Goal: Task Accomplishment & Management: Complete application form

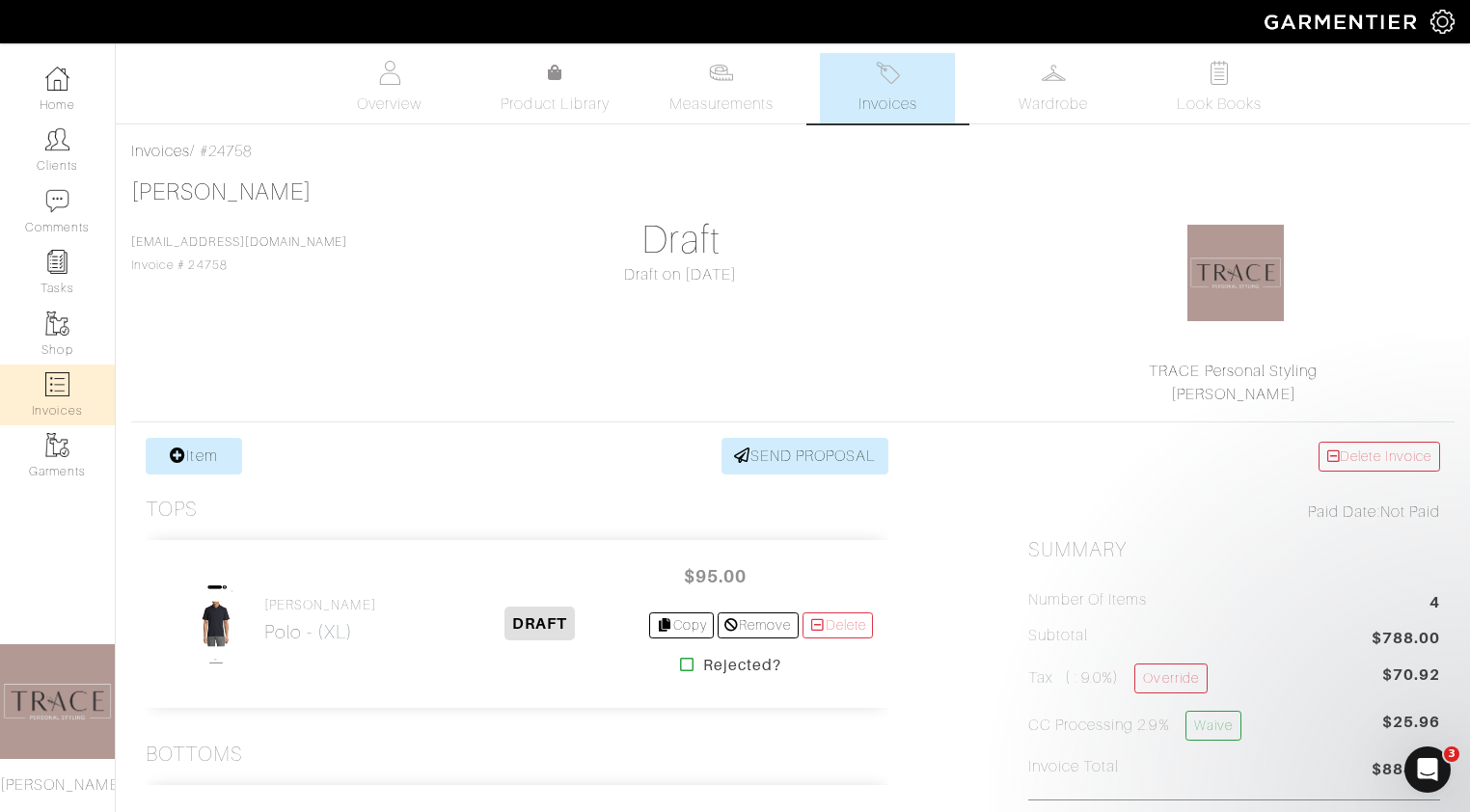
click at [51, 382] on img at bounding box center [57, 384] width 24 height 24
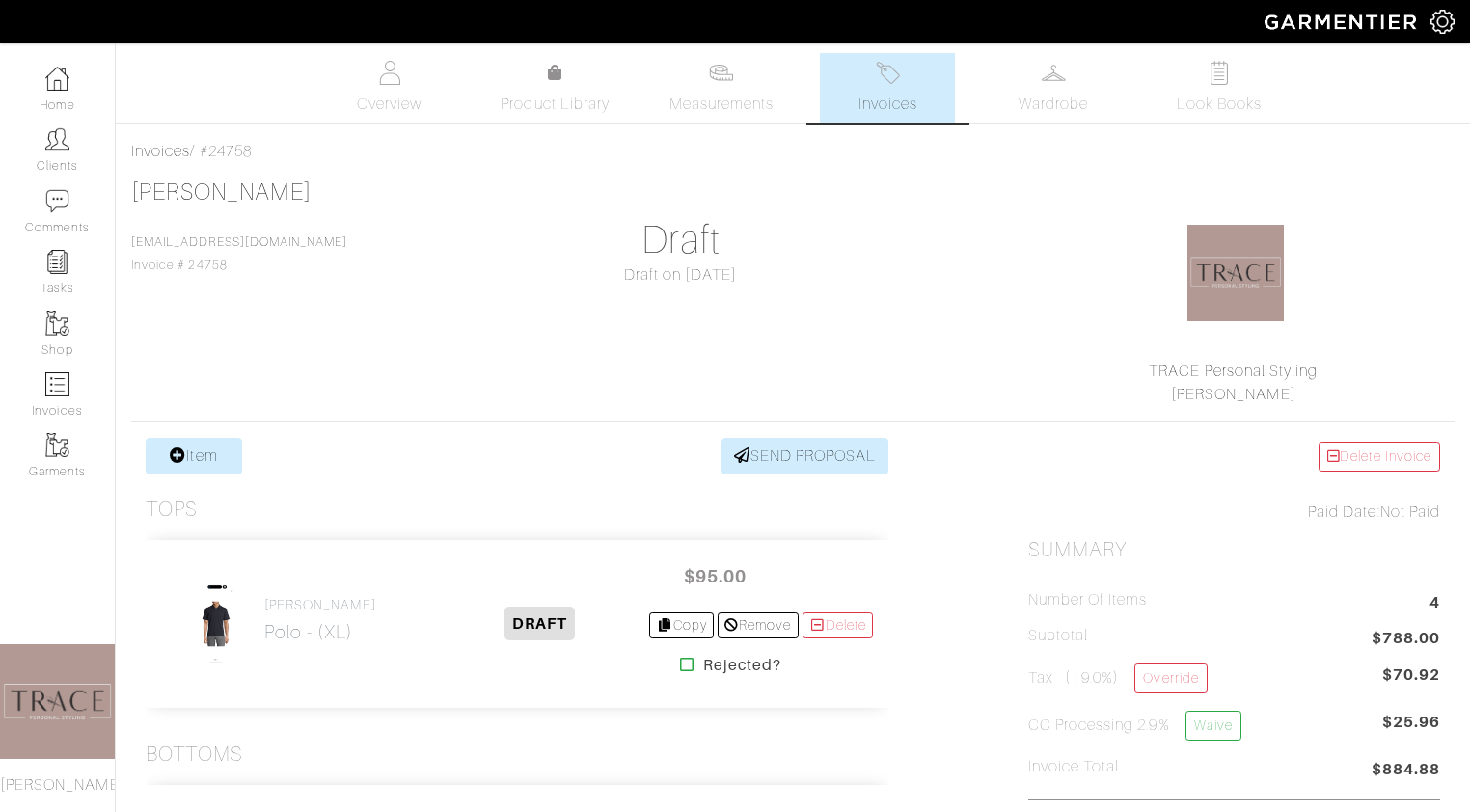
select select
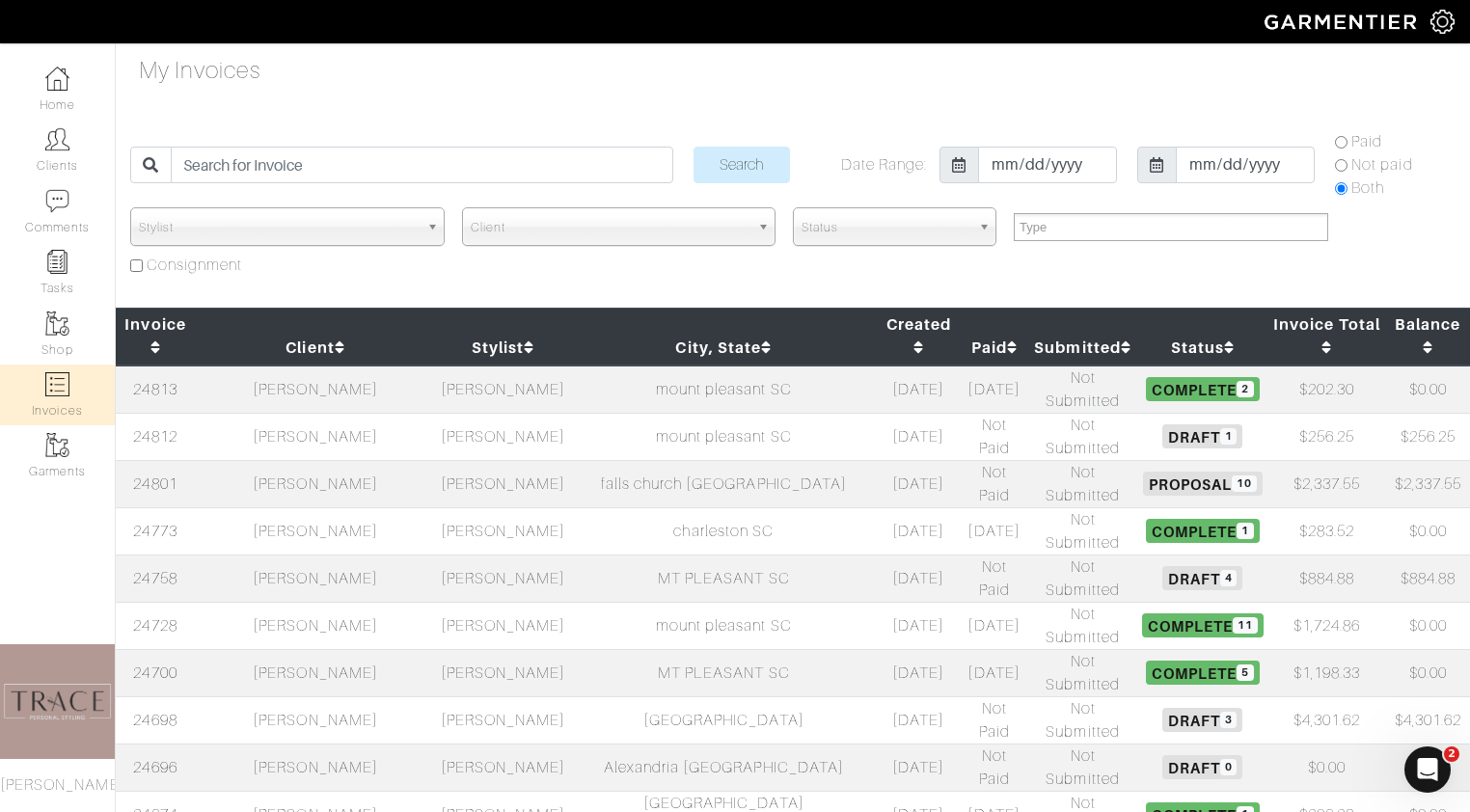
click at [327, 697] on td "[PERSON_NAME]" at bounding box center [315, 720] width 241 height 47
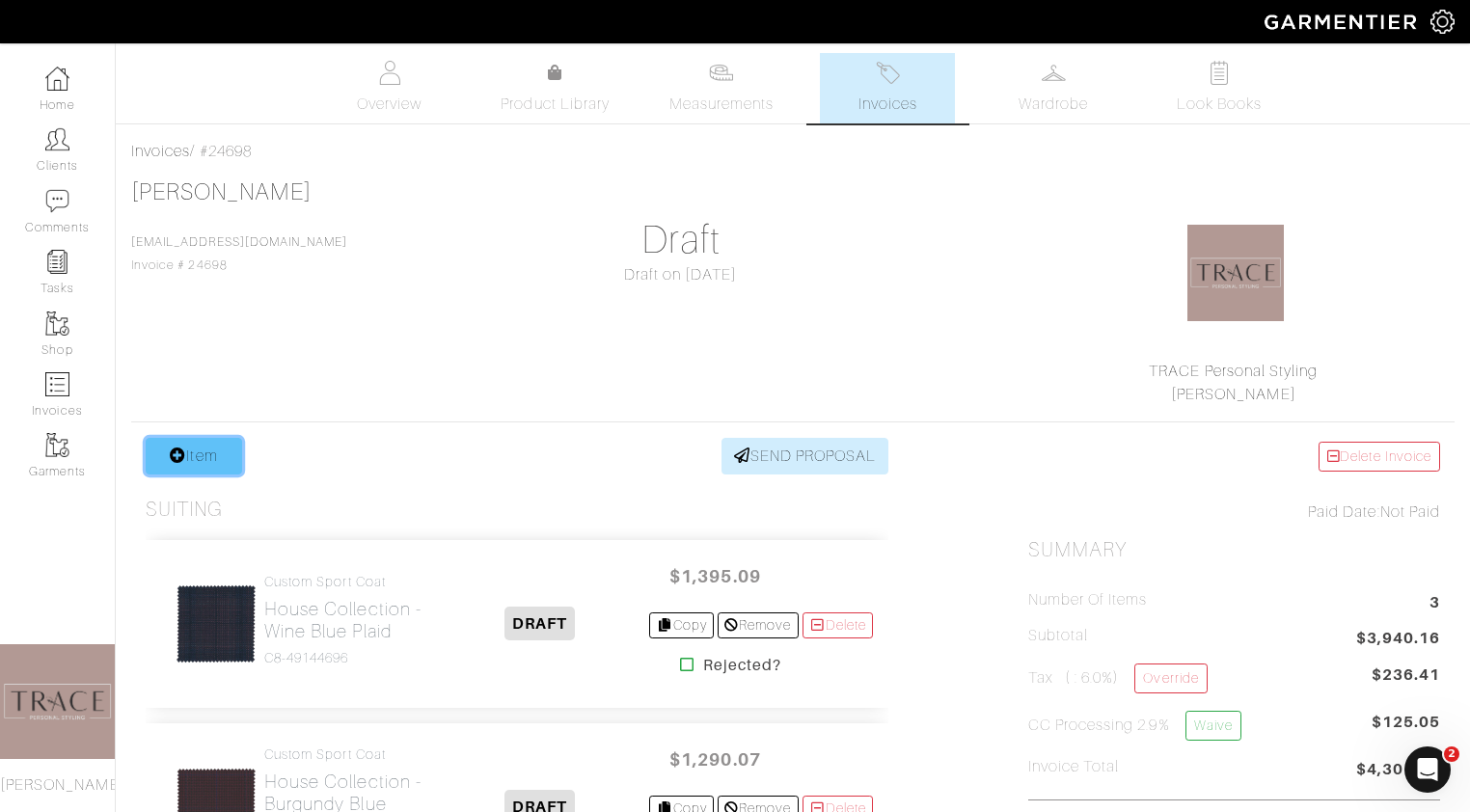
click at [208, 452] on link "Item" at bounding box center [194, 456] width 97 height 37
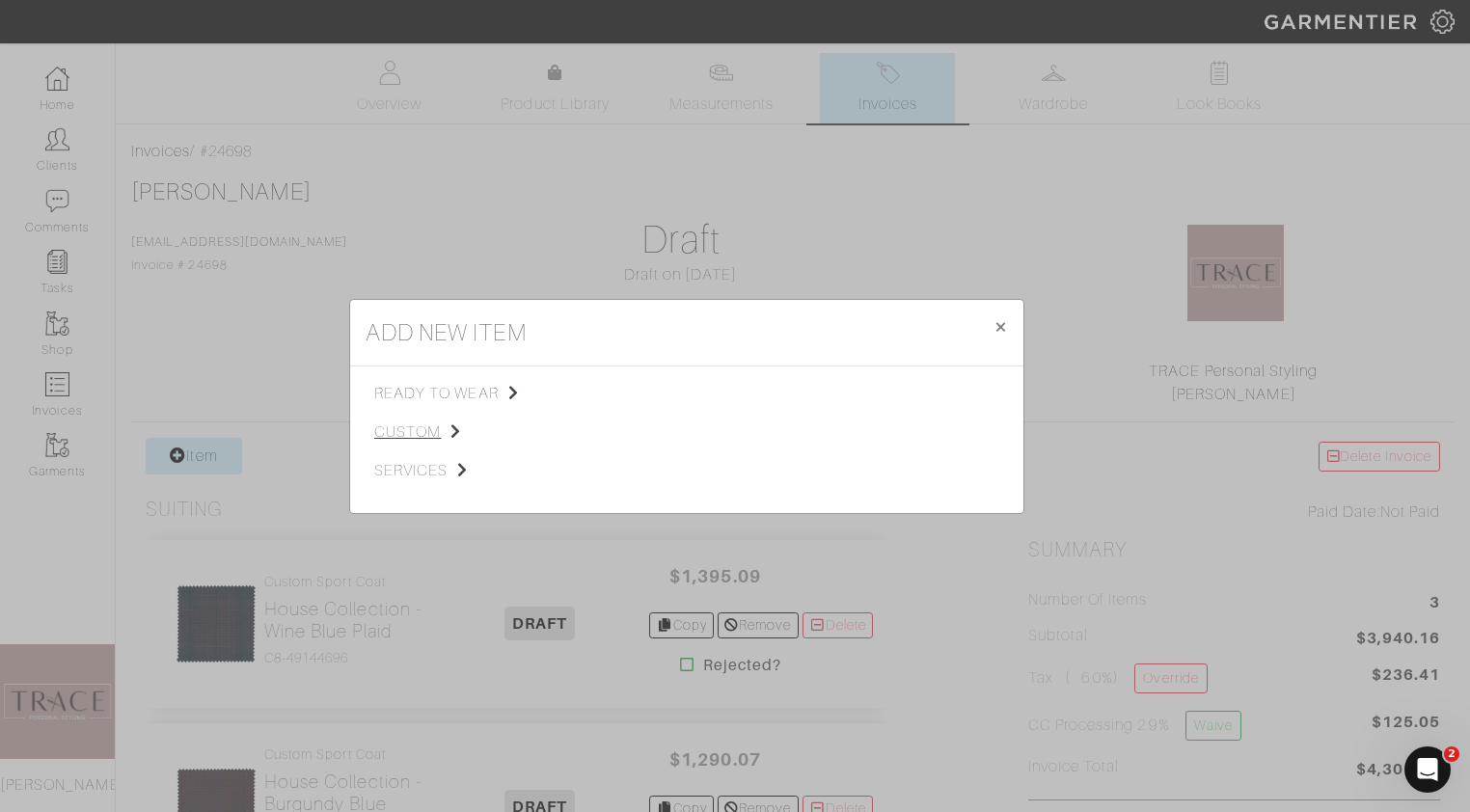
click at [424, 432] on span "custom" at bounding box center [471, 432] width 194 height 23
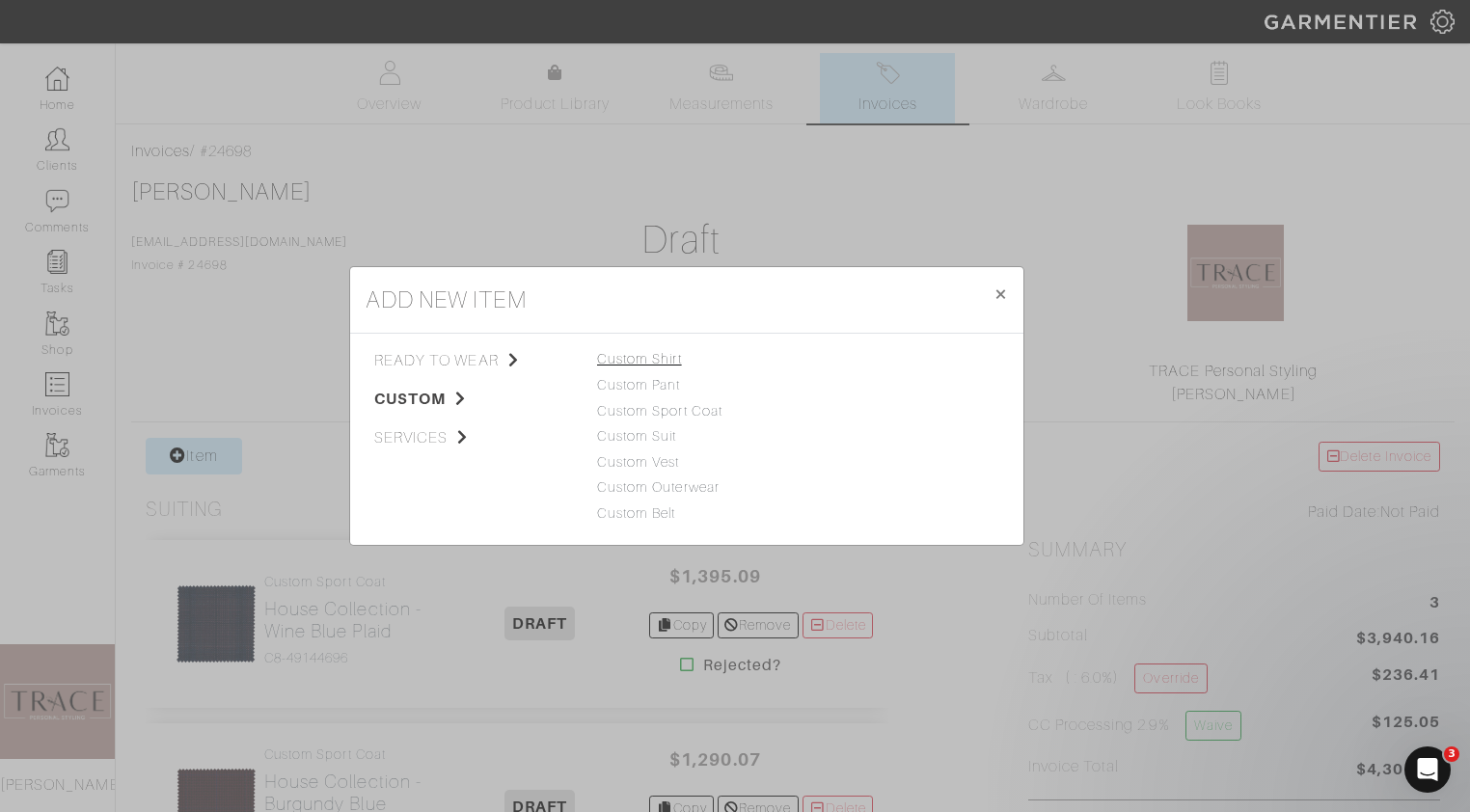
click at [629, 361] on link "Custom Shirt" at bounding box center [640, 359] width 85 height 16
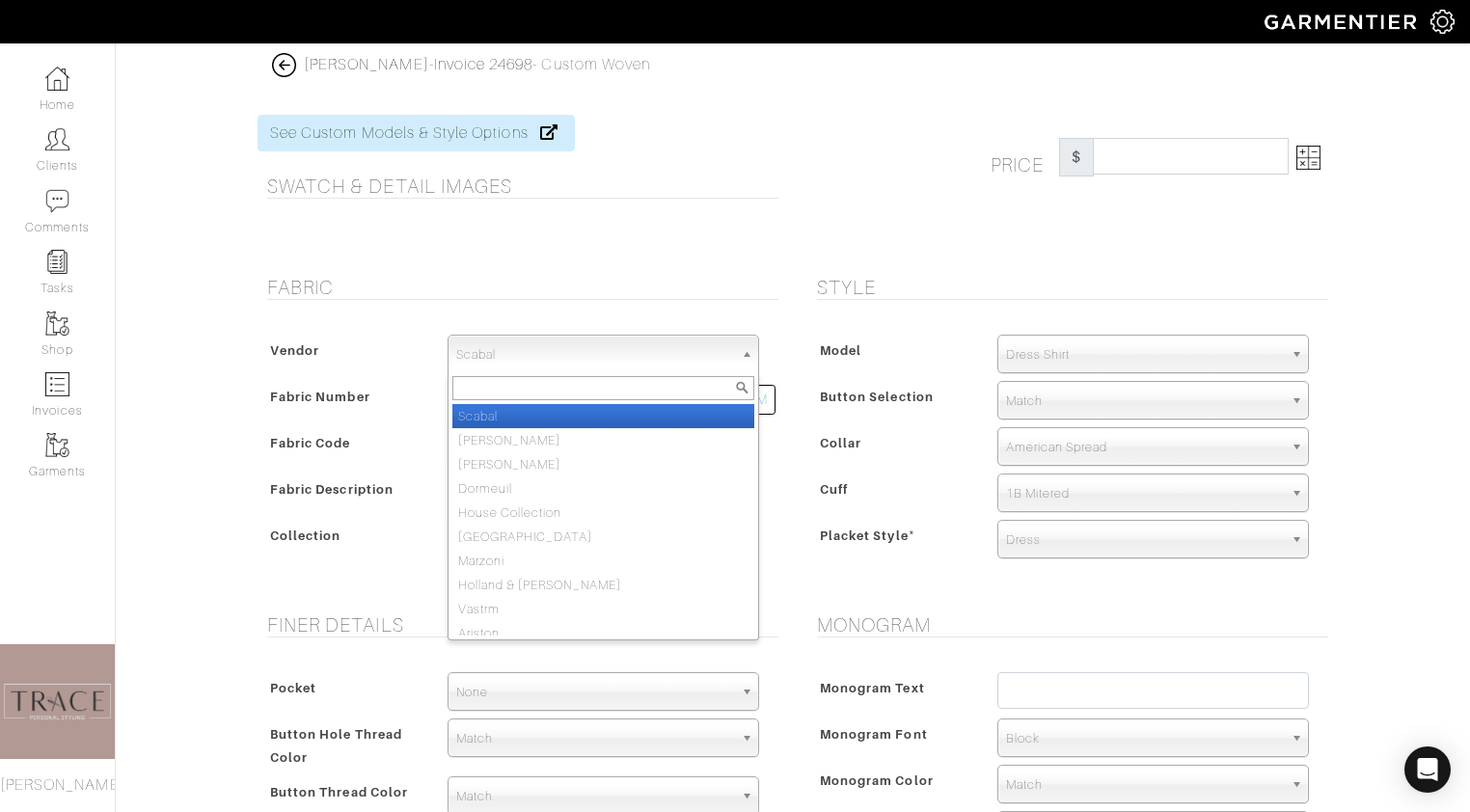
click at [700, 358] on span "Scabal" at bounding box center [595, 355] width 277 height 39
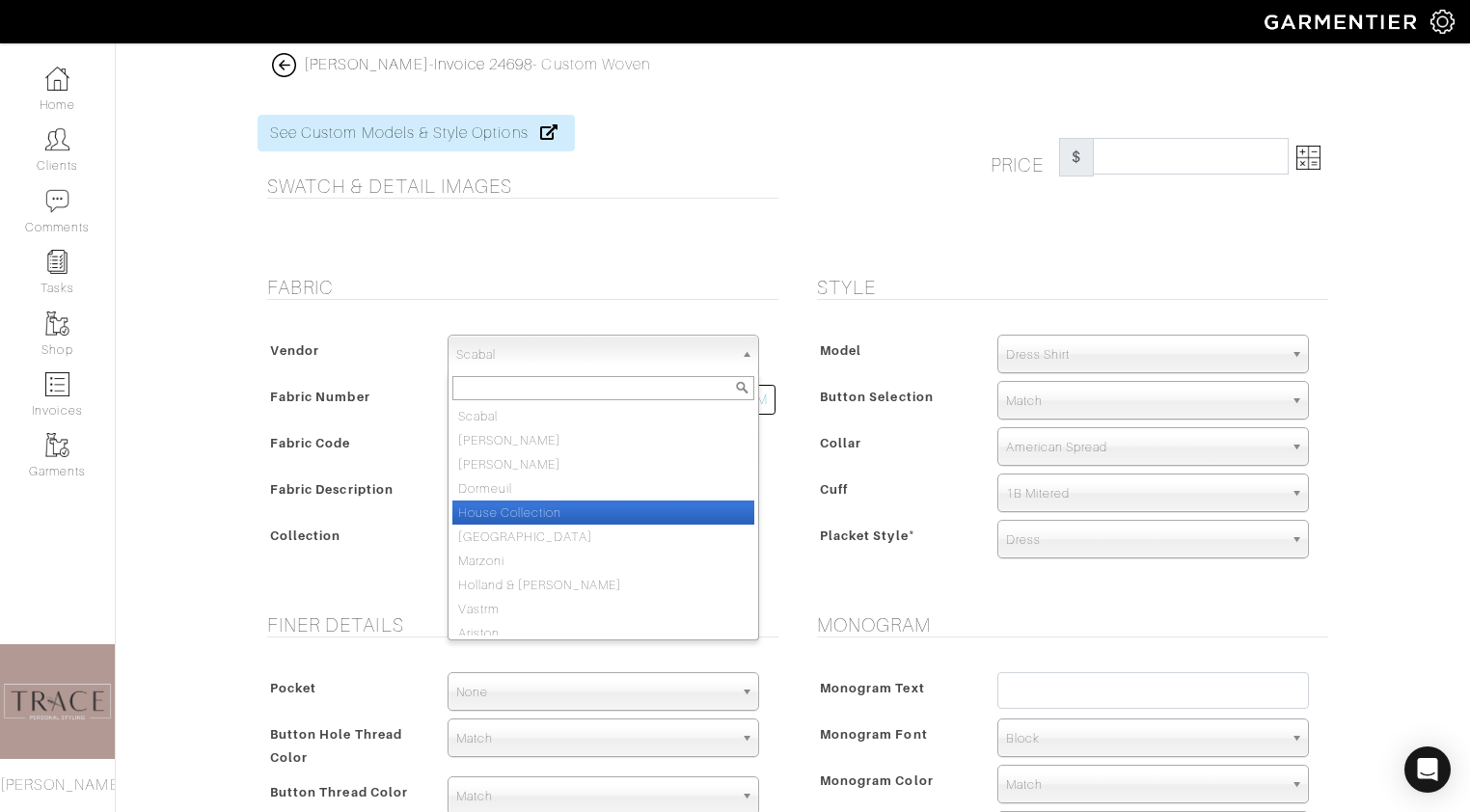
click at [655, 515] on li "House Collection" at bounding box center [604, 513] width 302 height 24
select select "75"
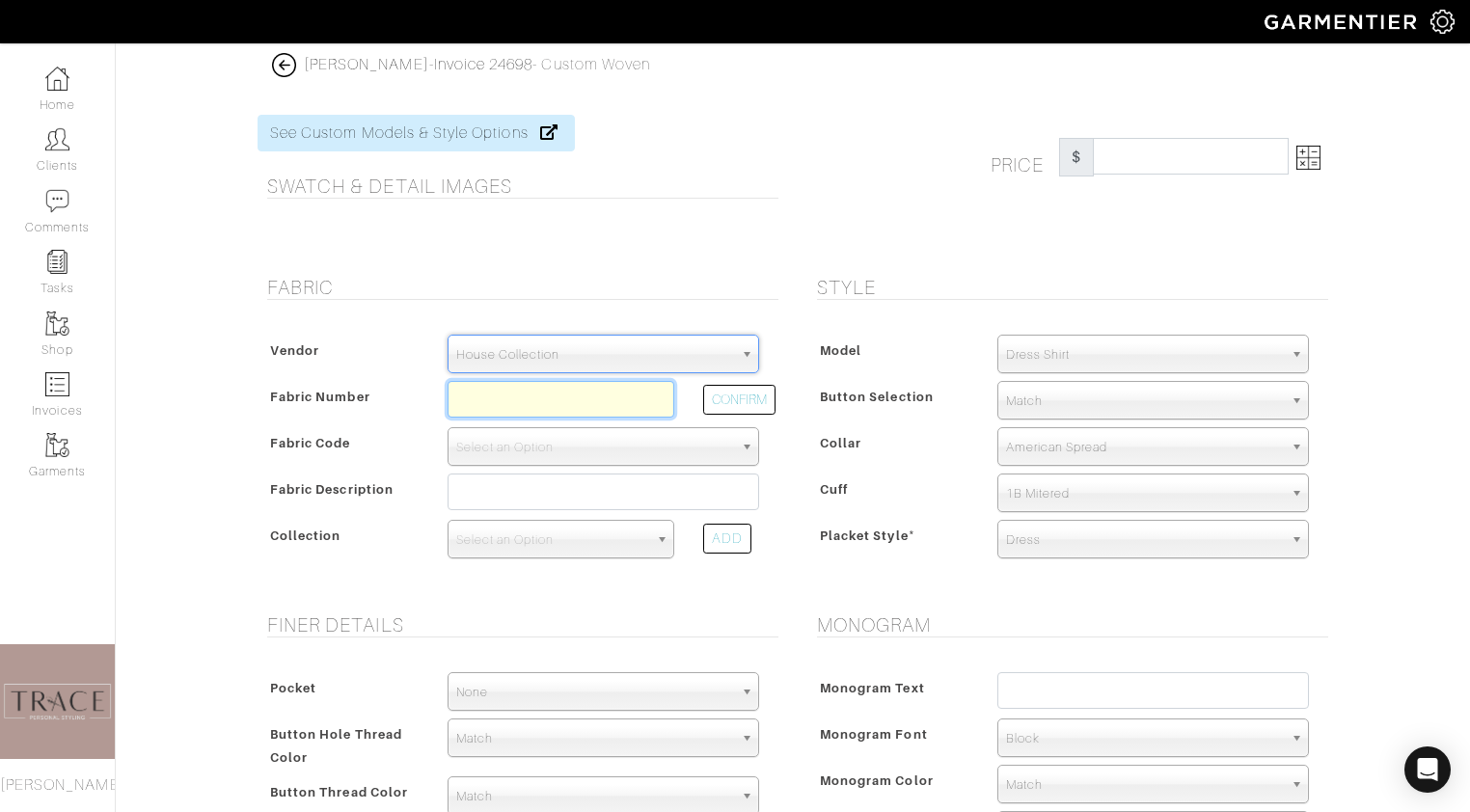
click at [608, 408] on input "text" at bounding box center [561, 399] width 227 height 37
type input "N8-45106412"
click at [704, 404] on button "CONFIRM" at bounding box center [739, 399] width 73 height 30
select select "5589"
type input "Blue Twill"
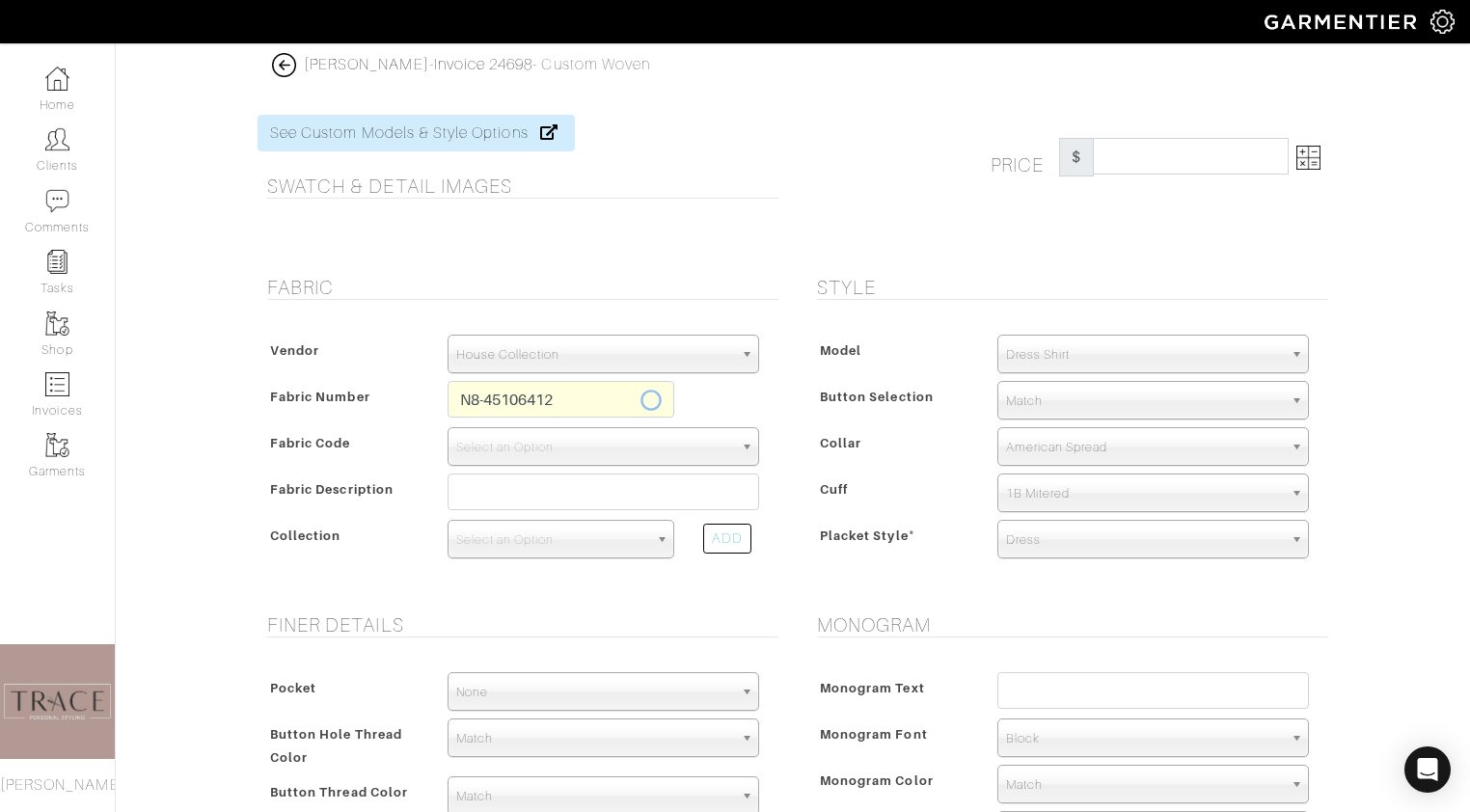
select select
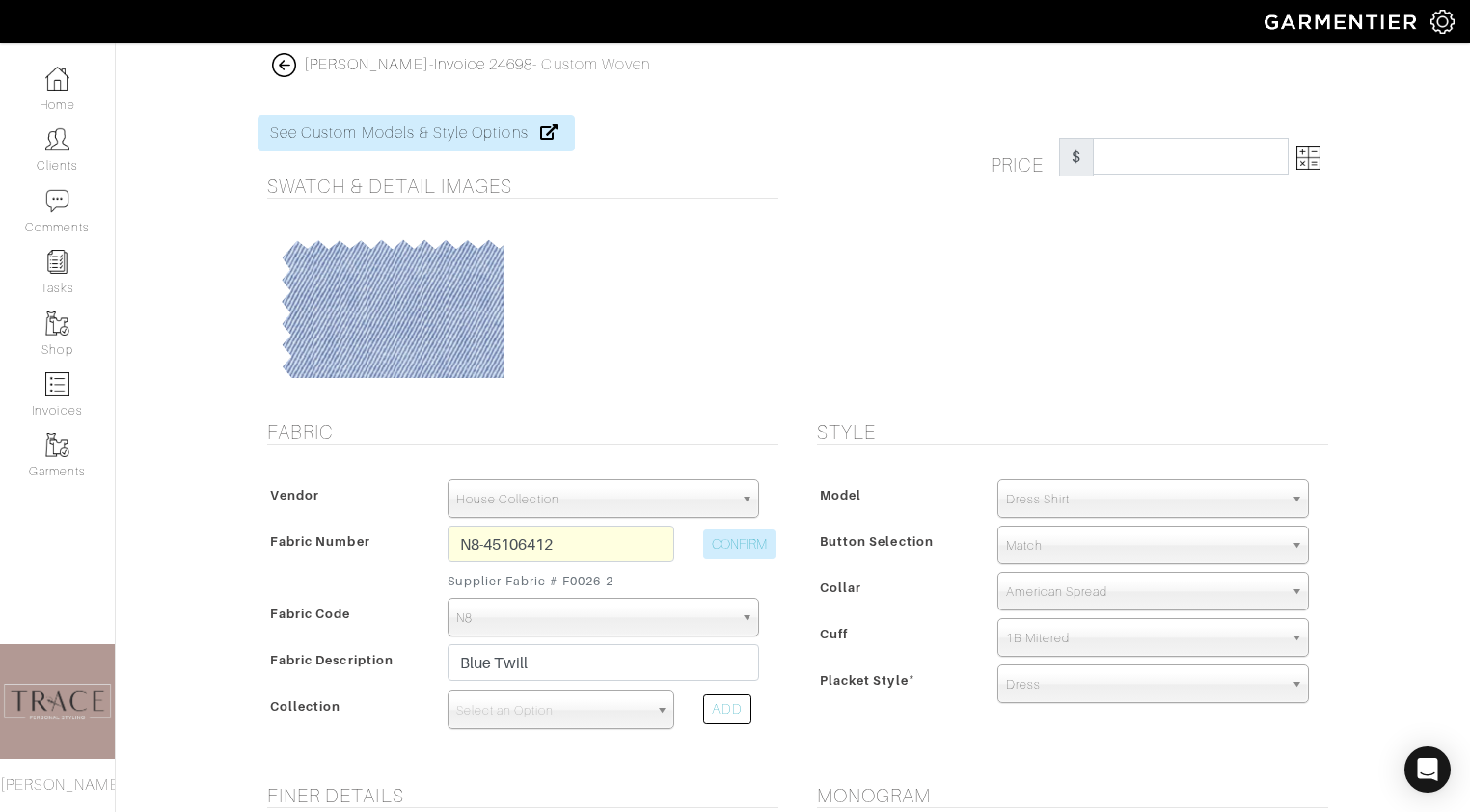
type input "358.76"
drag, startPoint x: 570, startPoint y: 551, endPoint x: 429, endPoint y: 542, distance: 141.3
click at [429, 542] on div "Fabric Number N8-45106412 Supplier Fabric # F0026-2 CONFIRM" at bounding box center [518, 561] width 512 height 73
type input "N6-48135101"
click at [747, 549] on button "CONFIRM" at bounding box center [739, 544] width 73 height 30
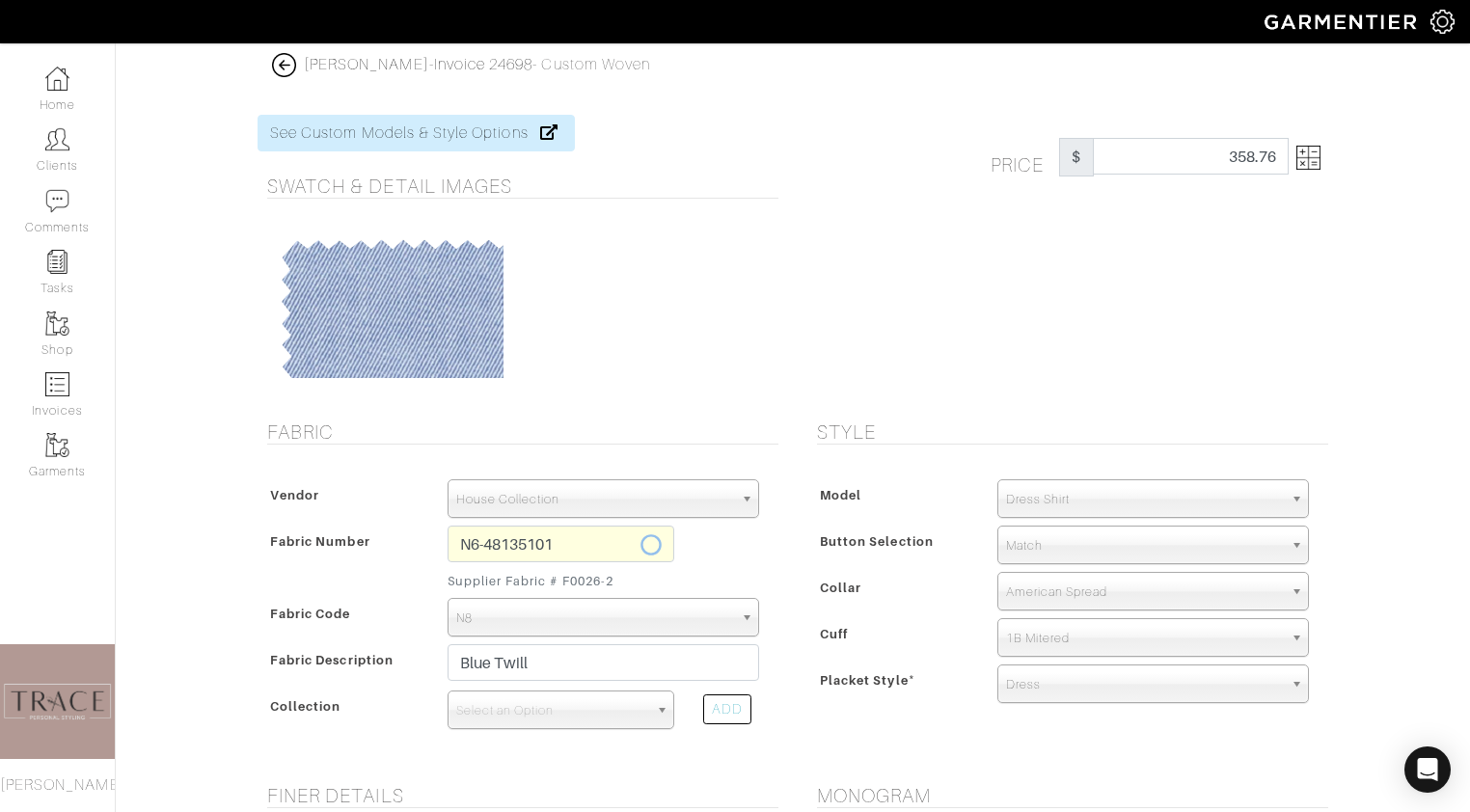
select select "8"
type input "Blue Solid Twill"
select select
click at [1311, 165] on img at bounding box center [1308, 157] width 24 height 24
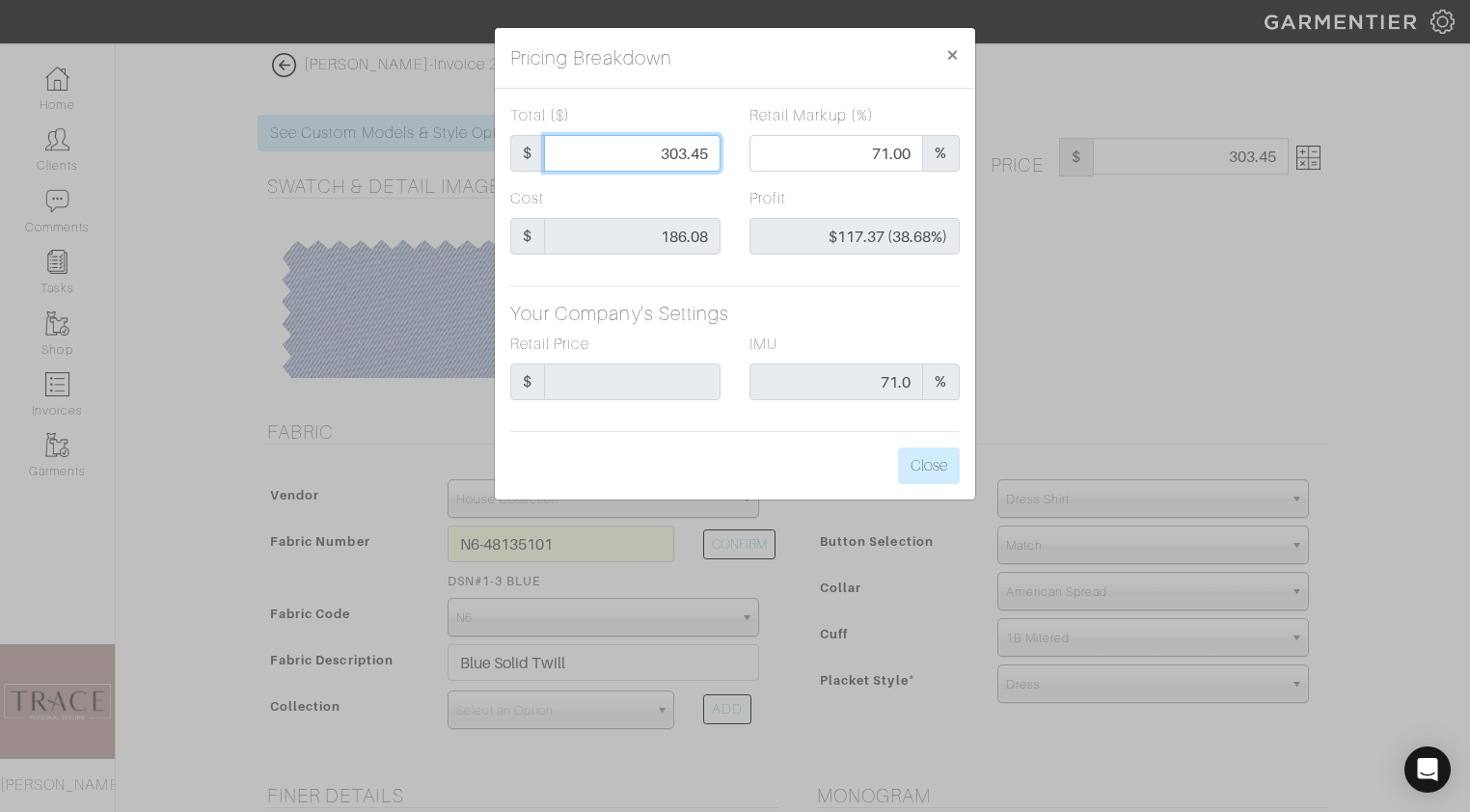
click at [714, 154] on input "303.45" at bounding box center [632, 153] width 176 height 37
drag, startPoint x: 714, startPoint y: 154, endPoint x: 663, endPoint y: 147, distance: 51.5
click at [663, 147] on input "303.45" at bounding box center [632, 153] width 176 height 37
click at [814, 161] on input "71.00" at bounding box center [835, 153] width 173 height 37
click at [888, 155] on input "71.00" at bounding box center [835, 153] width 173 height 37
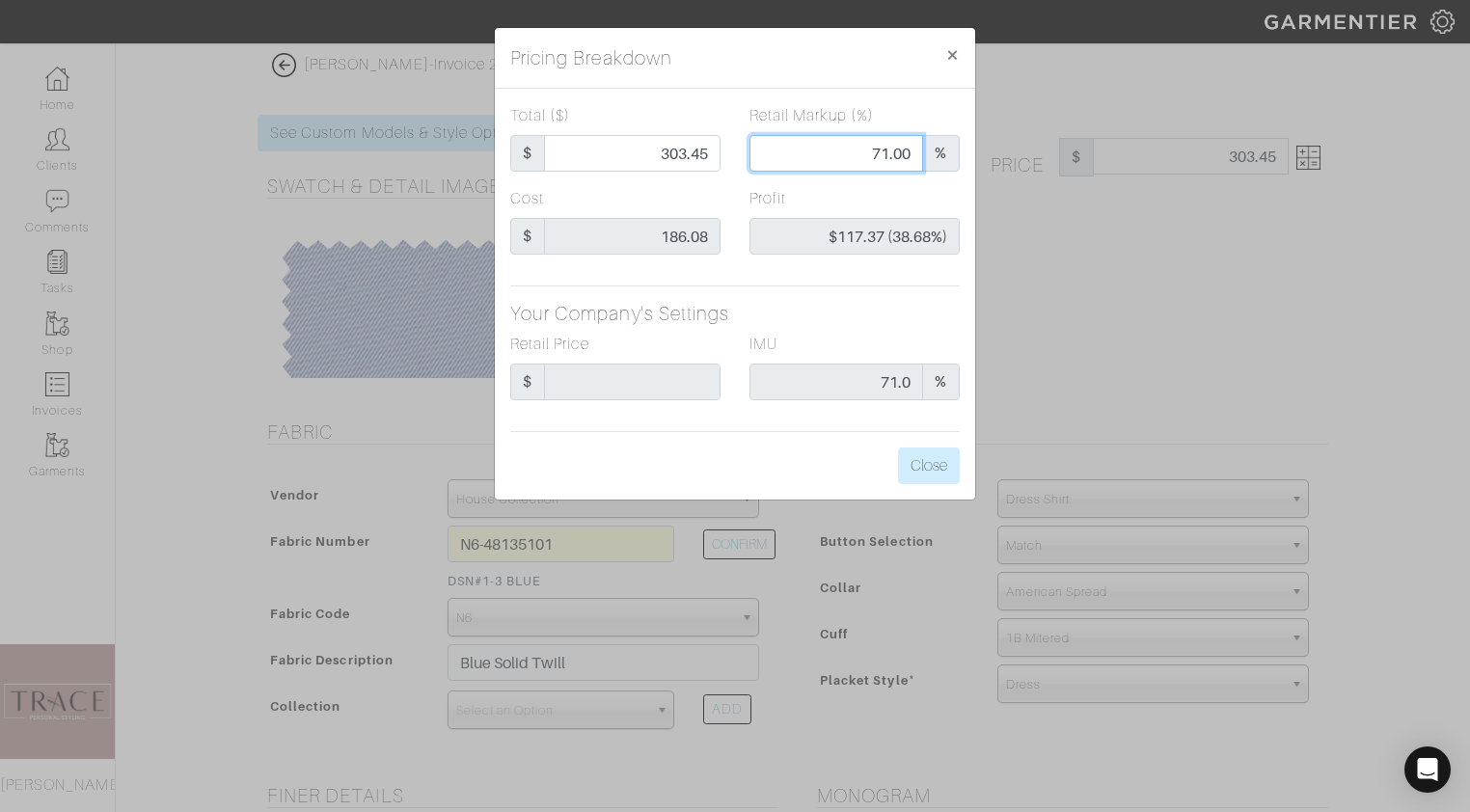
type input "94.62"
type input "7.00"
type input "-$91.46 (-96.66%)"
type input "293.33"
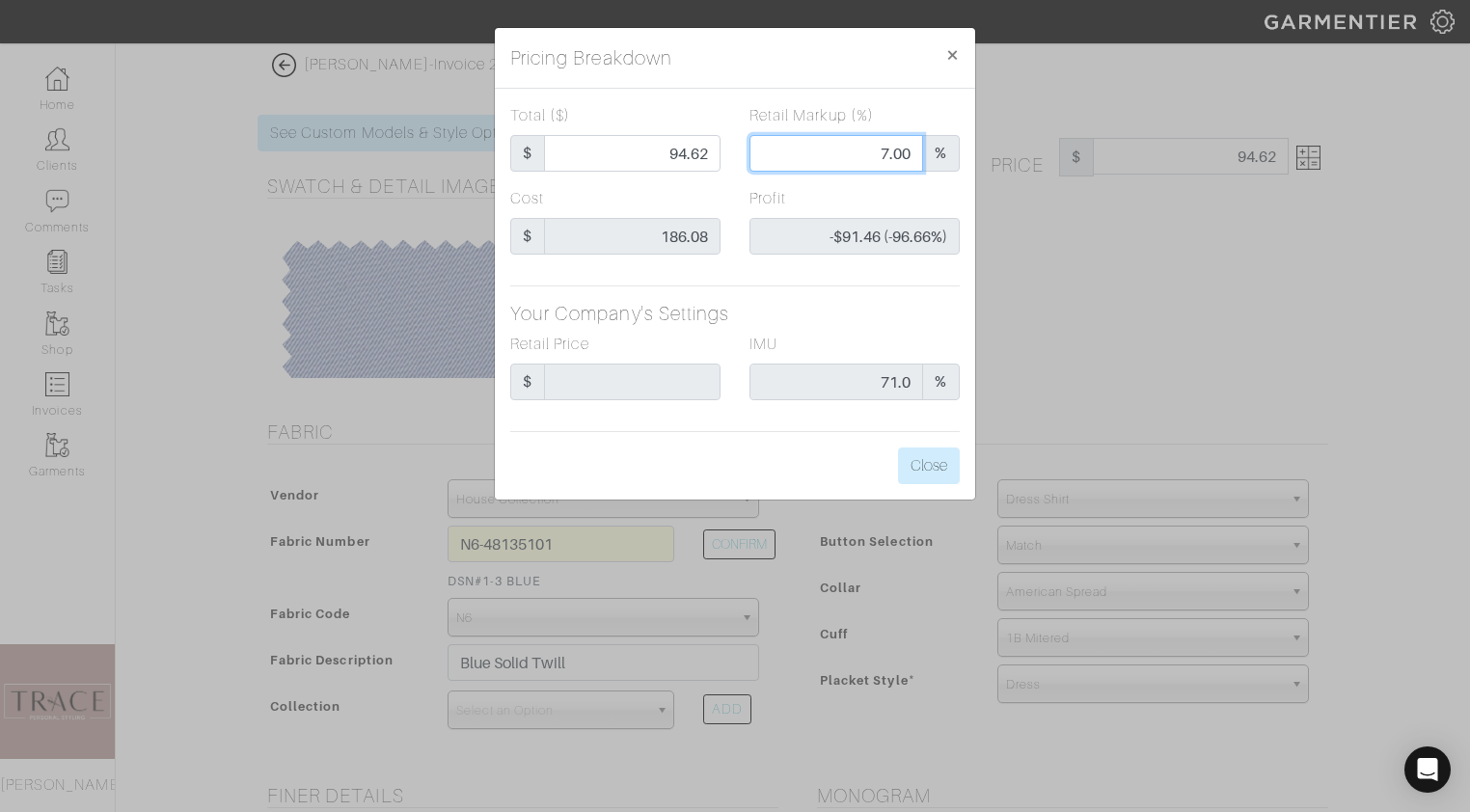
type input "293.33"
type input "70.00"
type input "$107.25 (36.56%)"
type input "70.00"
click at [896, 195] on div "Profit $107.25 (36.56%)" at bounding box center [854, 221] width 210 height 68
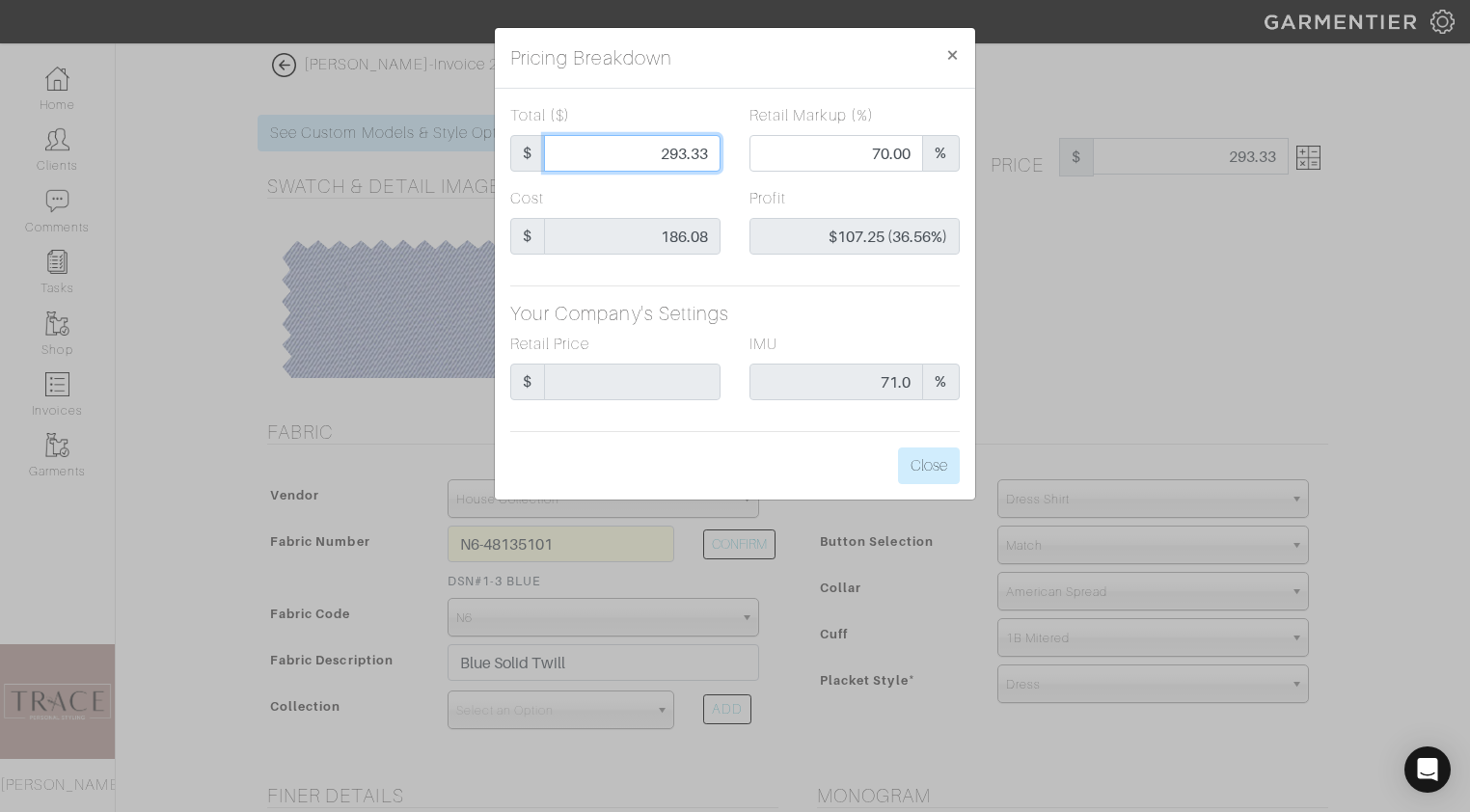
click at [686, 152] on input "293.33" at bounding box center [632, 153] width 176 height 37
type input "29.33"
type input "0.00"
type input "-$156.75 (-534.44%)"
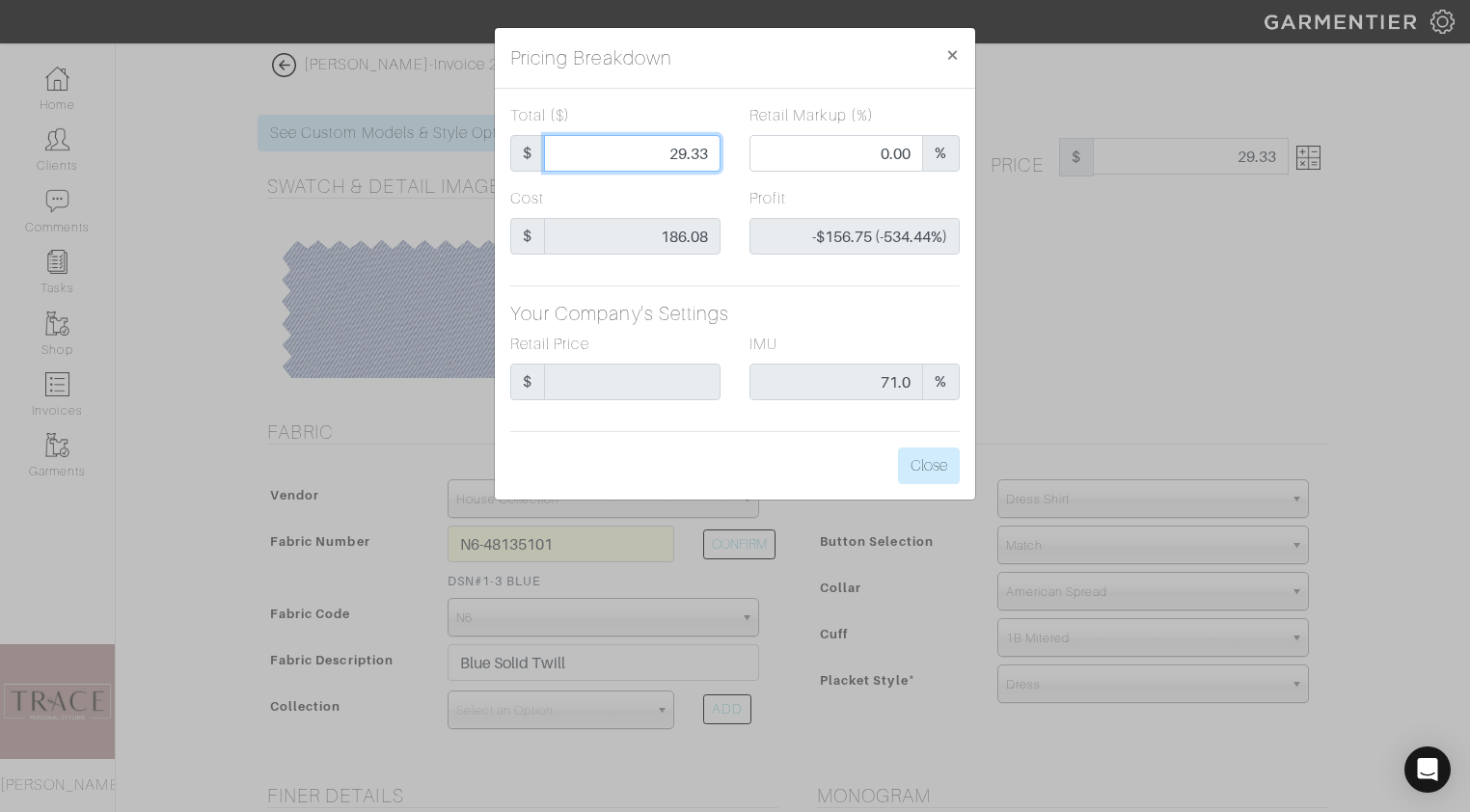
type input "290.33"
type input "69.69"
type input "$104.25 (35.91%)"
click at [677, 150] on input "290.33" at bounding box center [632, 153] width 176 height 37
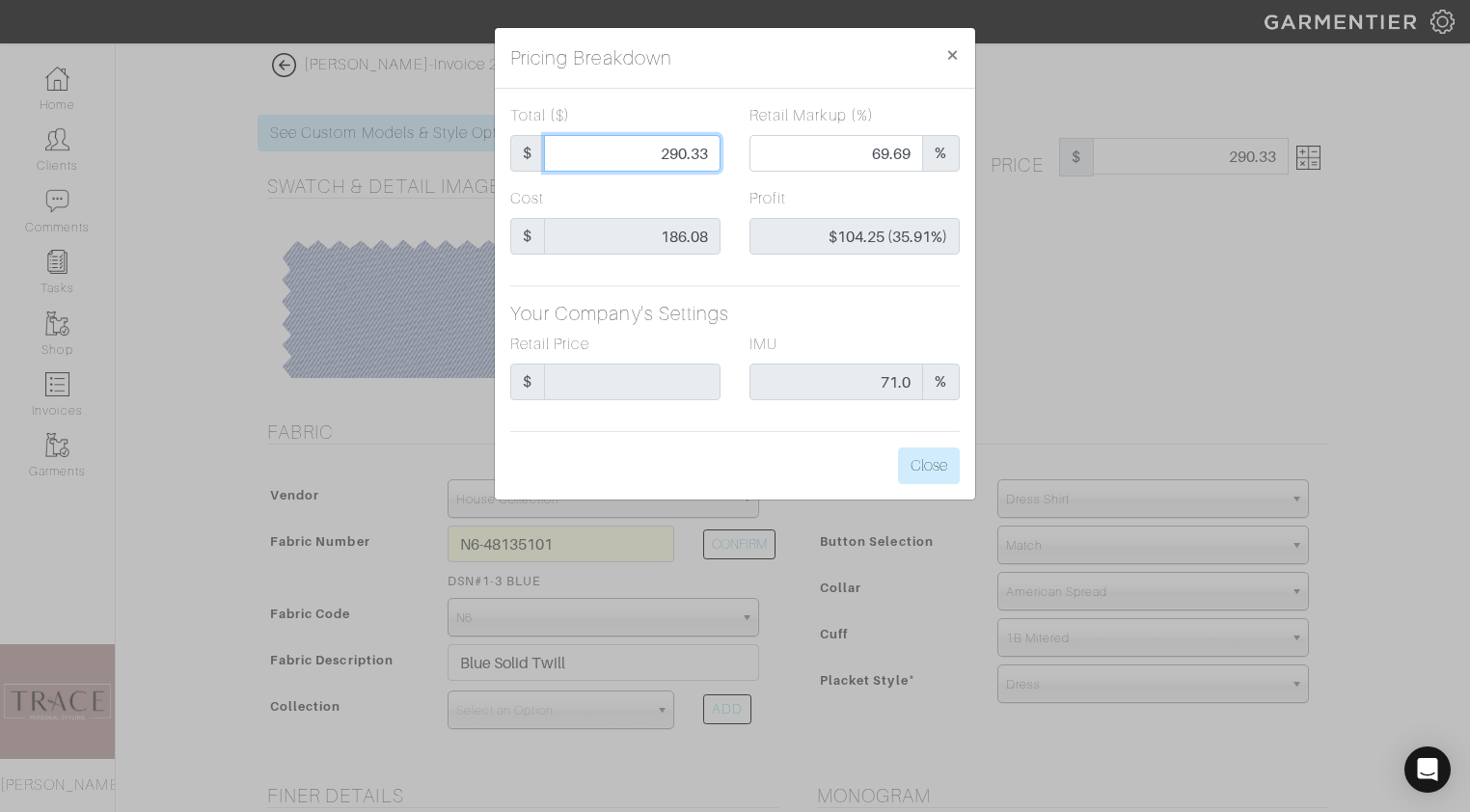
type input "20.33"
type input "0.00"
type input "-$165.75 (-815.30%)"
type input "280.33"
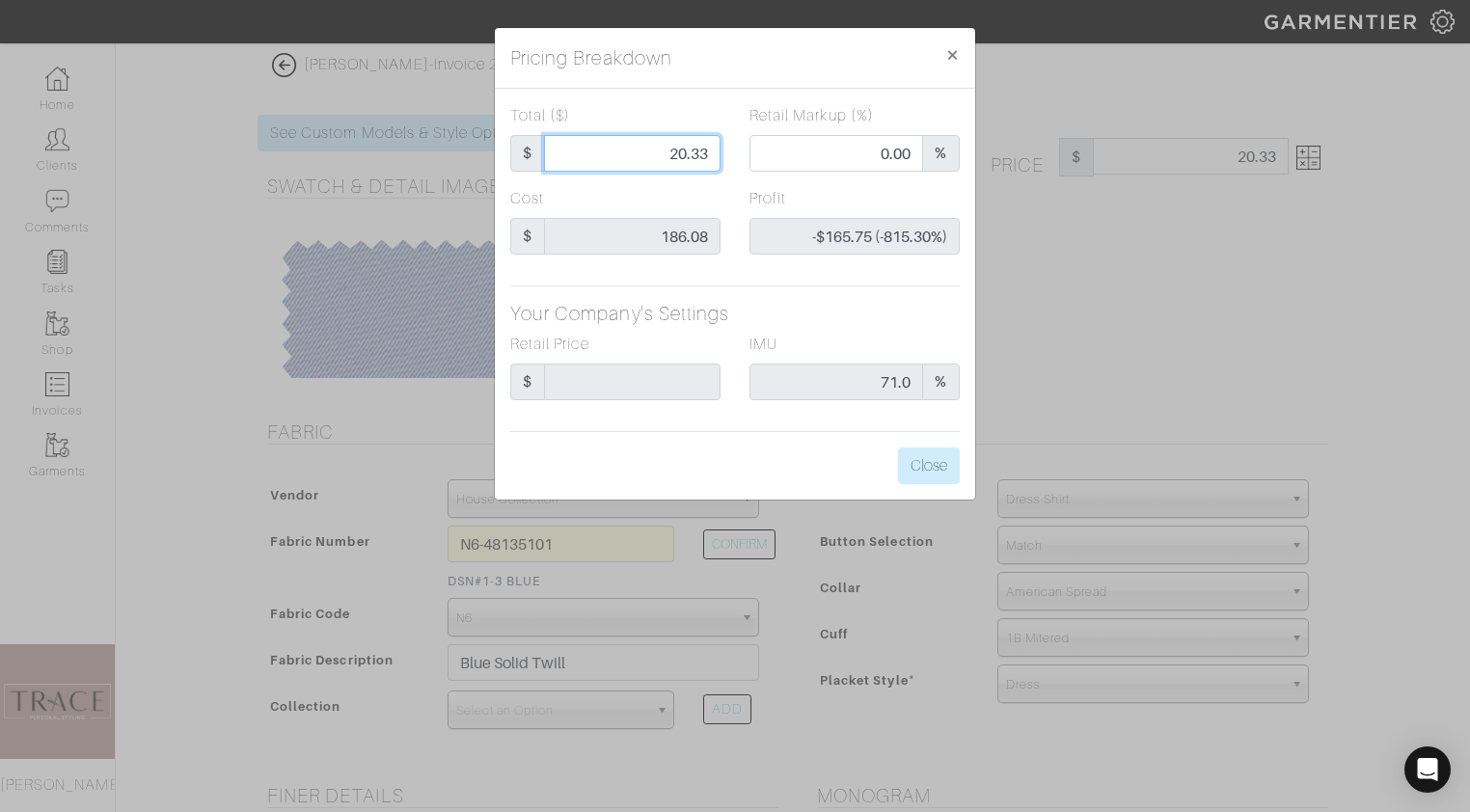
type input "280.33"
type input "68.61"
type input "$94.25 (33.62%)"
type input "28.33"
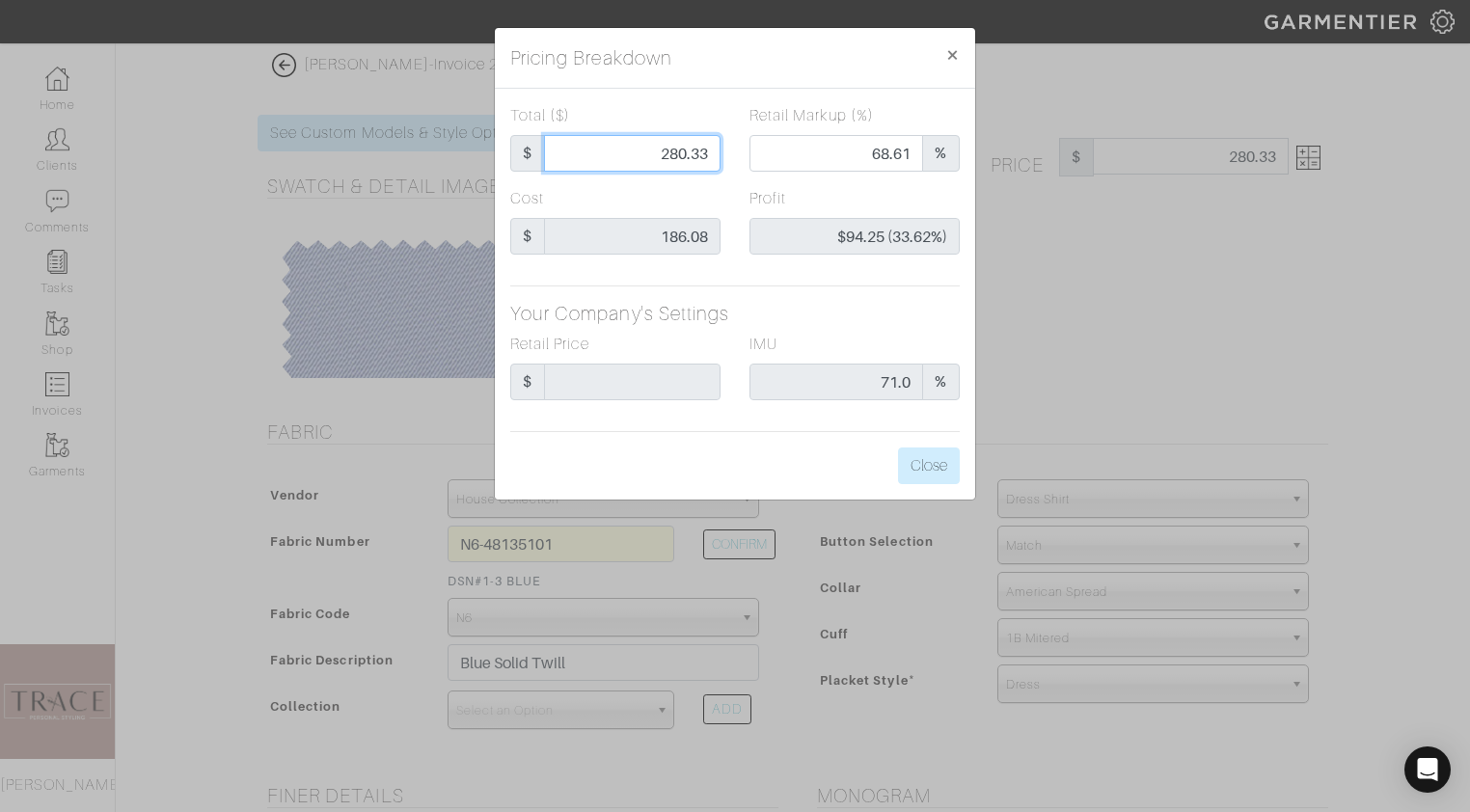
type input "0.00"
type input "-$157.75 (-556.83%)"
type input "285.33"
type input "69.16"
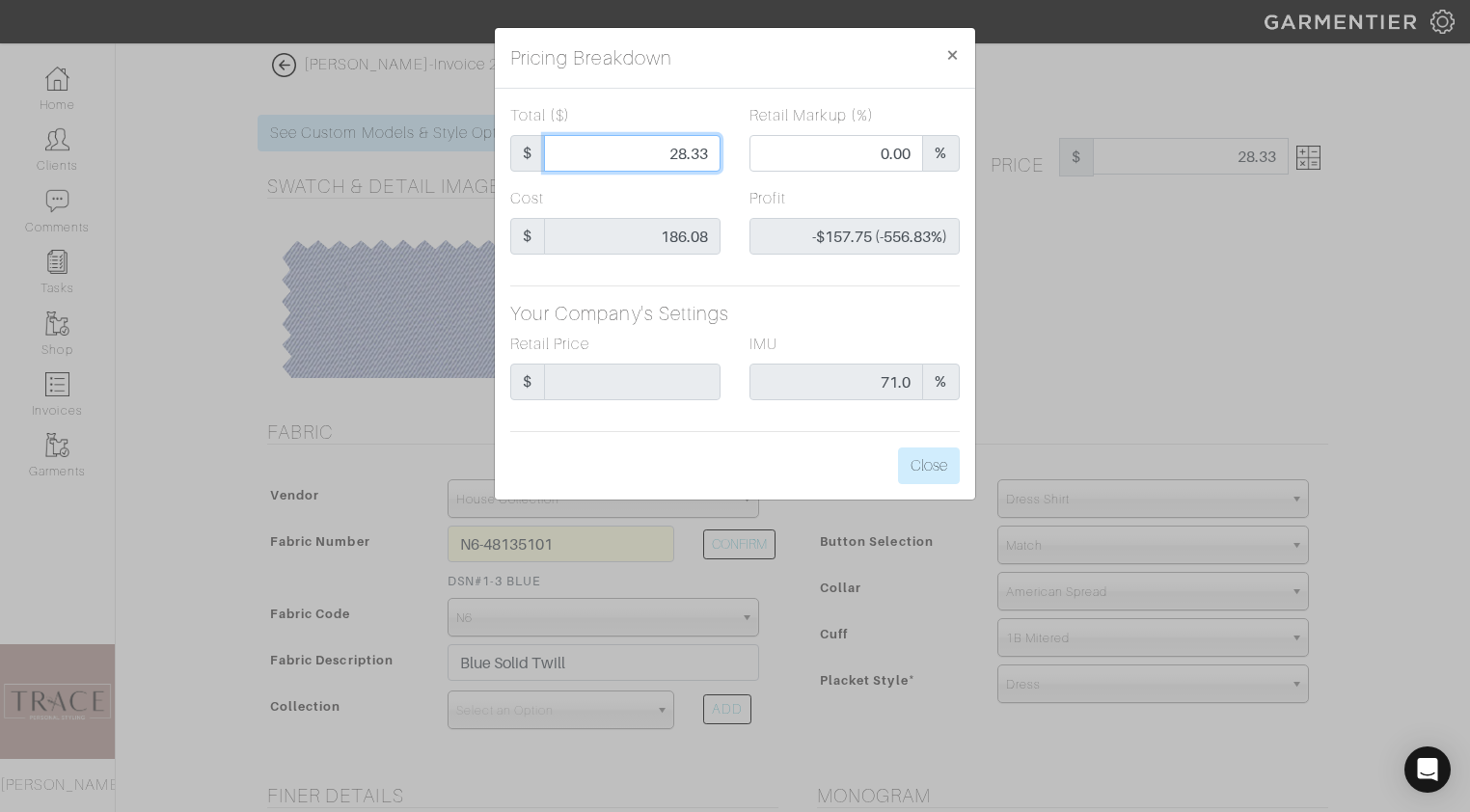
type input "$99.25 (34.78%)"
click at [710, 153] on input "285.33" at bounding box center [632, 153] width 176 height 37
type input "285.3"
type input "$99.22 (34.78%)"
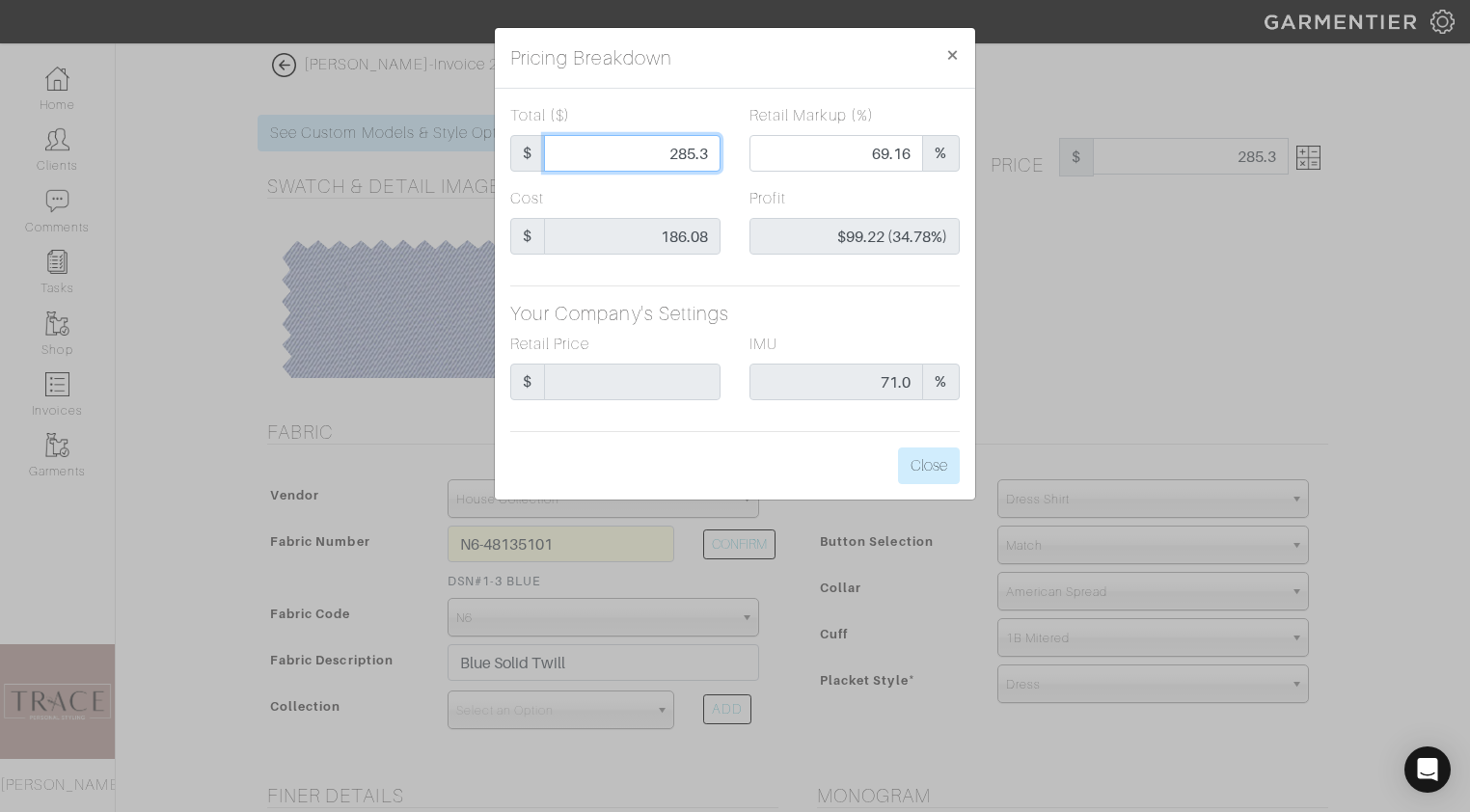
type input "285."
type input "69.12"
type input "$98.92 (34.71%)"
type input "285"
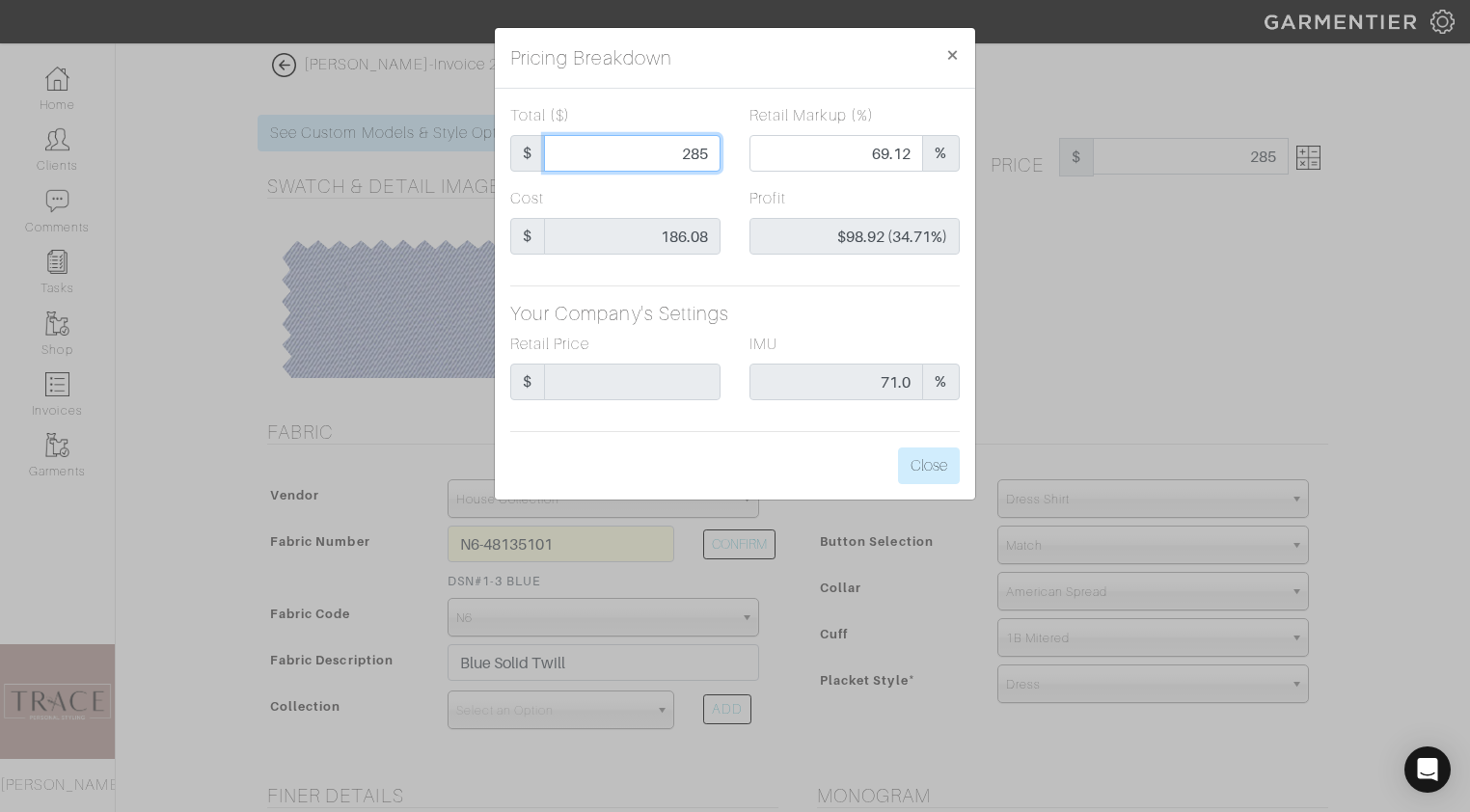
type input "285"
type input "285.00"
click at [707, 188] on div "Cost $ 186.08" at bounding box center [615, 221] width 210 height 68
click at [946, 467] on button "Close" at bounding box center [929, 466] width 62 height 37
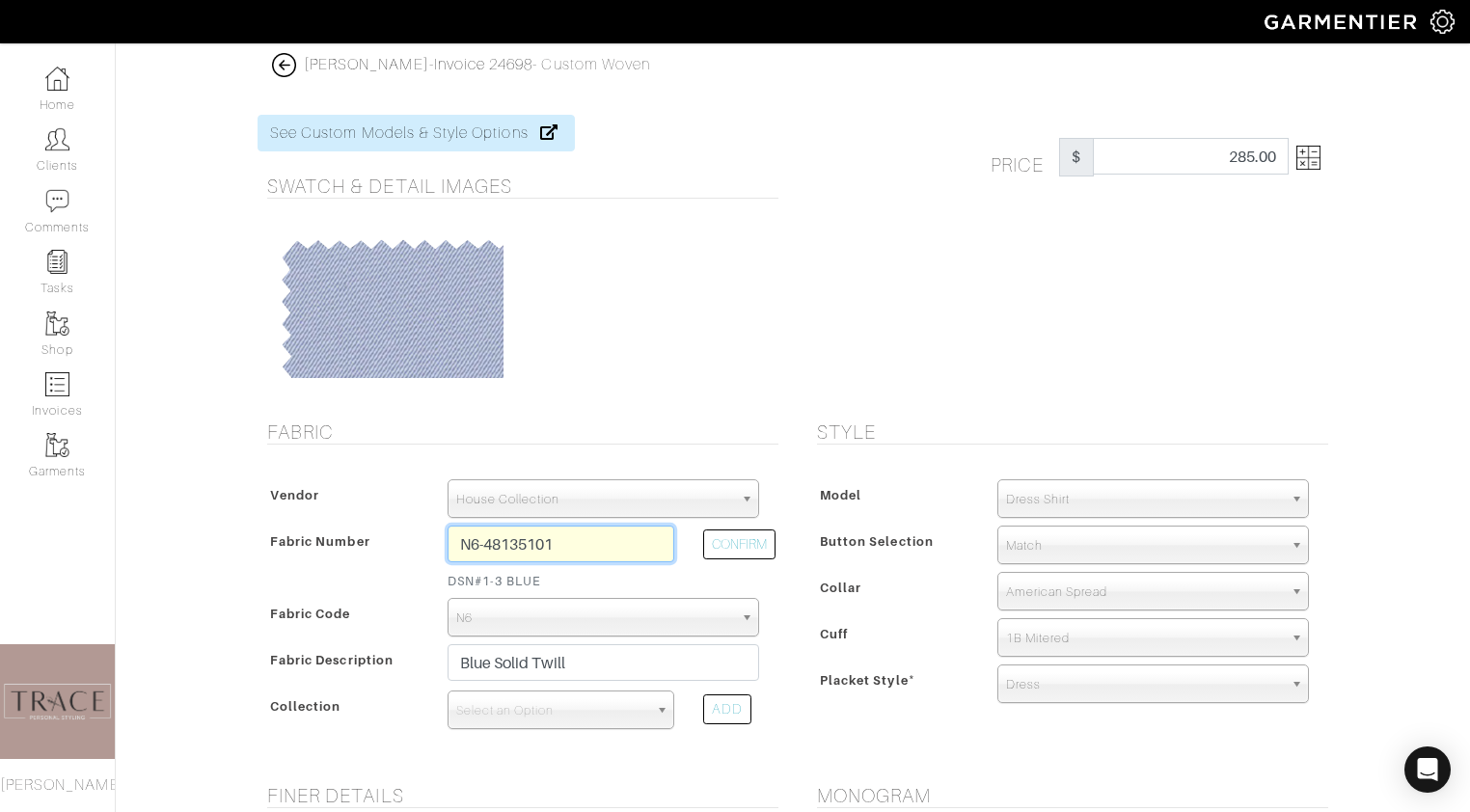
drag, startPoint x: 610, startPoint y: 542, endPoint x: 382, endPoint y: 532, distance: 228.2
click at [382, 532] on div "Fabric Number N6-48135101 DSN#1-3 BLUE CONFIRM" at bounding box center [518, 561] width 512 height 73
type input "D5-48144829"
click at [764, 548] on button "CONFIRM" at bounding box center [739, 544] width 73 height 30
select select "5571"
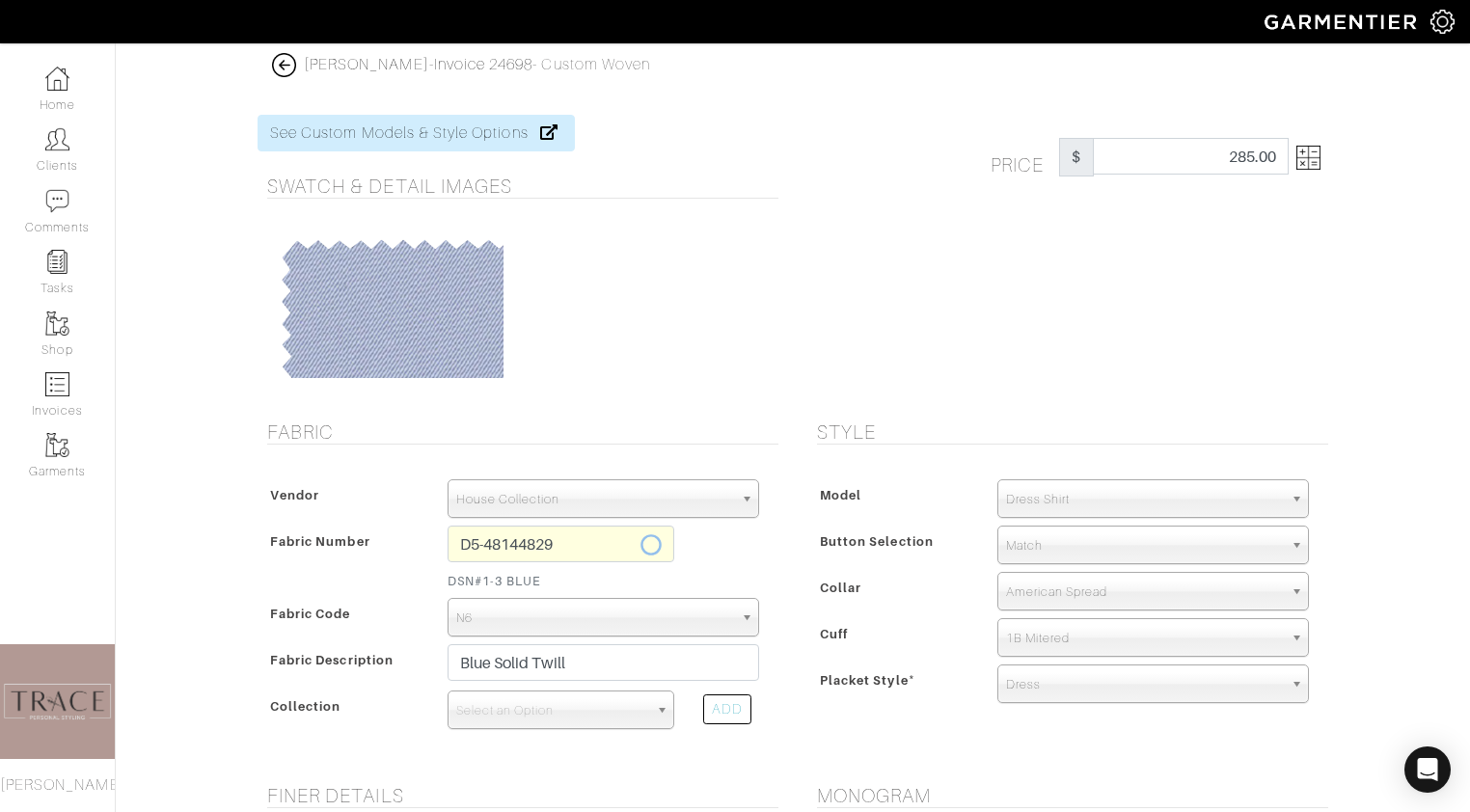
type input "Navy Twill Solid"
select select
click at [1309, 153] on img at bounding box center [1308, 157] width 24 height 24
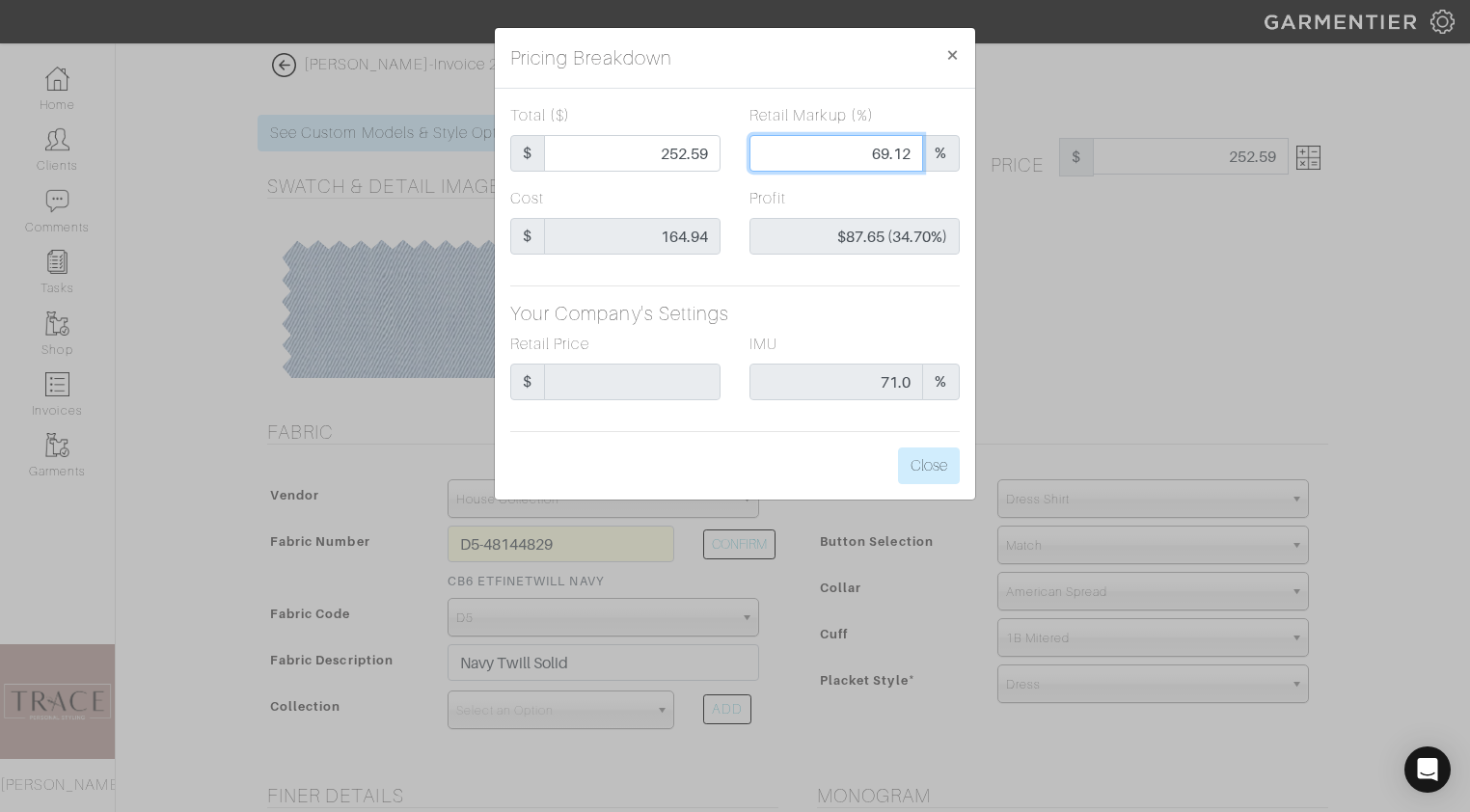
click at [888, 151] on input "69.12" at bounding box center [835, 153] width 173 height 37
click at [907, 153] on input "69.12" at bounding box center [835, 153] width 173 height 37
type input "252.43"
type input "69.1"
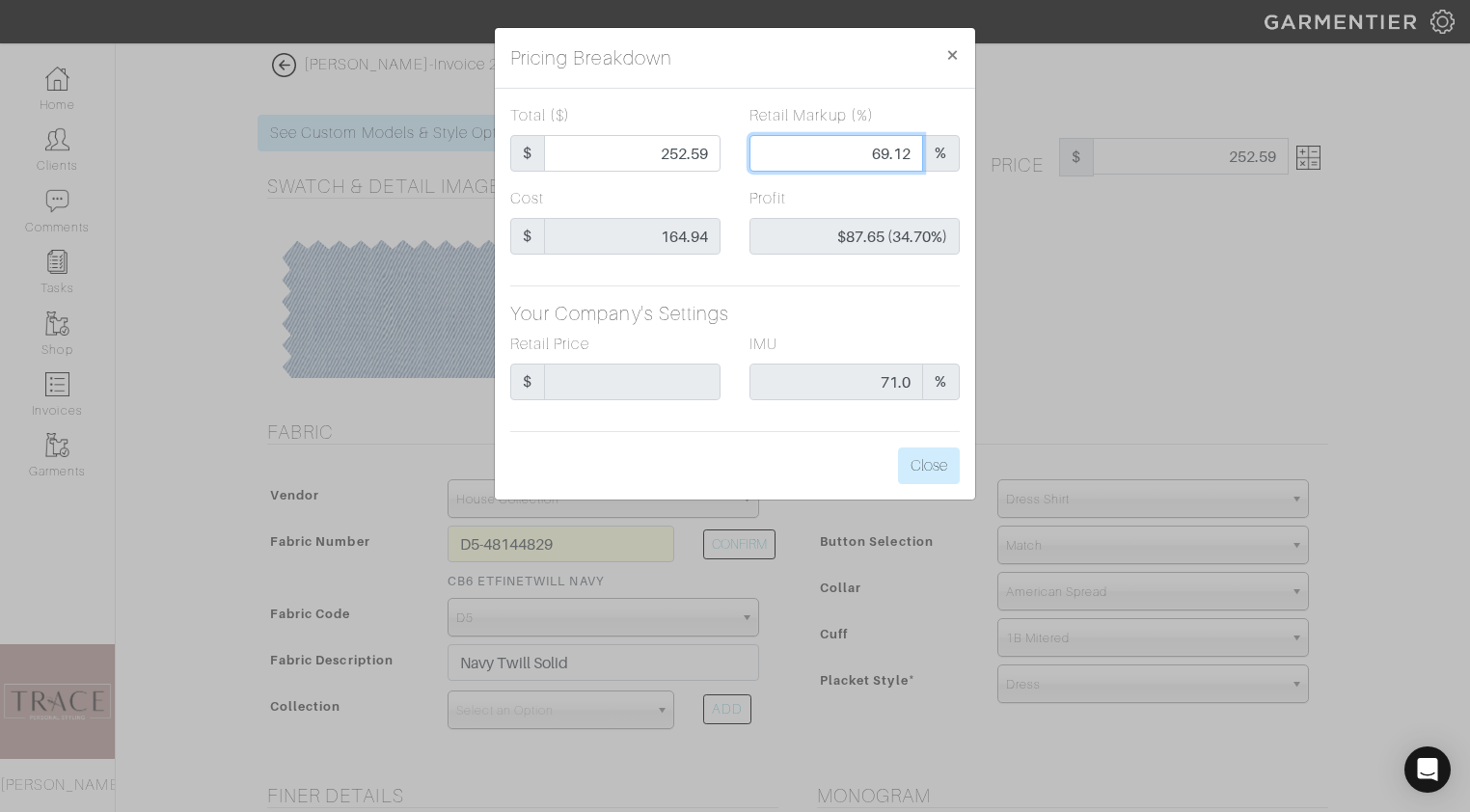
type input "$87.49 (34.66%)"
type input "251.61"
type input "69."
type input "$86.67 (34.45%)"
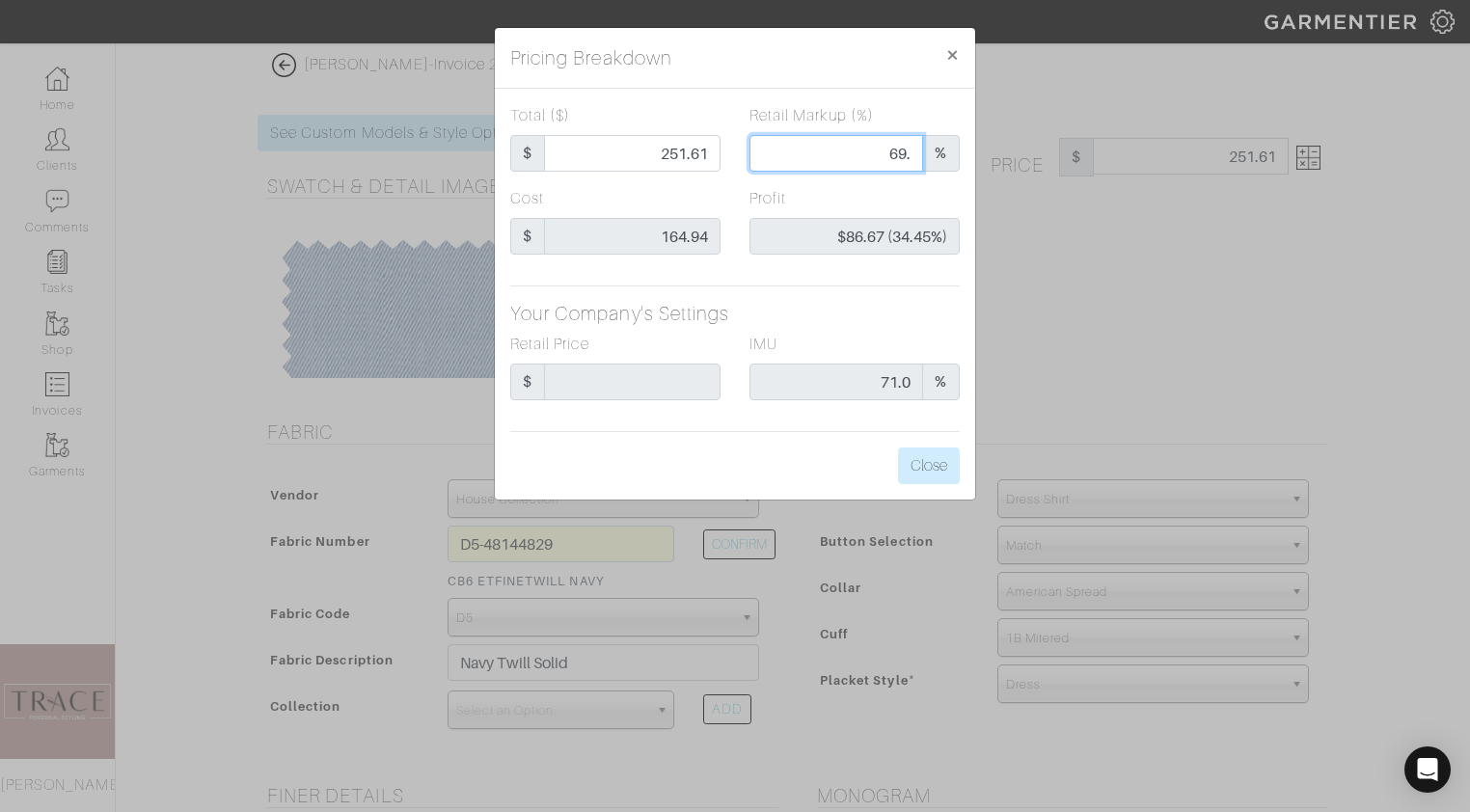
type input "69"
type input "82.98"
type input "6"
type input "-$81.96 (-98.77%)"
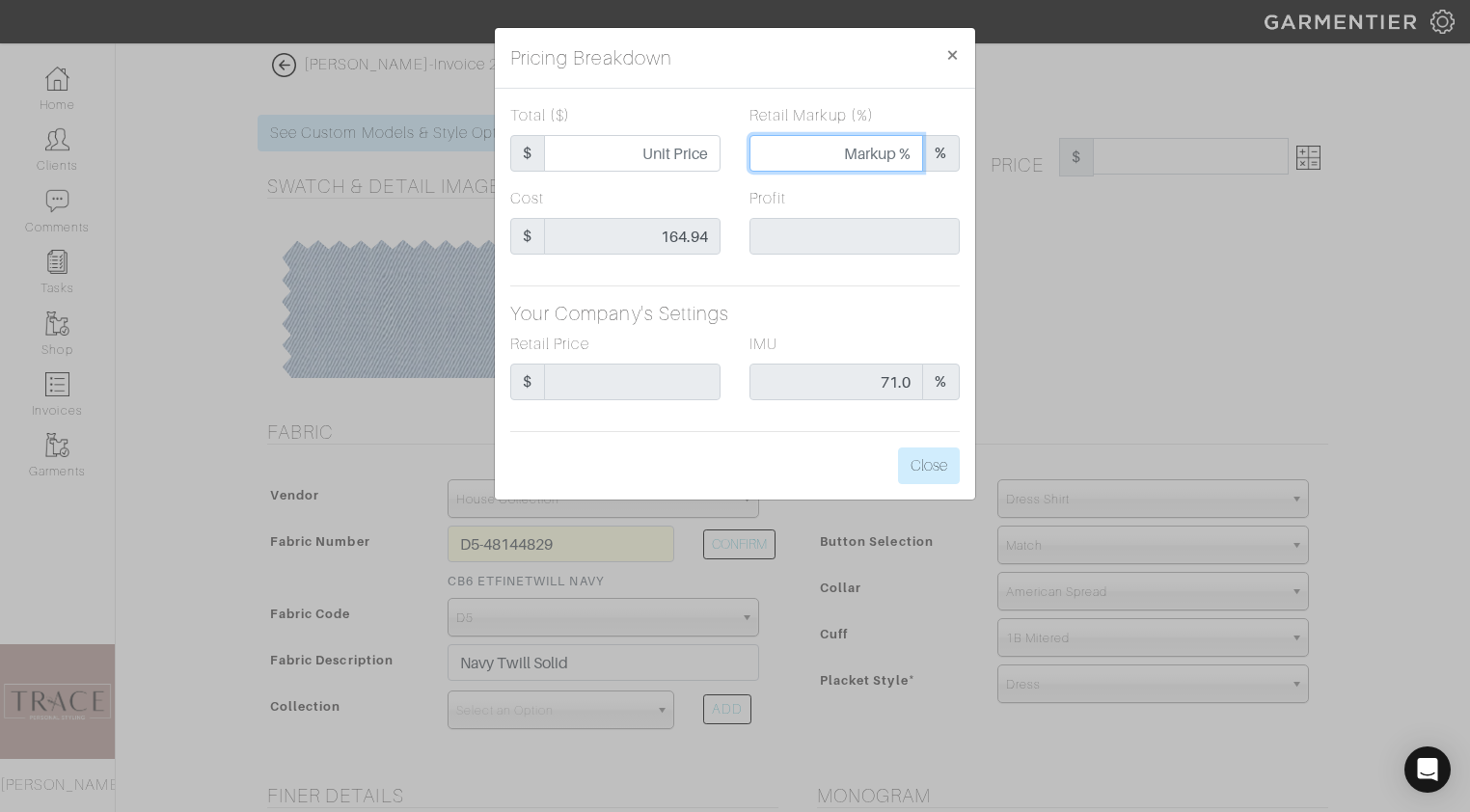
type input "83.87"
type input "7"
type input "-$81.07 (-96.66%)"
type input "268.97"
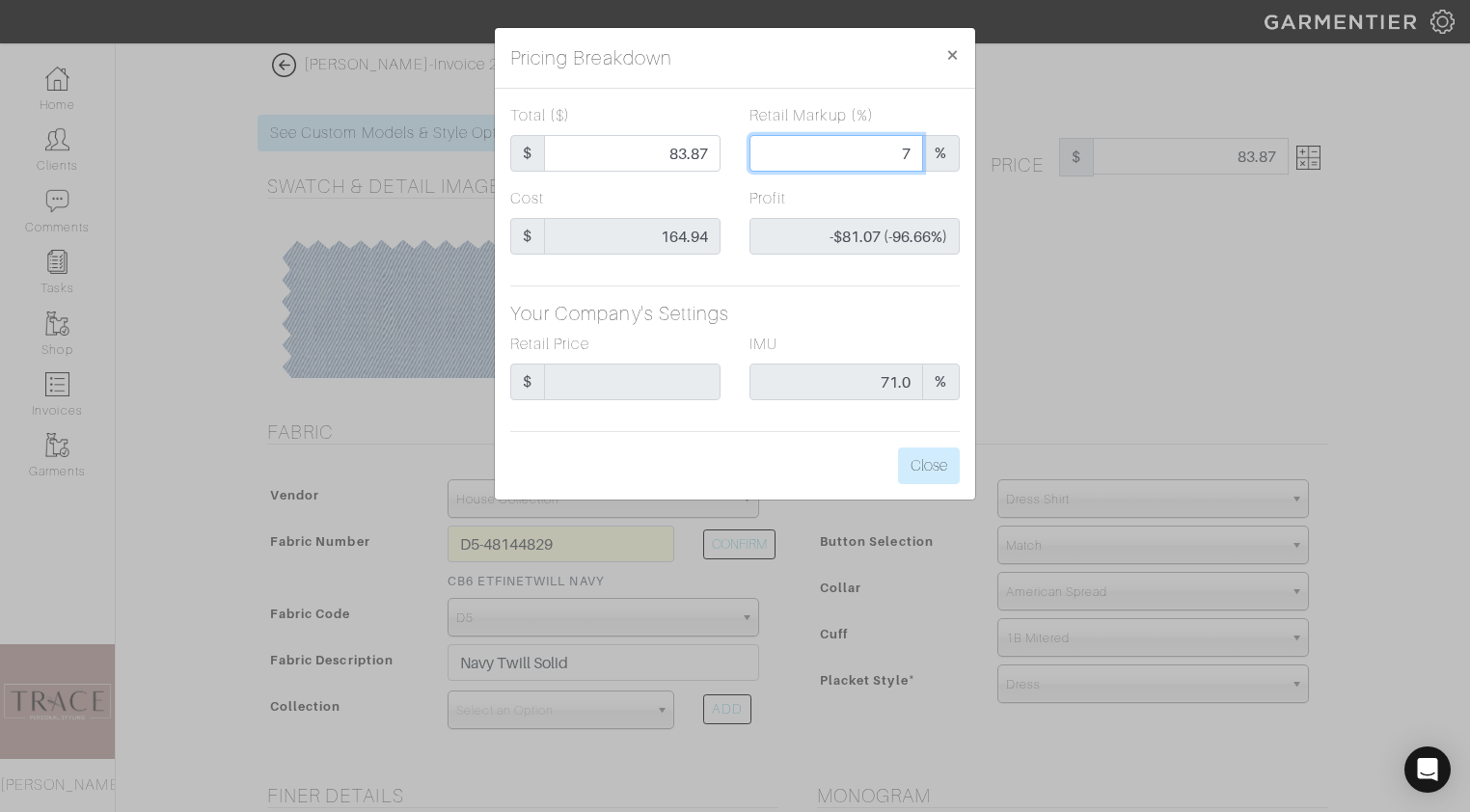
type input "268.97"
type input "71"
type input "$104.03 (38.68%)"
type input "71.00"
click at [896, 188] on div "Profit $104.03 (38.68%)" at bounding box center [854, 221] width 210 height 68
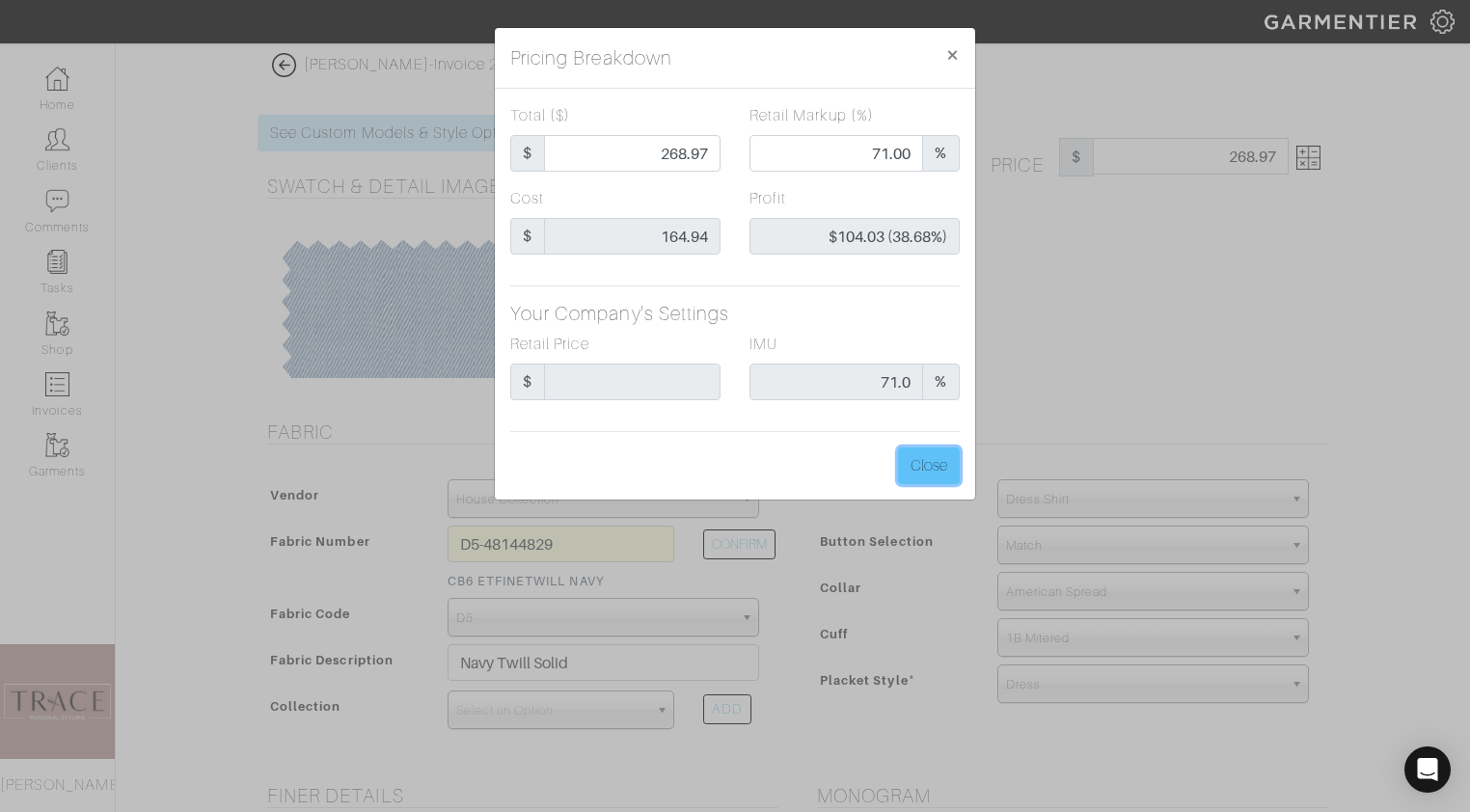
click at [939, 469] on button "Close" at bounding box center [929, 466] width 62 height 37
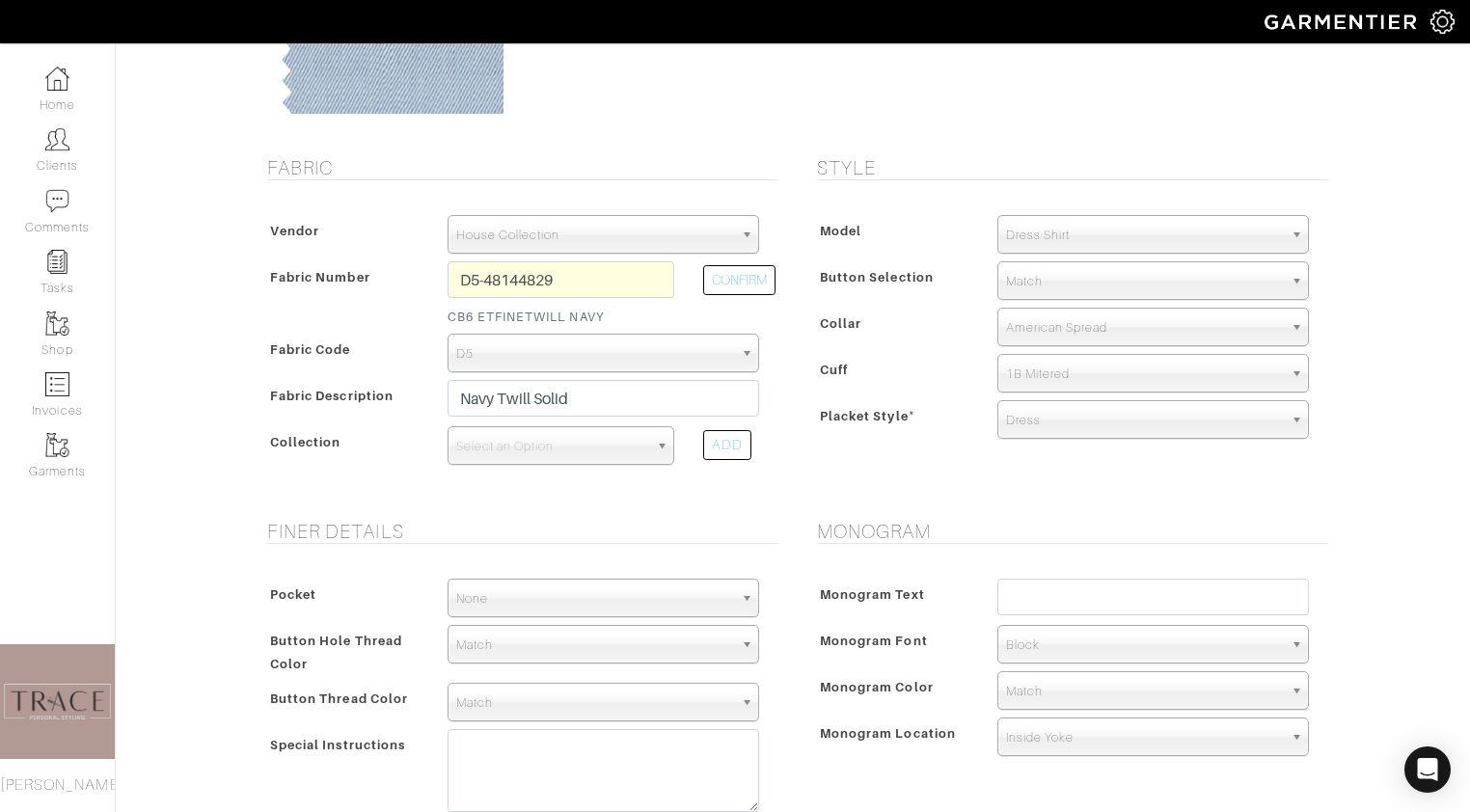
scroll to position [266, 0]
click at [1042, 606] on input "text" at bounding box center [1152, 595] width 311 height 37
type input "NW"
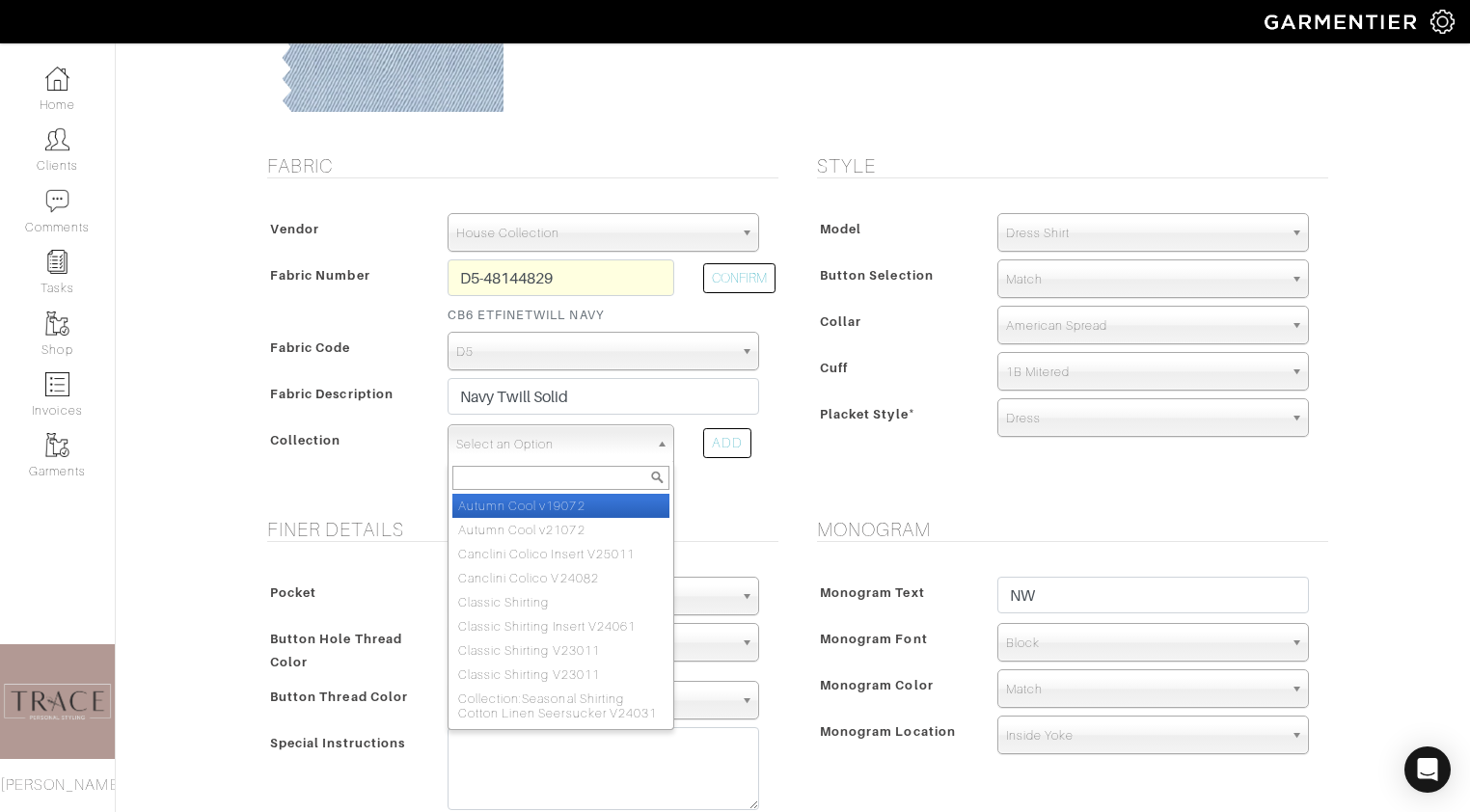
click at [631, 446] on span "Select an Option" at bounding box center [552, 445] width 192 height 39
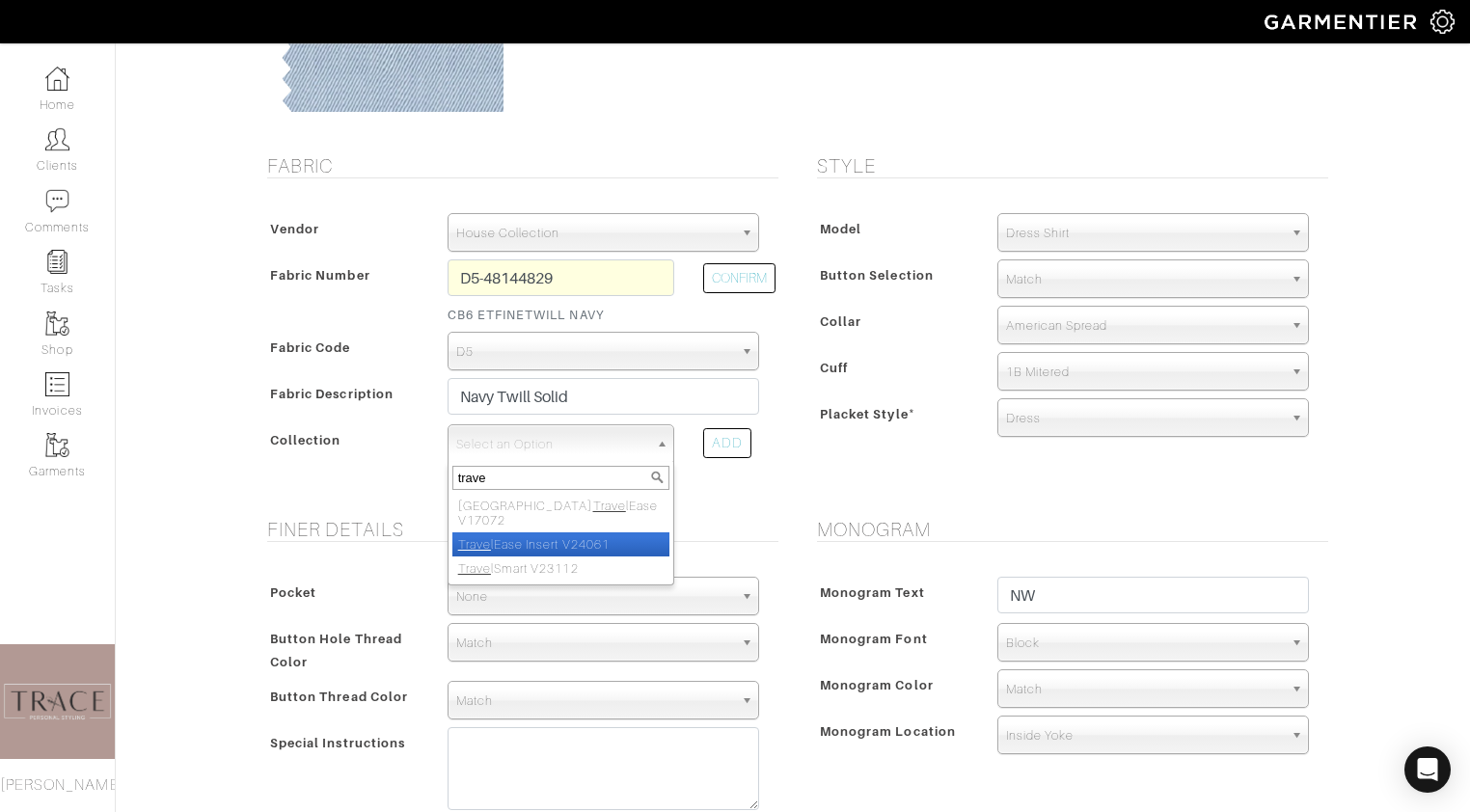
type input "trave"
click at [615, 532] on li "Trave lEase Insert V24061" at bounding box center [561, 544] width 217 height 24
select select "936"
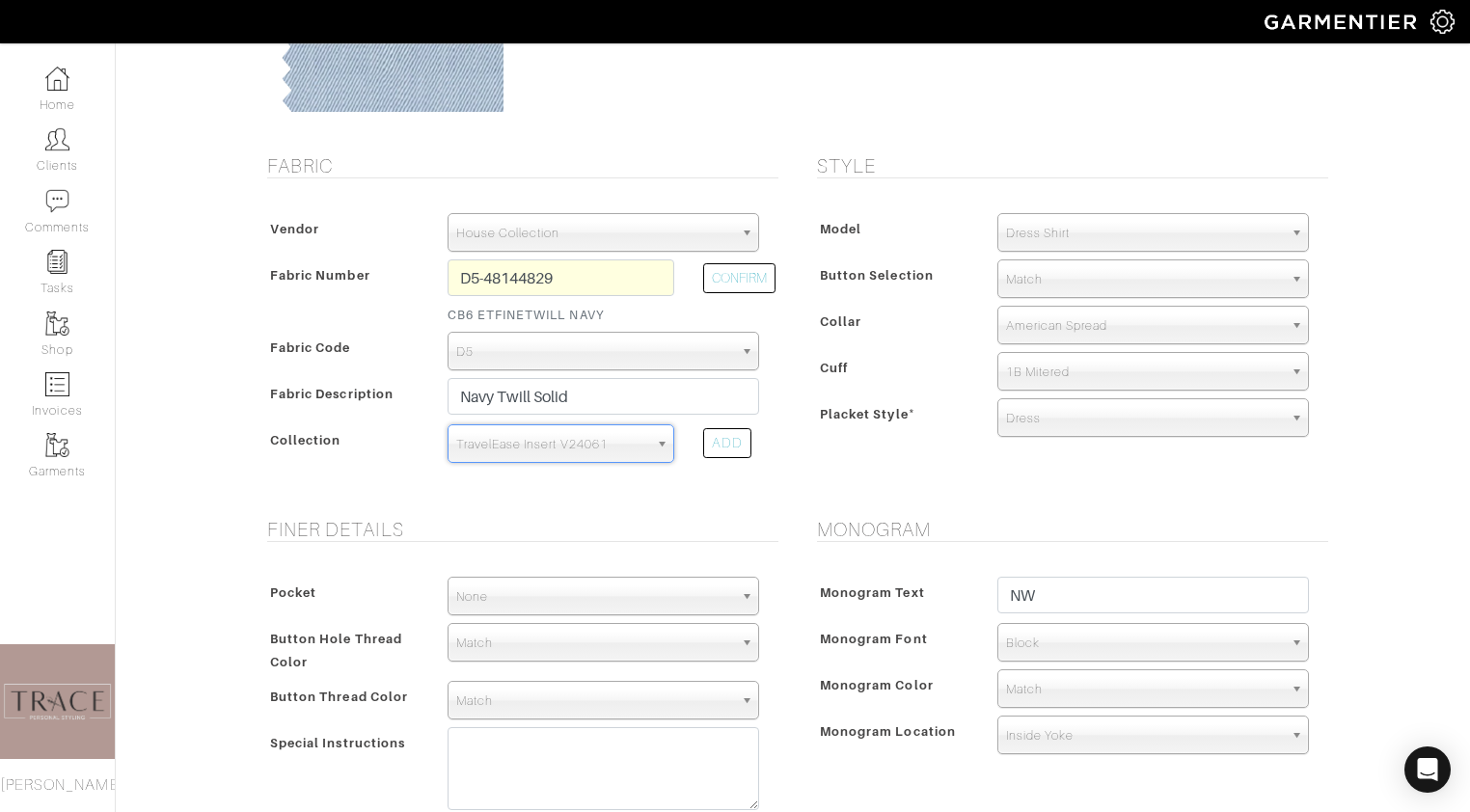
click at [1135, 371] on span "1B Mitered" at bounding box center [1144, 372] width 277 height 39
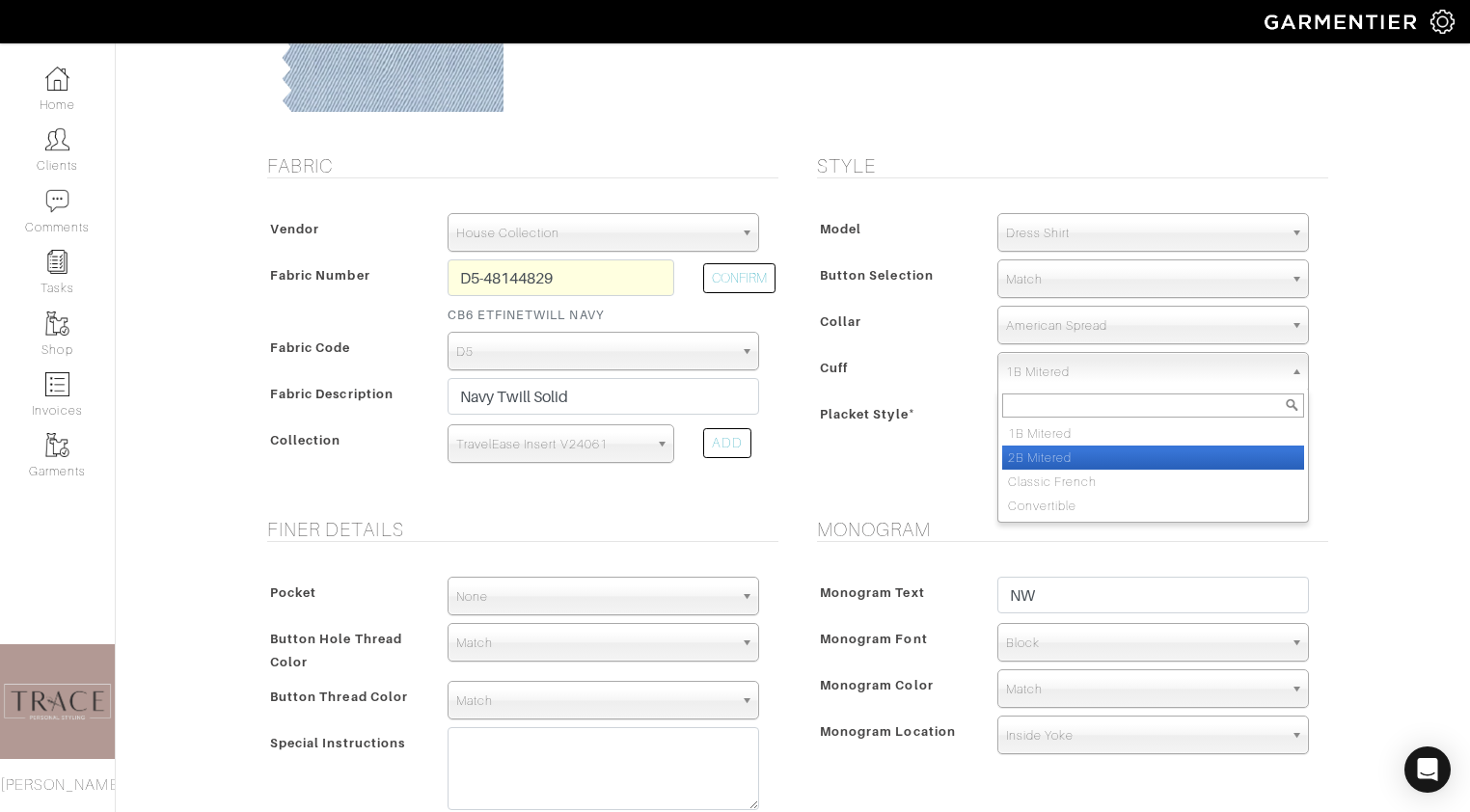
click at [1100, 454] on li "2B Mitered" at bounding box center [1153, 457] width 302 height 24
select select "2B Mitered"
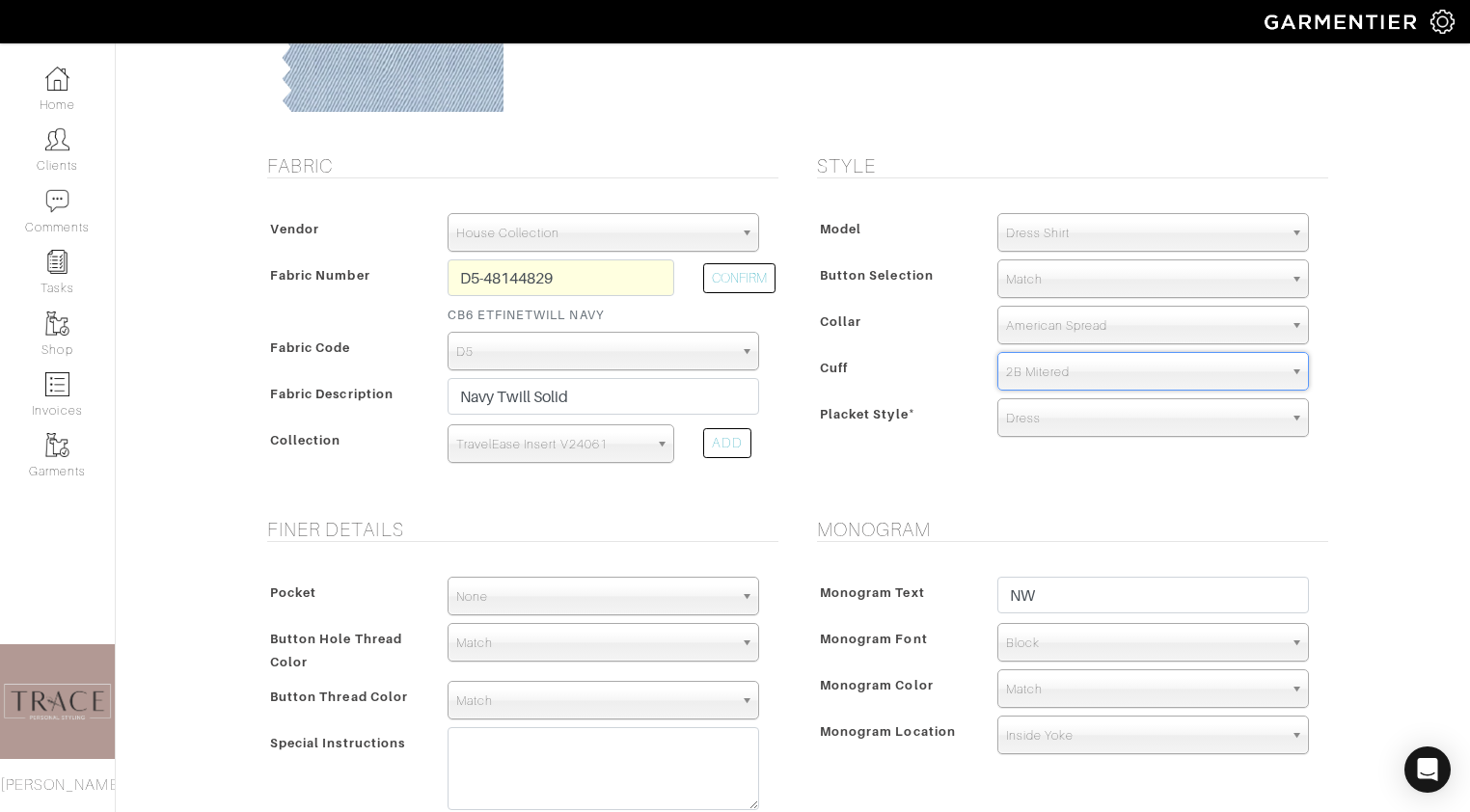
click at [1113, 283] on span "Match" at bounding box center [1144, 280] width 277 height 39
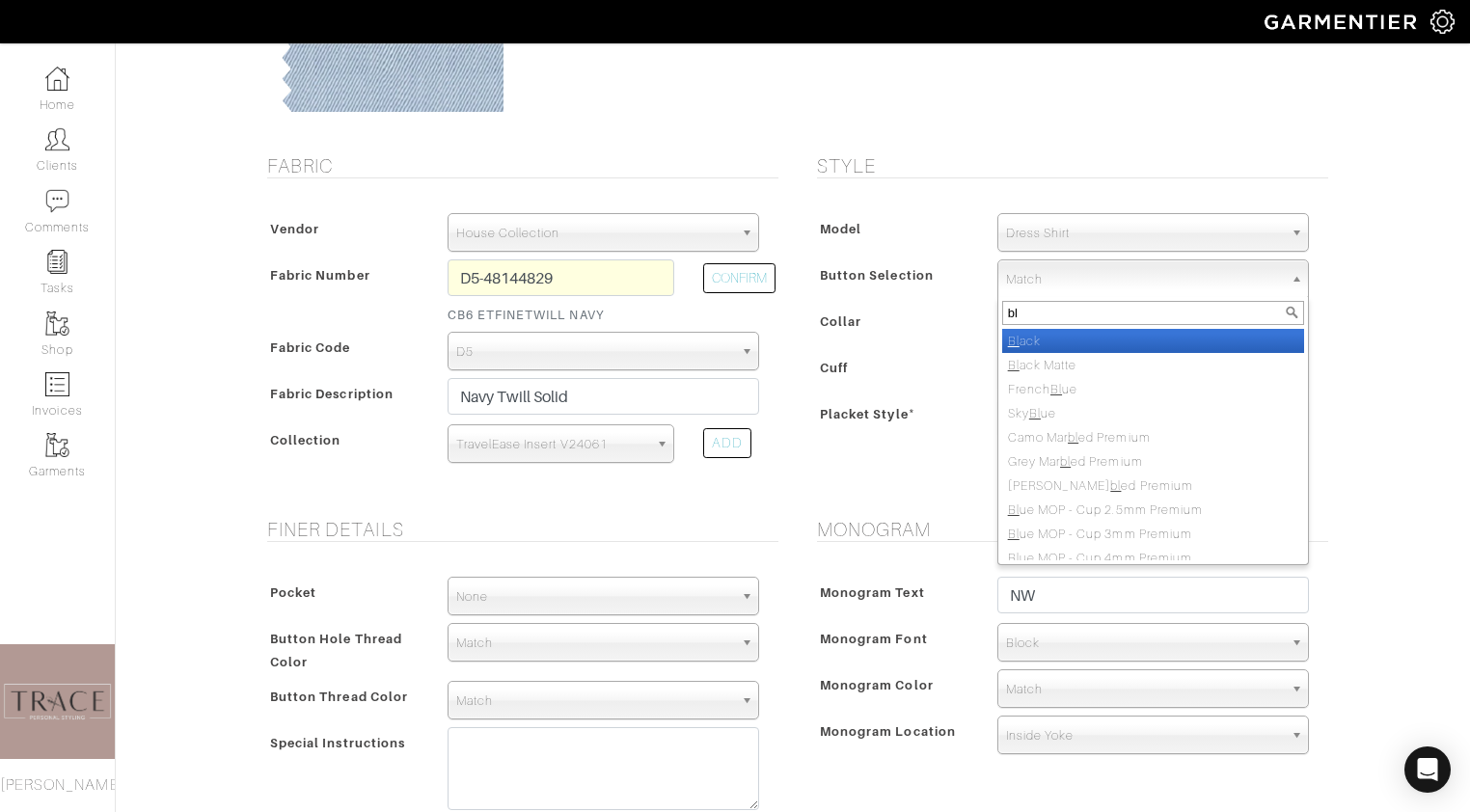
type input "b"
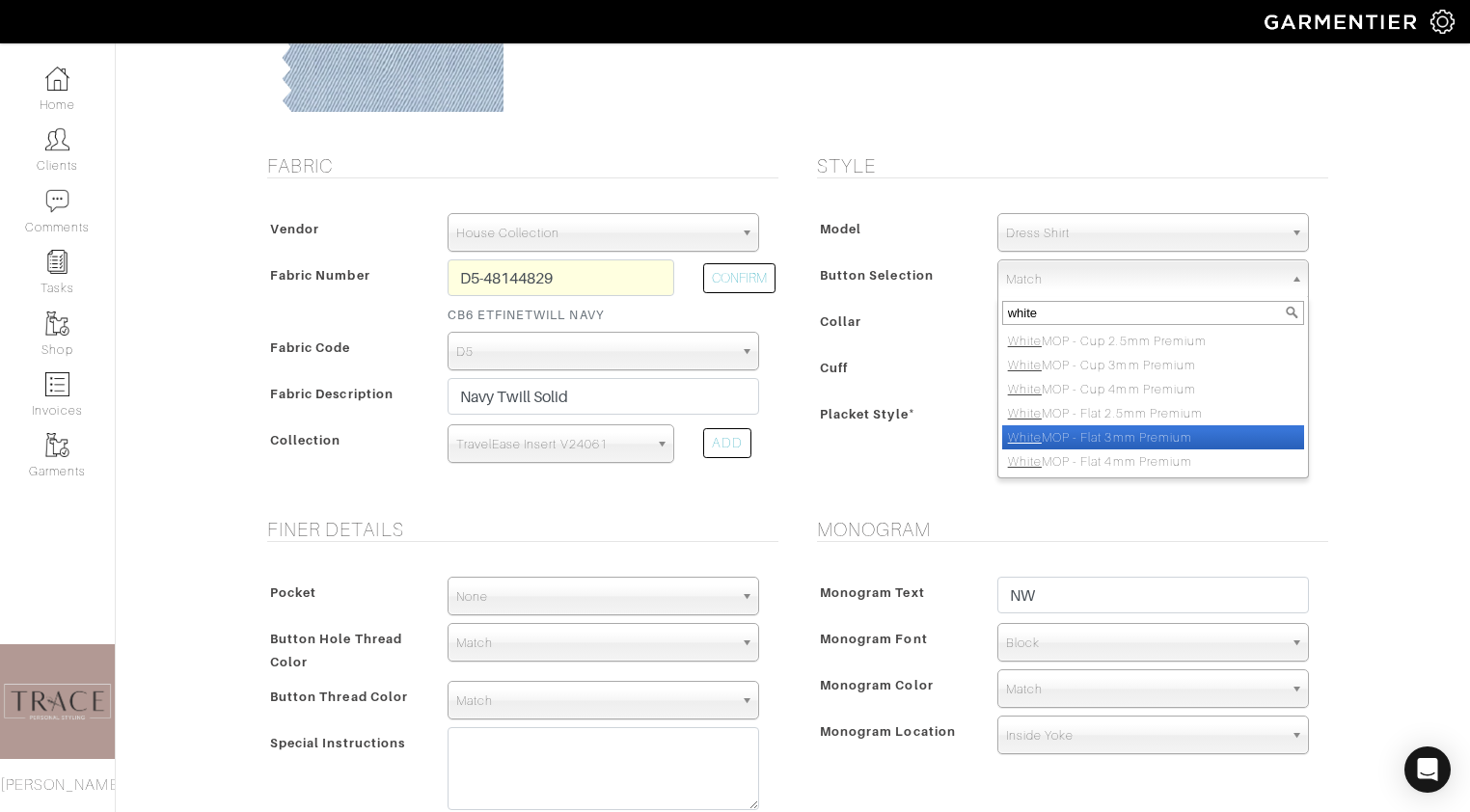
type input "white"
click at [1112, 428] on li "White MOP - Flat 3mm Premium" at bounding box center [1153, 437] width 302 height 24
select select "39"
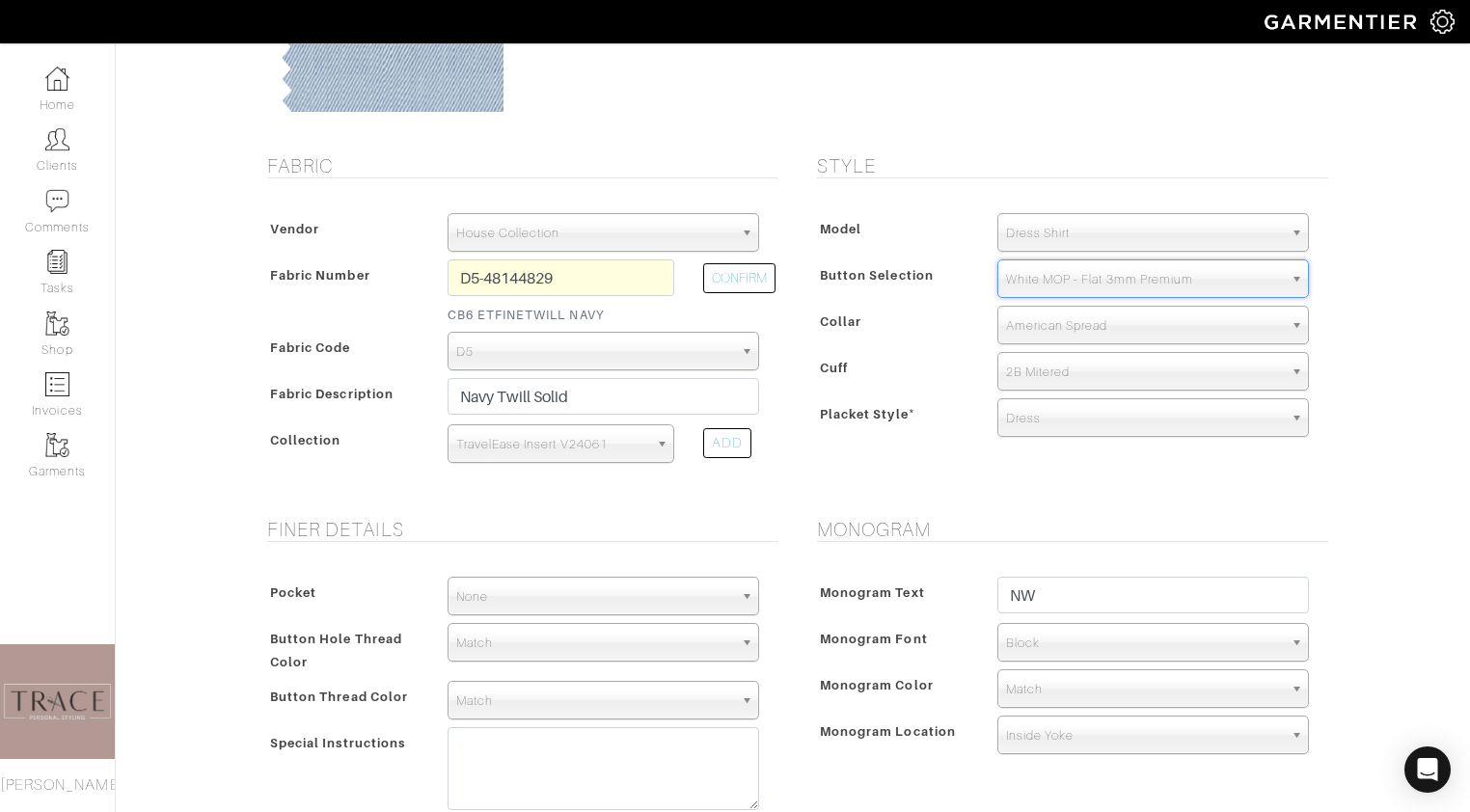
click at [1037, 639] on span "Block" at bounding box center [1144, 643] width 277 height 39
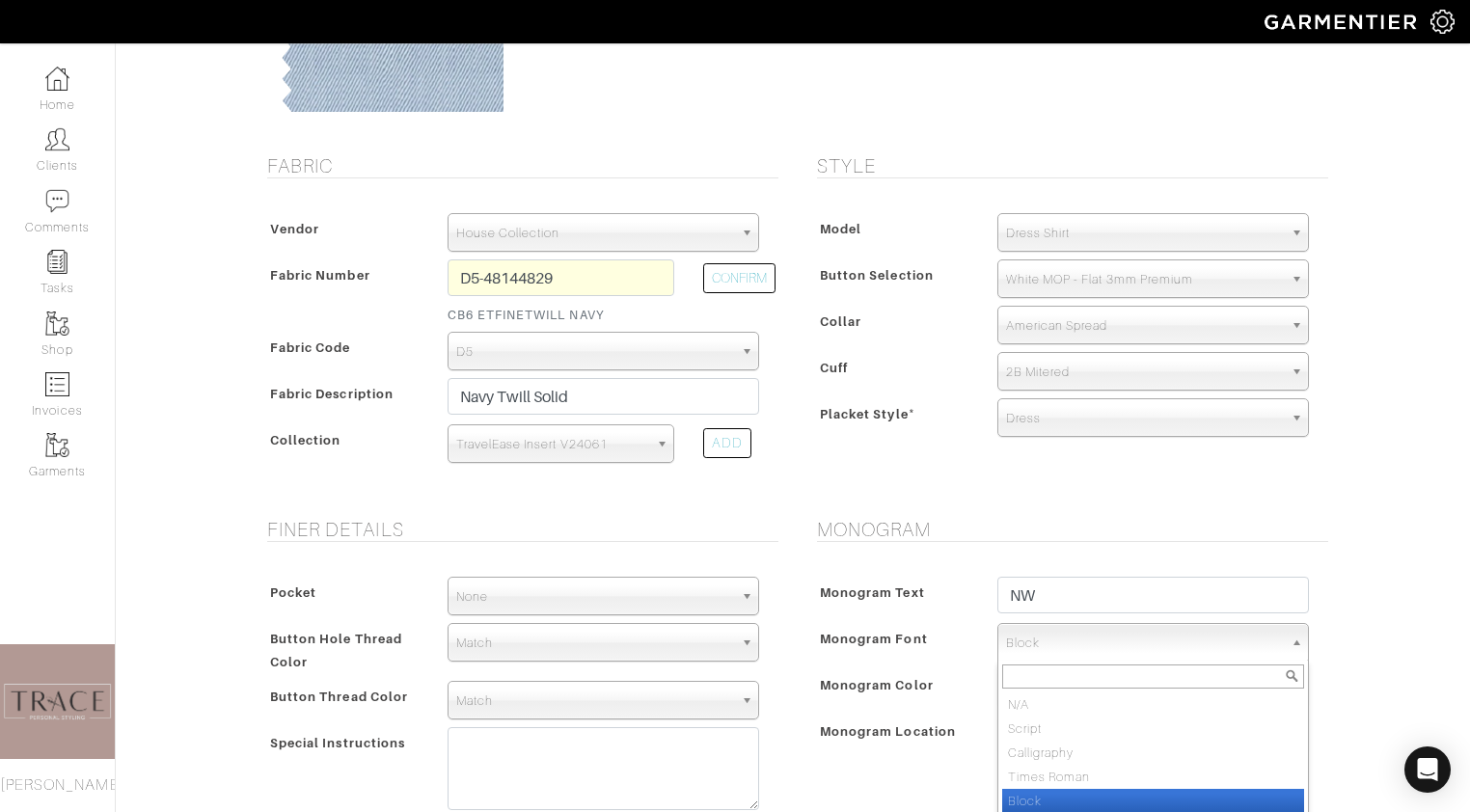
click at [1095, 537] on h5 "Monogram" at bounding box center [1073, 529] width 512 height 23
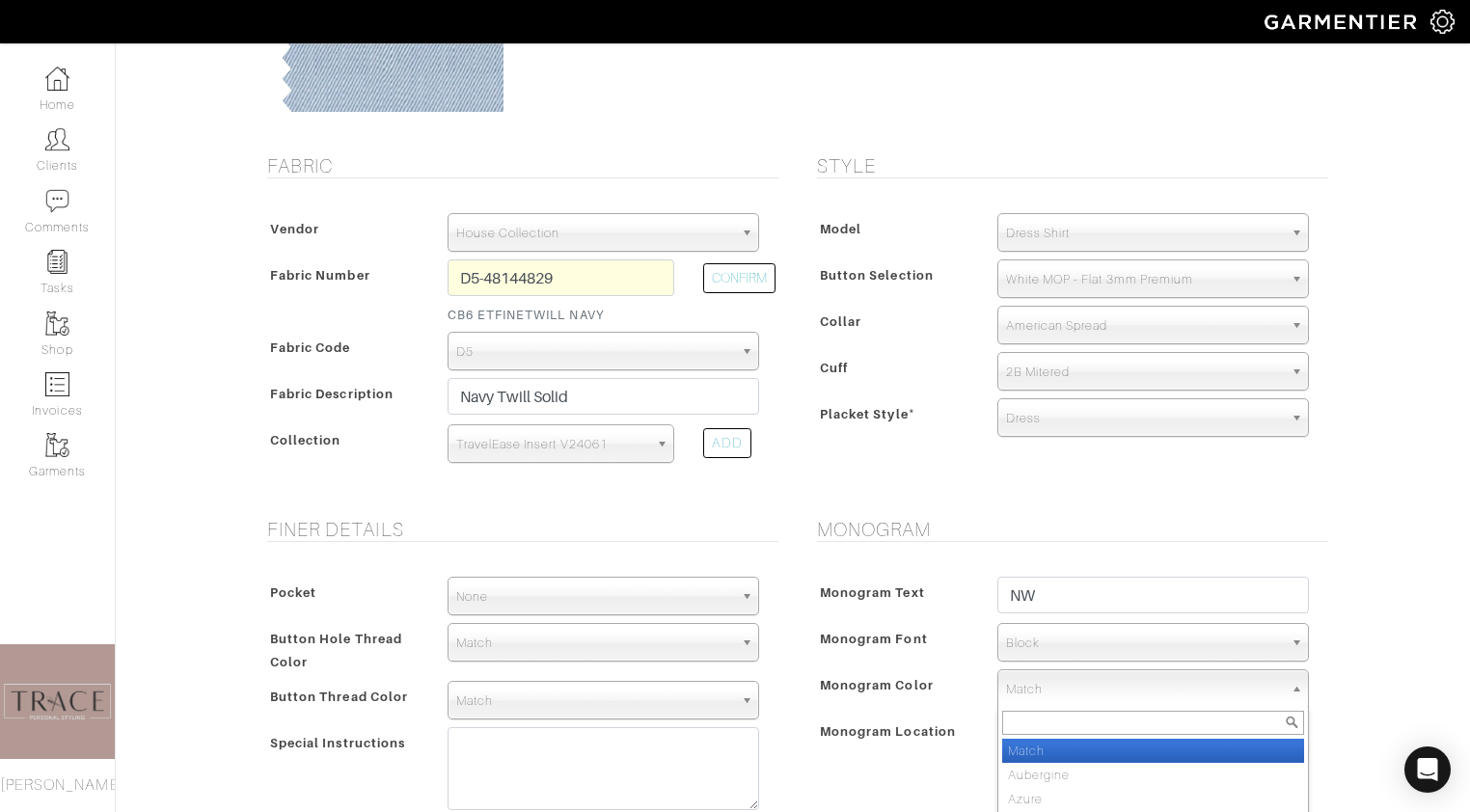
click at [1068, 691] on span "Match" at bounding box center [1144, 690] width 277 height 39
click at [1055, 744] on li "Match" at bounding box center [1153, 750] width 302 height 24
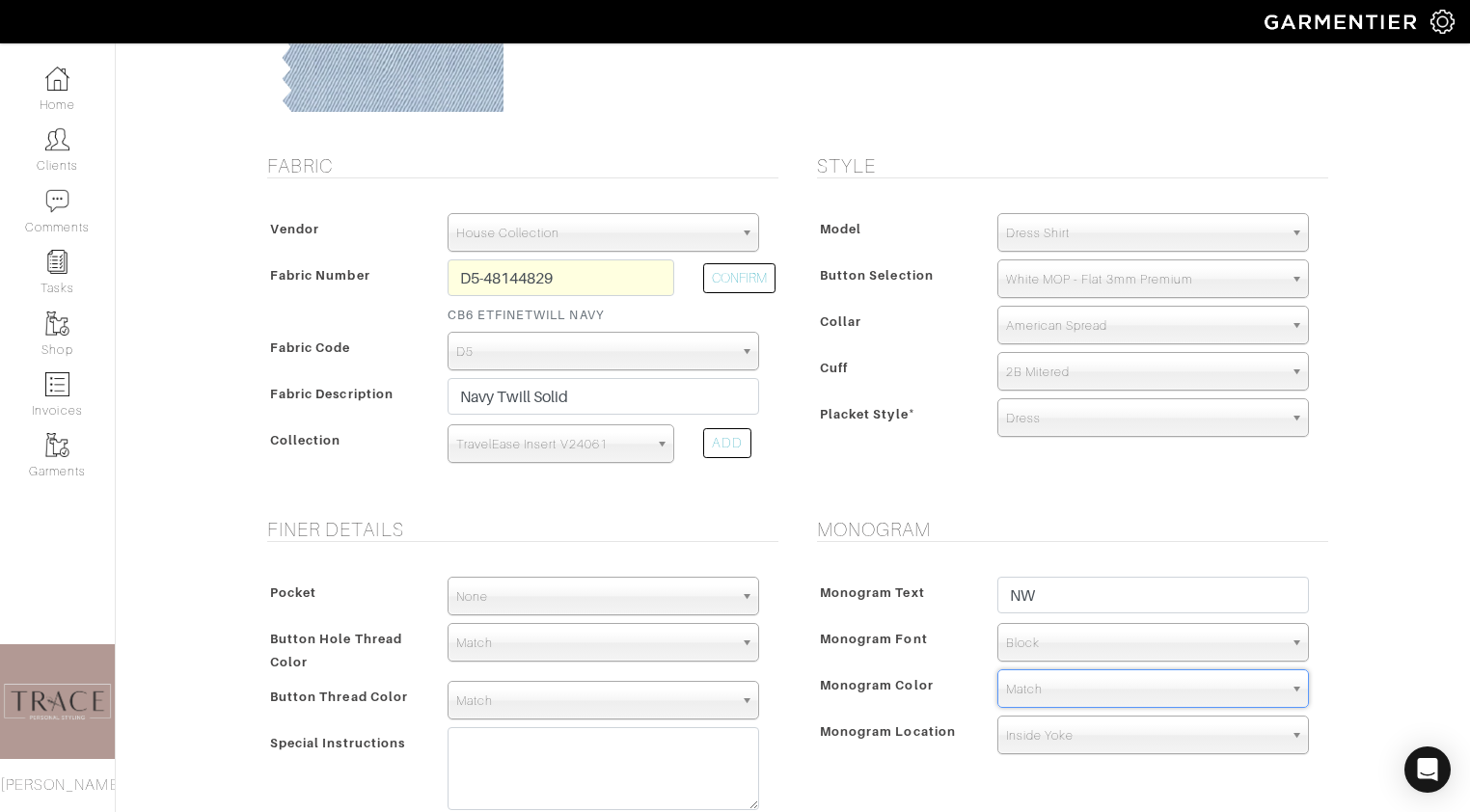
click at [1057, 730] on span "Inside Yoke" at bounding box center [1144, 736] width 277 height 39
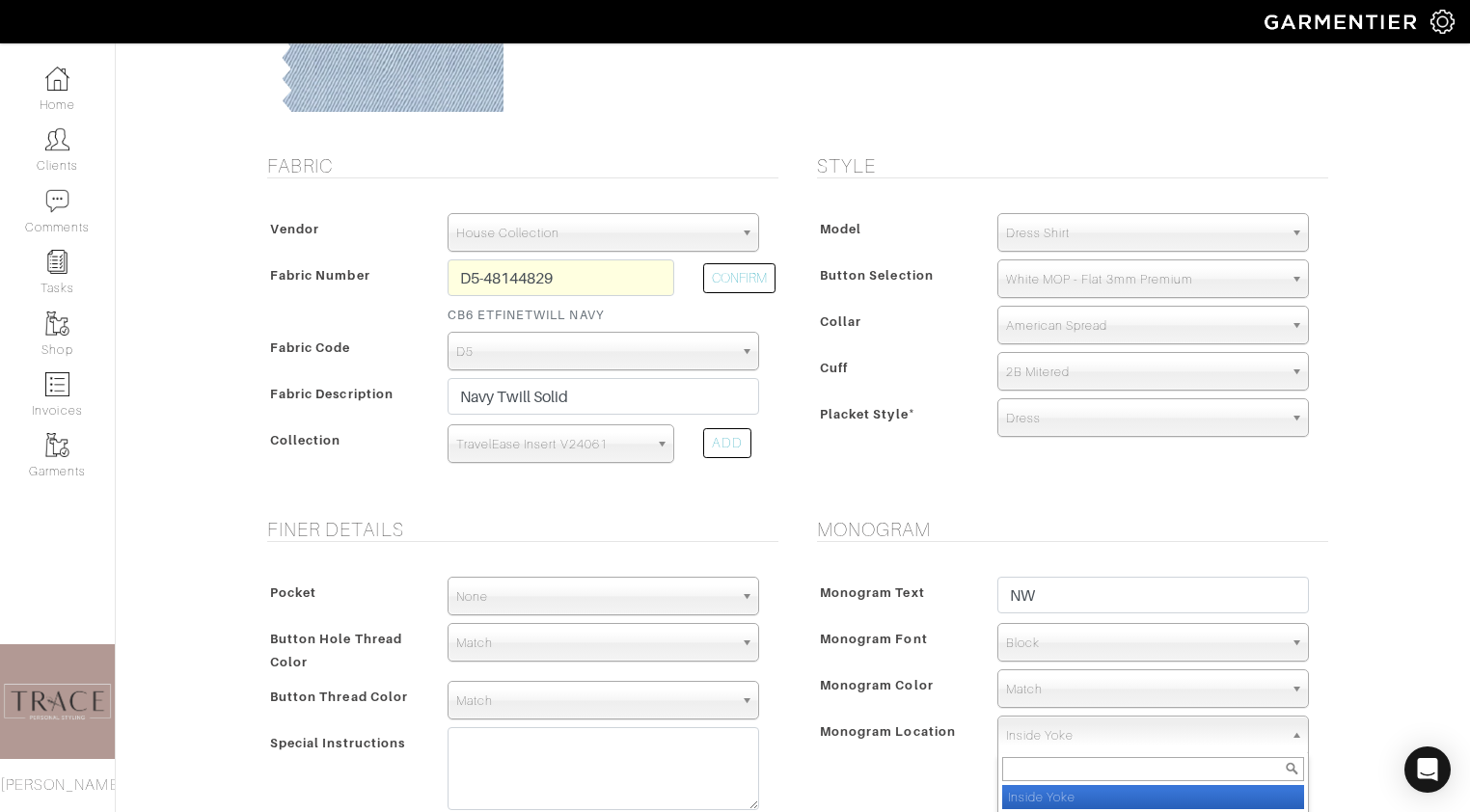
click at [1046, 795] on li "Inside Yoke" at bounding box center [1153, 796] width 302 height 24
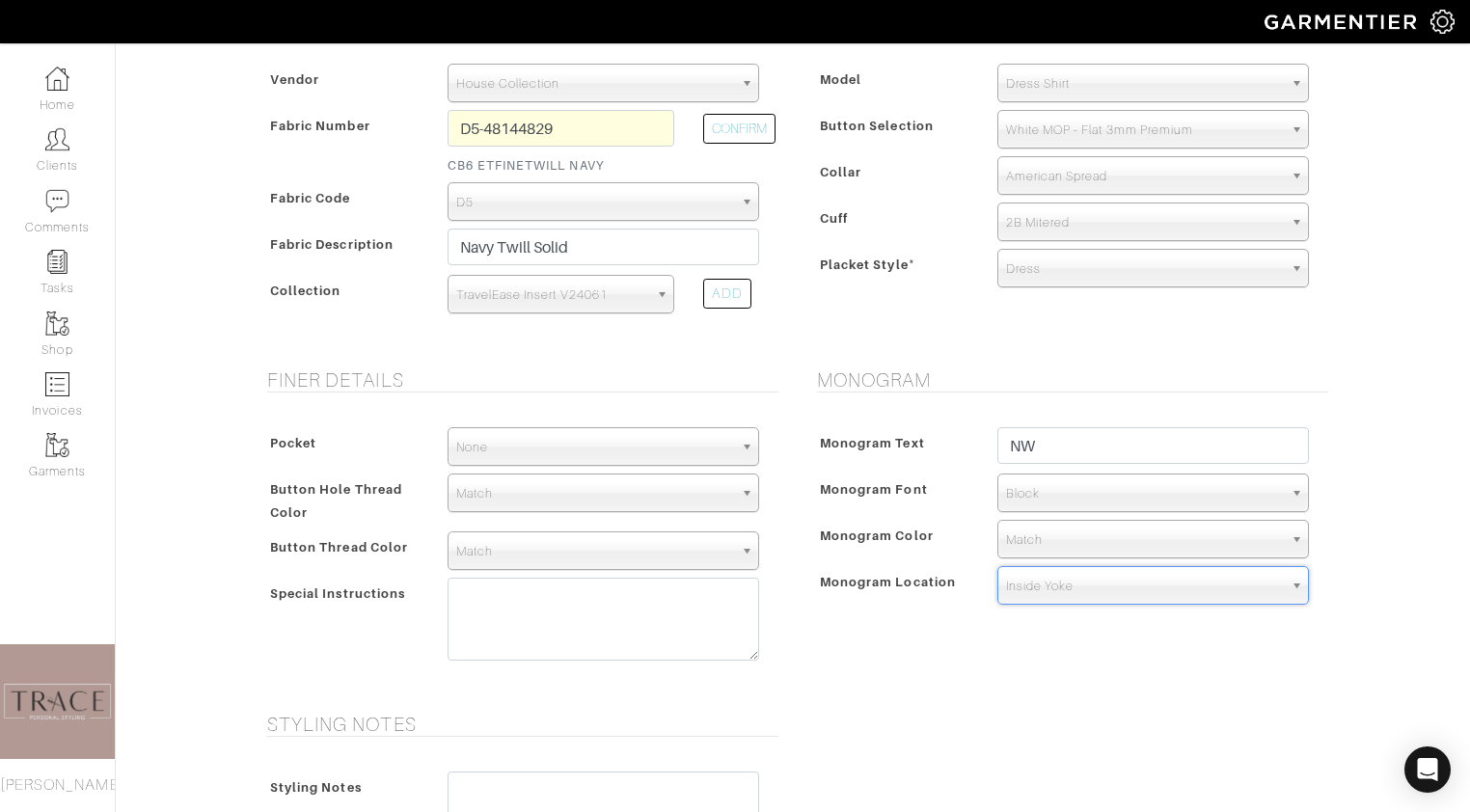
scroll to position [420, 0]
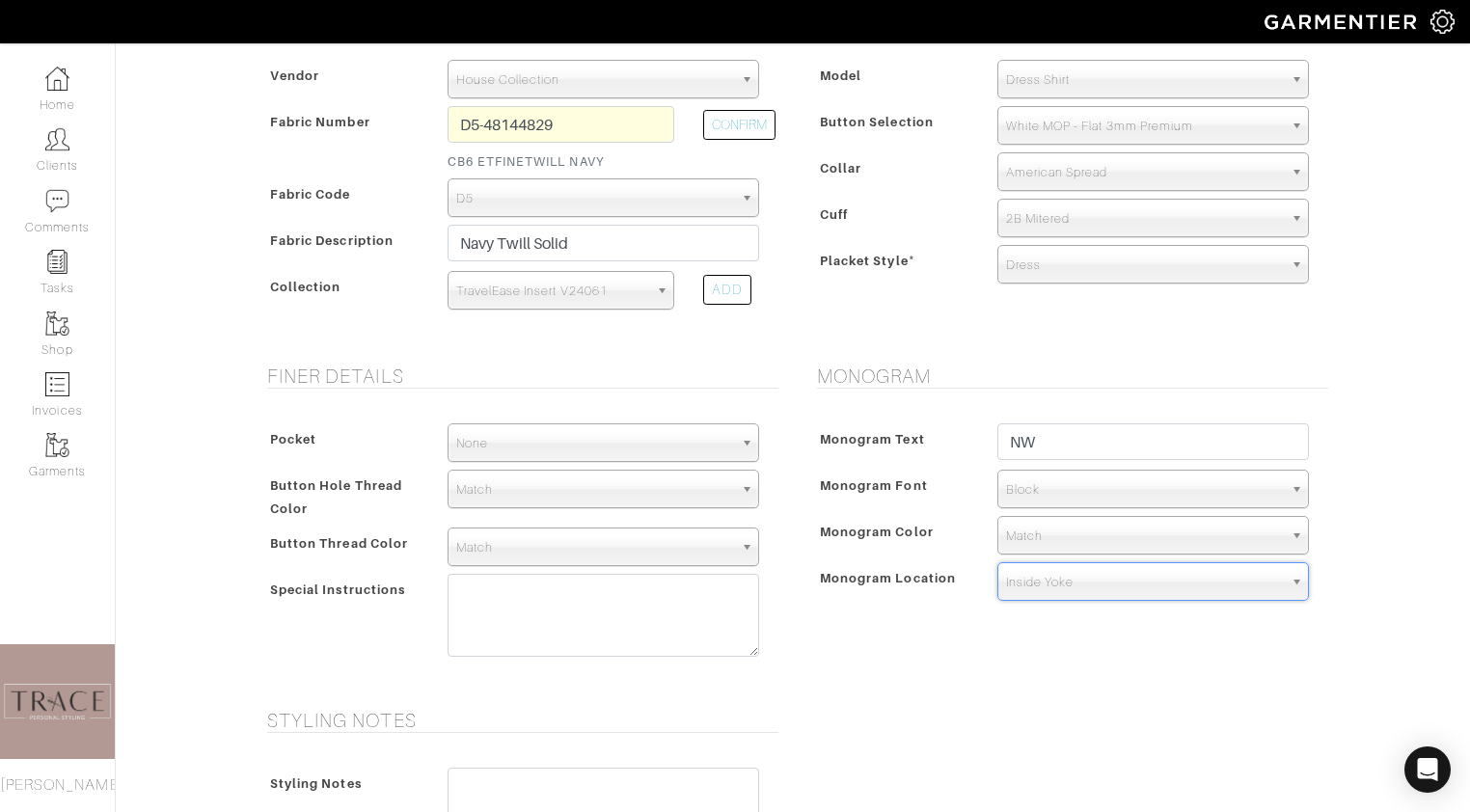
click at [534, 538] on span "Match" at bounding box center [595, 547] width 277 height 39
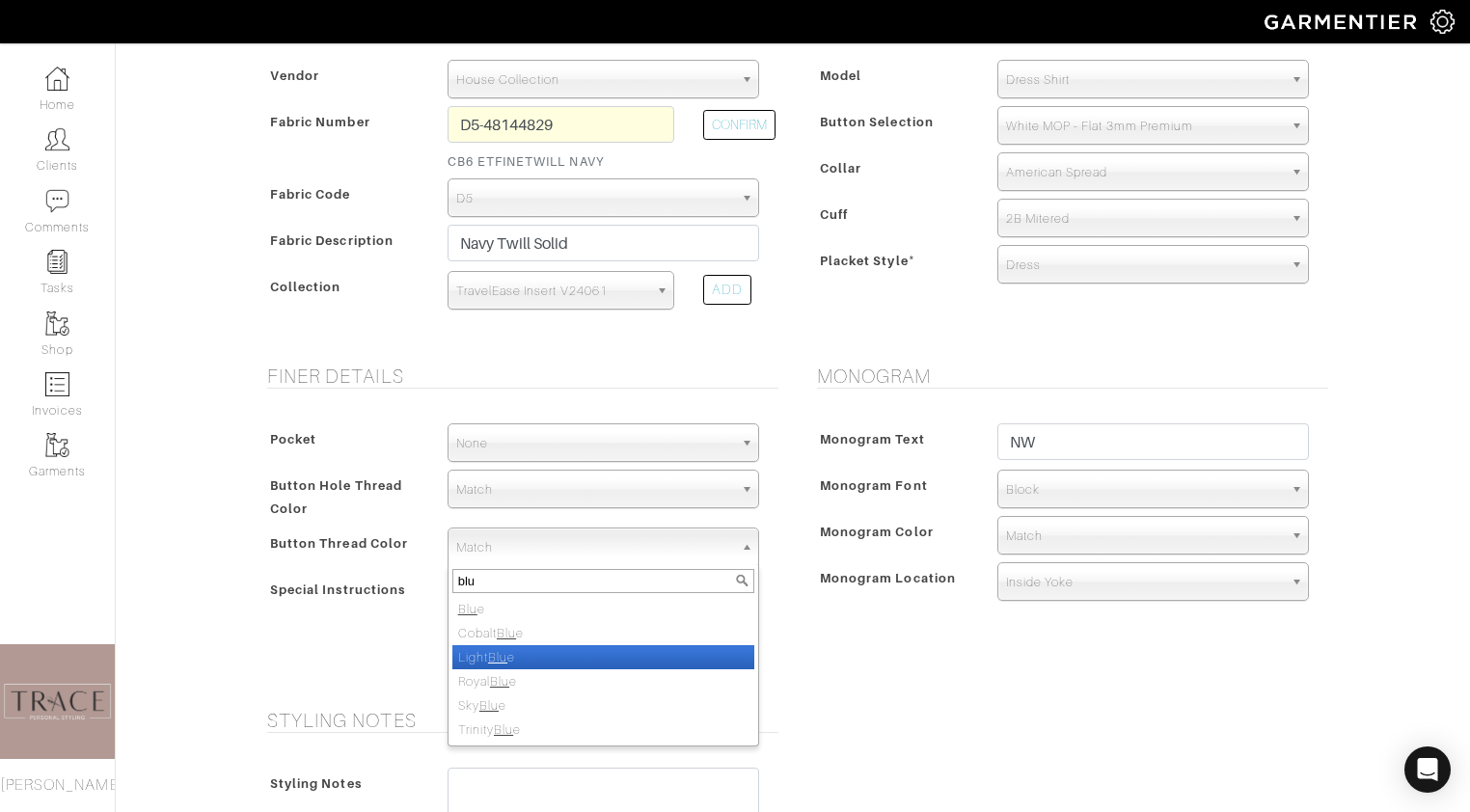
type input "blu"
click at [534, 662] on li "Light Blu e" at bounding box center [604, 657] width 302 height 24
select select "70"
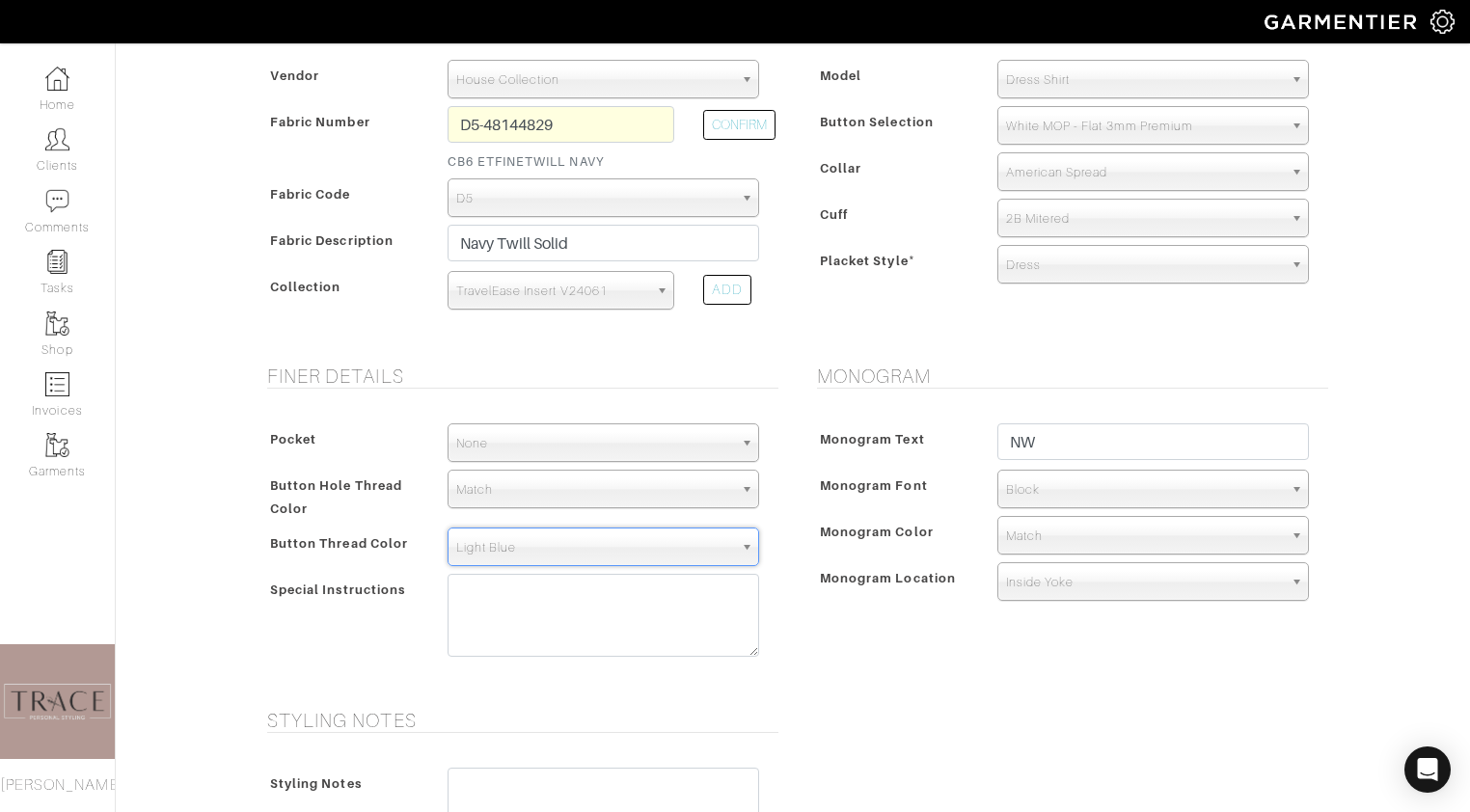
scroll to position [540, 0]
click at [558, 547] on span "Light Blue" at bounding box center [595, 547] width 277 height 39
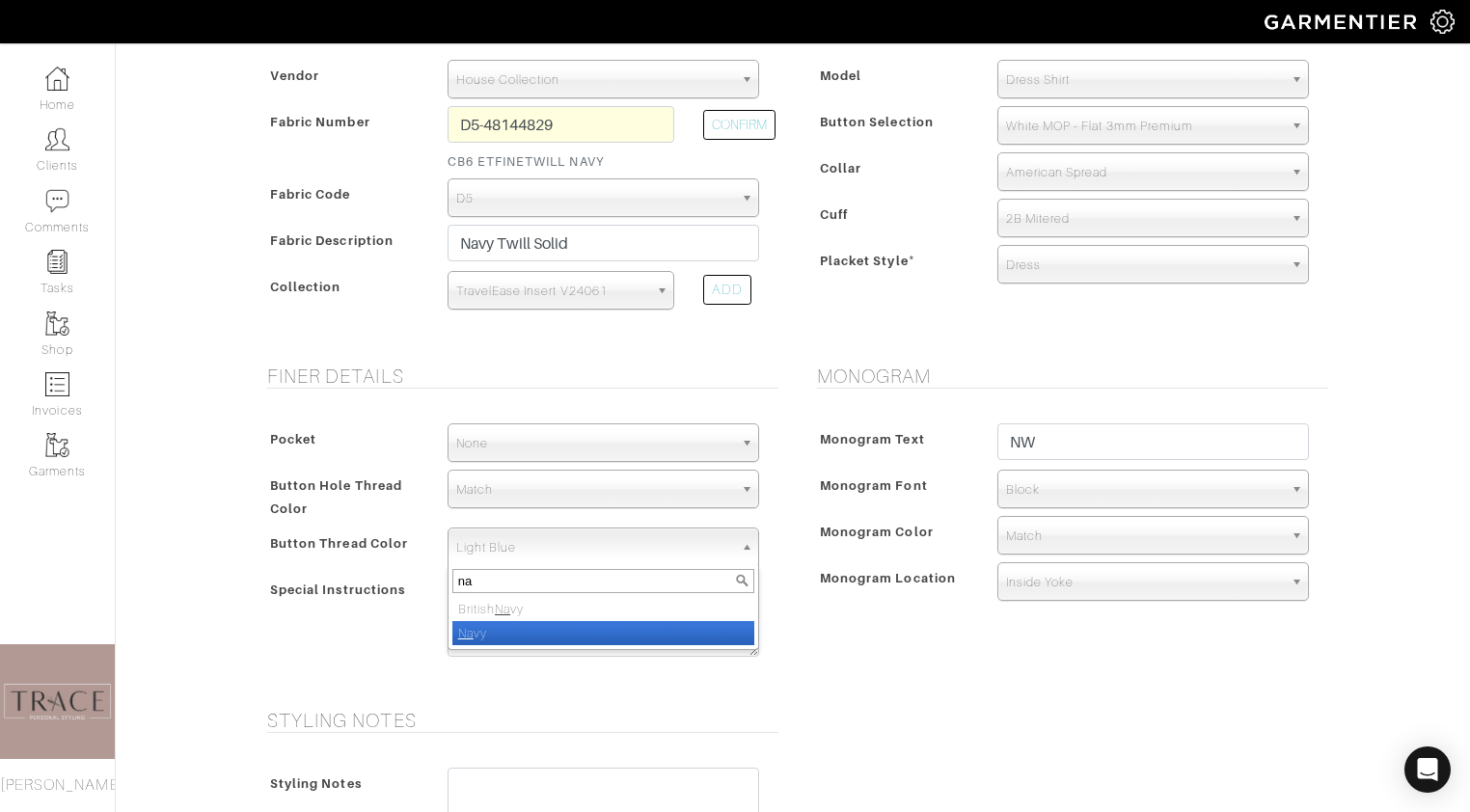
type input "na"
click at [586, 632] on li "Na vy" at bounding box center [604, 633] width 302 height 24
select select "8"
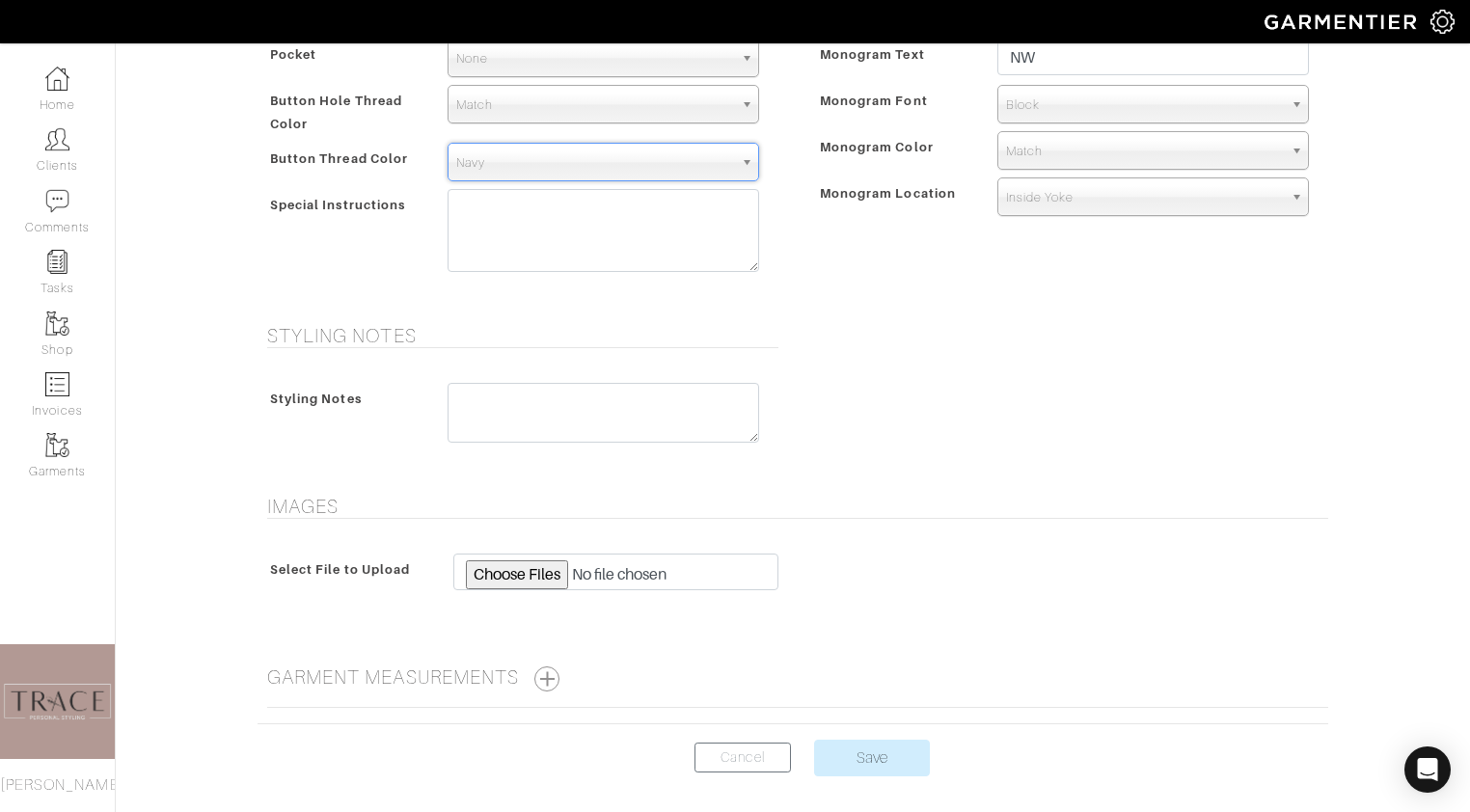
scroll to position [884, 0]
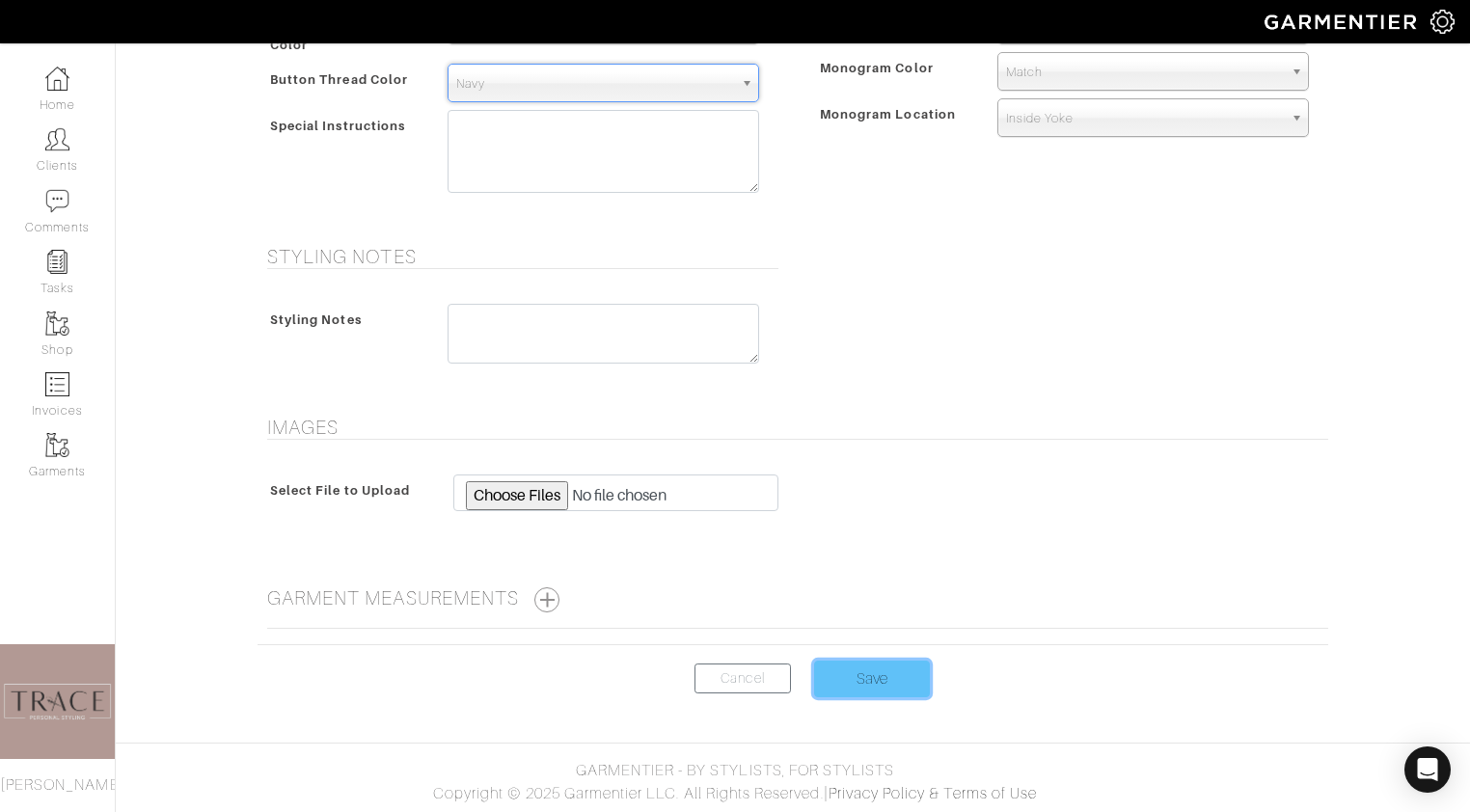
click at [908, 687] on input "Save" at bounding box center [871, 679] width 115 height 37
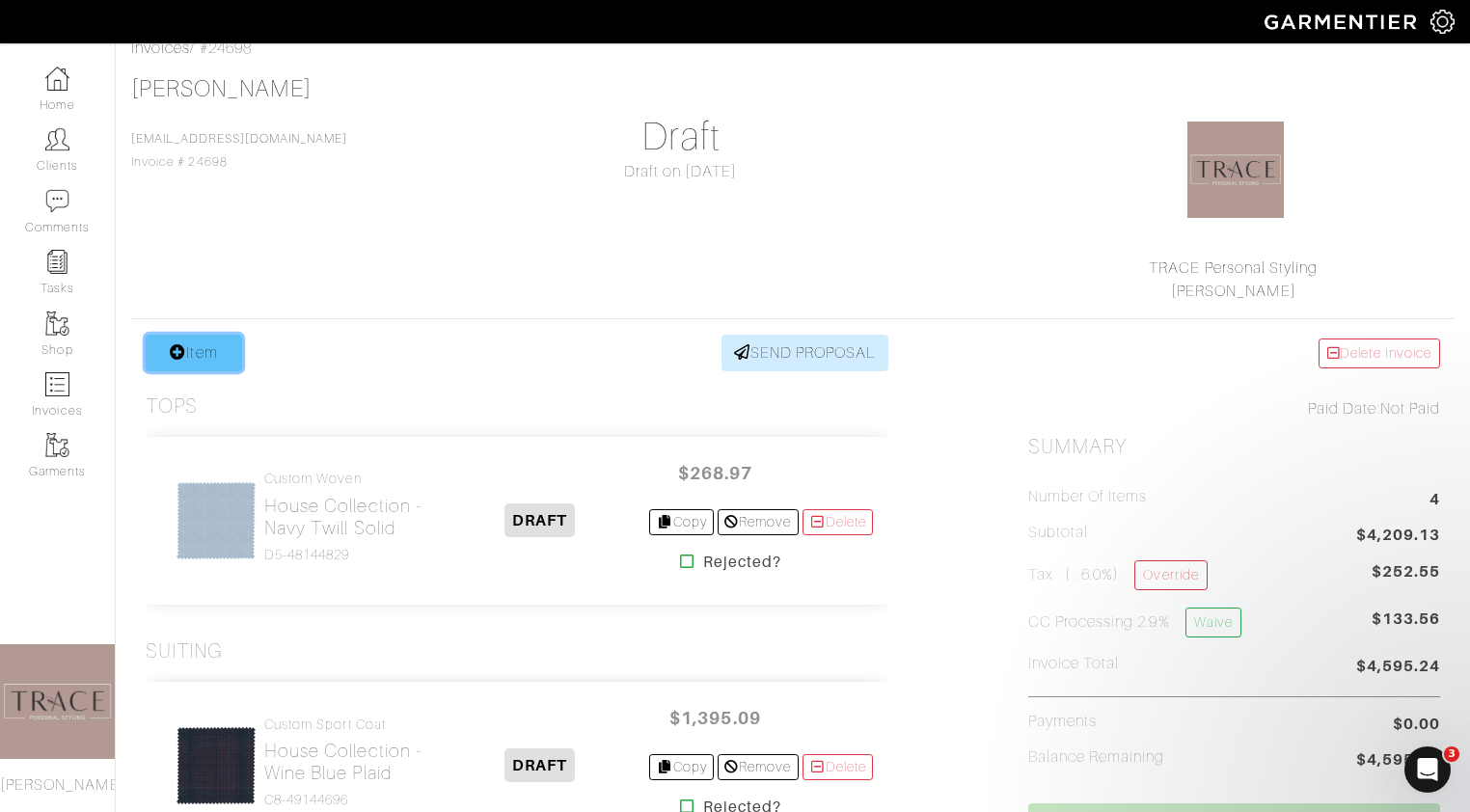
click at [195, 358] on link "Item" at bounding box center [194, 353] width 97 height 37
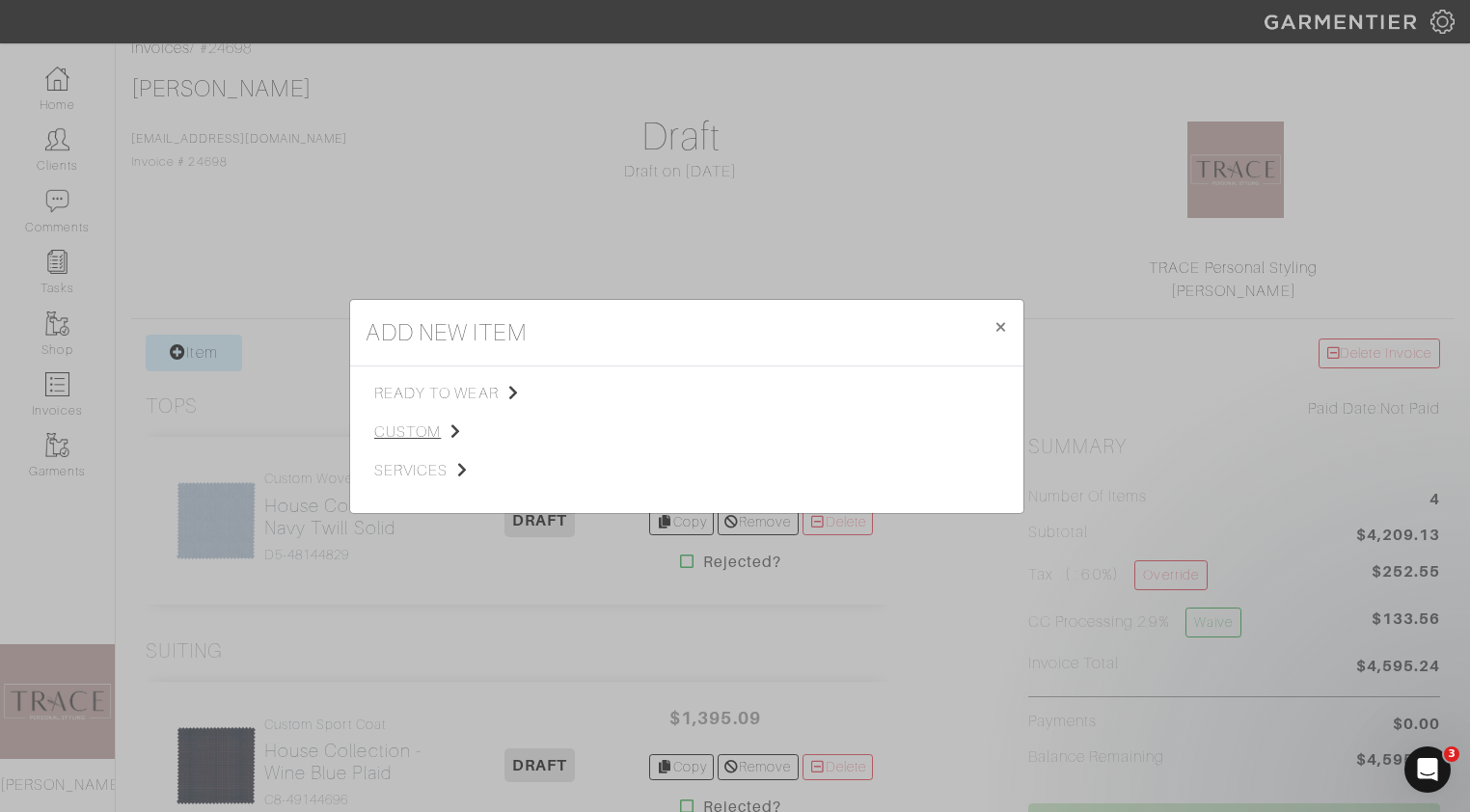
click at [414, 435] on span "custom" at bounding box center [471, 432] width 194 height 23
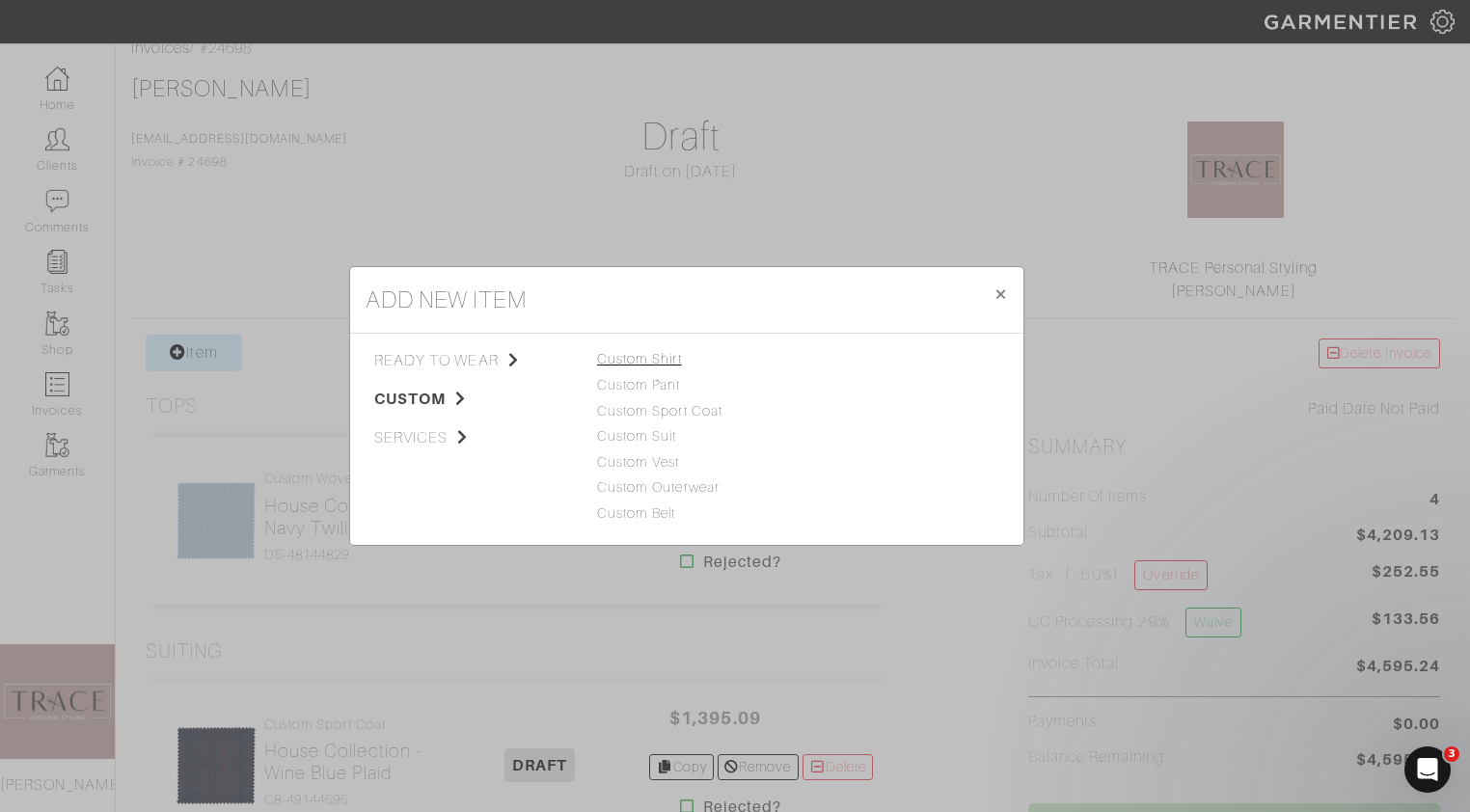
click at [667, 352] on link "Custom Shirt" at bounding box center [640, 359] width 85 height 16
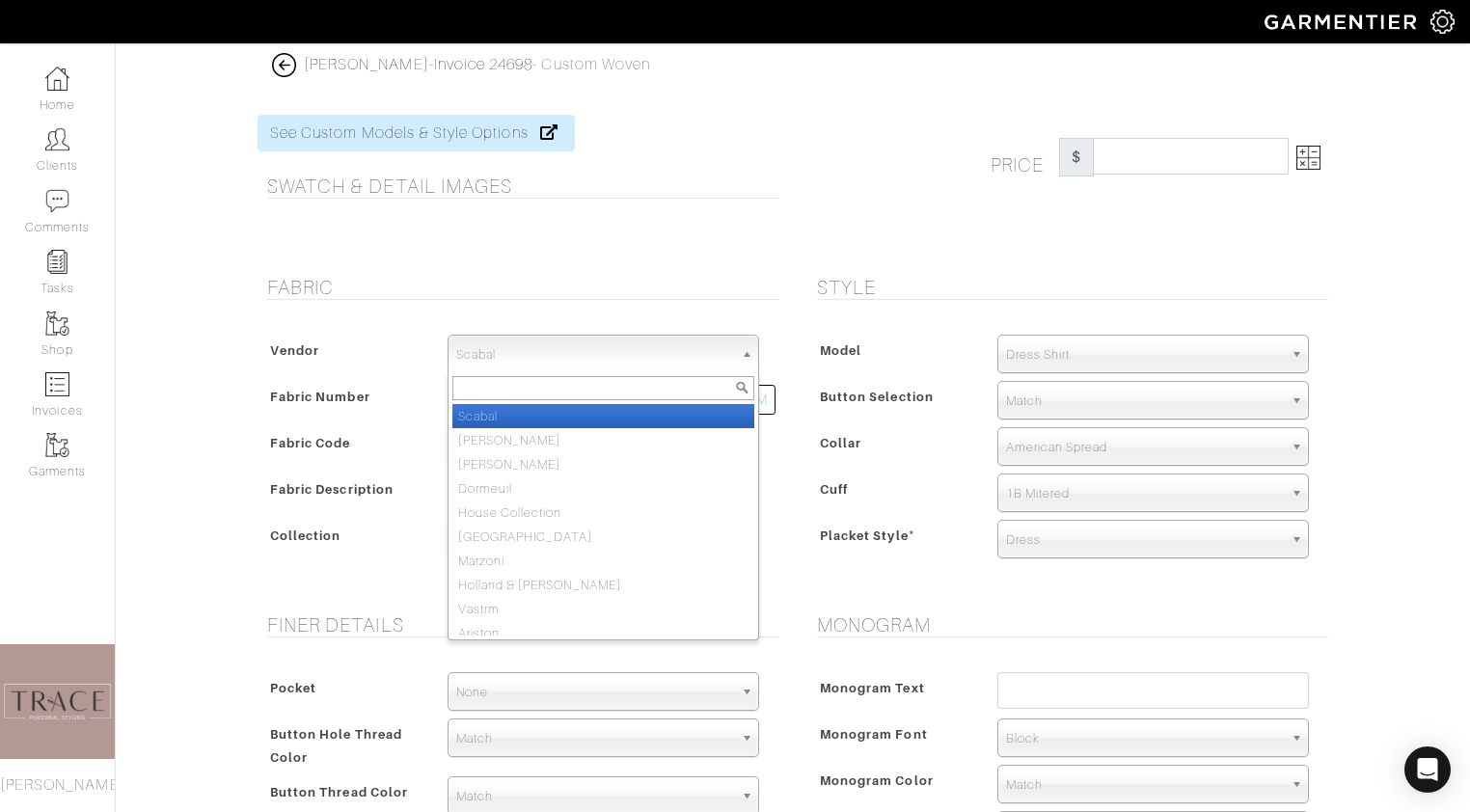
click at [685, 358] on span "Scabal" at bounding box center [595, 355] width 277 height 39
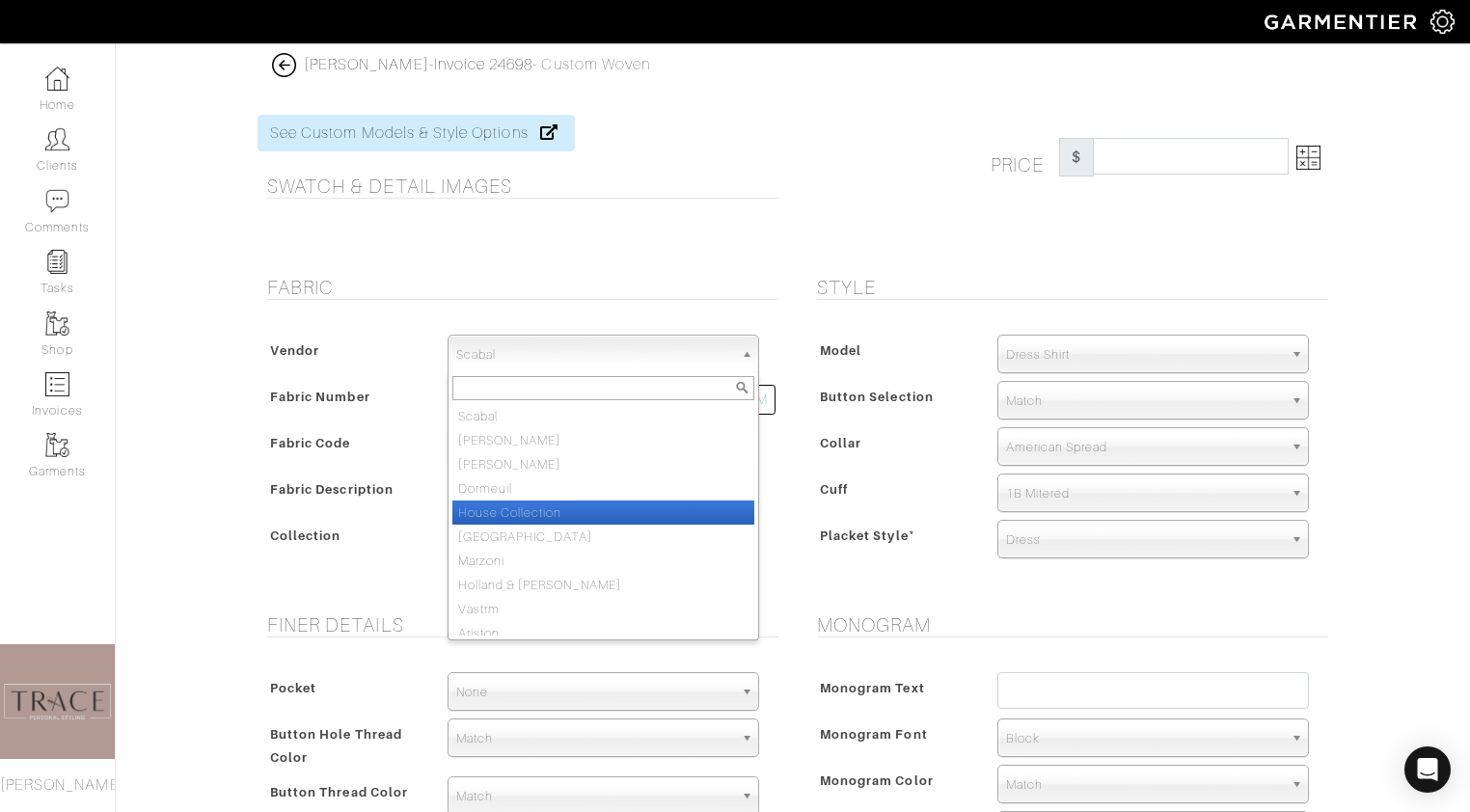
click at [661, 523] on li "House Collection" at bounding box center [604, 513] width 302 height 24
select select "75"
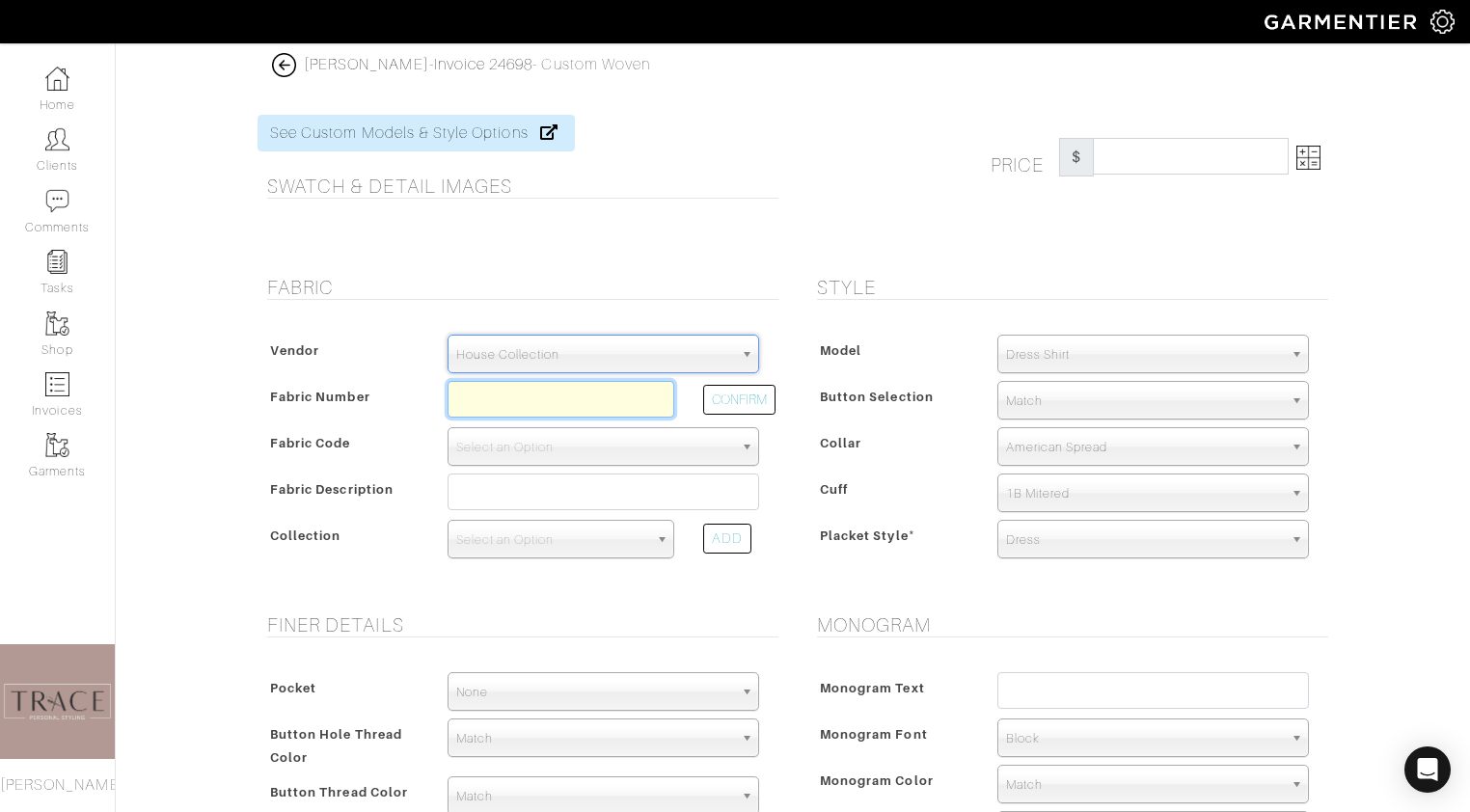
click at [596, 405] on input "text" at bounding box center [561, 399] width 227 height 37
click at [765, 405] on button "CONFIRM" at bounding box center [739, 399] width 73 height 30
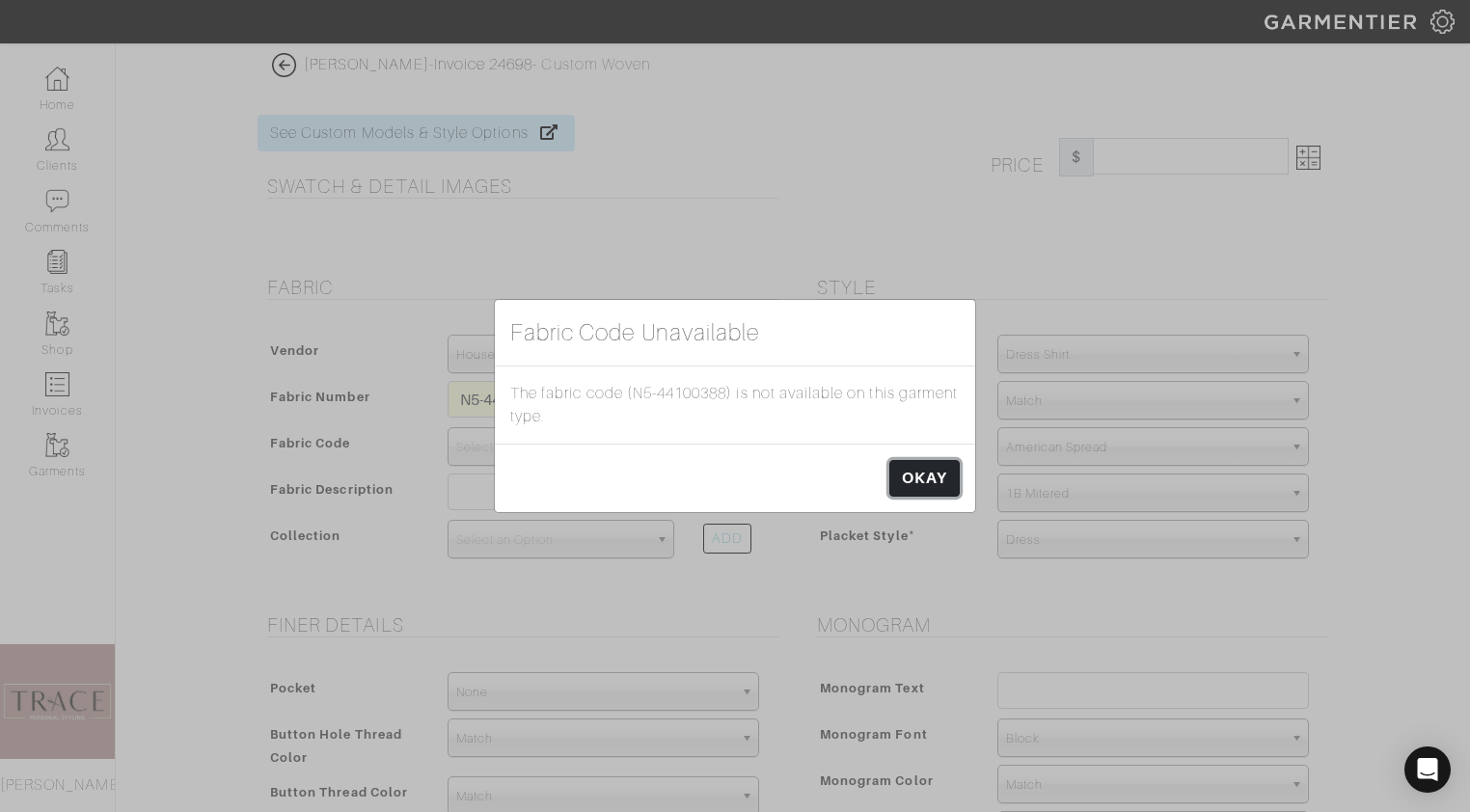
click at [933, 478] on link "OKAY" at bounding box center [924, 479] width 71 height 37
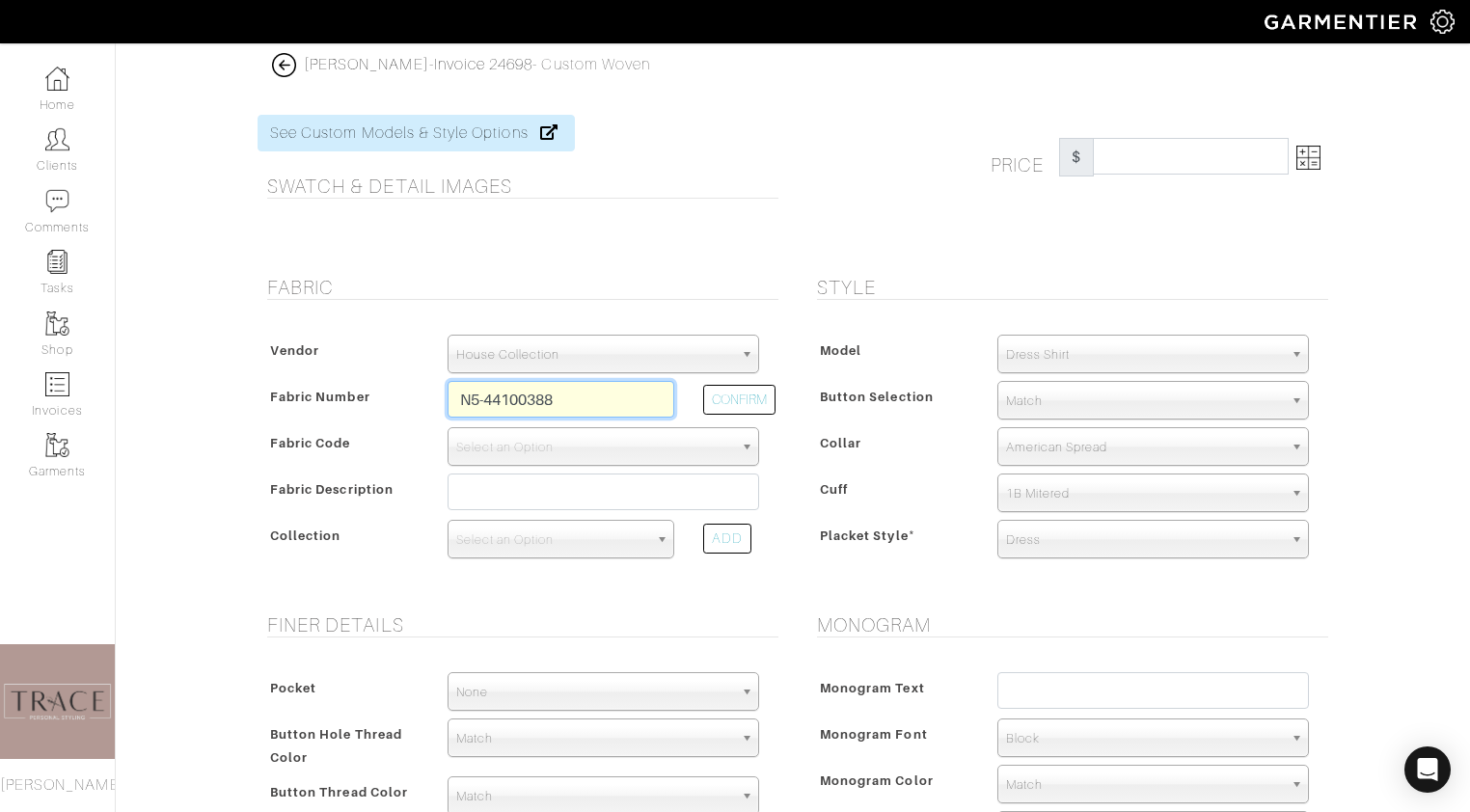
click at [653, 397] on input "N5-44100388" at bounding box center [561, 399] width 227 height 37
type input "N5-44100385"
click at [759, 394] on button "CONFIRM" at bounding box center [739, 399] width 73 height 30
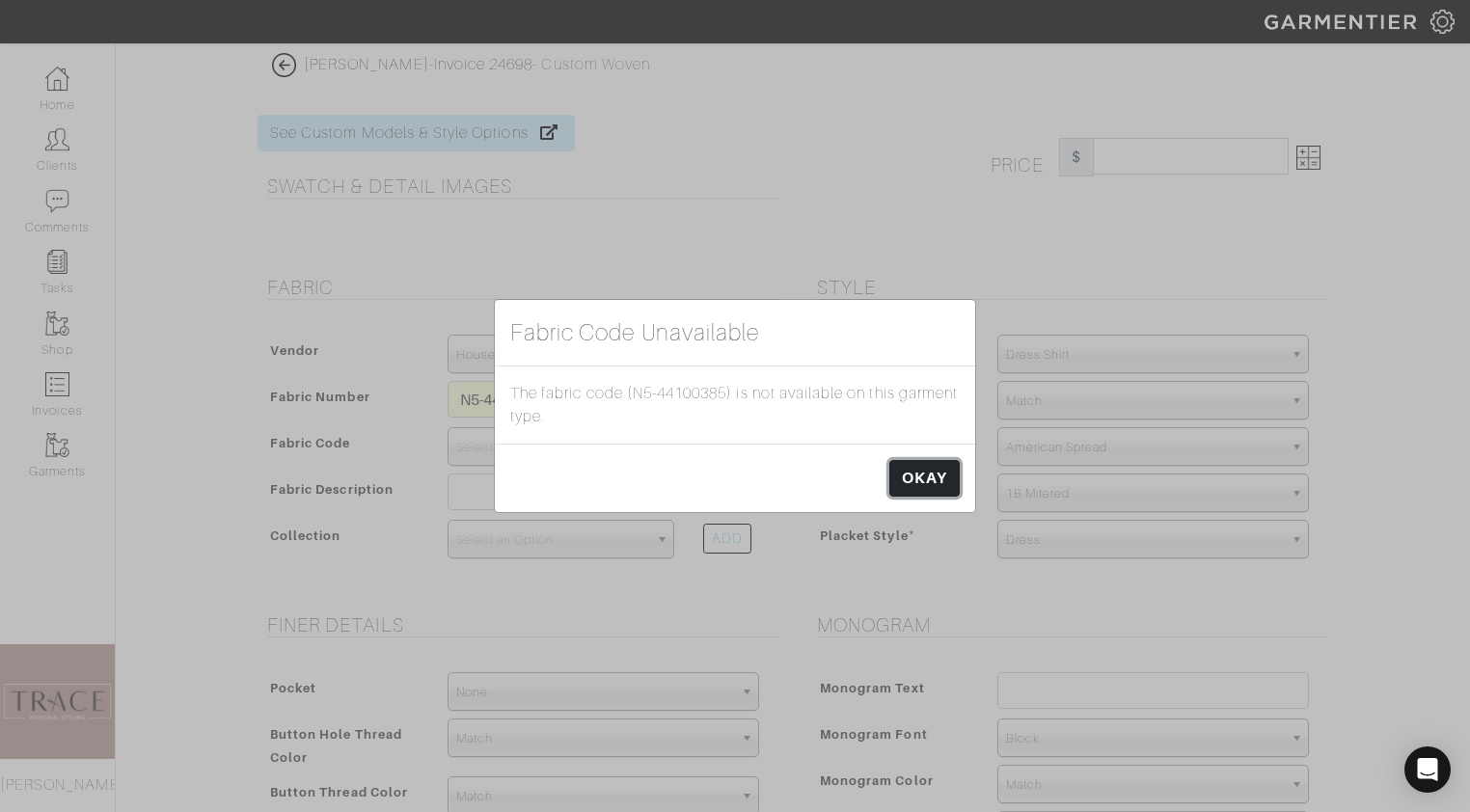
click at [923, 480] on link "OKAY" at bounding box center [924, 479] width 71 height 37
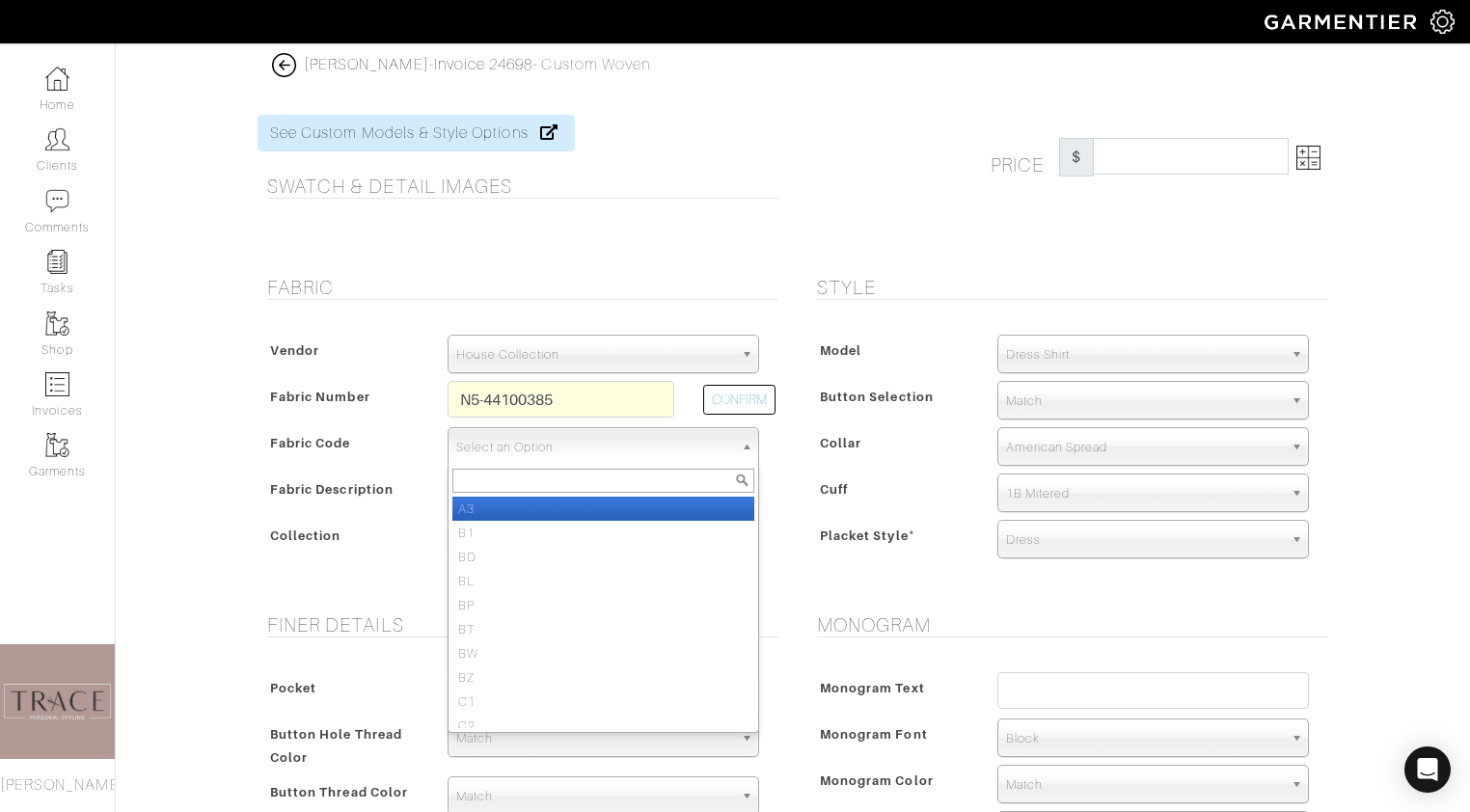
click at [625, 447] on span "Select an Option" at bounding box center [595, 448] width 277 height 39
click at [620, 400] on input "N5-44100385" at bounding box center [561, 399] width 227 height 37
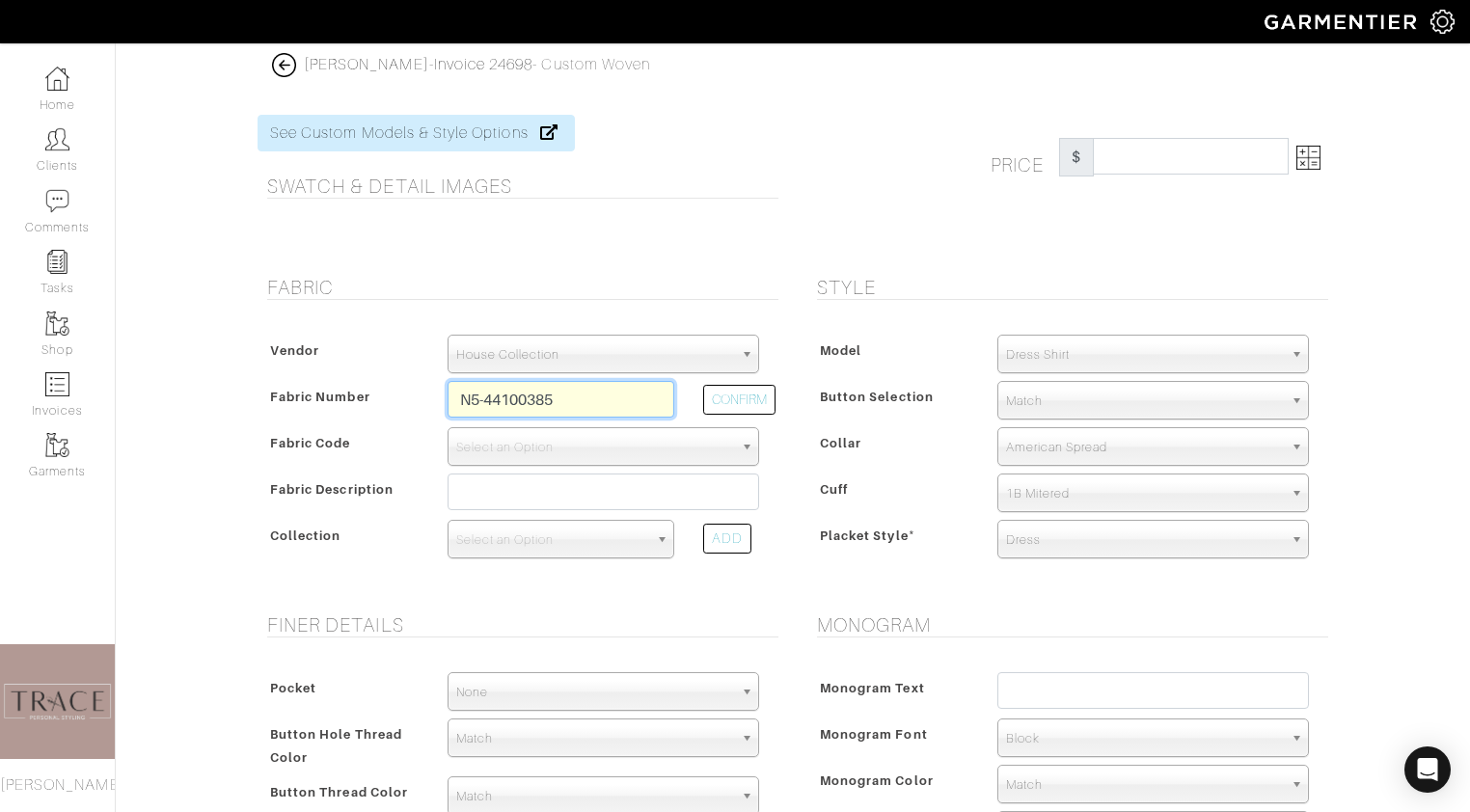
drag, startPoint x: 620, startPoint y: 397, endPoint x: 421, endPoint y: 386, distance: 199.3
click at [421, 388] on div "Fabric Number N5-44100385 CONFIRM" at bounding box center [518, 404] width 512 height 47
type input "D6-47130722"
click at [702, 401] on div "CONFIRM" at bounding box center [732, 404] width 85 height 47
click at [723, 401] on button "CONFIRM" at bounding box center [739, 399] width 73 height 30
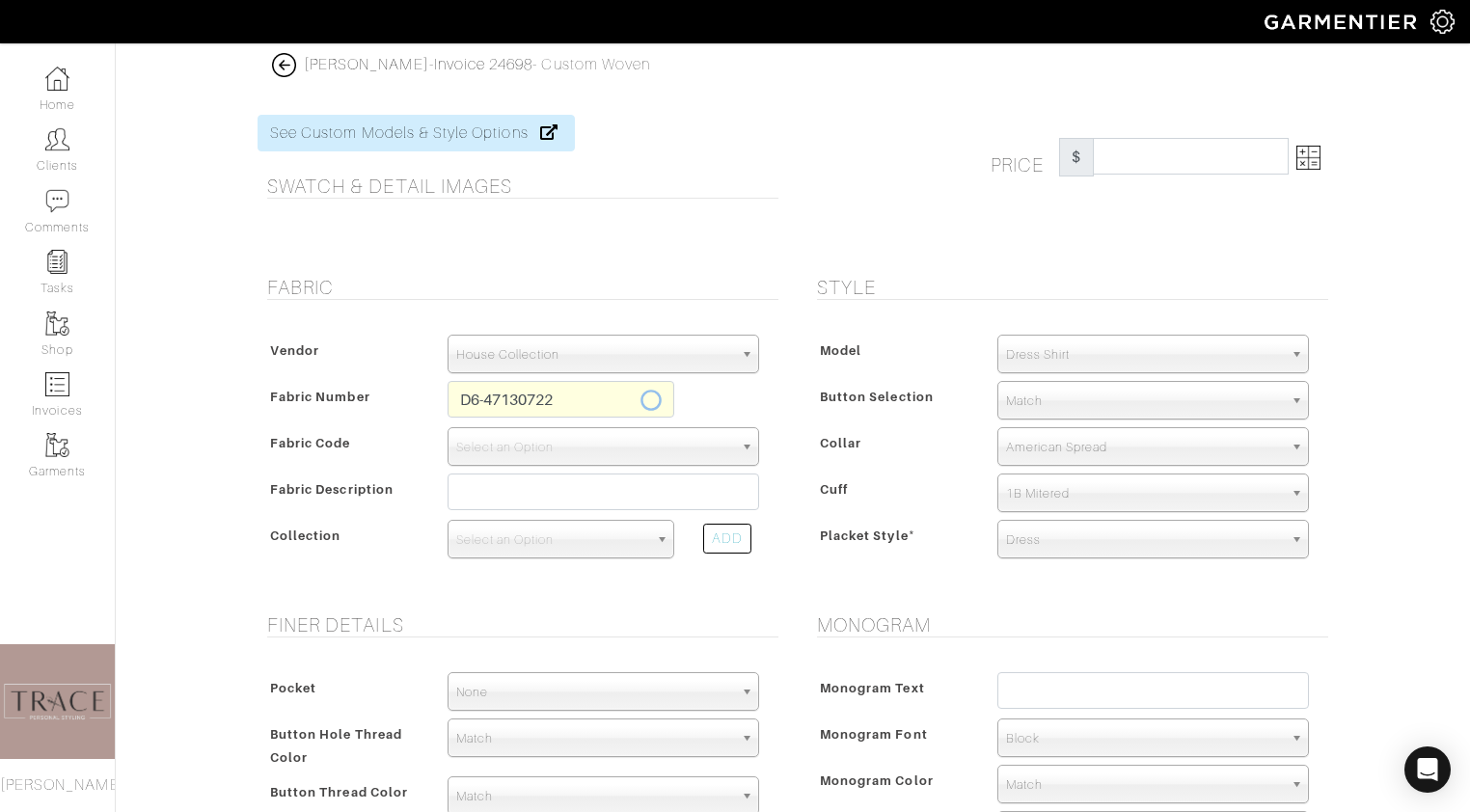
select select "876"
type input "Navy Basket Weave Dobby"
select select
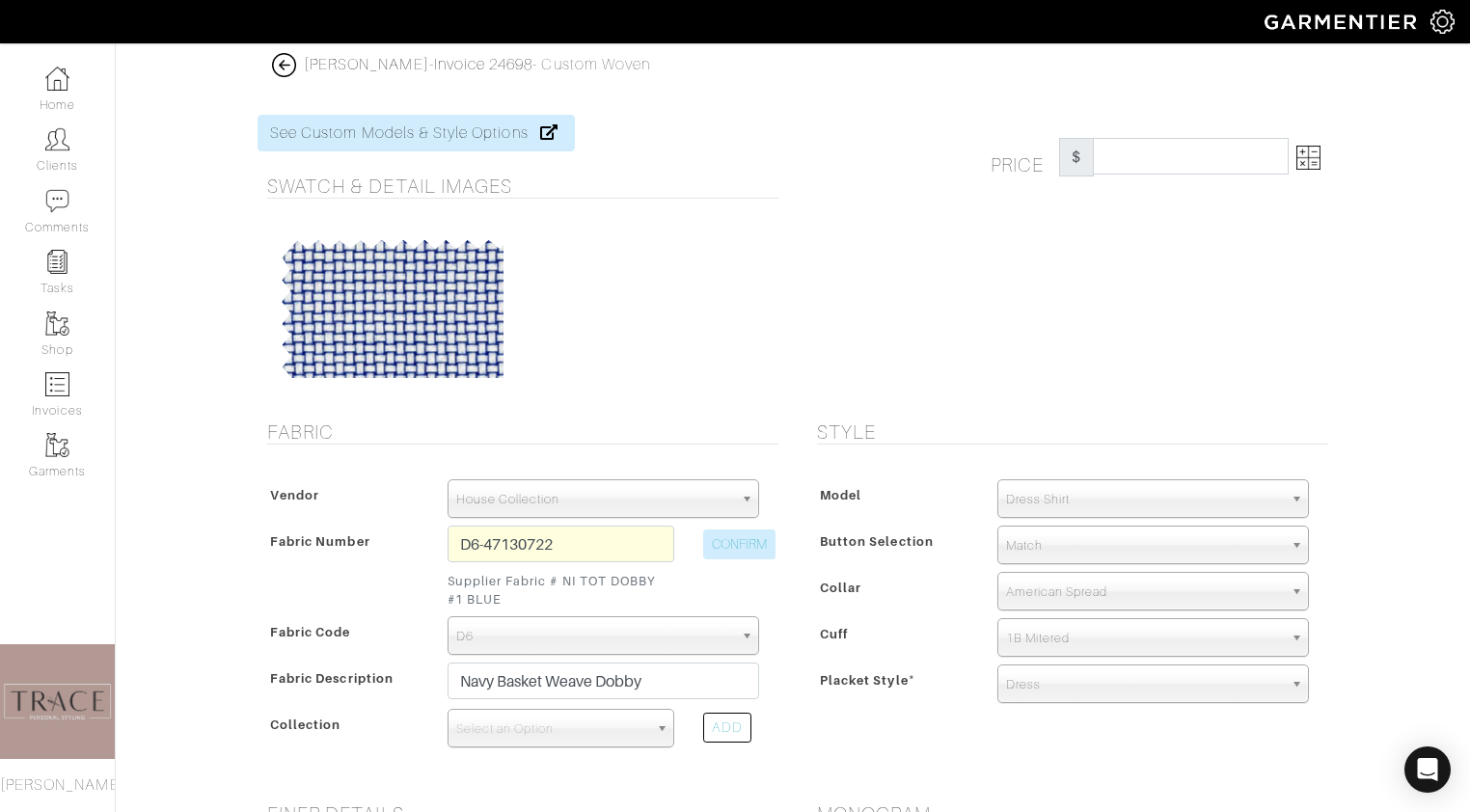
type input "279.31"
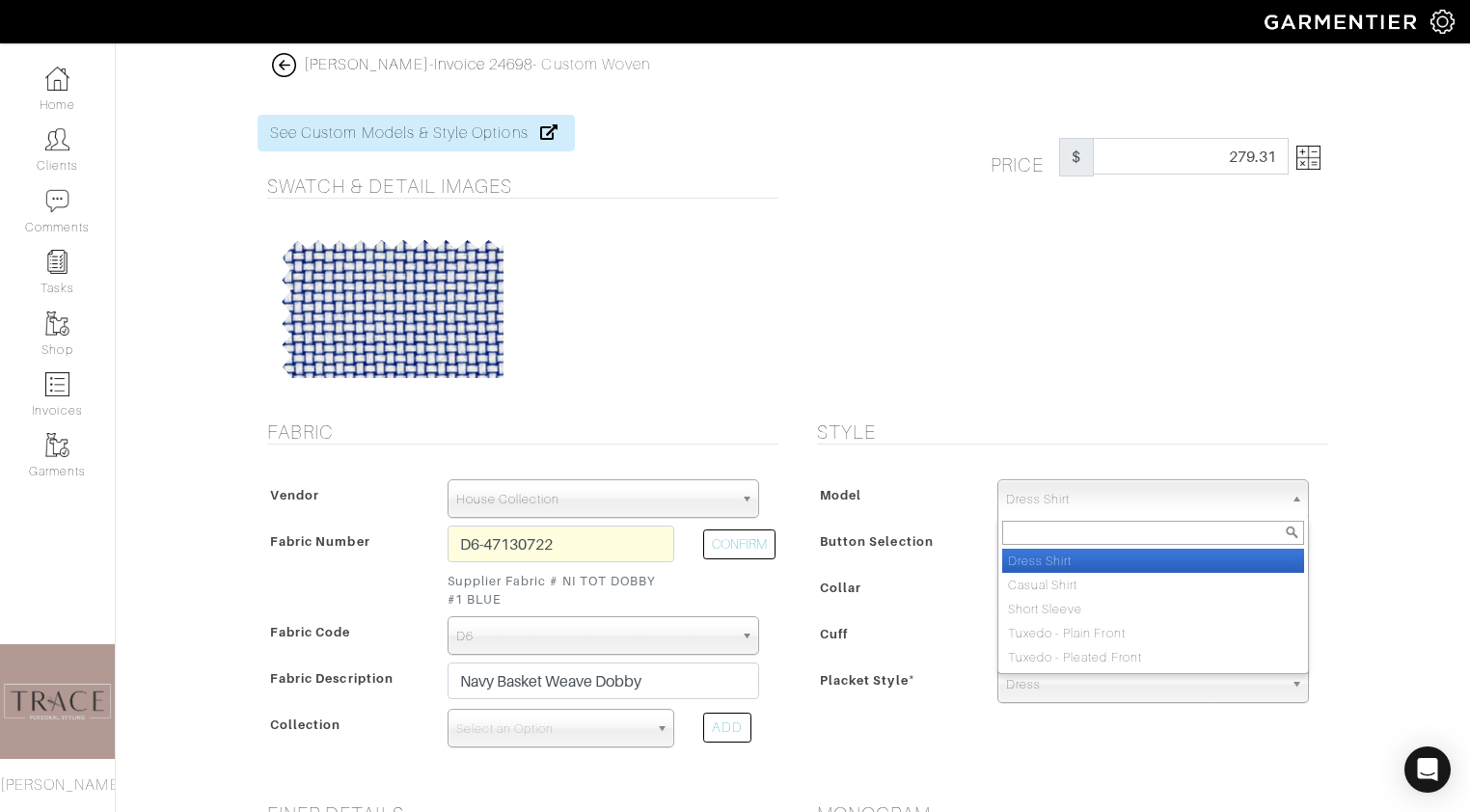
click at [1173, 492] on span "Dress Shirt" at bounding box center [1144, 500] width 277 height 39
click at [1159, 552] on li "Dress Shirt" at bounding box center [1153, 560] width 302 height 24
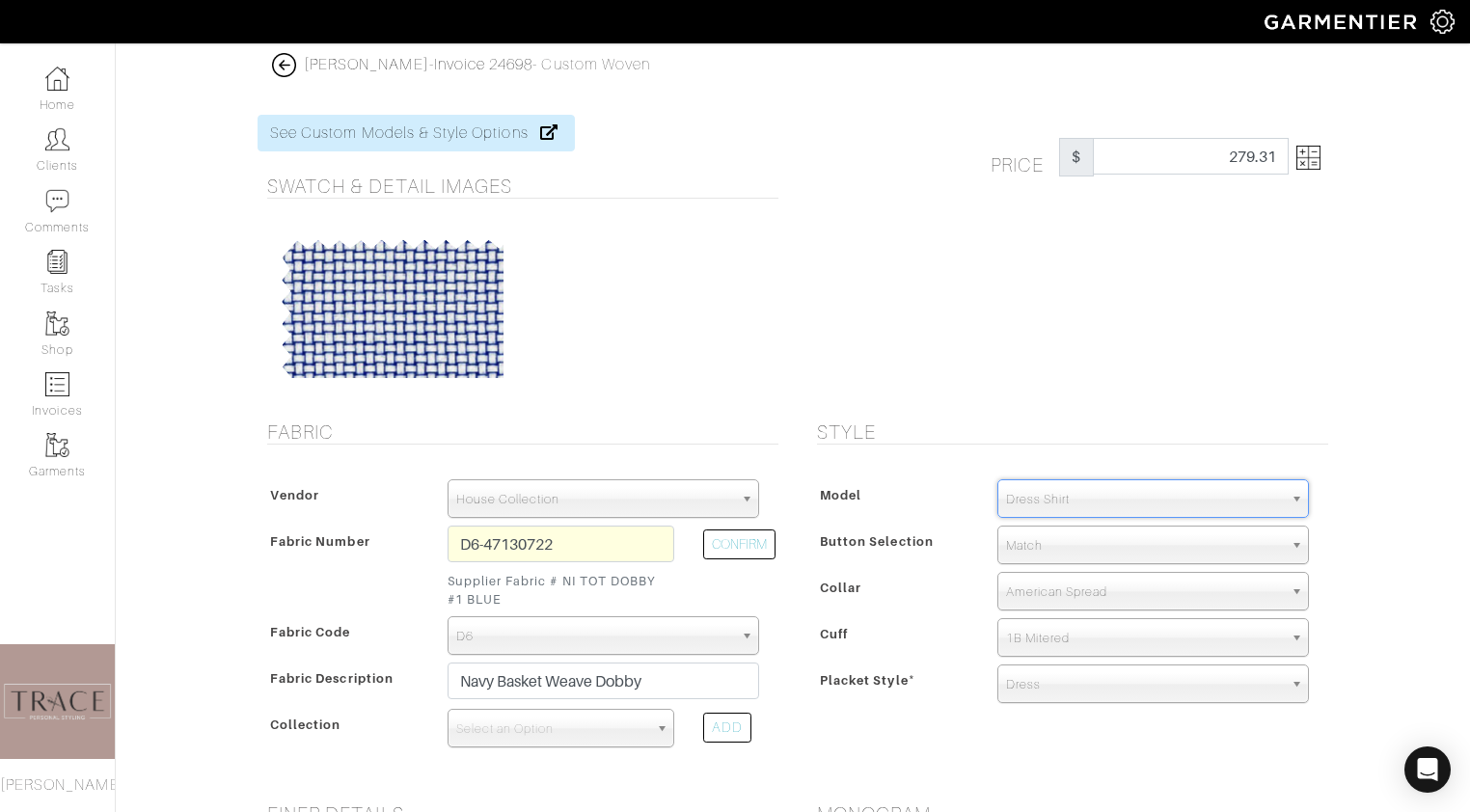
click at [1122, 635] on span "1B Mitered" at bounding box center [1144, 639] width 277 height 39
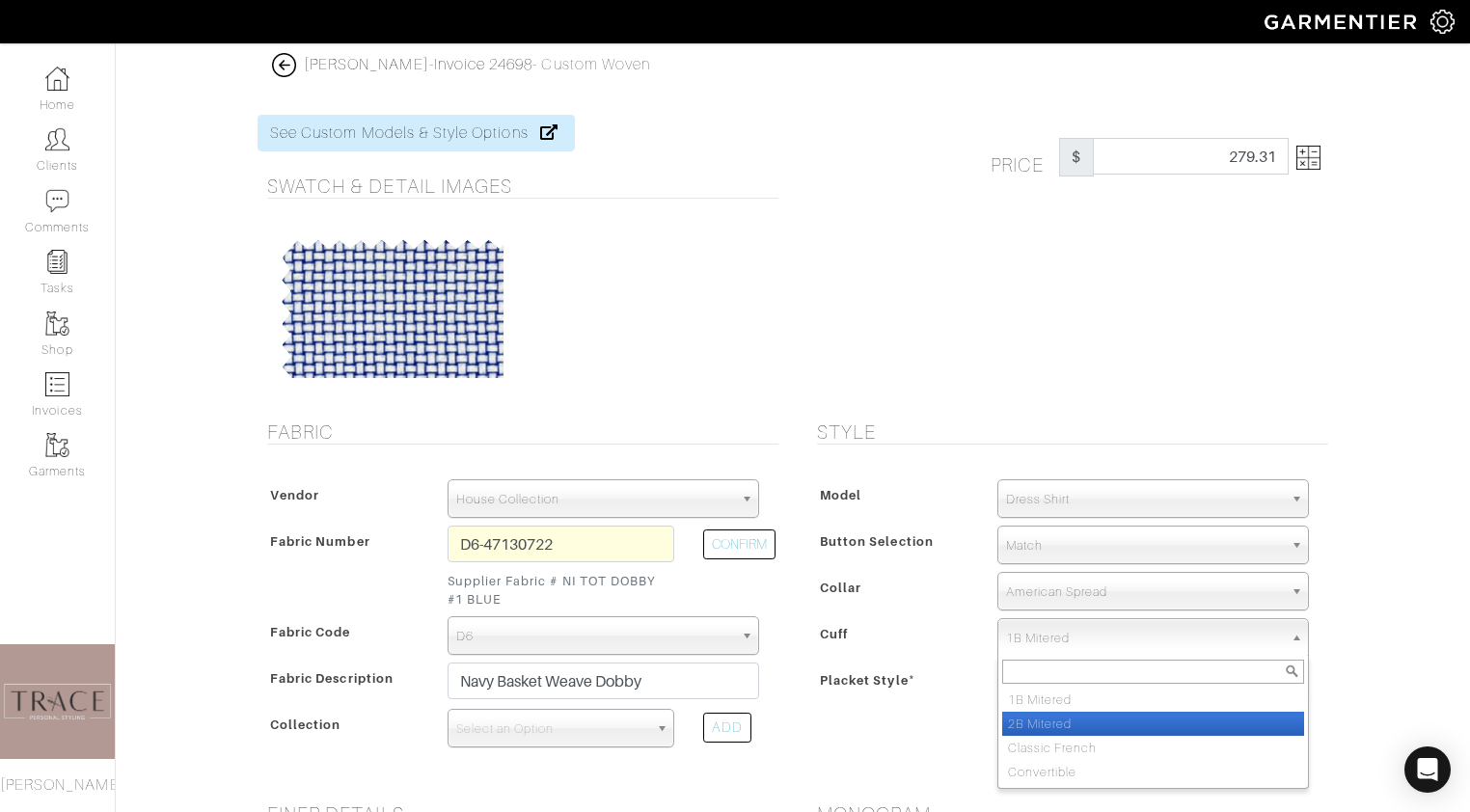
click at [1098, 717] on li "2B Mitered" at bounding box center [1153, 724] width 302 height 24
select select "2B Mitered"
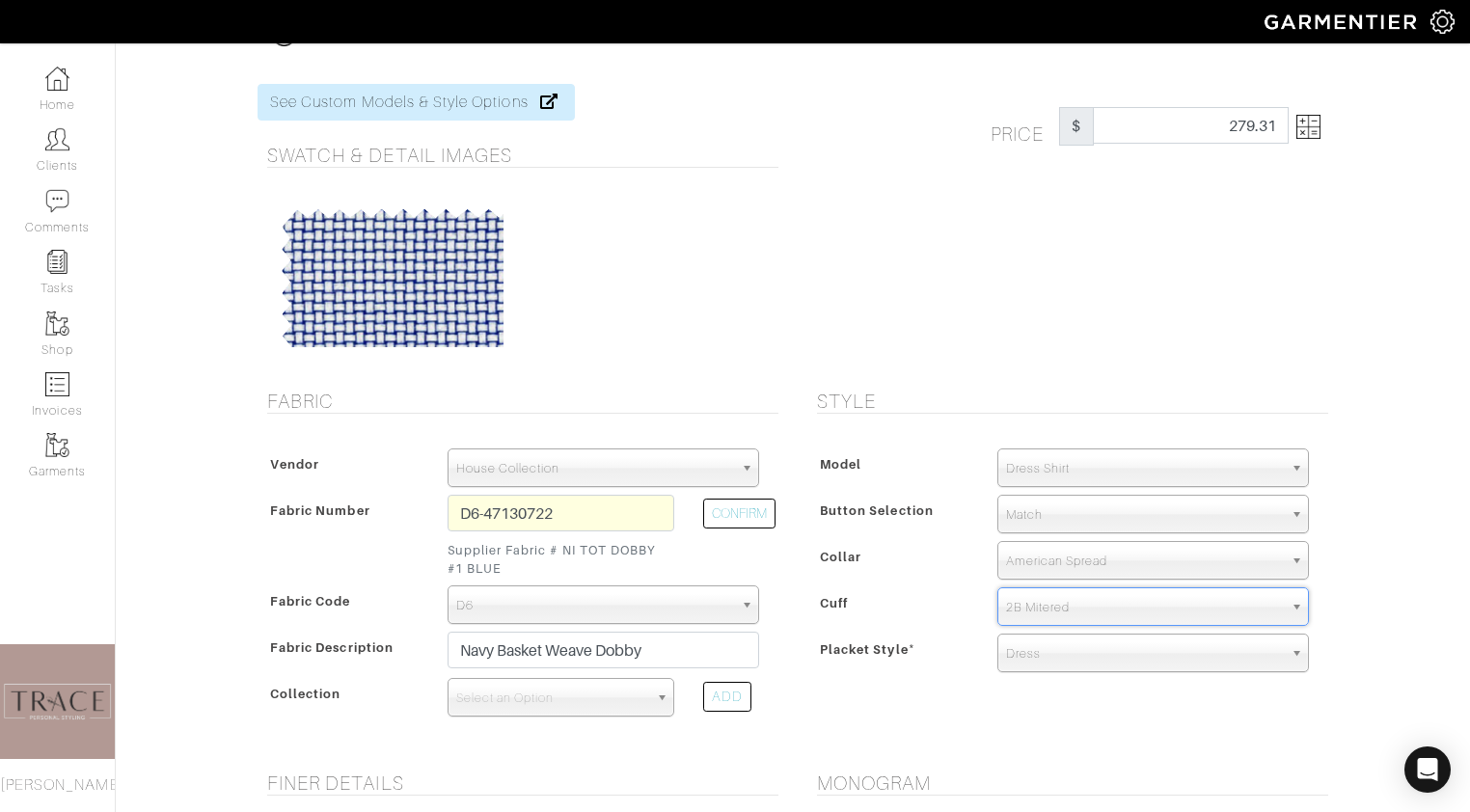
scroll to position [45, 0]
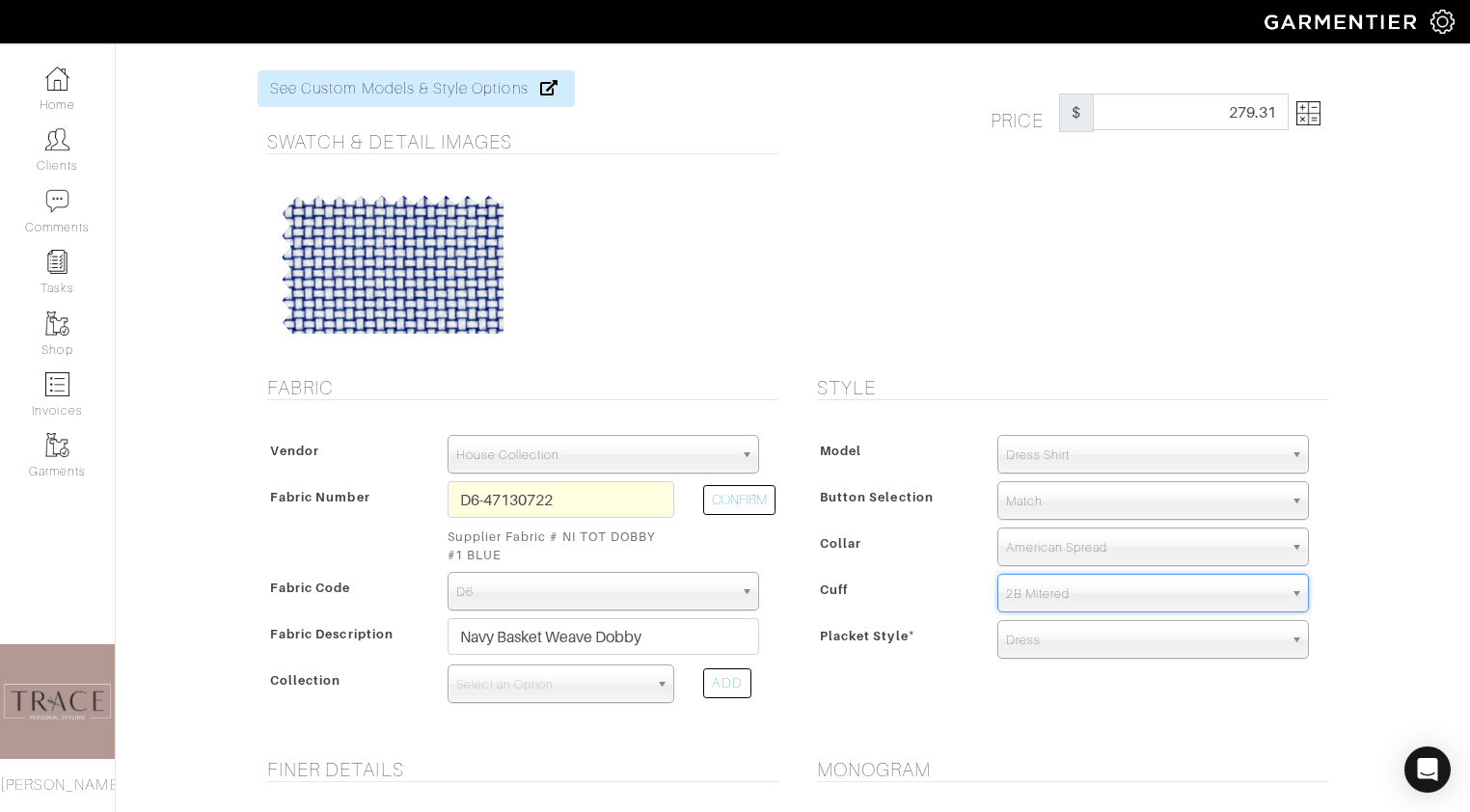
click at [1099, 507] on span "Match" at bounding box center [1144, 502] width 277 height 39
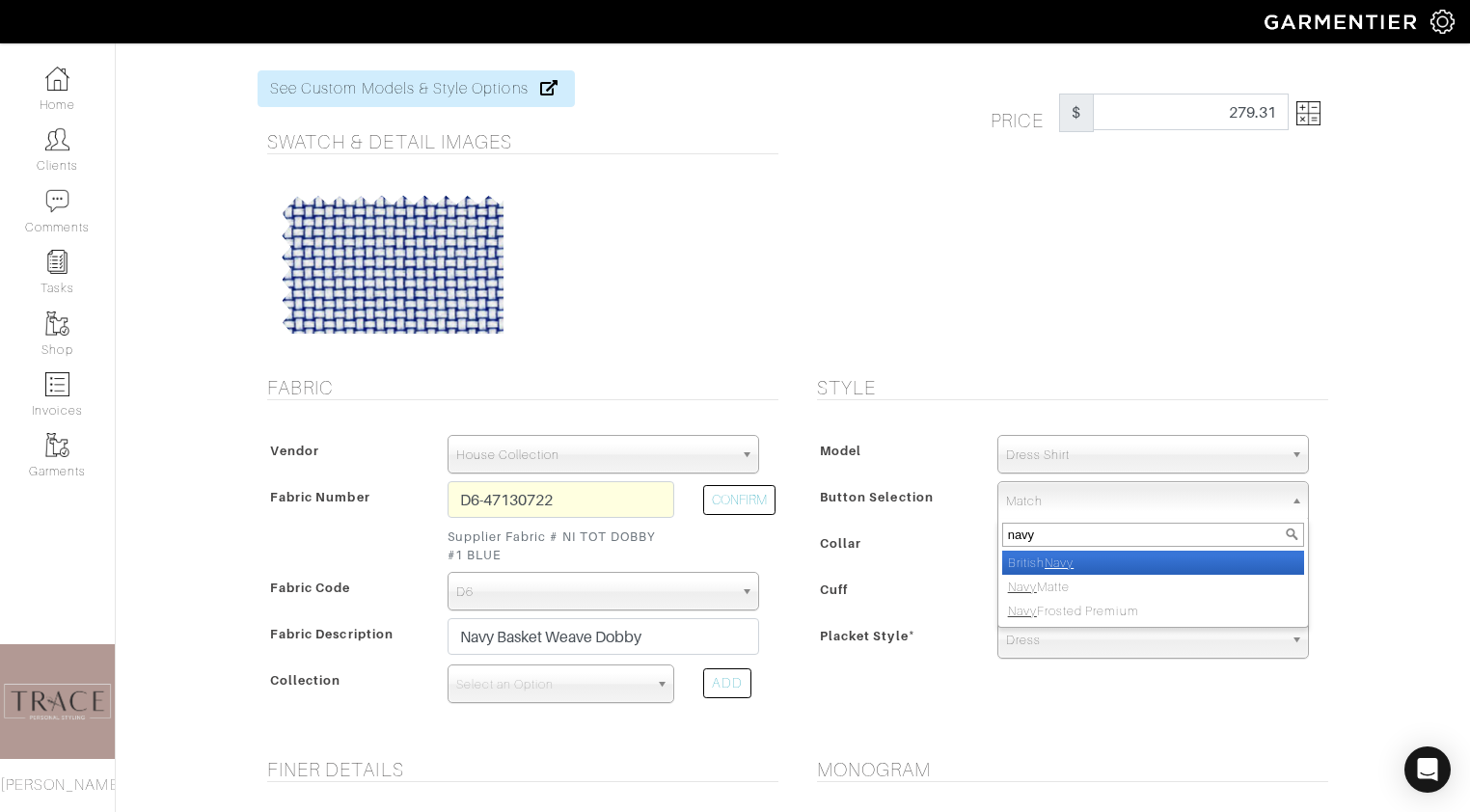
type input "navy"
click at [1096, 562] on li "British Navy" at bounding box center [1153, 562] width 302 height 24
select select "10"
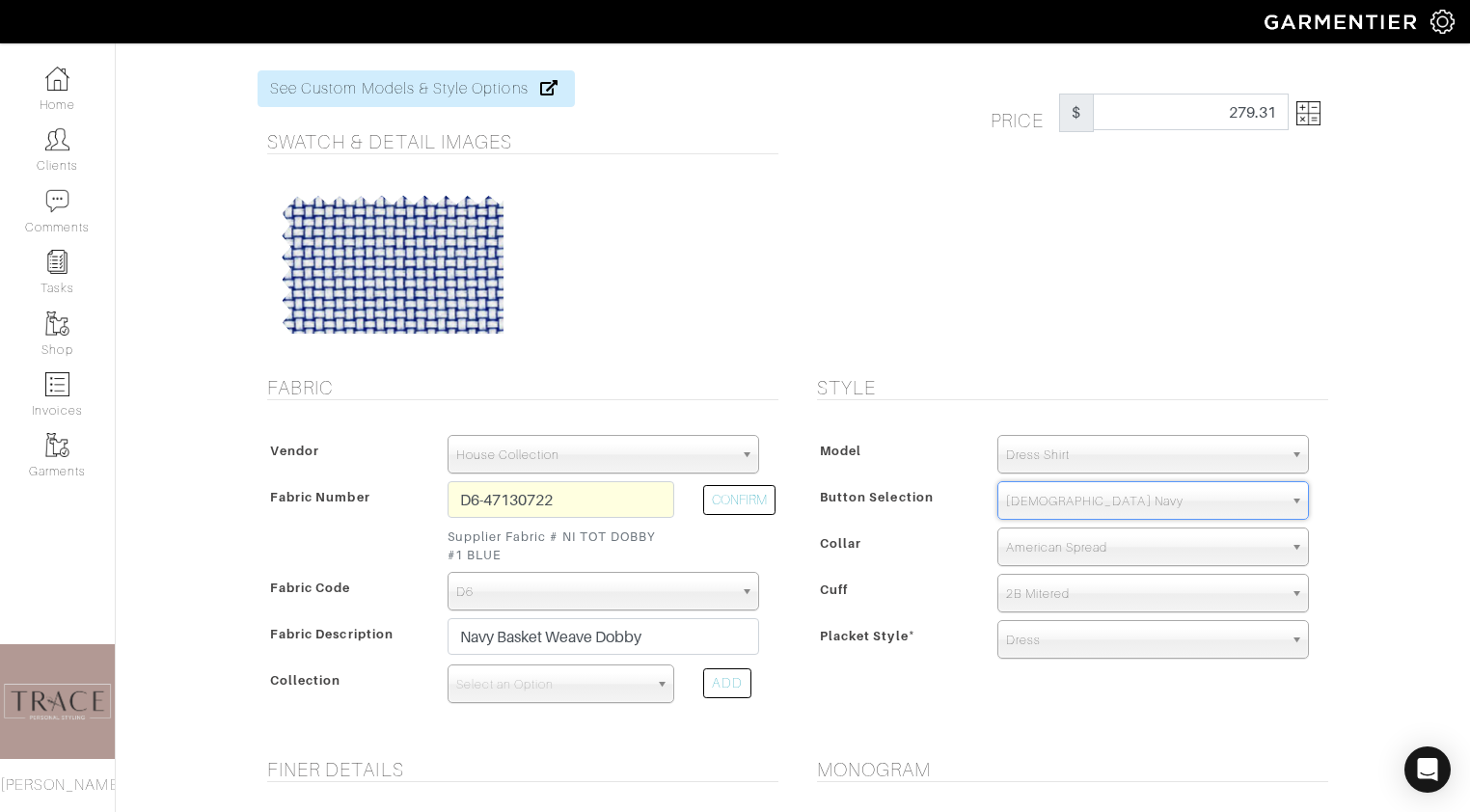
click at [1108, 507] on span "British Navy" at bounding box center [1144, 502] width 277 height 39
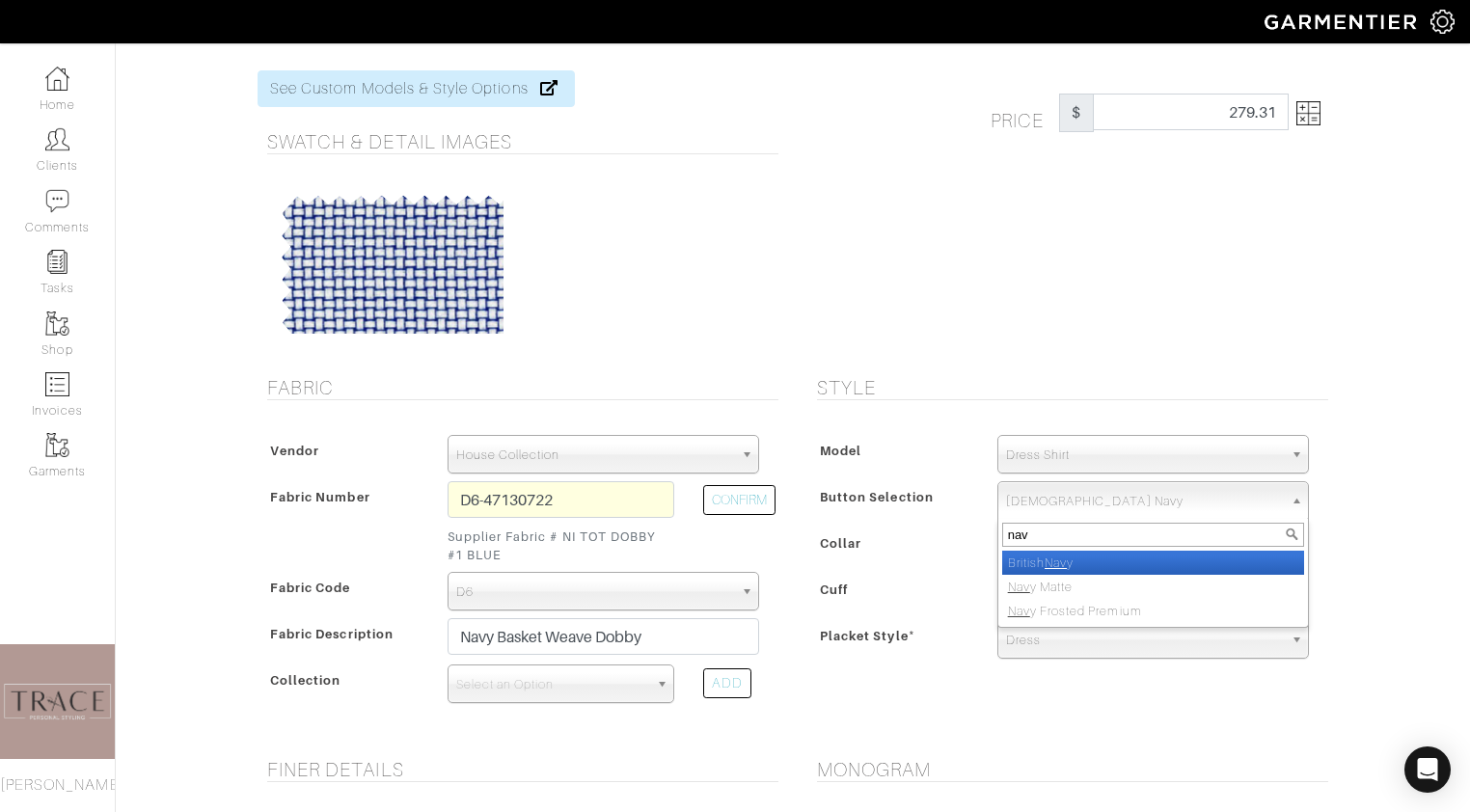
type input "nav"
click at [1107, 558] on li "British Nav y" at bounding box center [1153, 562] width 302 height 24
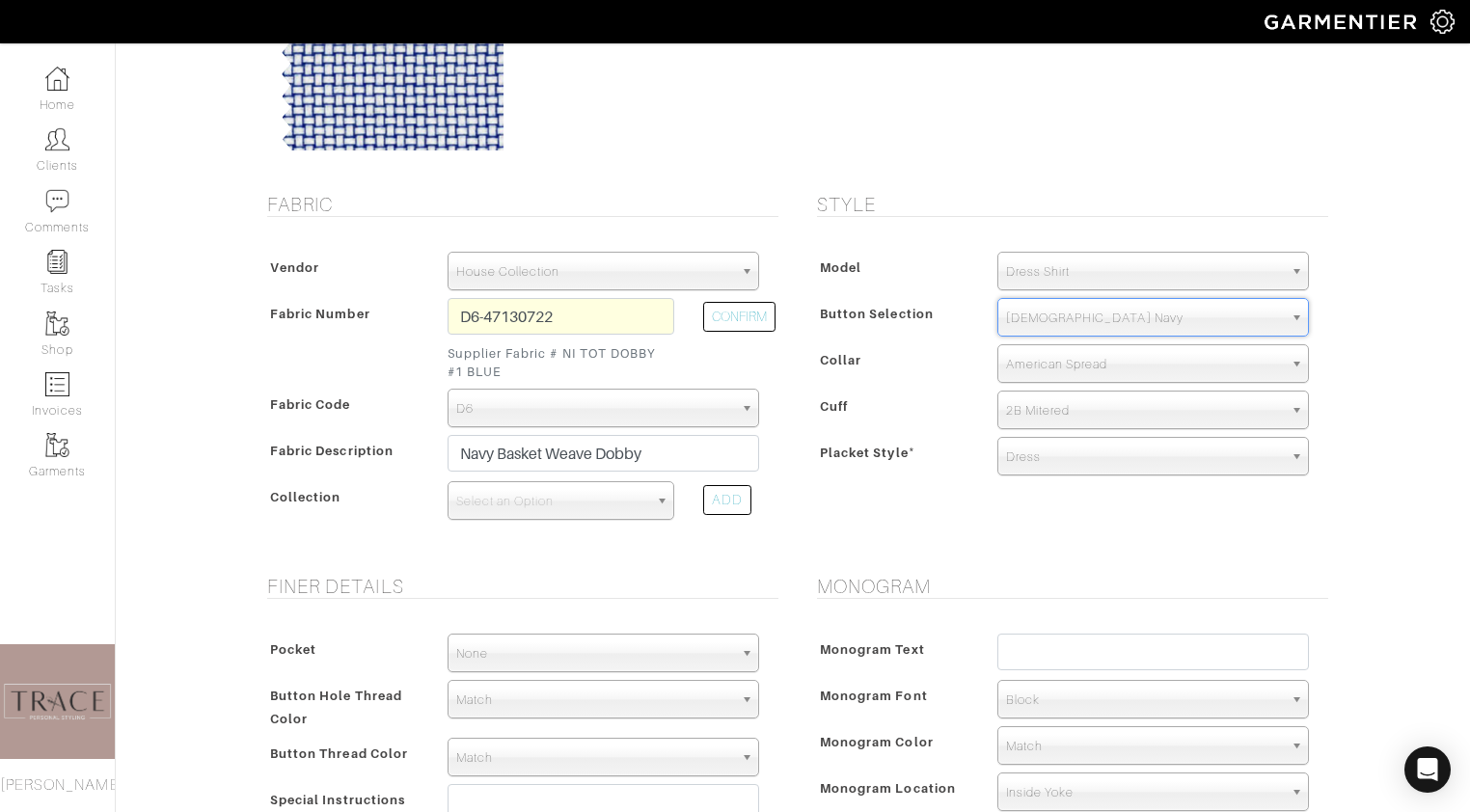
scroll to position [47, 0]
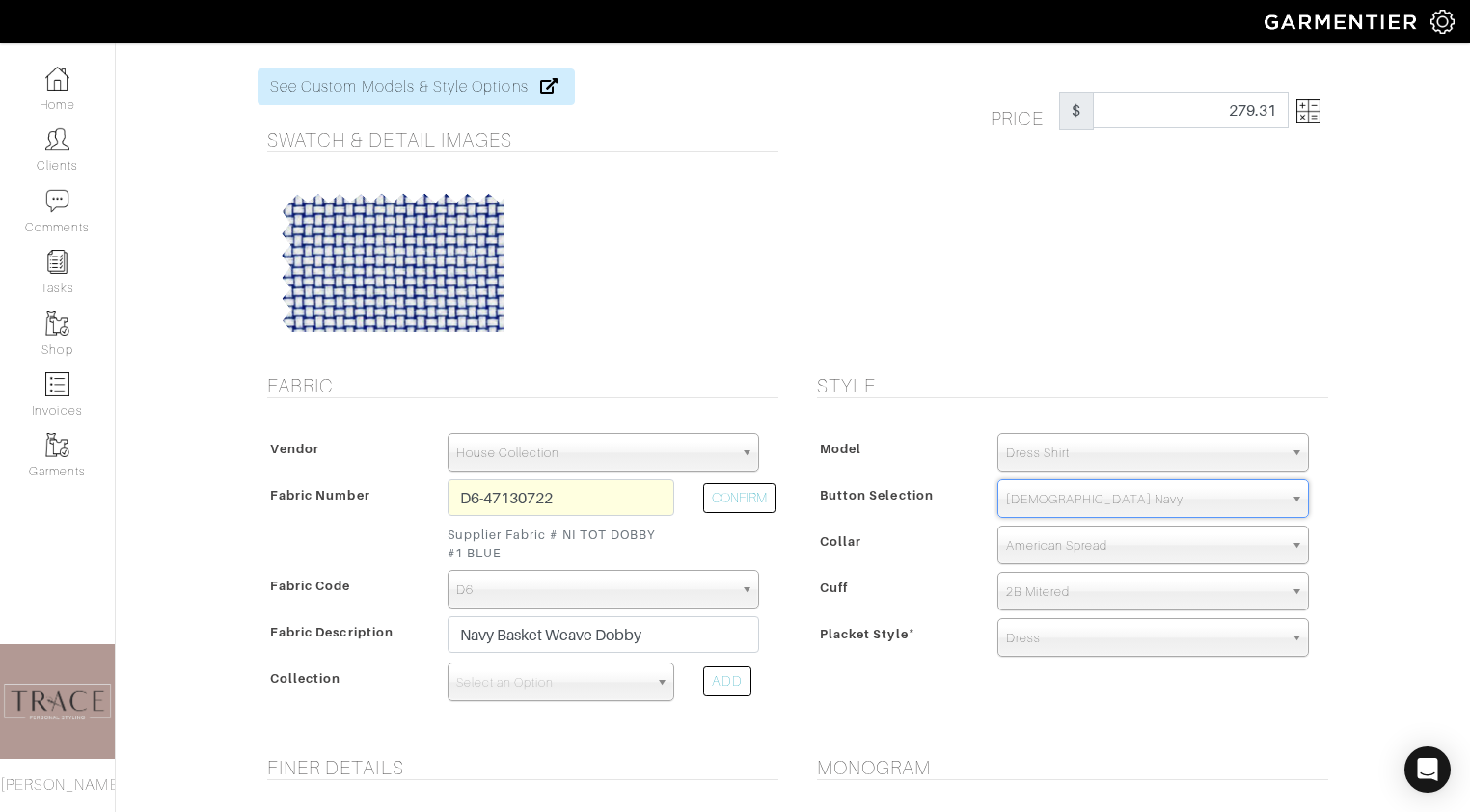
click at [1306, 111] on img at bounding box center [1308, 111] width 24 height 24
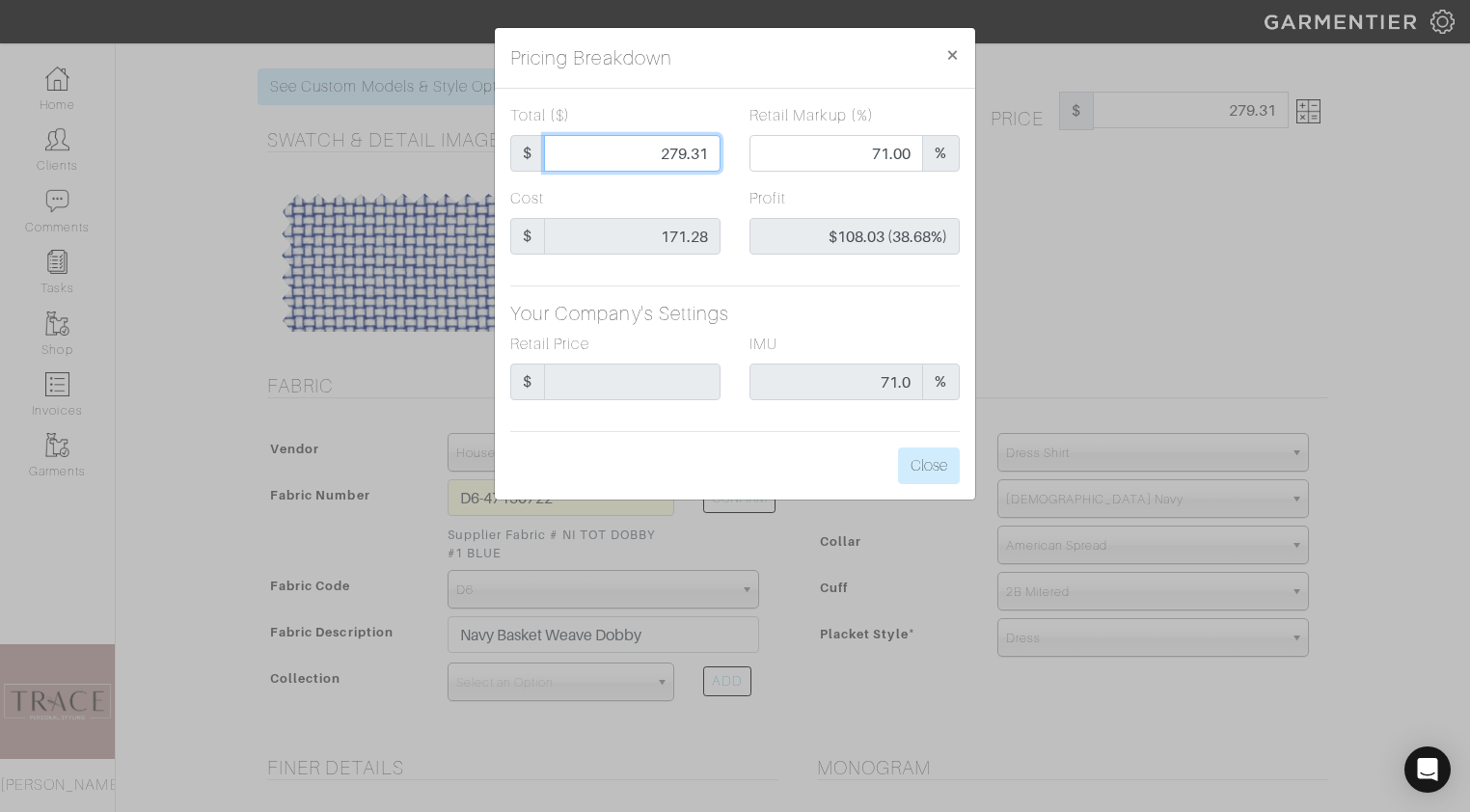
click at [711, 151] on input "279.31" at bounding box center [632, 153] width 176 height 37
type input "279.3"
type input "$108.02 (38.68%)"
type input "279."
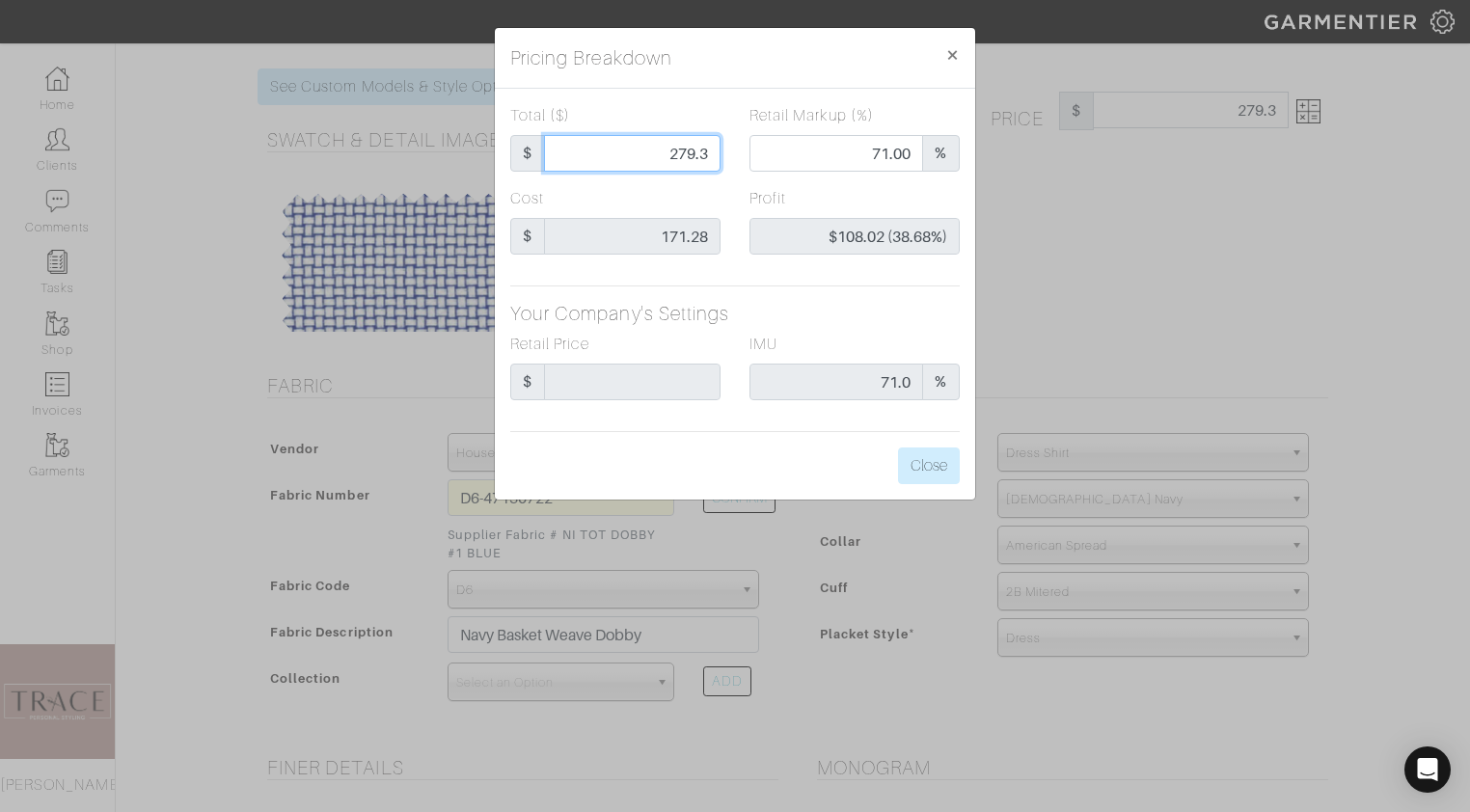
type input "279."
type input "70.97"
type input "$107.72 (38.61%)"
type input "279"
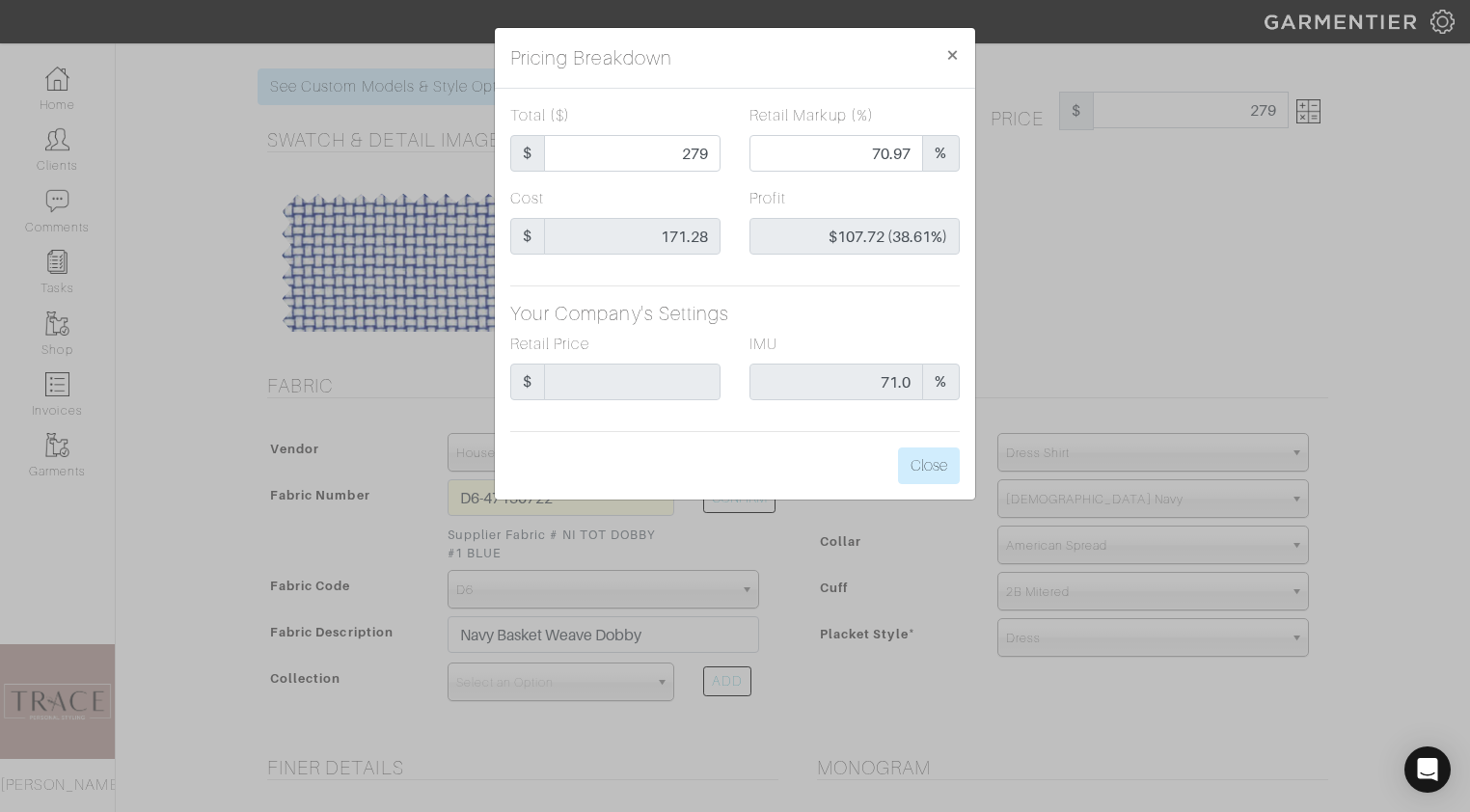
type input "279.00"
click at [717, 177] on div "Total ($) $ 279.00" at bounding box center [615, 145] width 239 height 83
click at [937, 459] on button "Close" at bounding box center [929, 466] width 62 height 37
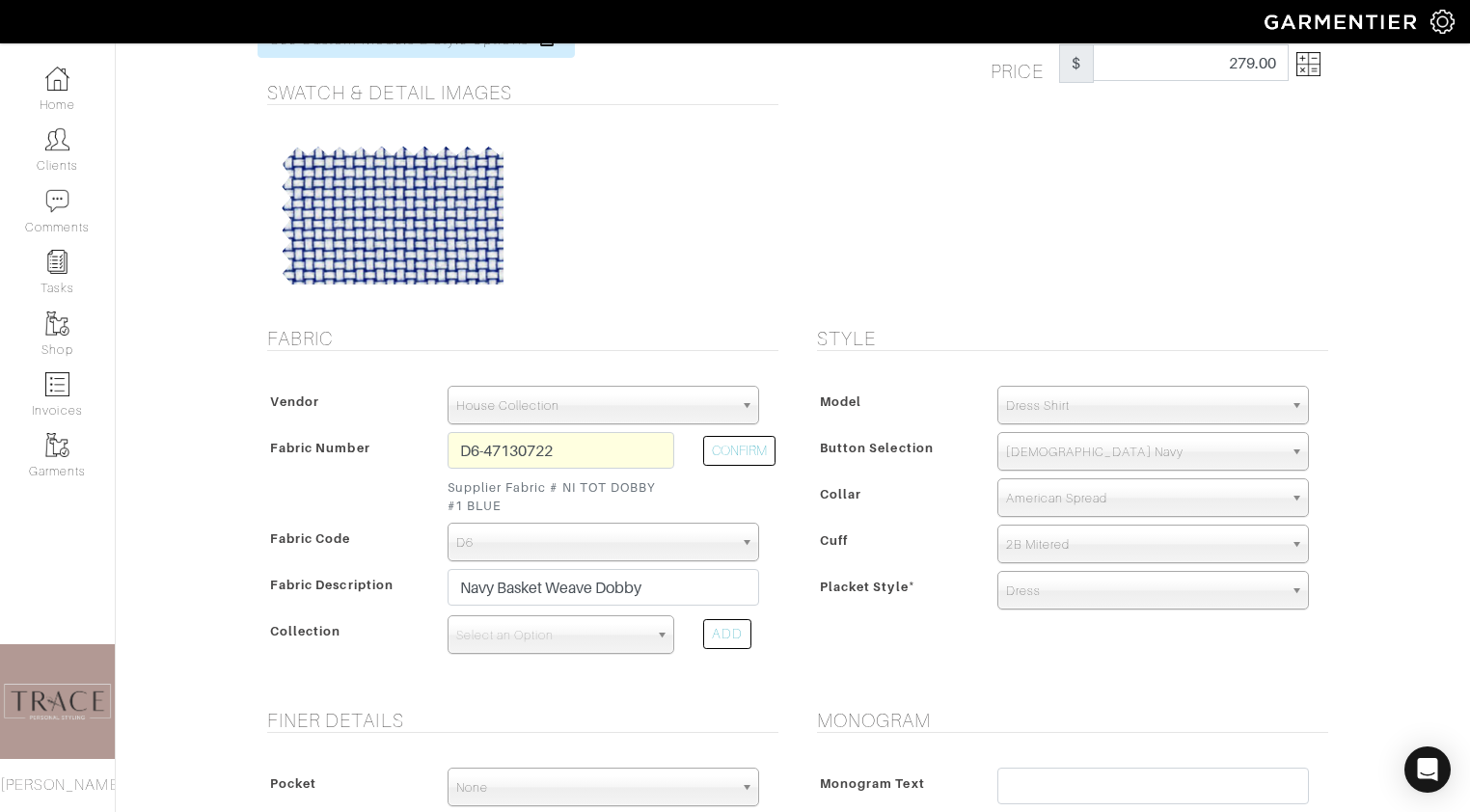
scroll to position [0, 0]
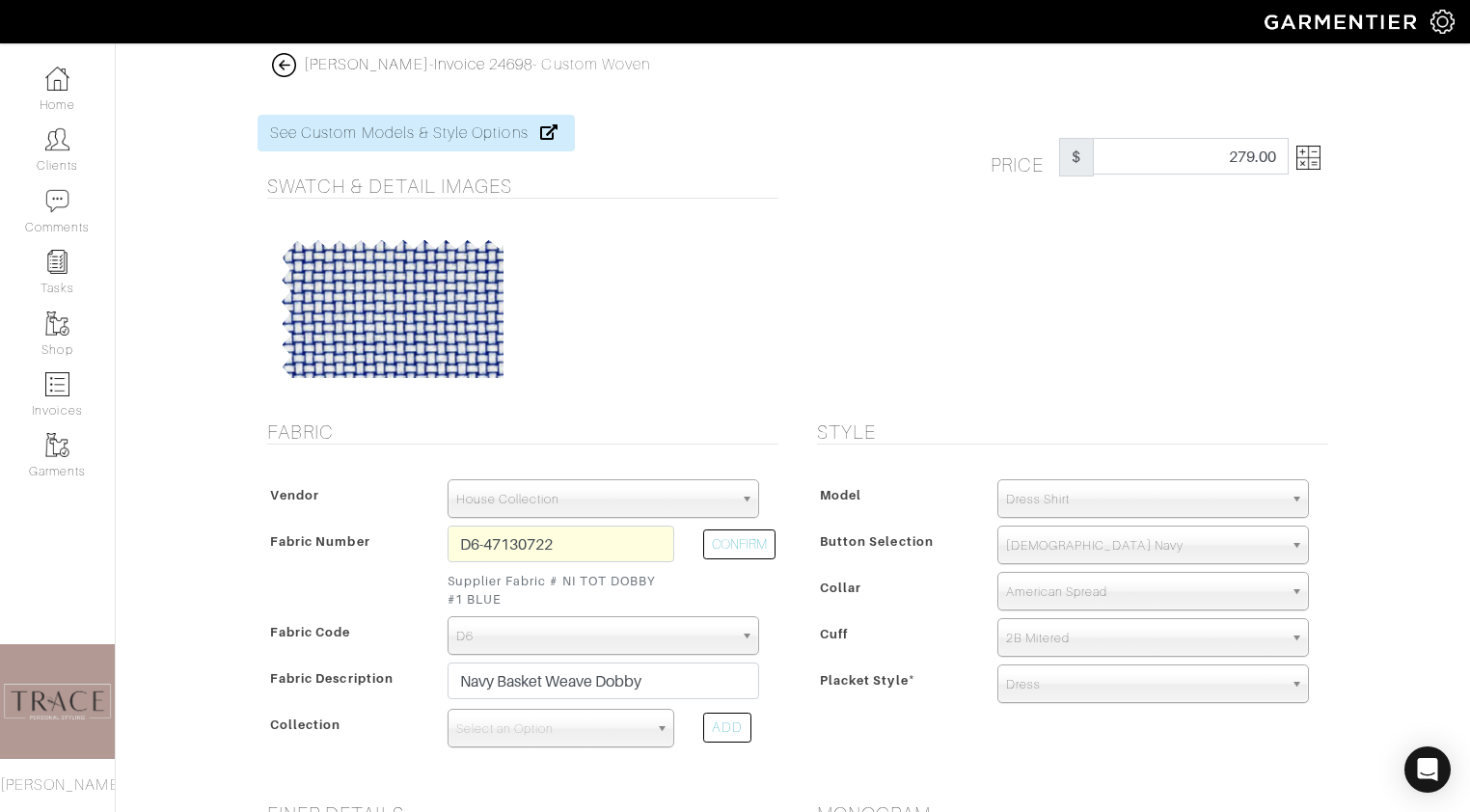
click at [1318, 152] on img at bounding box center [1308, 157] width 24 height 24
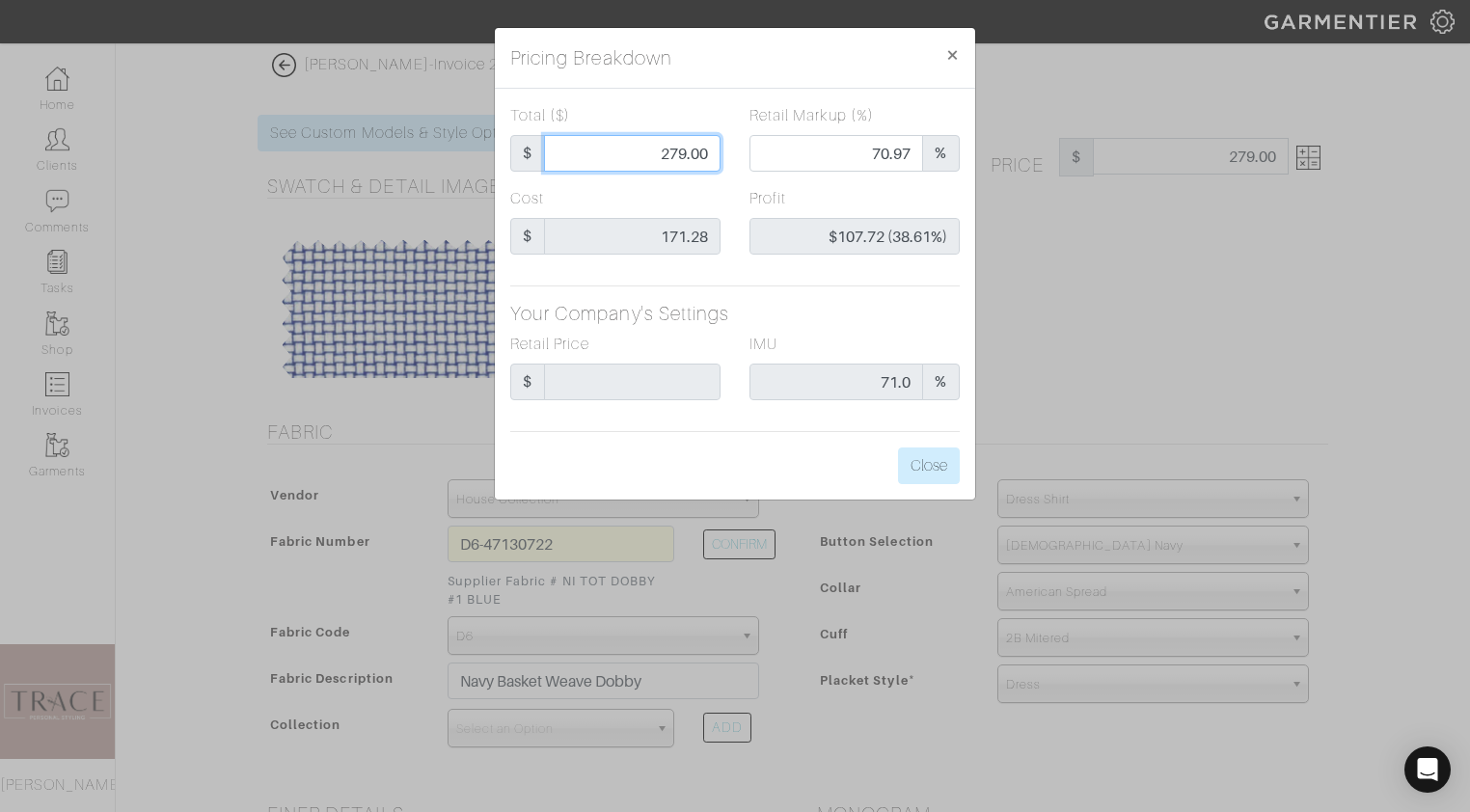
click at [686, 156] on input "279.00" at bounding box center [632, 153] width 176 height 37
type input "27.00"
type input "0.00"
type input "-$144.28 (-534.37%)"
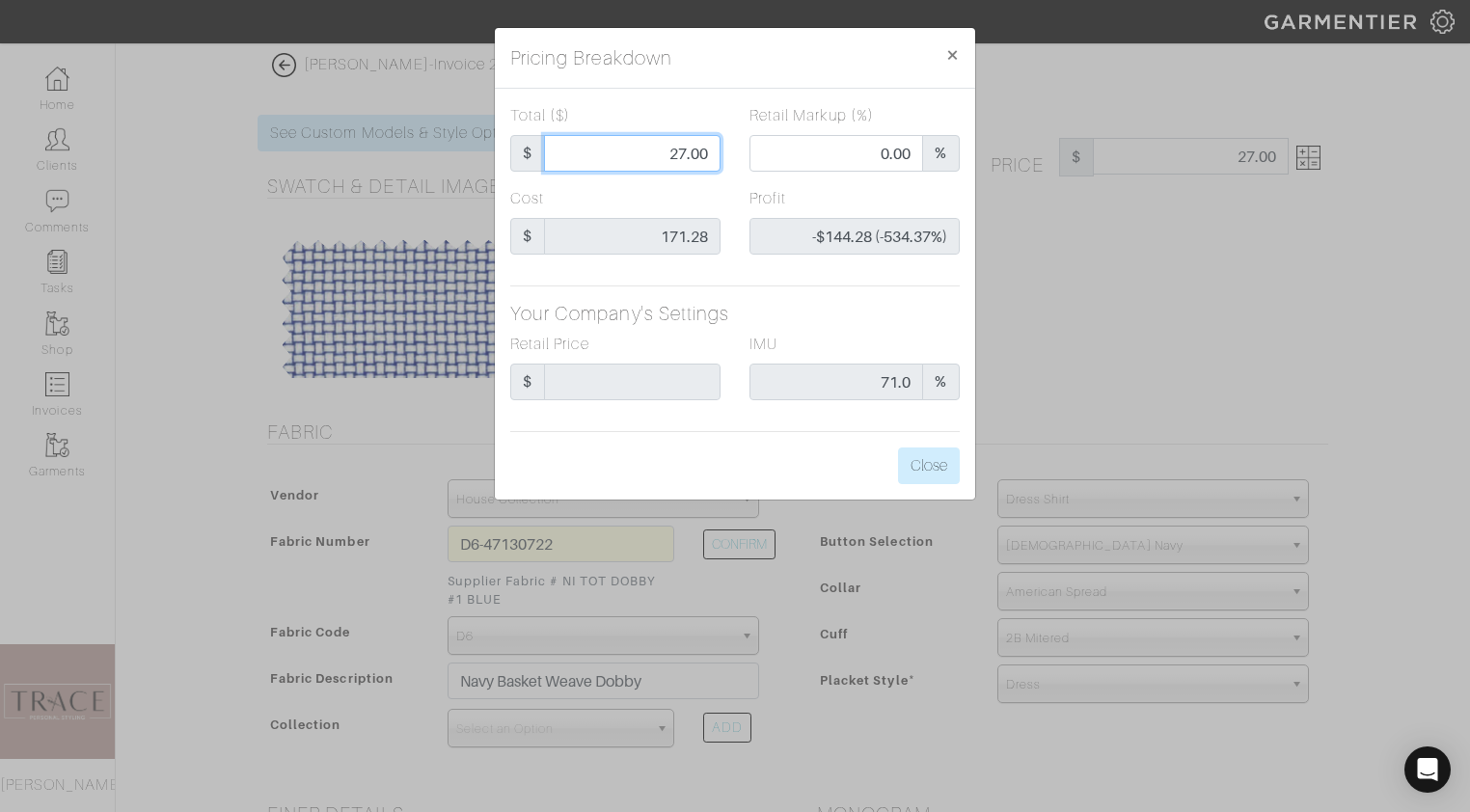
type input "275.00"
type input "70.55"
type input "$103.72 (37.72%)"
type input "275.00"
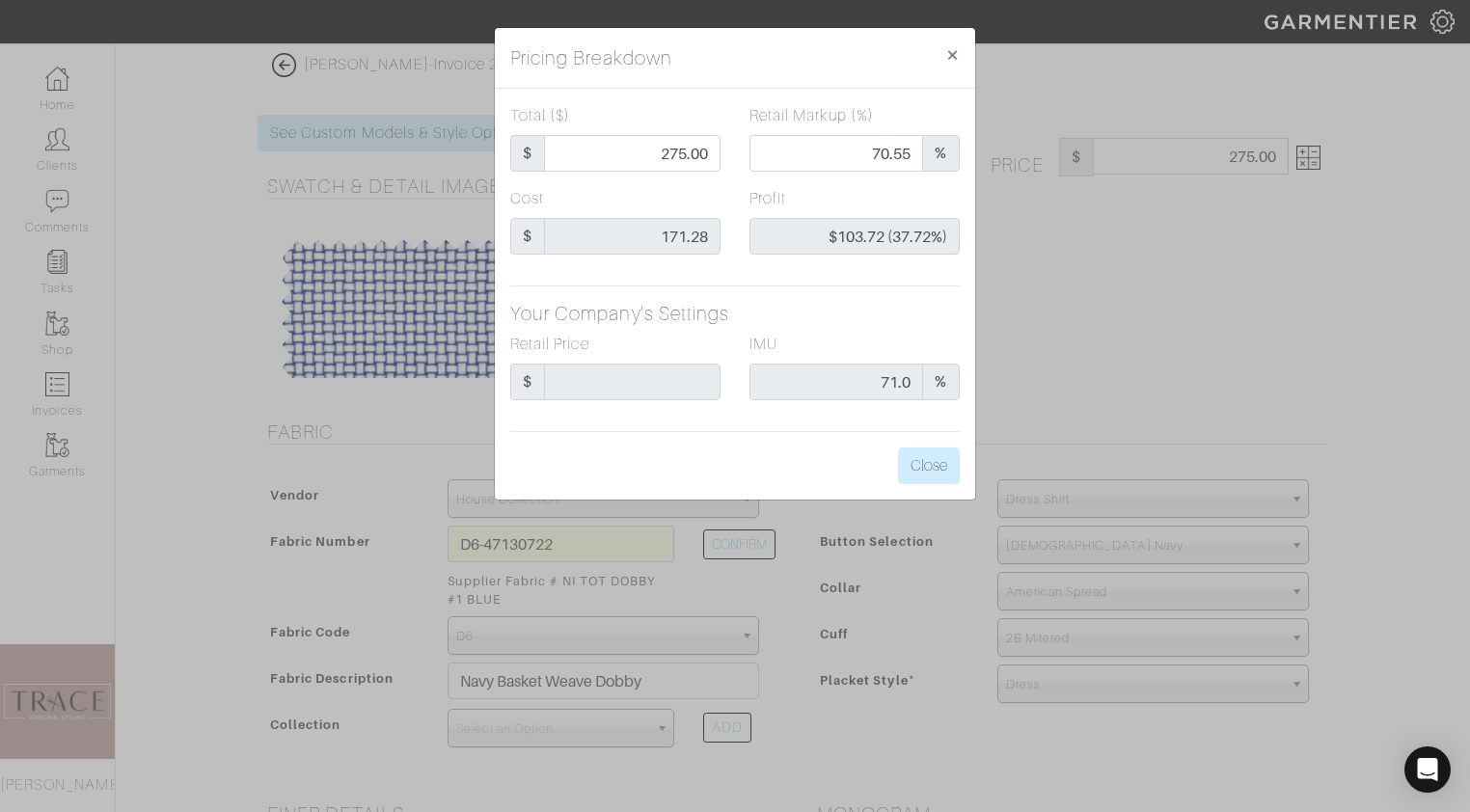
click at [708, 201] on div "Cost $ 171.28" at bounding box center [615, 221] width 210 height 68
click at [950, 466] on button "Close" at bounding box center [929, 466] width 62 height 37
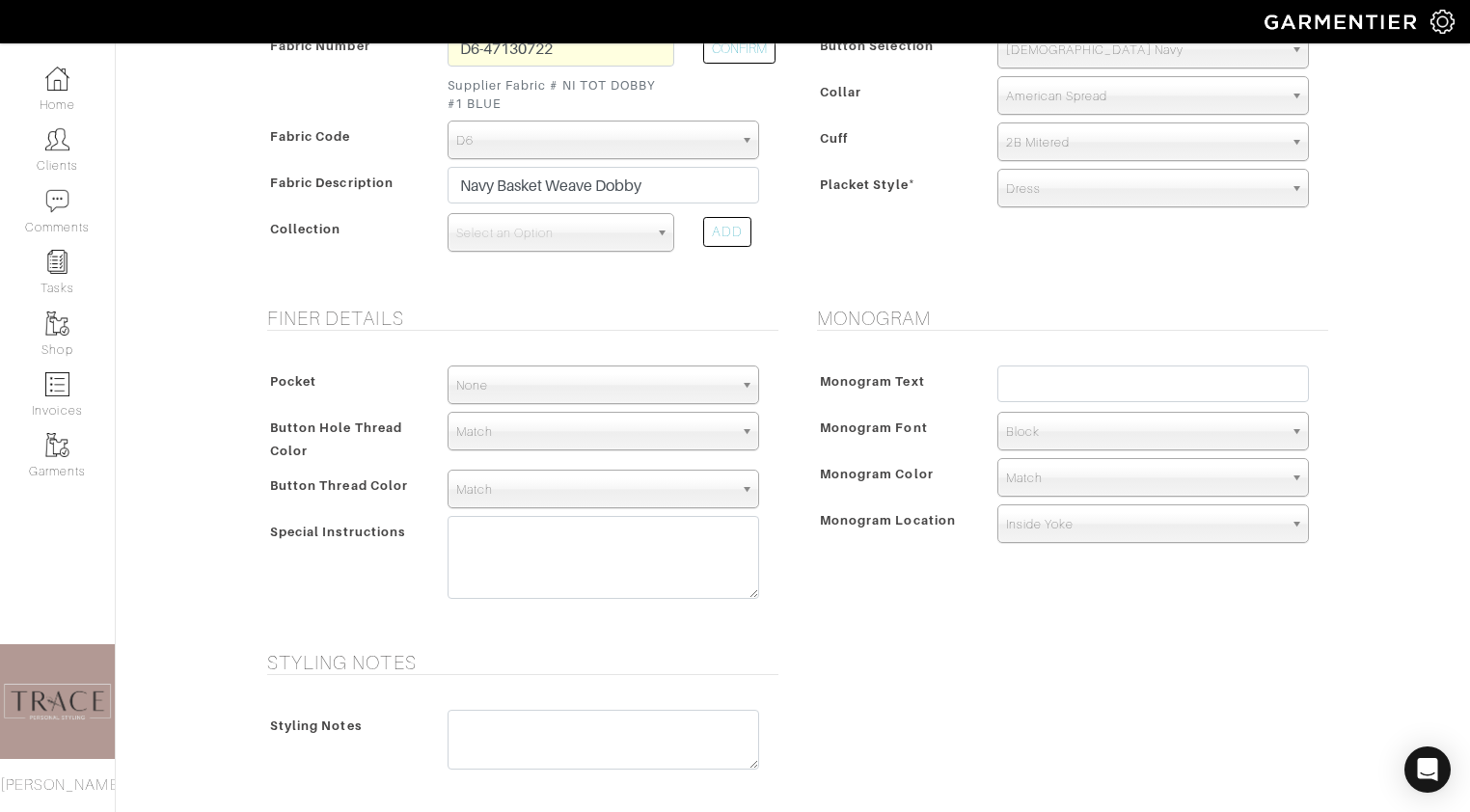
scroll to position [509, 0]
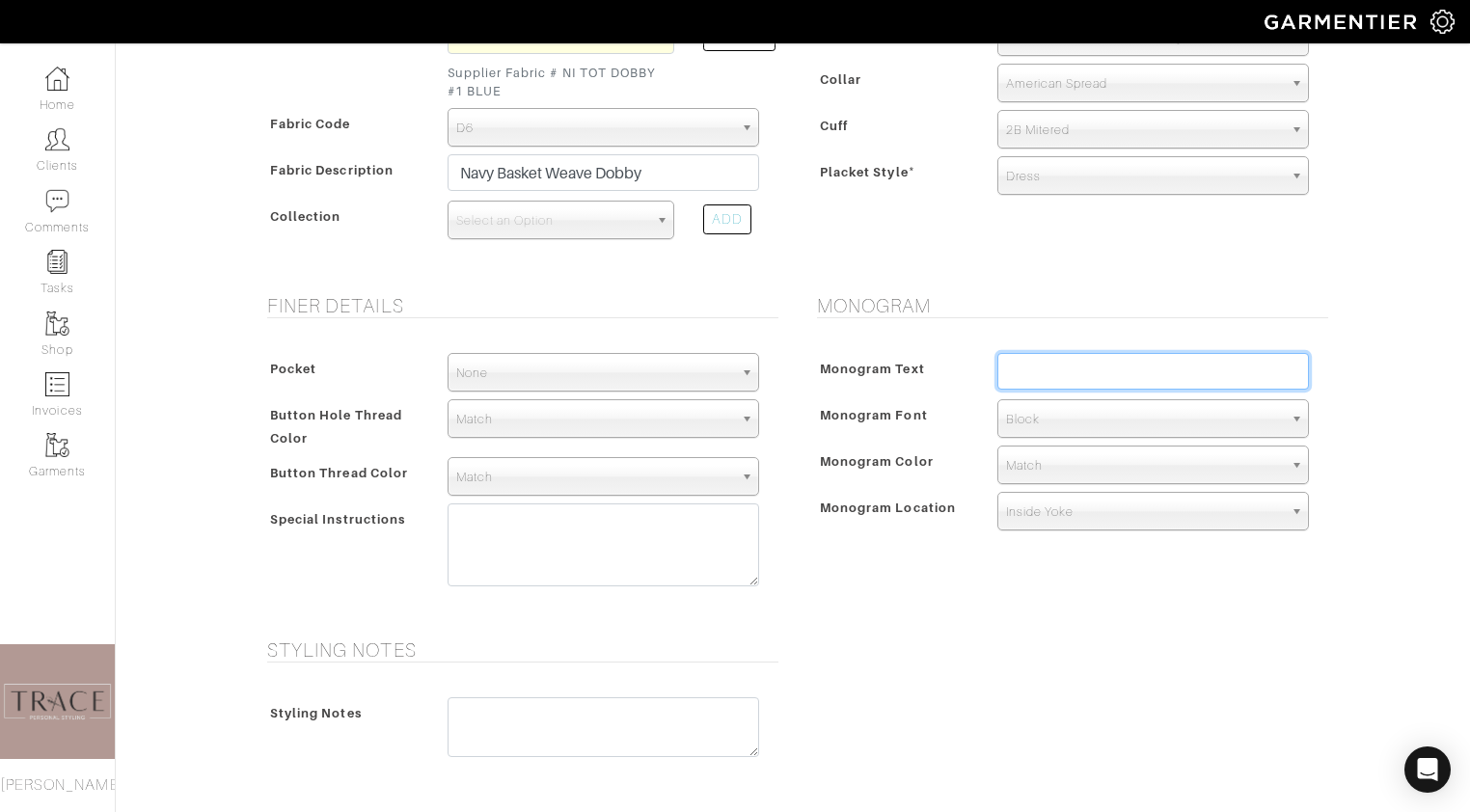
click at [1121, 375] on input "text" at bounding box center [1152, 371] width 311 height 37
type input "NW"
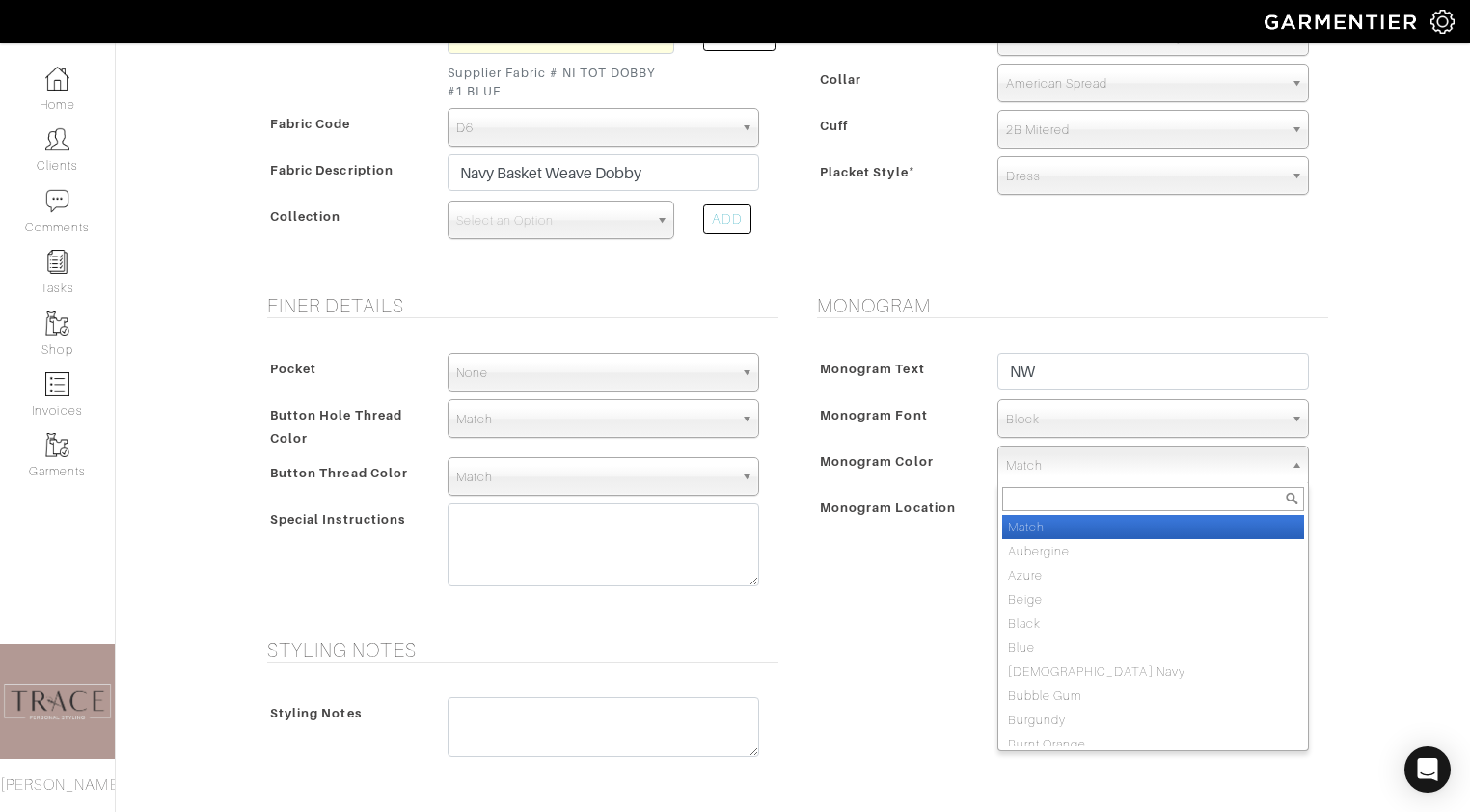
click at [1139, 466] on span "Match" at bounding box center [1144, 466] width 277 height 39
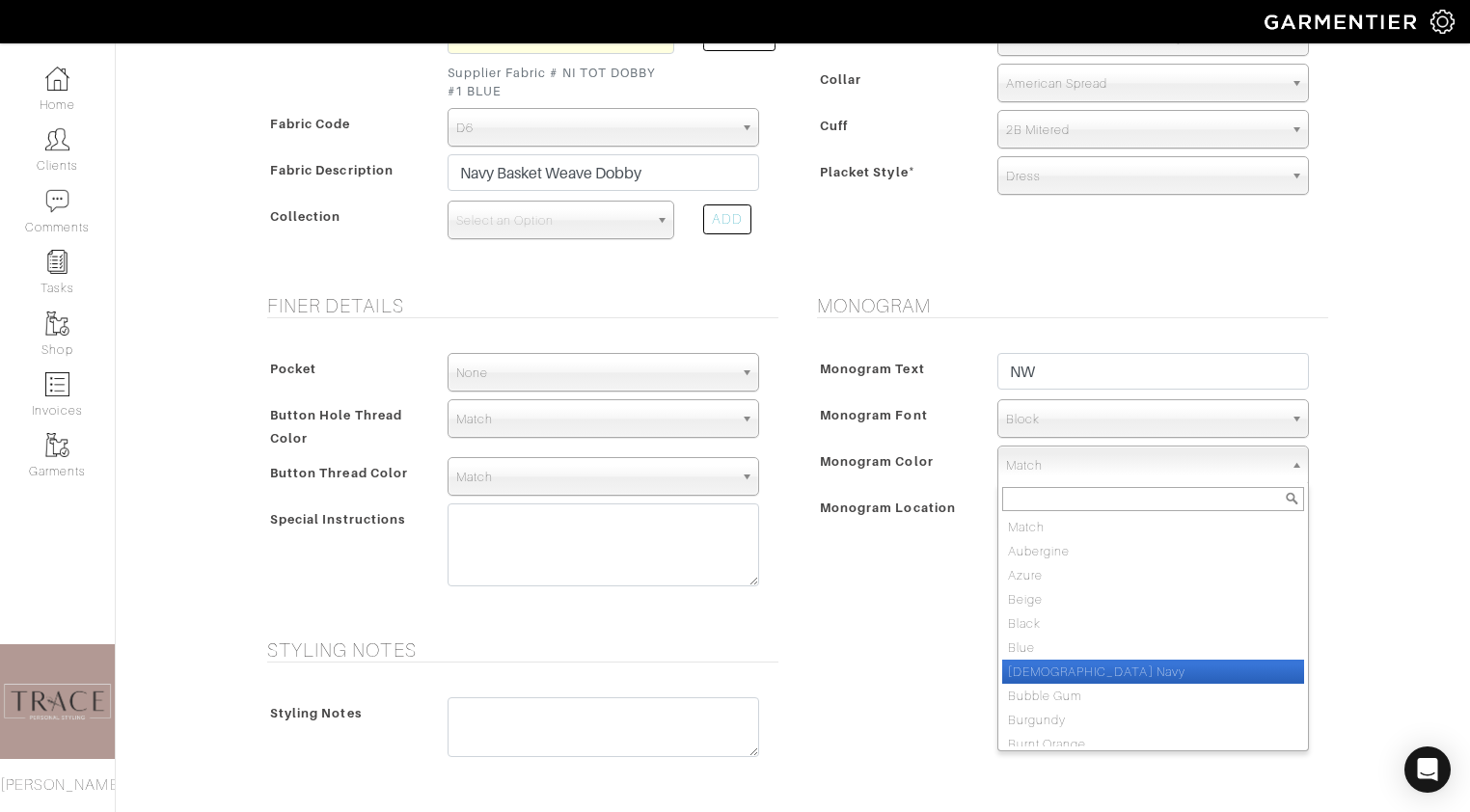
click at [1094, 680] on li "British Navy" at bounding box center [1153, 671] width 302 height 24
select select "9"
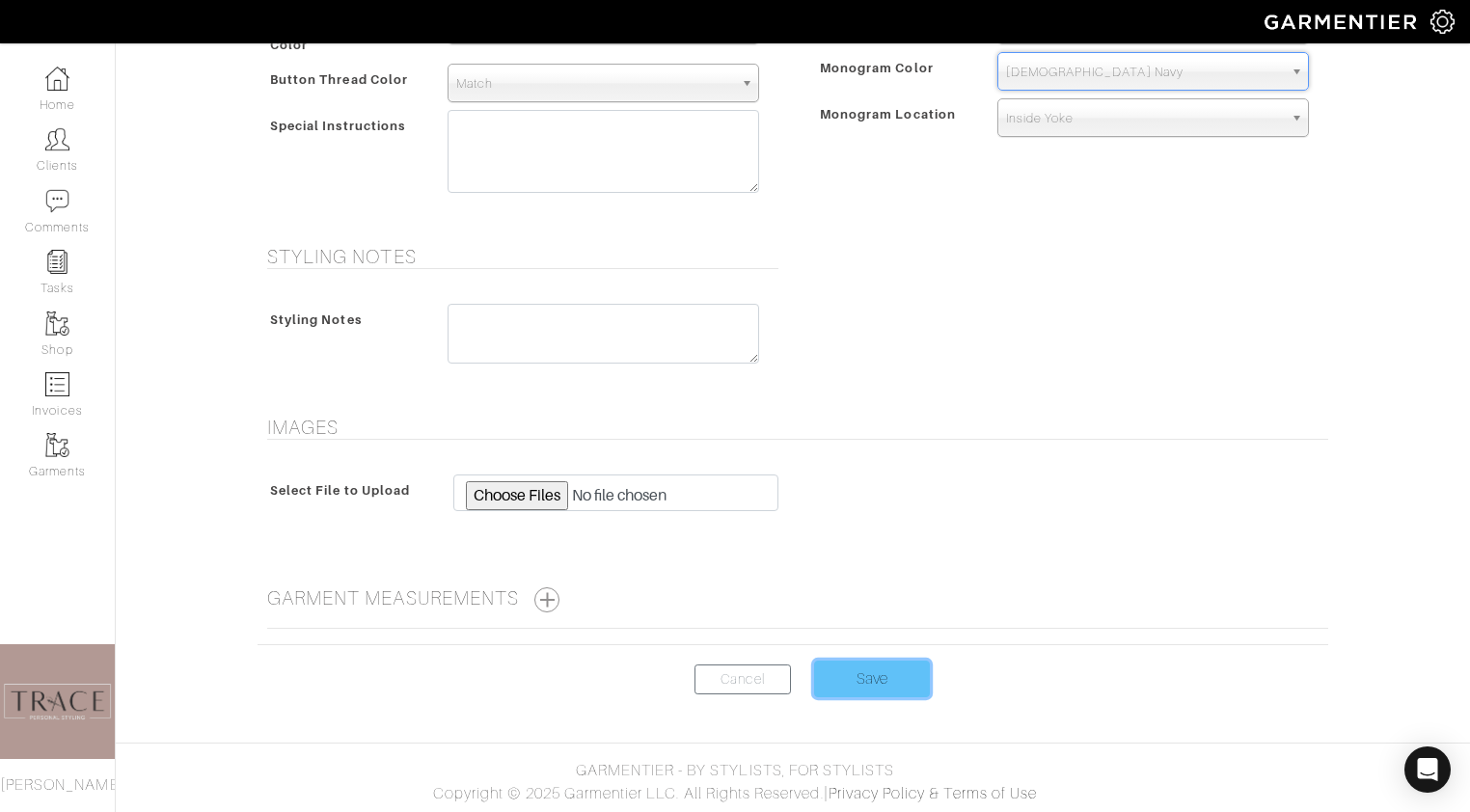
click at [897, 673] on input "Save" at bounding box center [871, 679] width 115 height 37
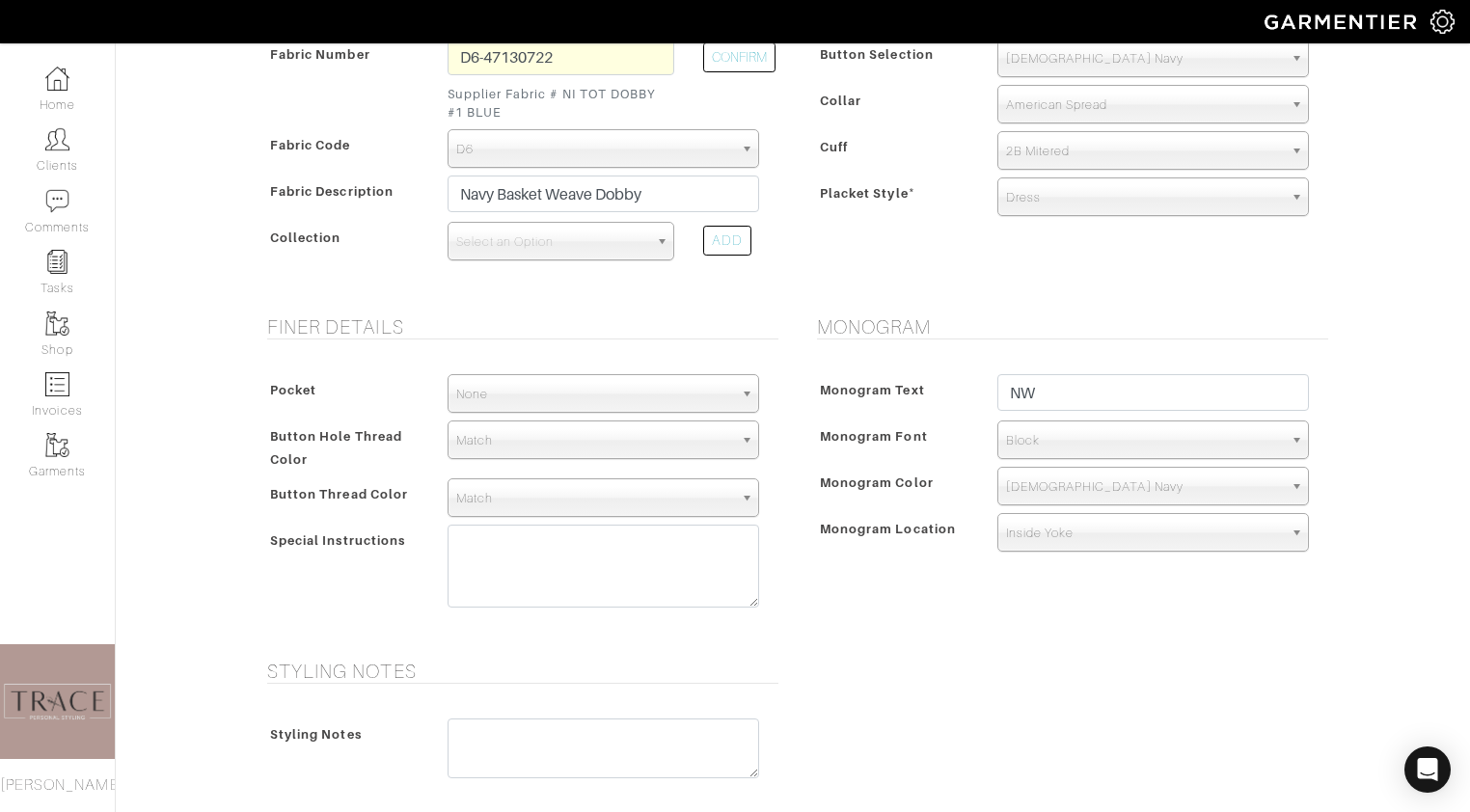
scroll to position [469, 0]
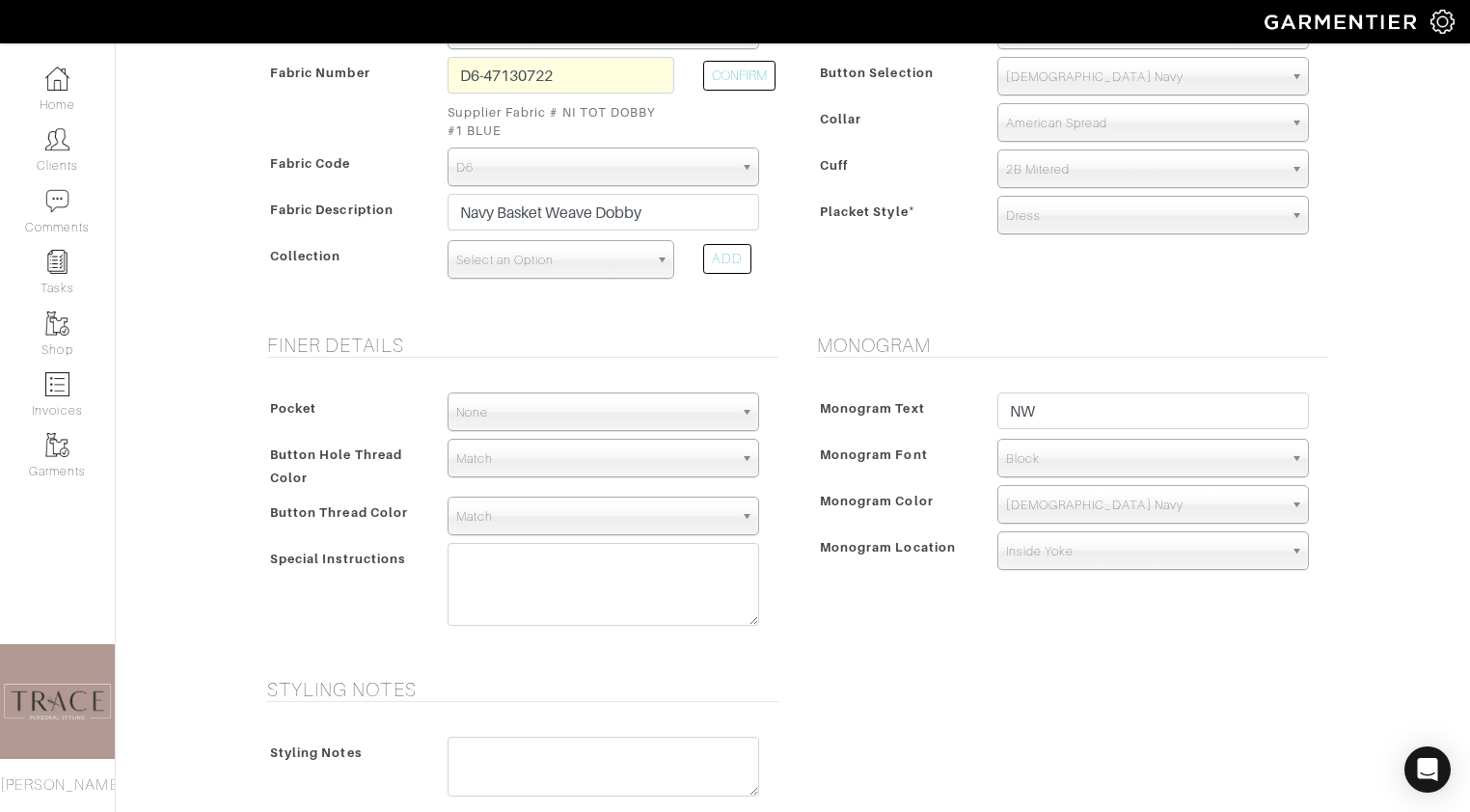
click at [560, 267] on span "Select an Option" at bounding box center [552, 261] width 192 height 39
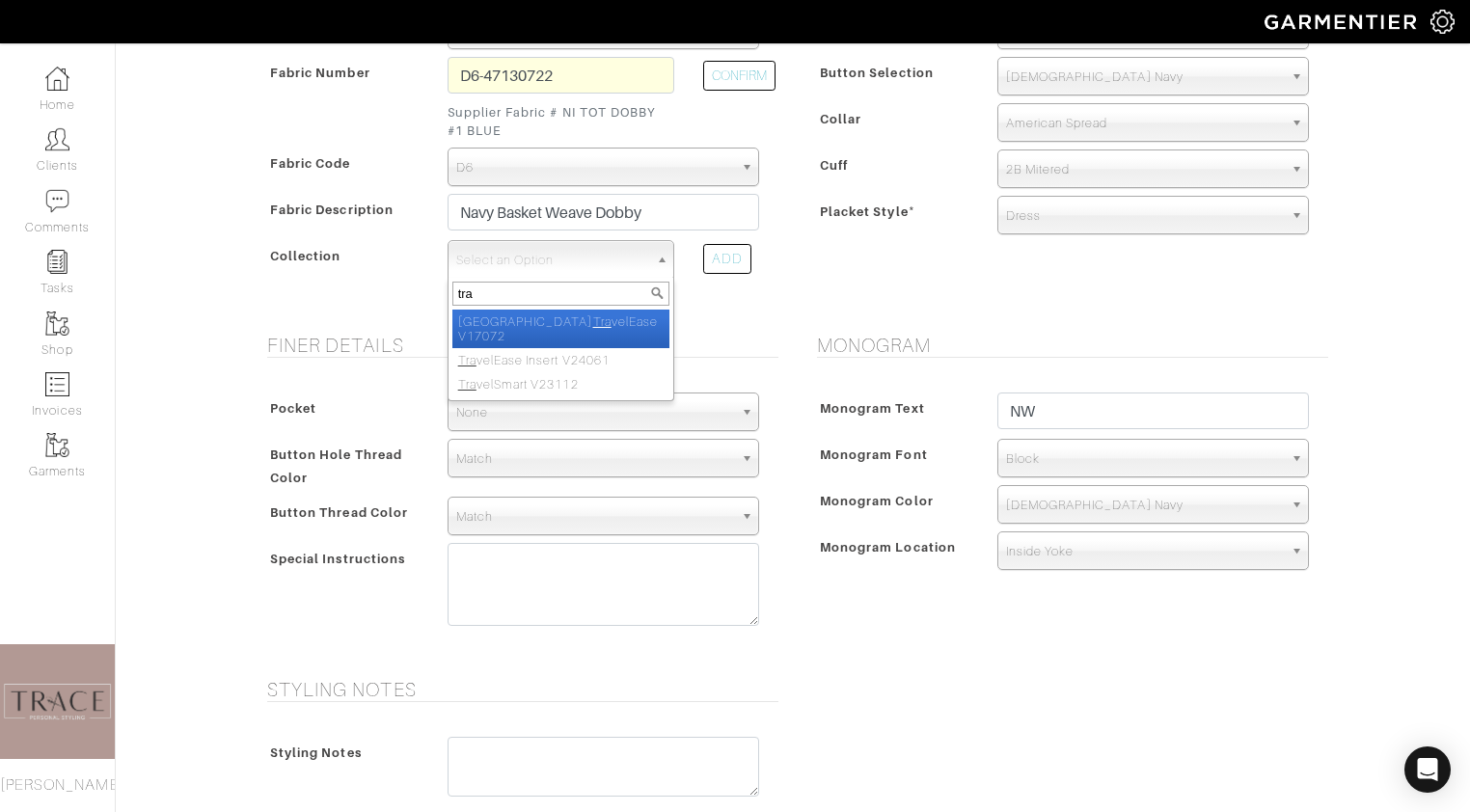
type input "tra"
click at [560, 318] on li "Norwich Tra velEase V17072" at bounding box center [561, 329] width 217 height 39
select select "647"
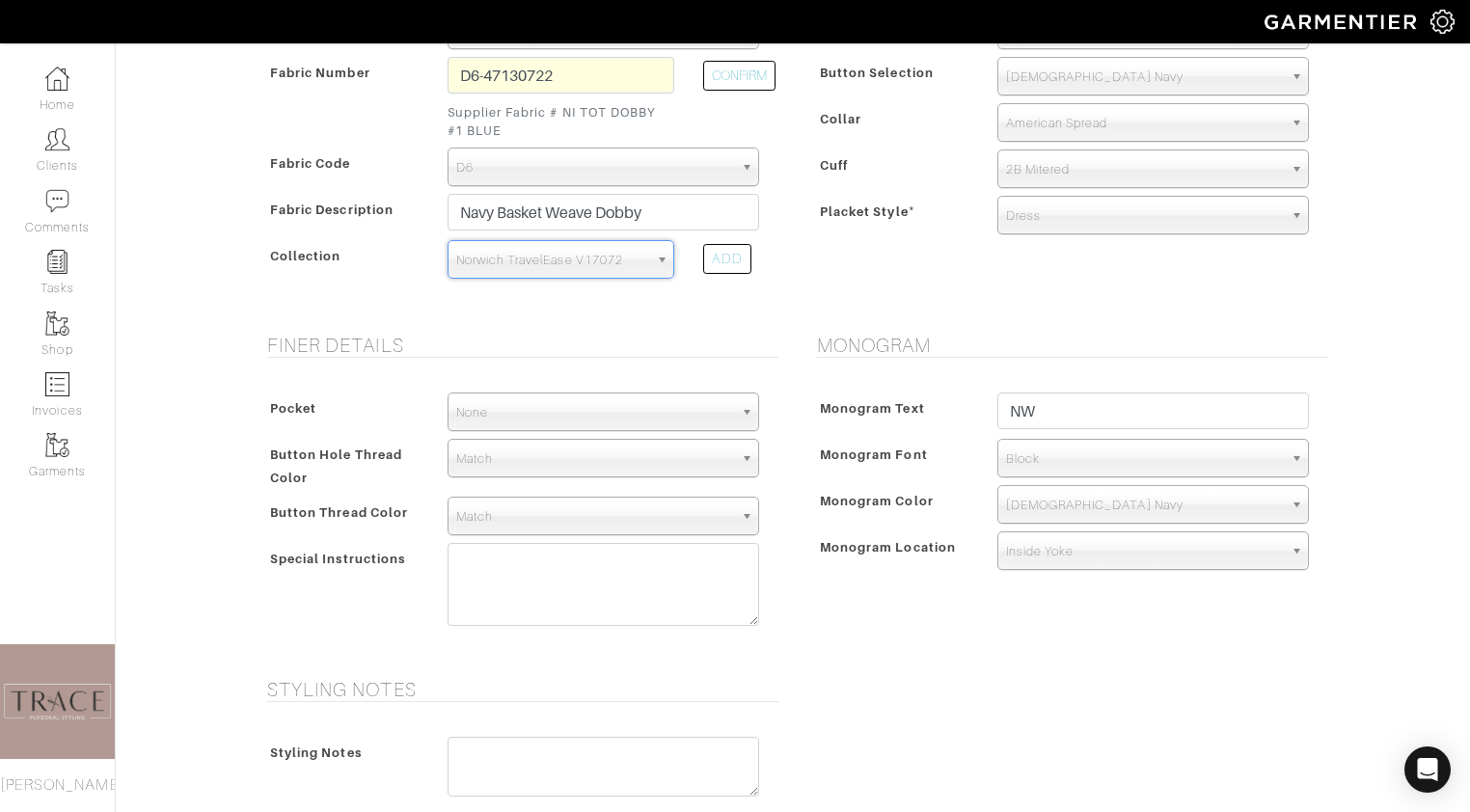
scroll to position [902, 0]
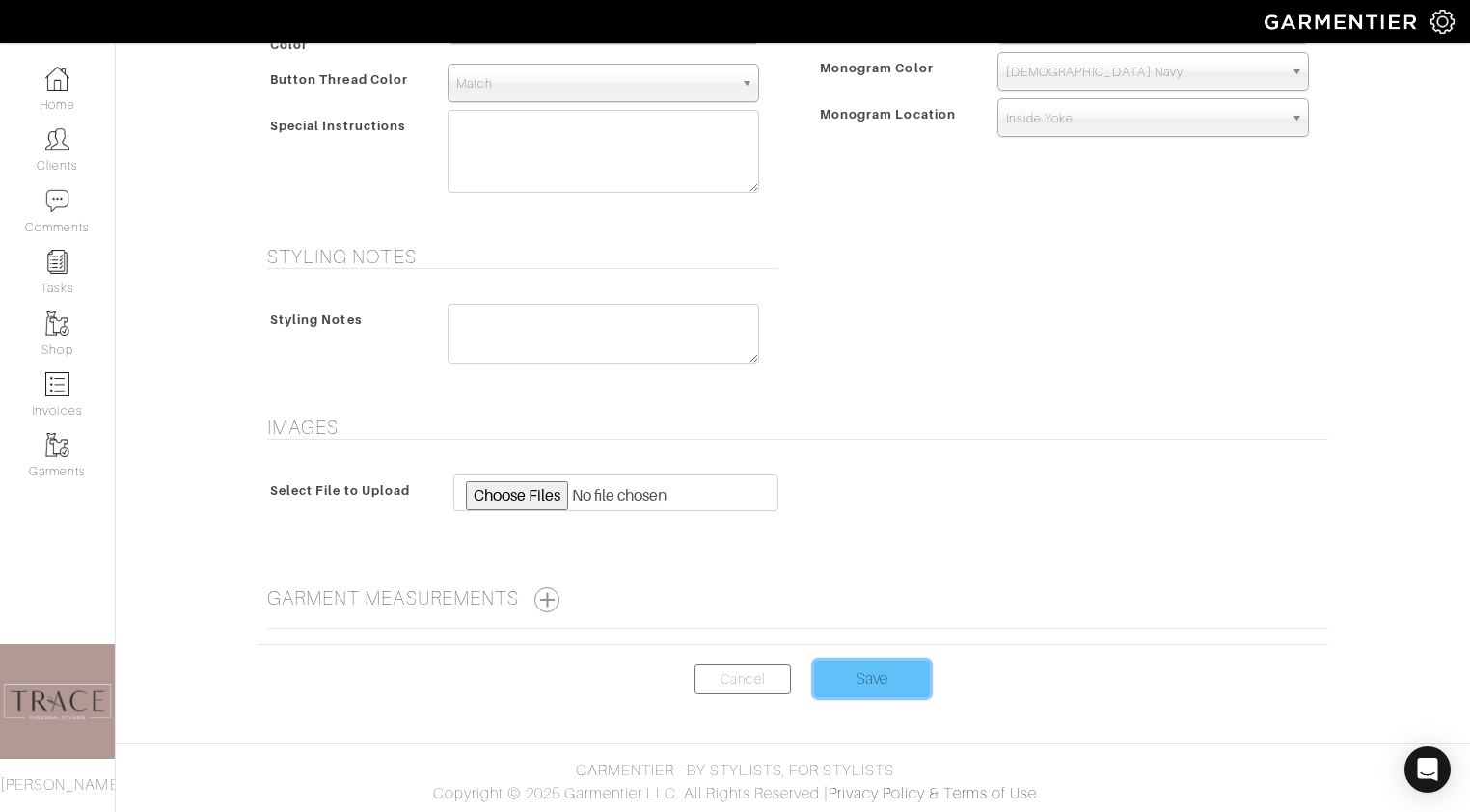
click at [859, 677] on input "Save" at bounding box center [871, 679] width 115 height 37
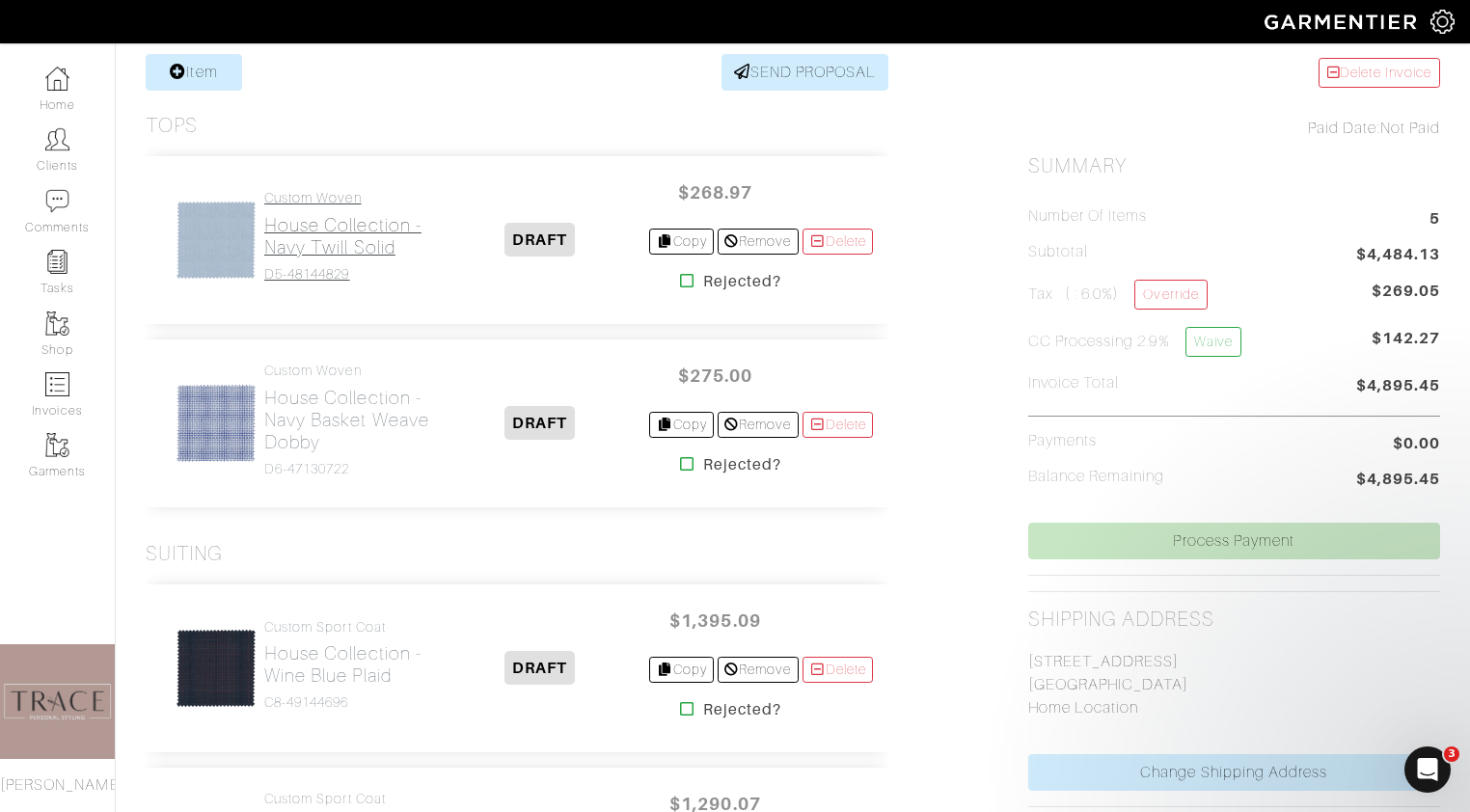
click at [313, 241] on h2 "House Collection - Navy Twill Solid" at bounding box center [347, 236] width 166 height 45
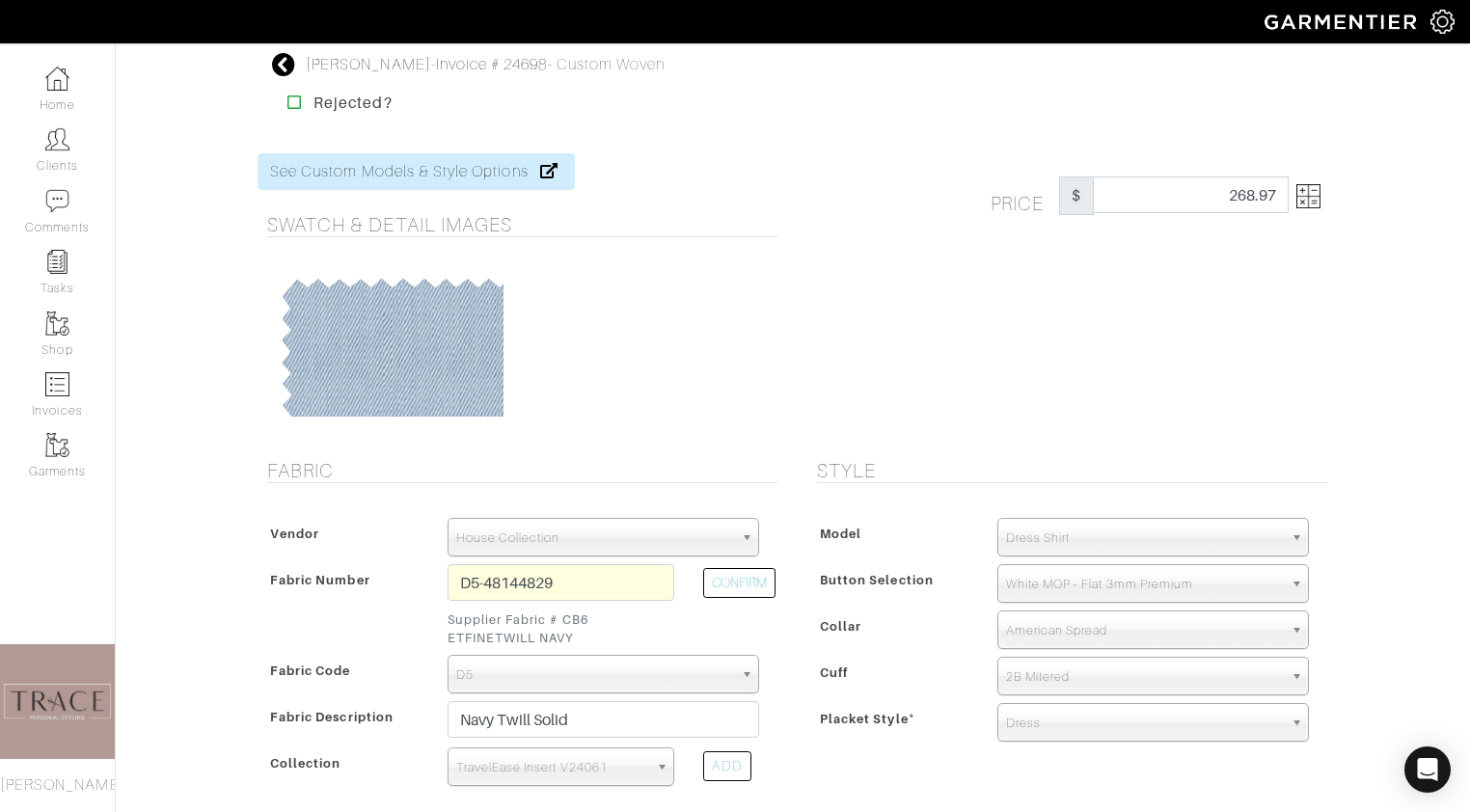
click at [1315, 203] on img at bounding box center [1308, 196] width 24 height 24
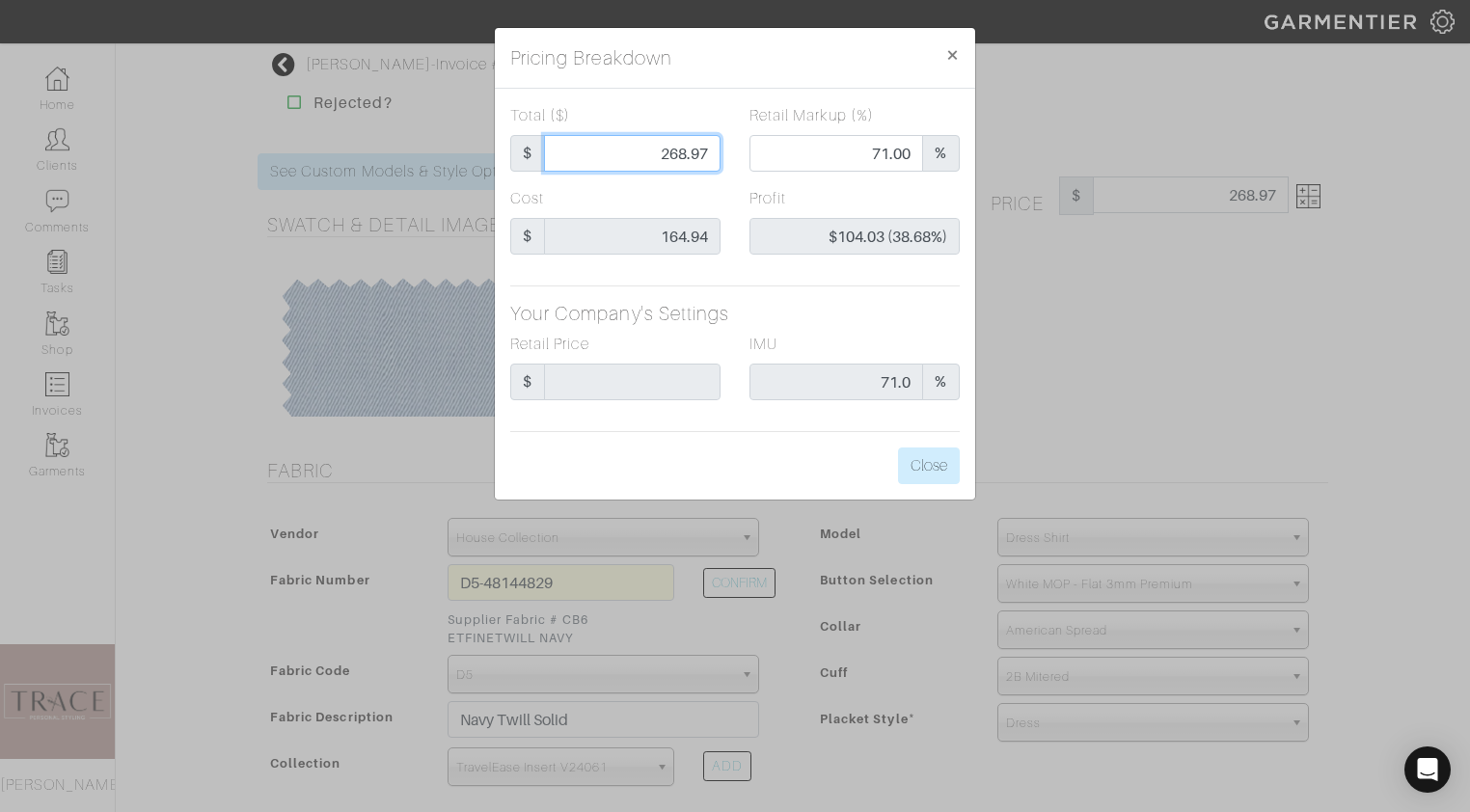
click at [710, 155] on input "268.97" at bounding box center [632, 153] width 176 height 37
type input "268.9"
type input "70.99"
type input "$103.96 (38.66%)"
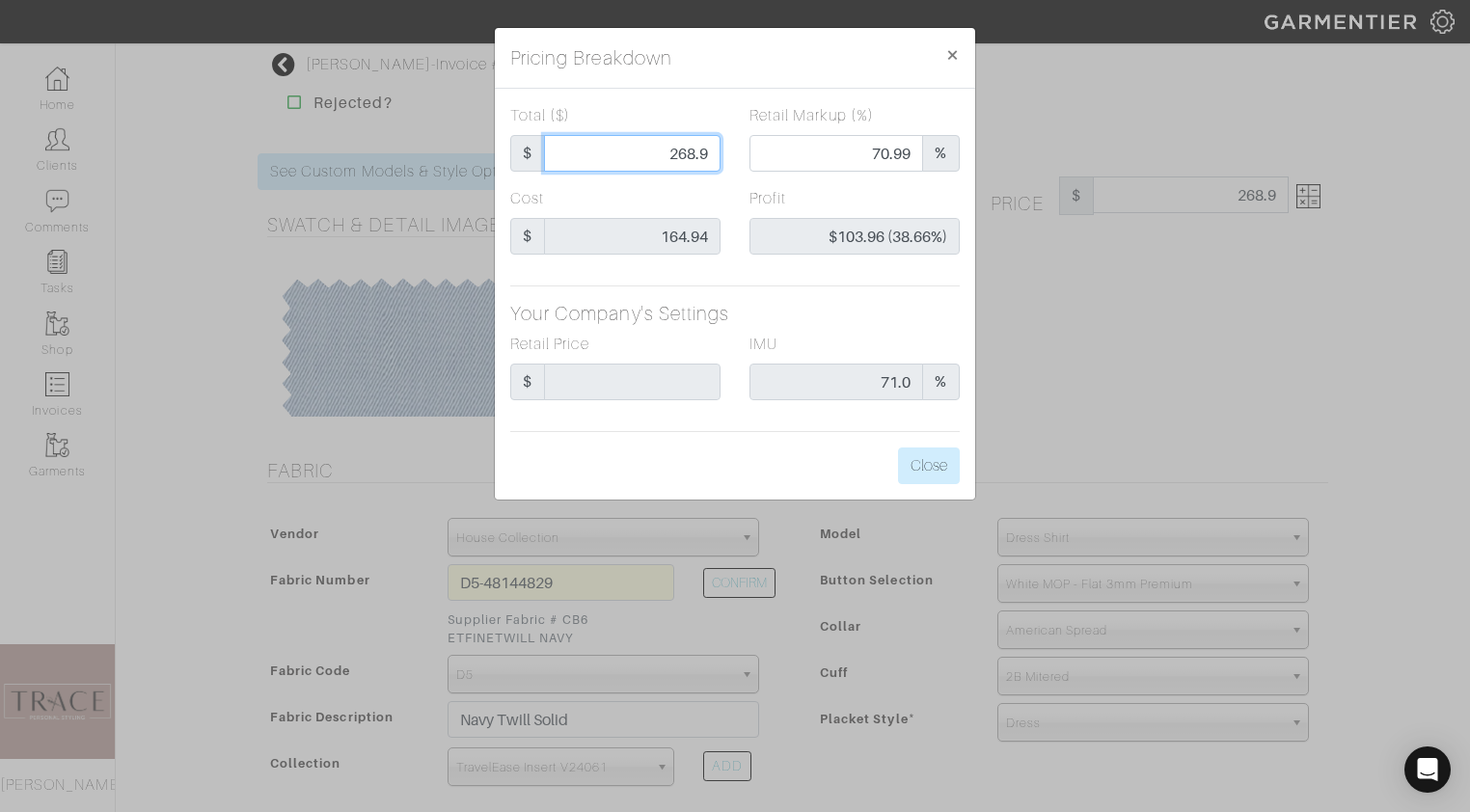
type input "268."
type input "70.90"
type input "$103.06 (38.46%)"
type input "268"
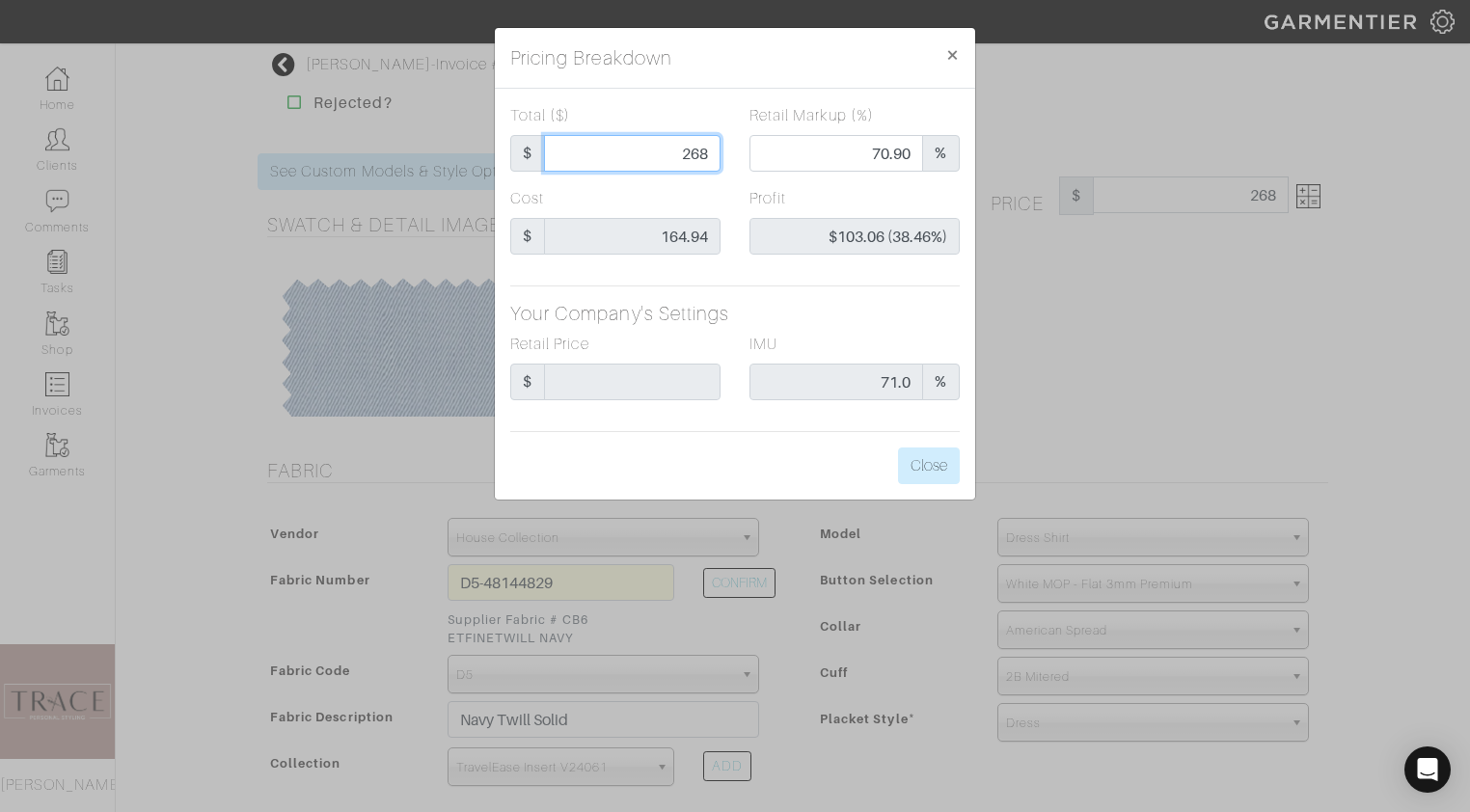
type input "268"
type input "268.00"
click at [716, 189] on div "Cost $ 164.94" at bounding box center [615, 221] width 210 height 68
click at [927, 466] on button "Close" at bounding box center [929, 466] width 62 height 37
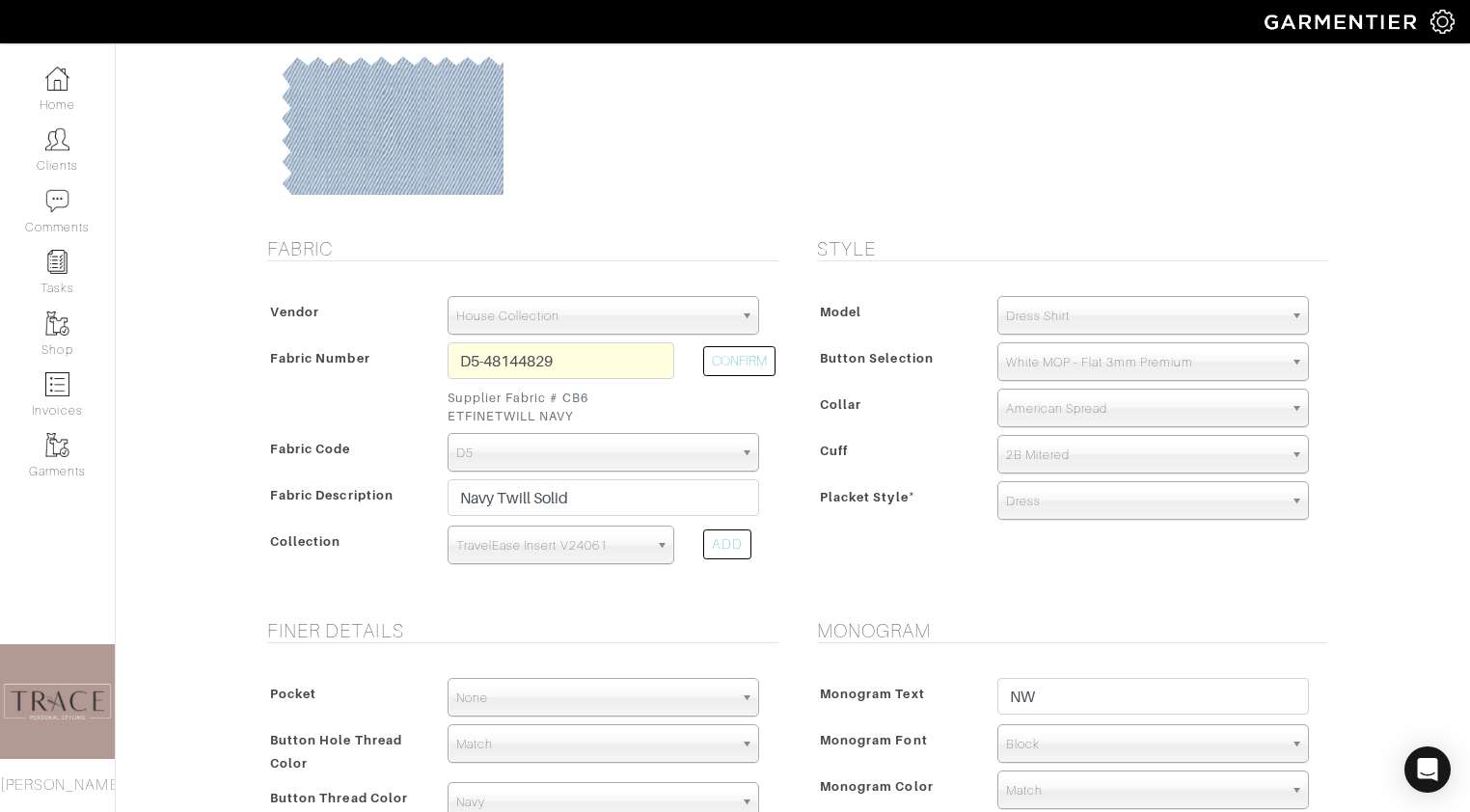
scroll to position [940, 0]
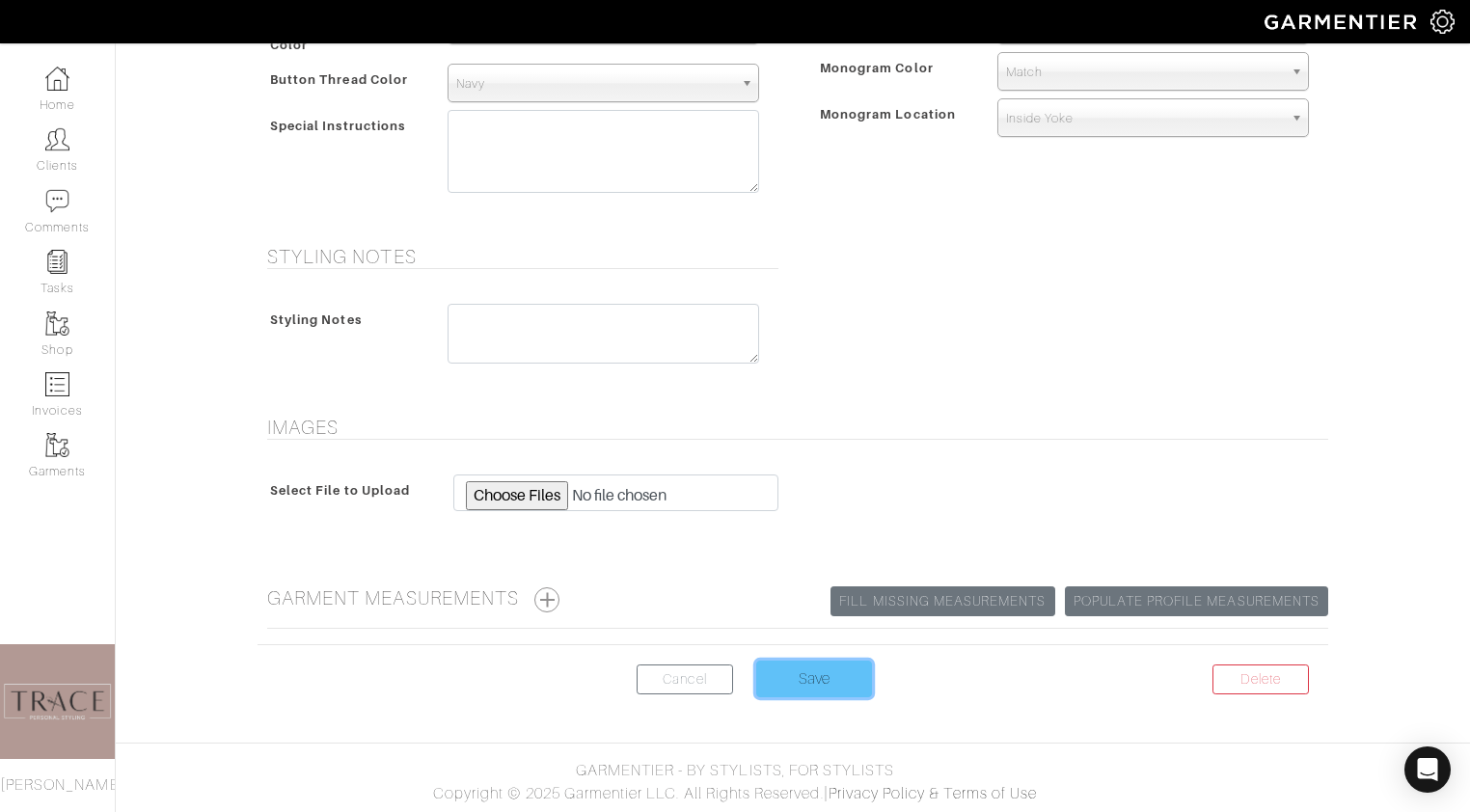
click at [830, 666] on input "Save" at bounding box center [813, 679] width 115 height 37
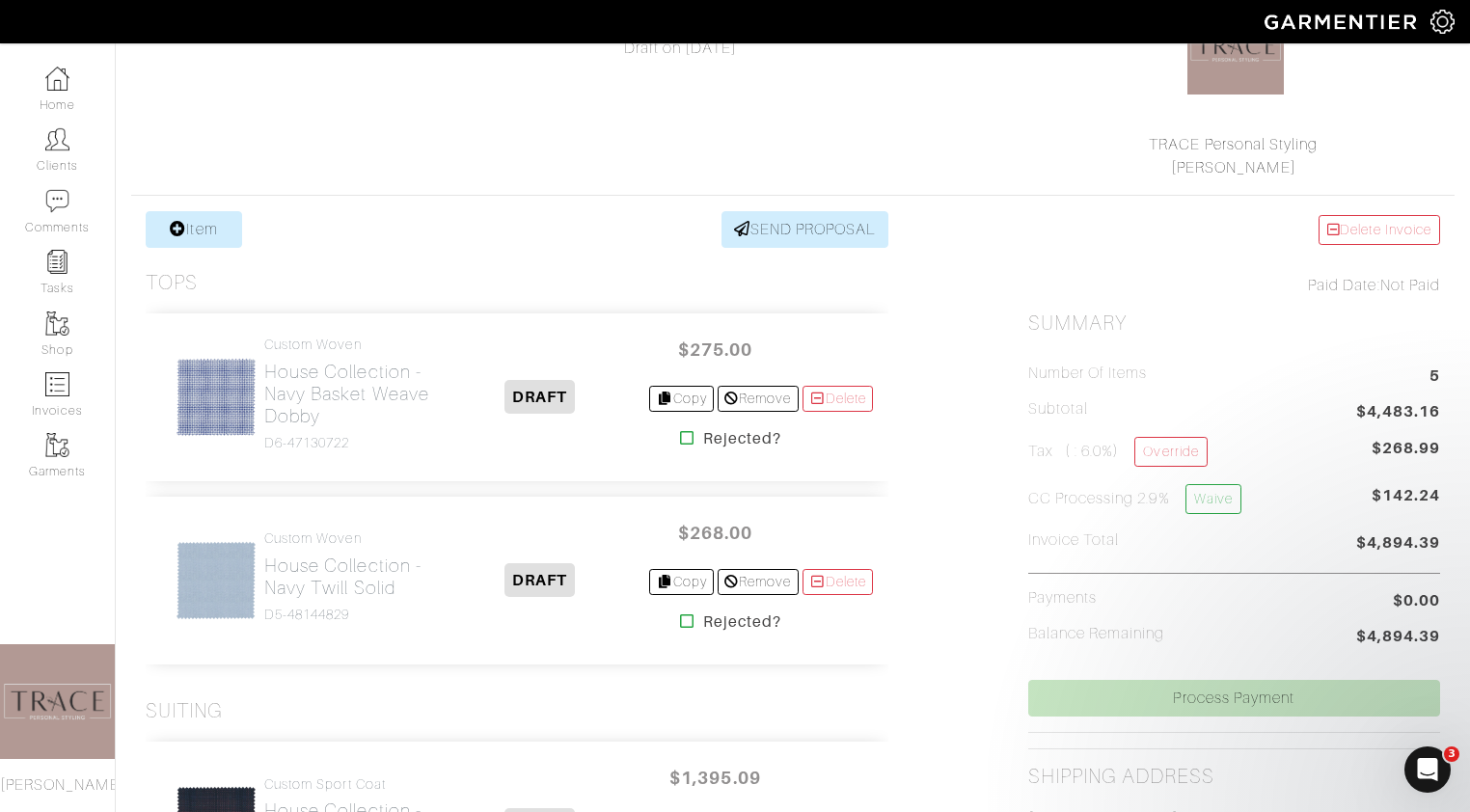
scroll to position [225, 0]
click at [215, 234] on link "Item" at bounding box center [194, 232] width 97 height 37
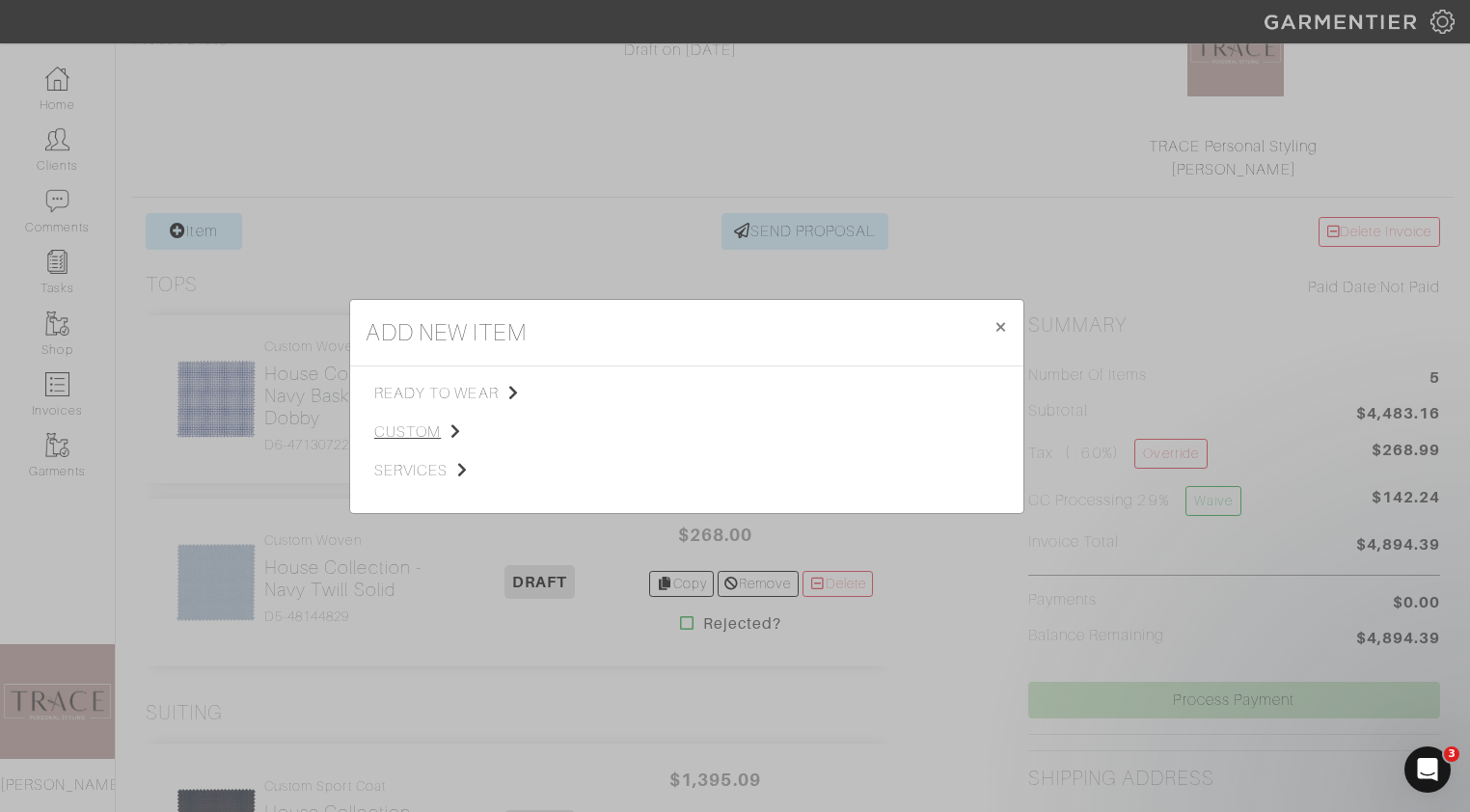
click at [431, 429] on span "custom" at bounding box center [471, 432] width 194 height 23
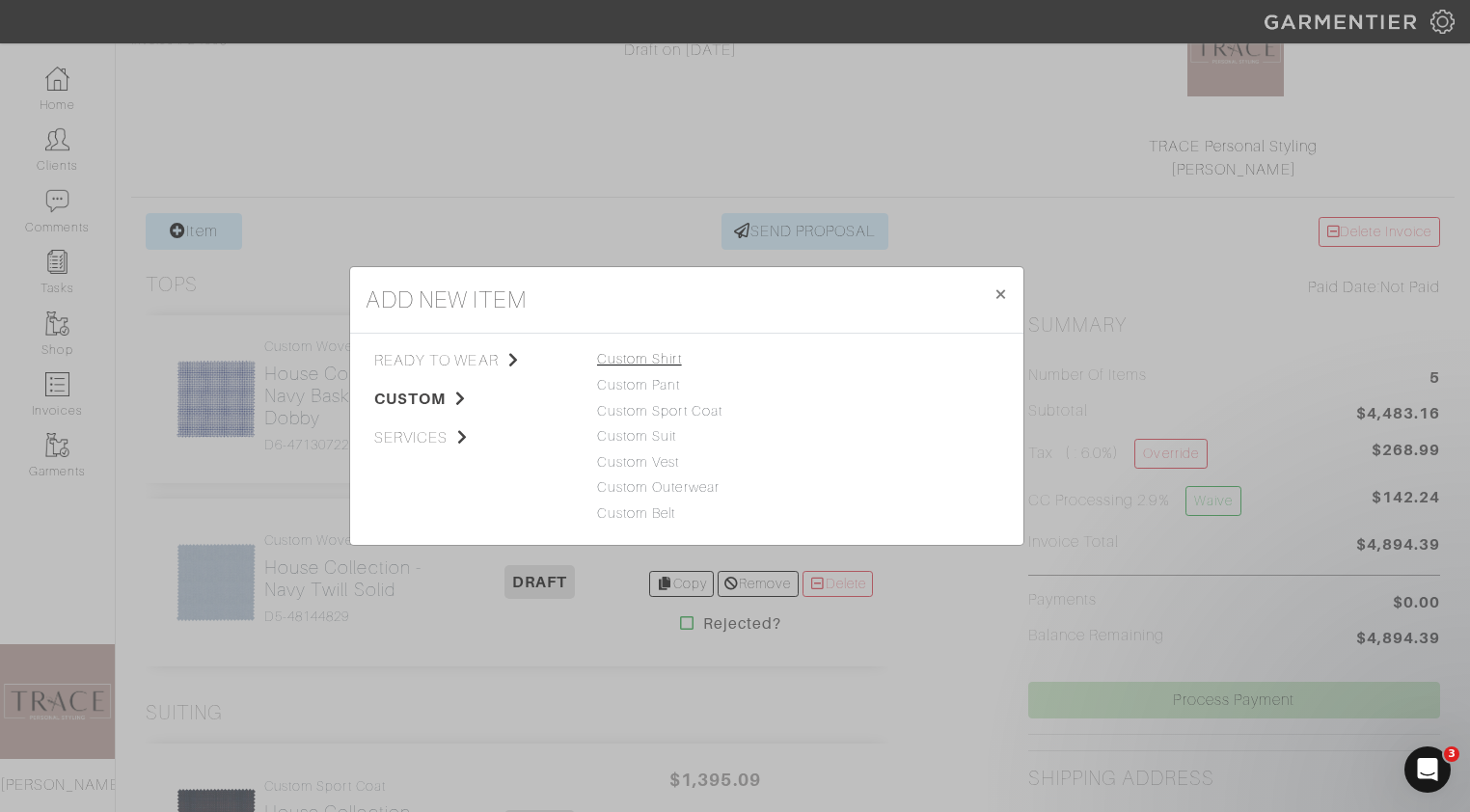
click at [654, 363] on link "Custom Shirt" at bounding box center [640, 359] width 85 height 16
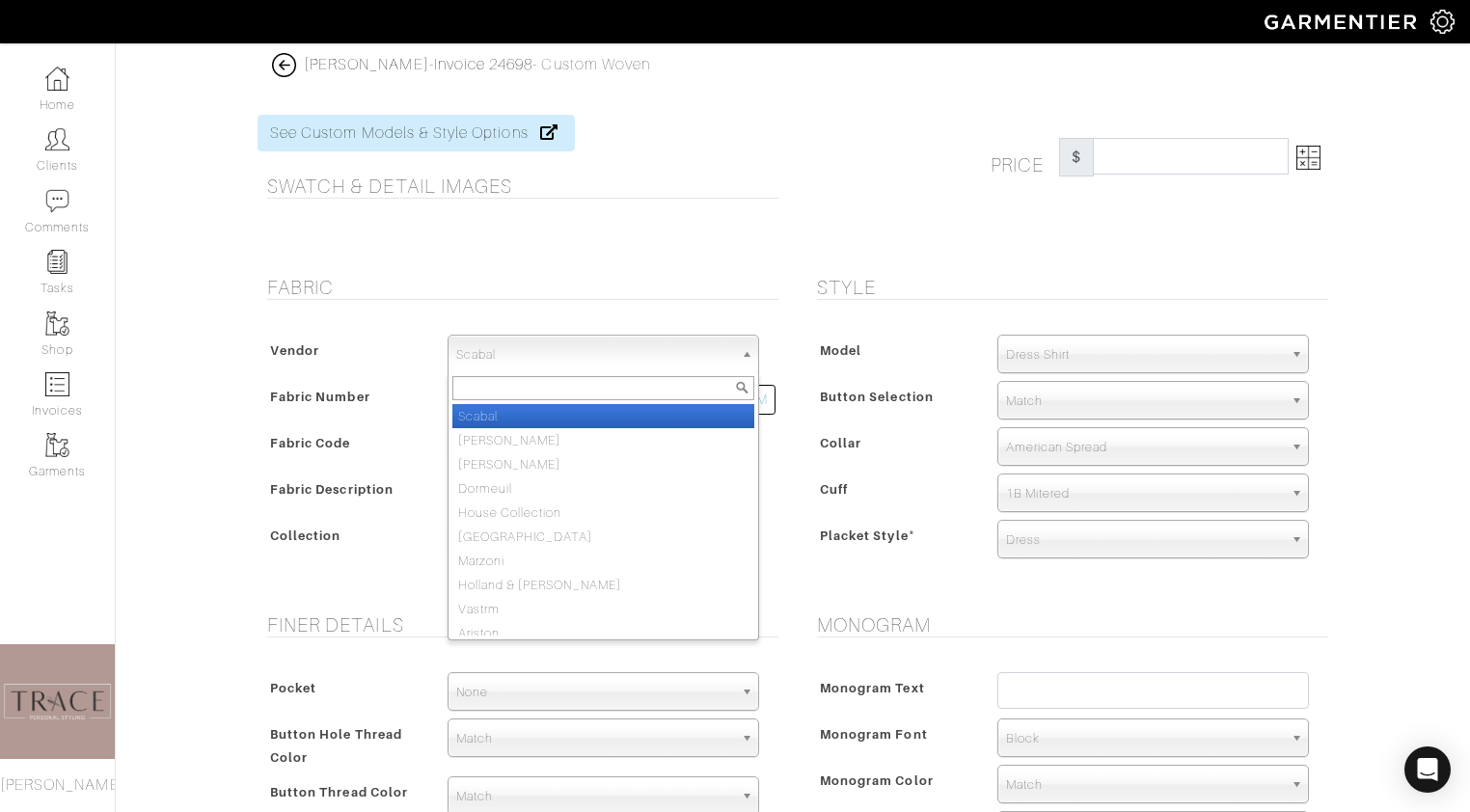
click at [684, 357] on span "Scabal" at bounding box center [595, 355] width 277 height 39
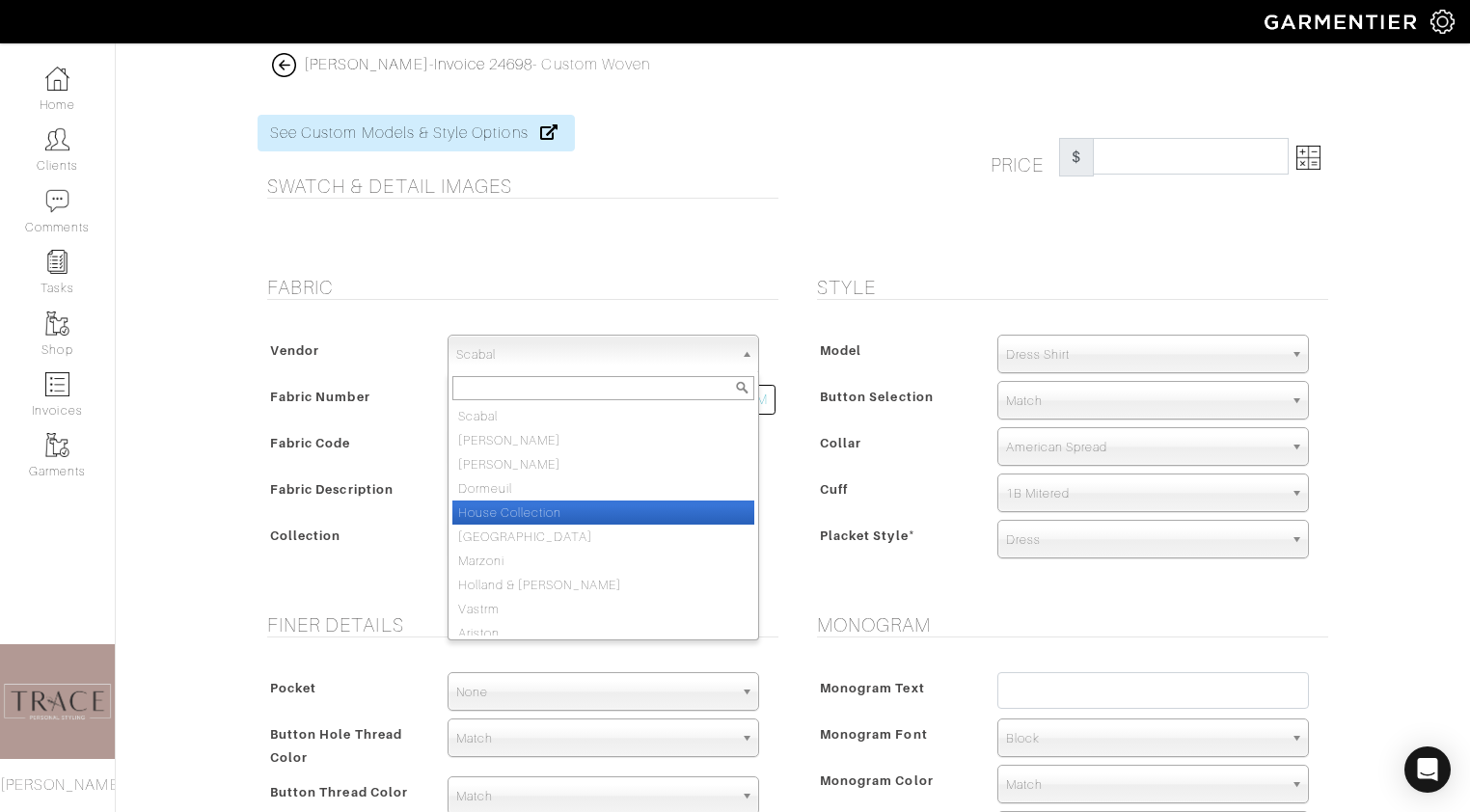
click at [649, 514] on li "House Collection" at bounding box center [604, 513] width 302 height 24
select select "75"
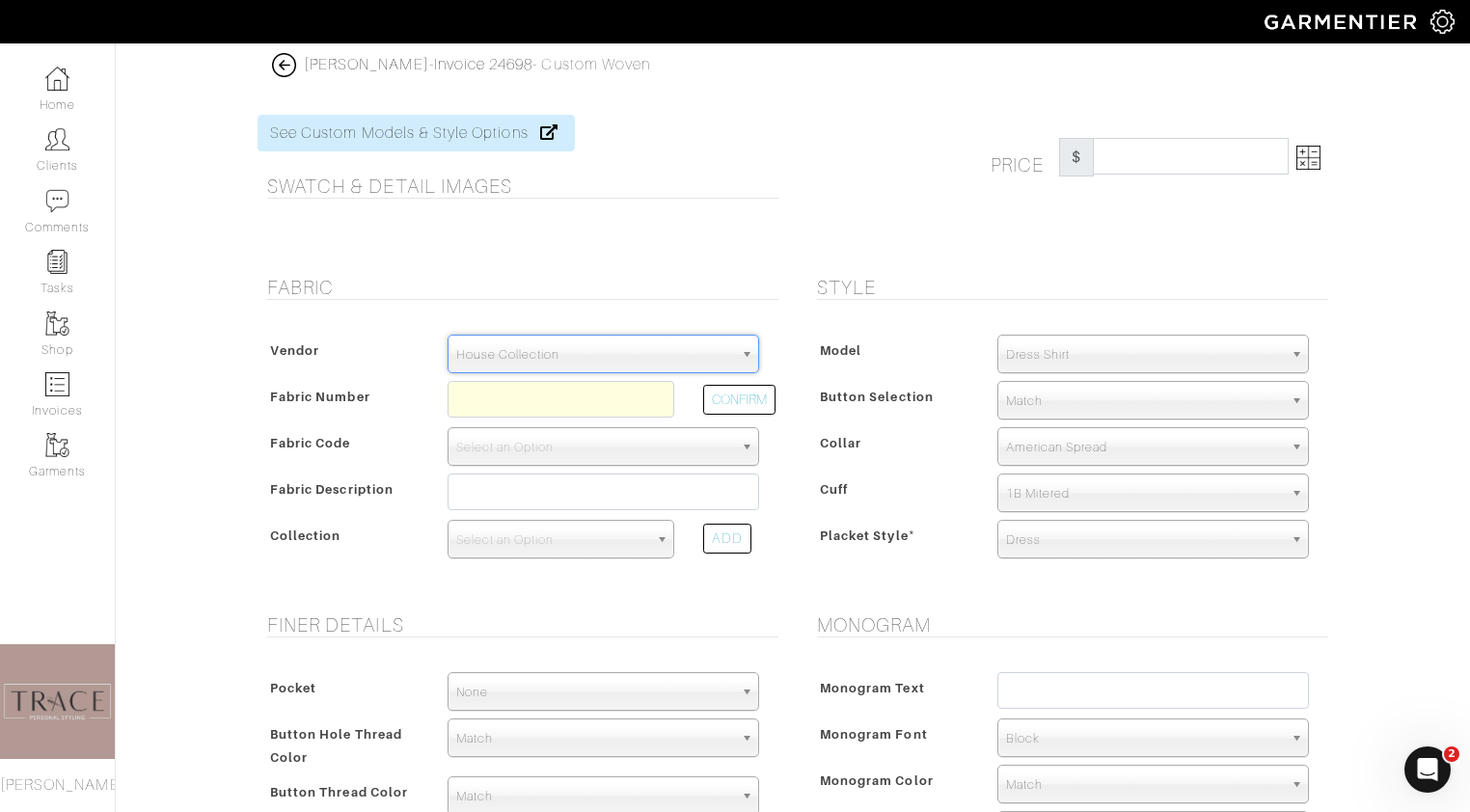
click at [602, 373] on div "Vendor Scabal Loro Piana Gladson Dormeuil House Collection London Marzoni Holla…" at bounding box center [517, 453] width 520 height 275
click at [603, 390] on input "text" at bounding box center [561, 399] width 227 height 37
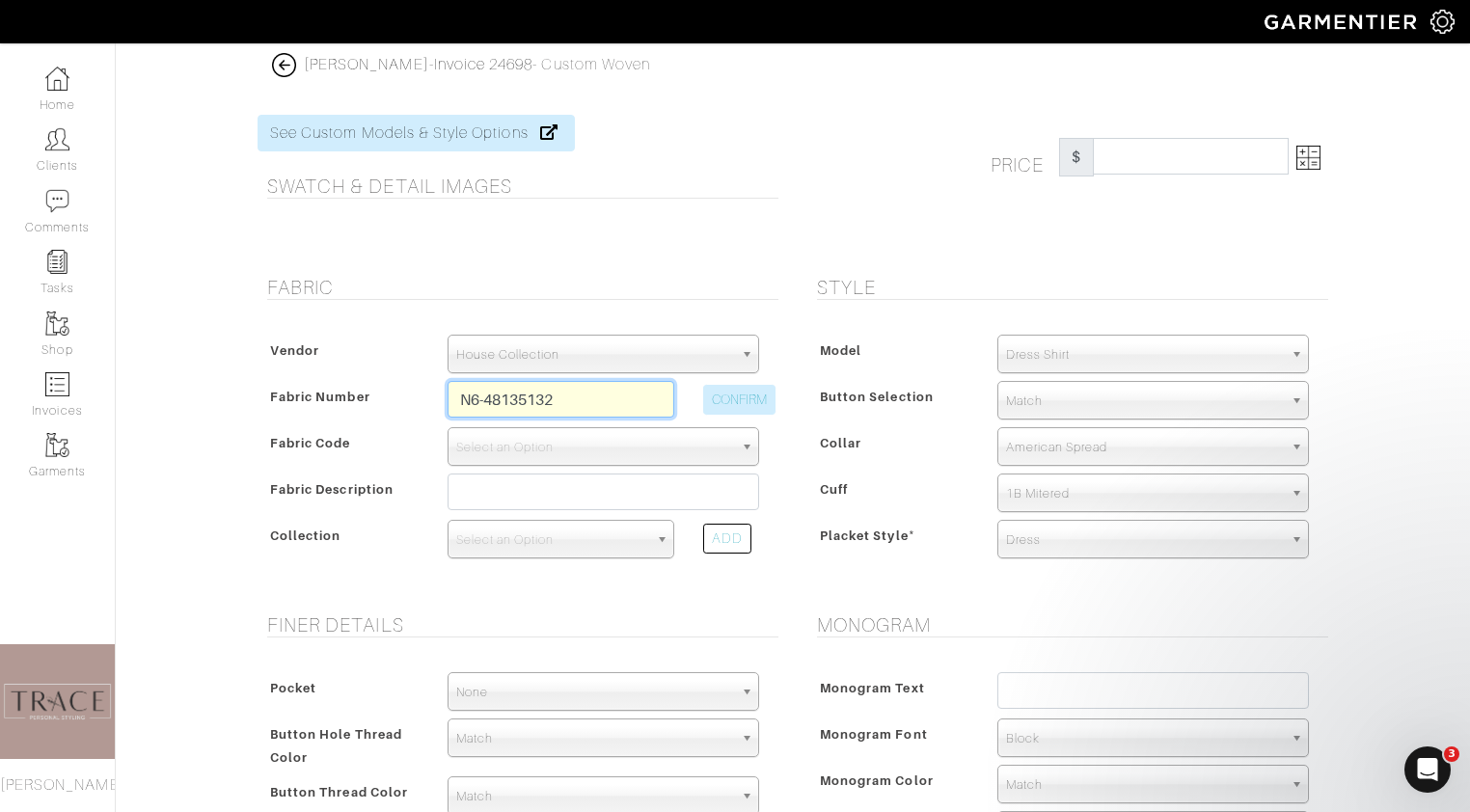
type input "N6-48135132"
click at [759, 394] on button "CONFIRM" at bounding box center [739, 399] width 73 height 30
select select "8"
type input "Lavender Navy Shadow Dot"
select select
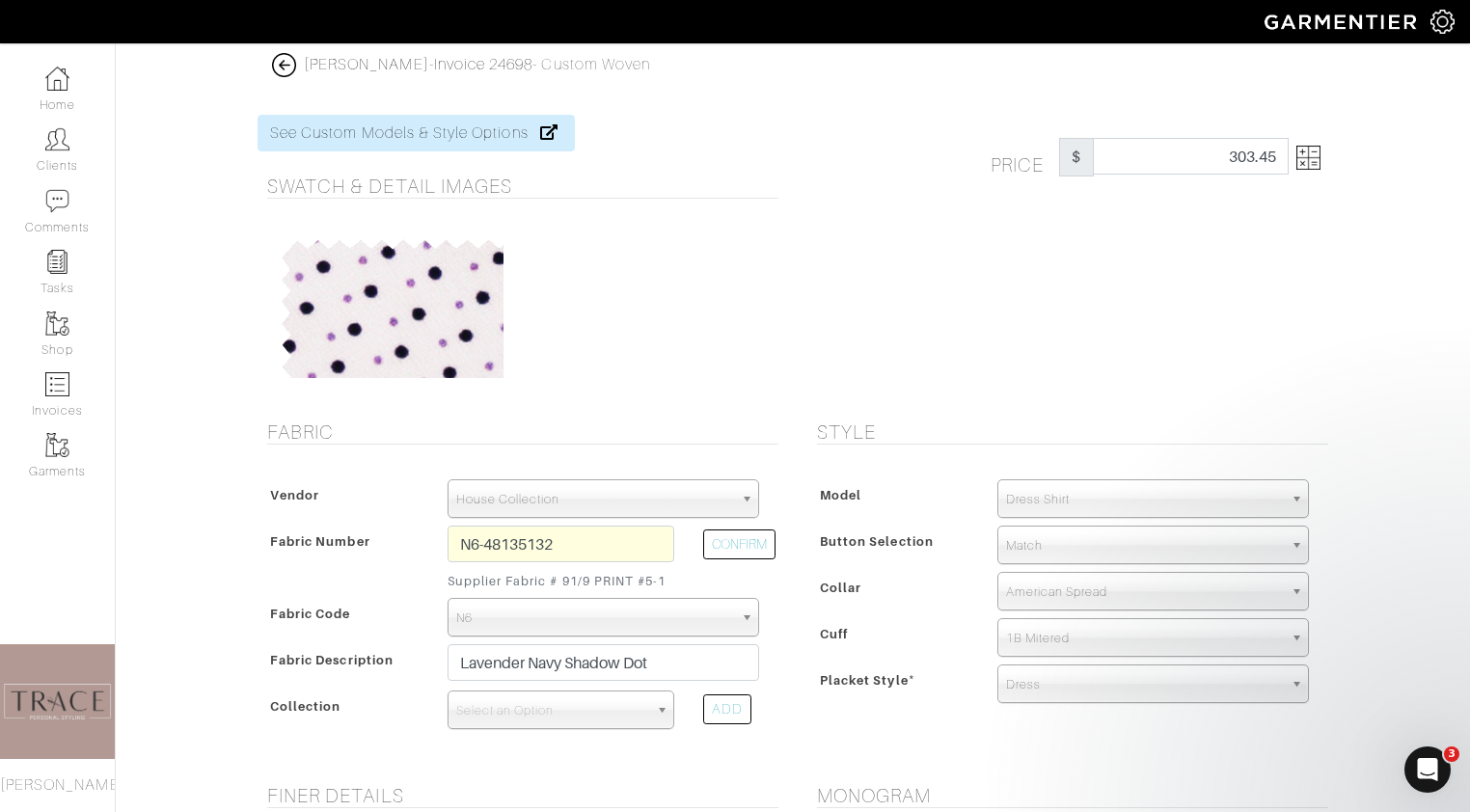
click at [1310, 160] on img at bounding box center [1308, 157] width 24 height 24
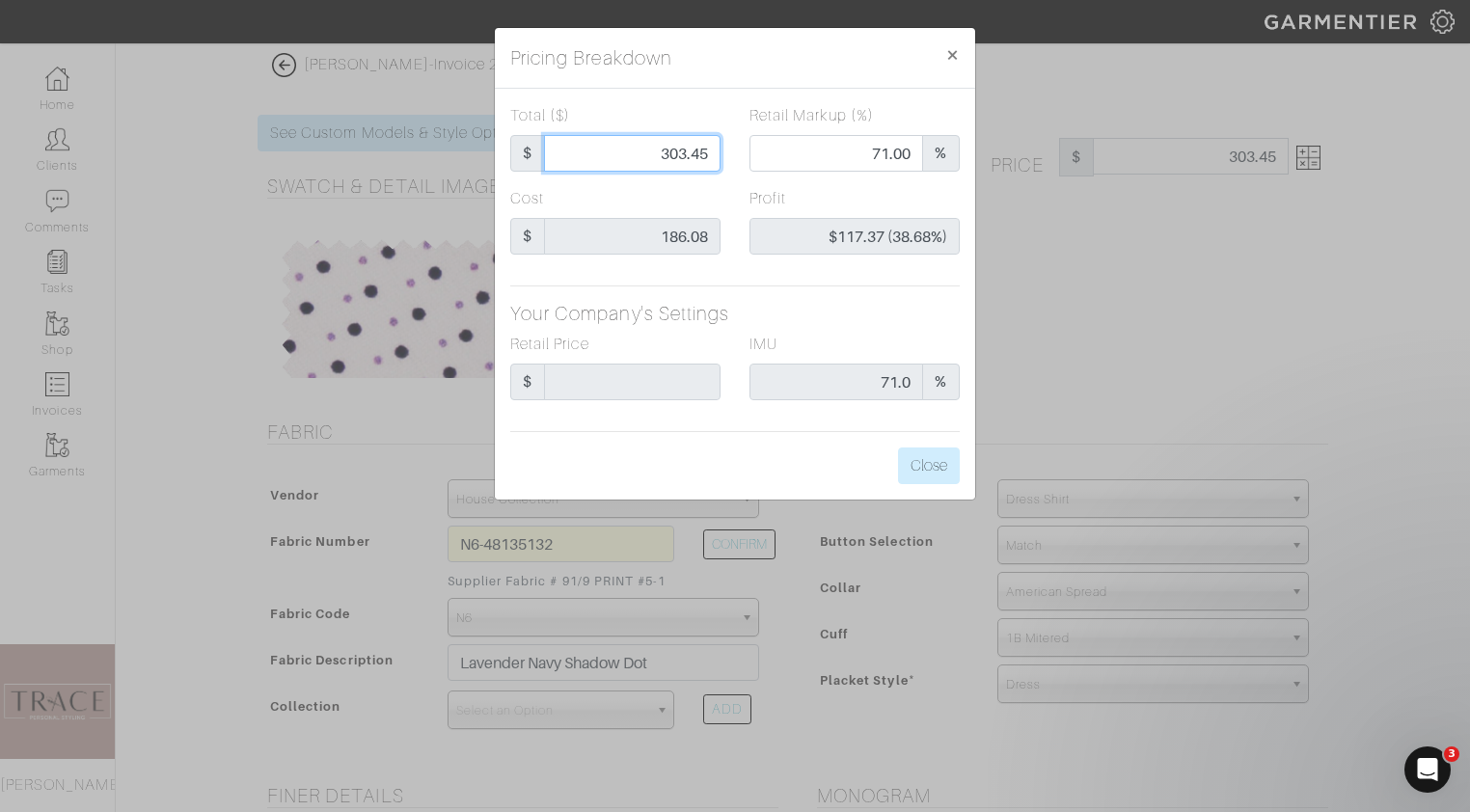
click at [716, 155] on input "303.45" at bounding box center [632, 153] width 176 height 37
type input "303.4"
type input "$117.32 (38.67%)"
type input "303."
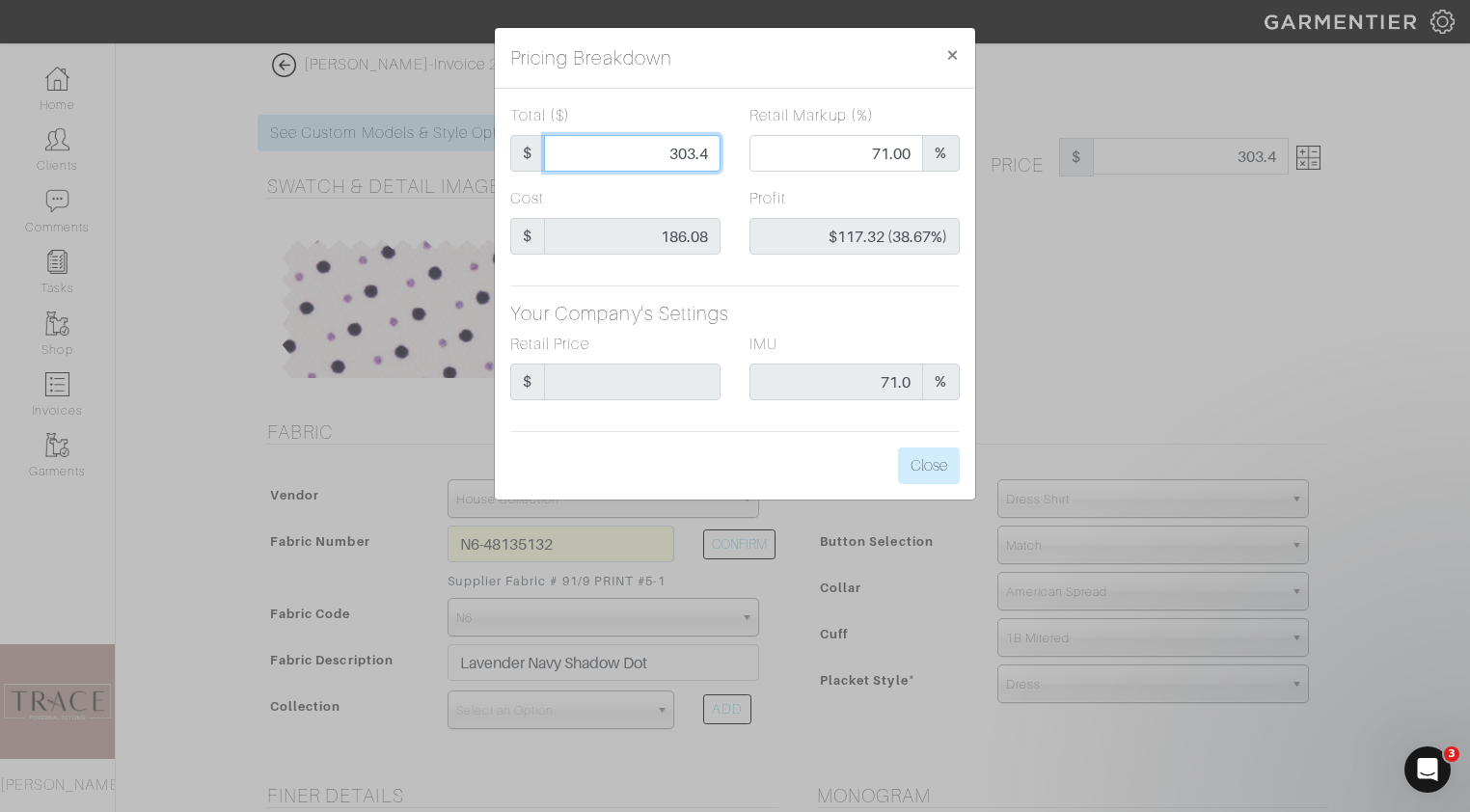
type input "303."
type input "70.96"
type input "$116.92 (38.59%)"
type input "303"
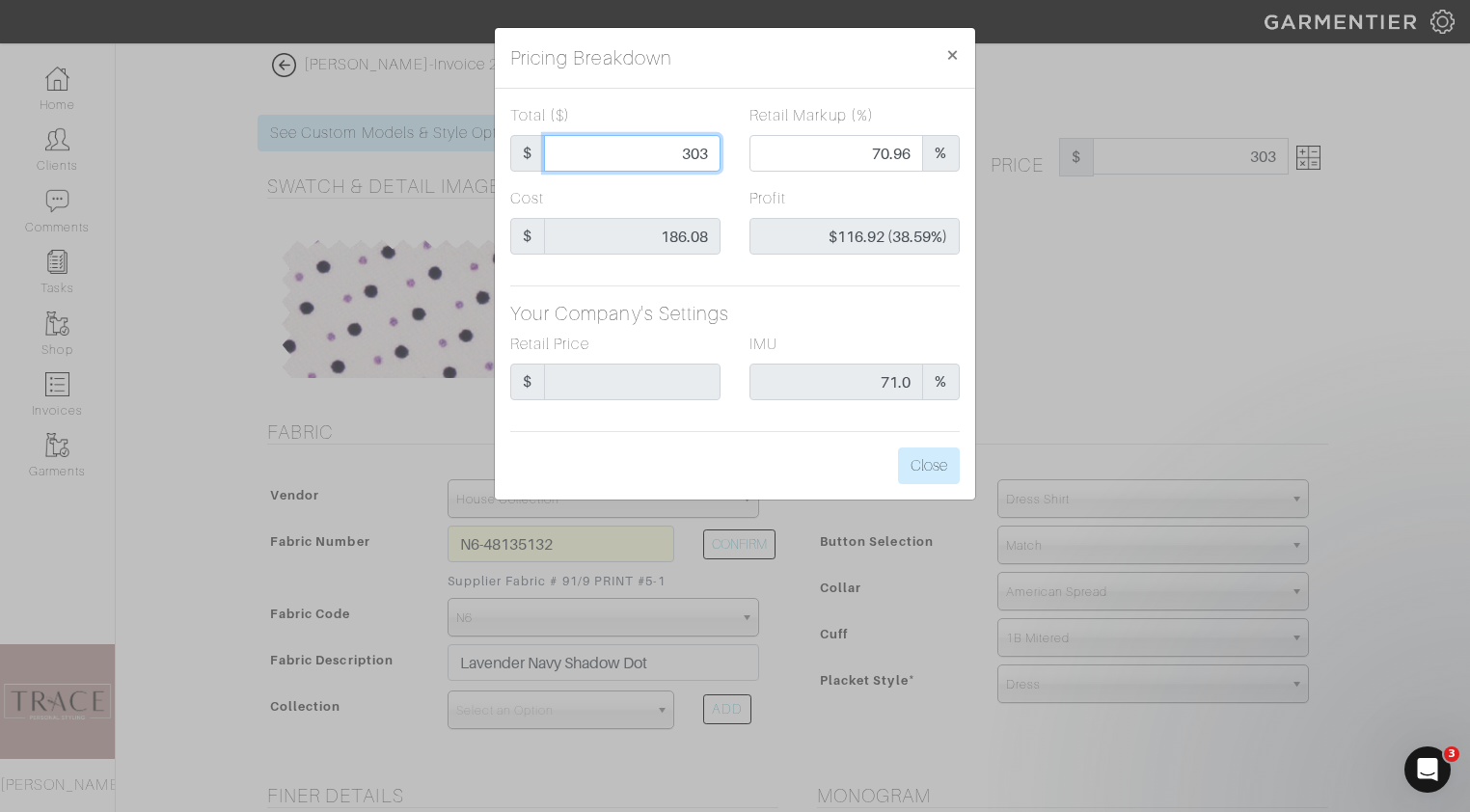
type input "30"
type input "0.00"
type input "-$156.08 (-520.27%)"
type input "3"
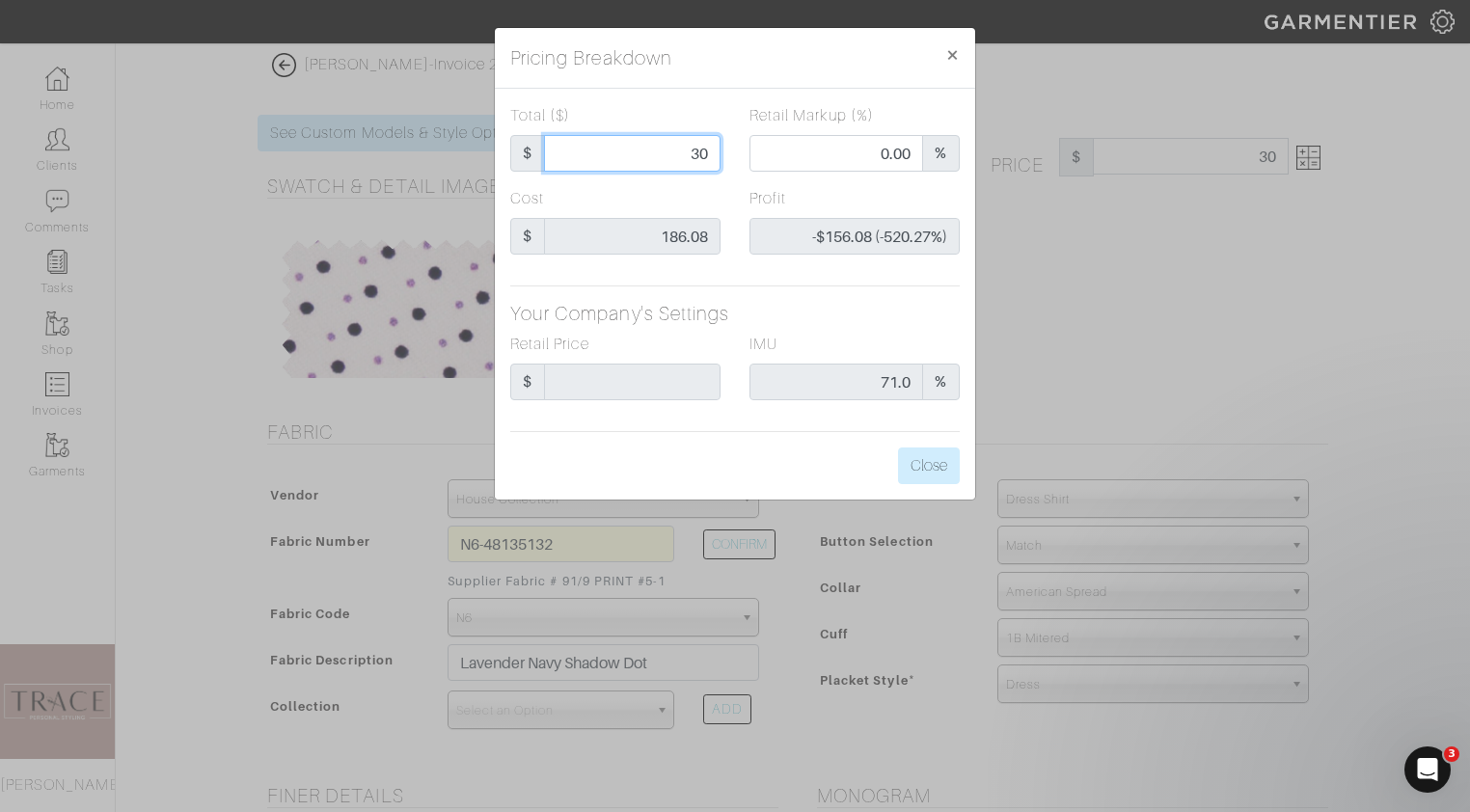
type input "3"
type input "-$183.08 (-6102.67%)"
type input "2"
type input "0.00"
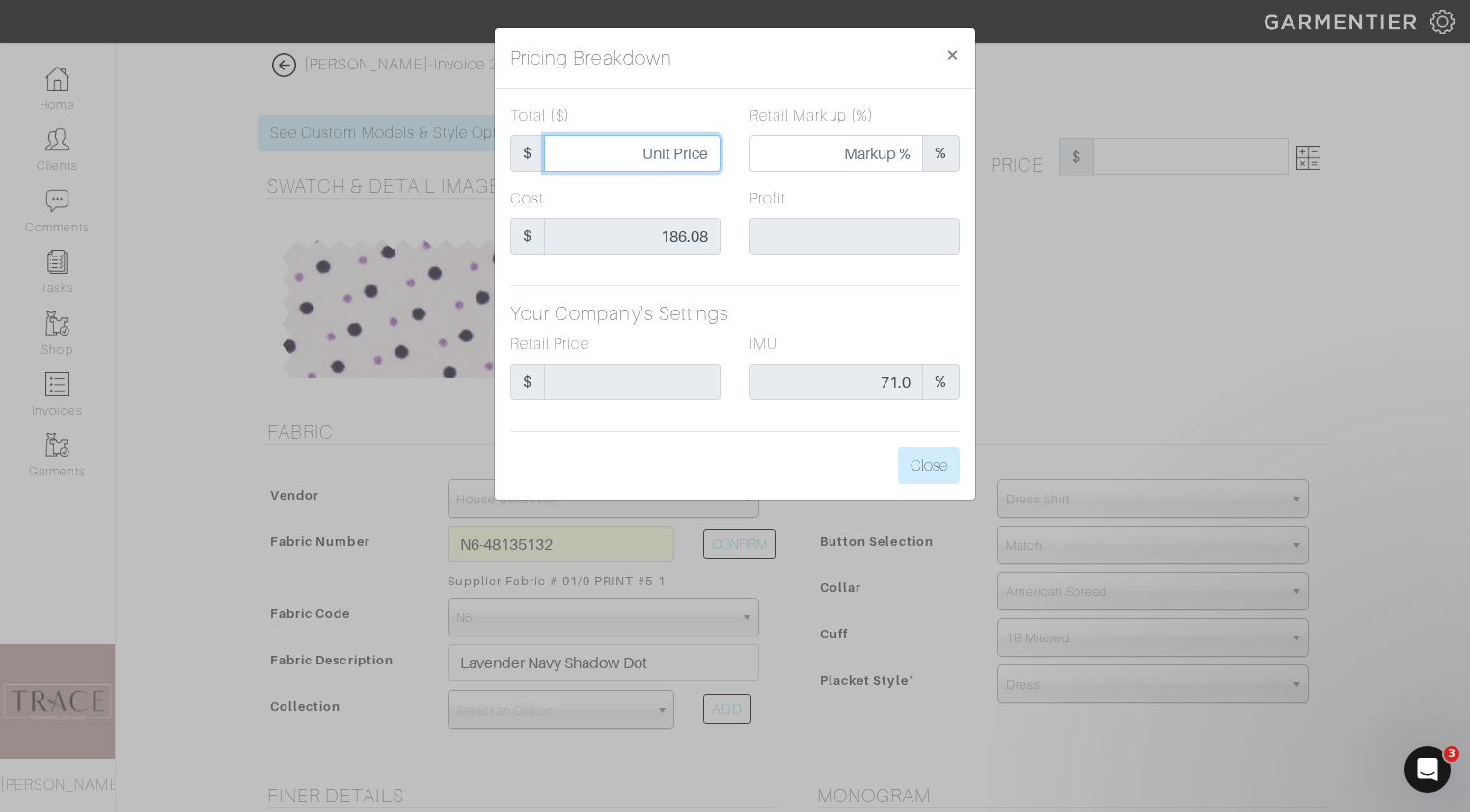
type input "-$184.08 (-9204.00%)"
type input "28"
type input "-$158.08 (-564.57%)"
type input "280"
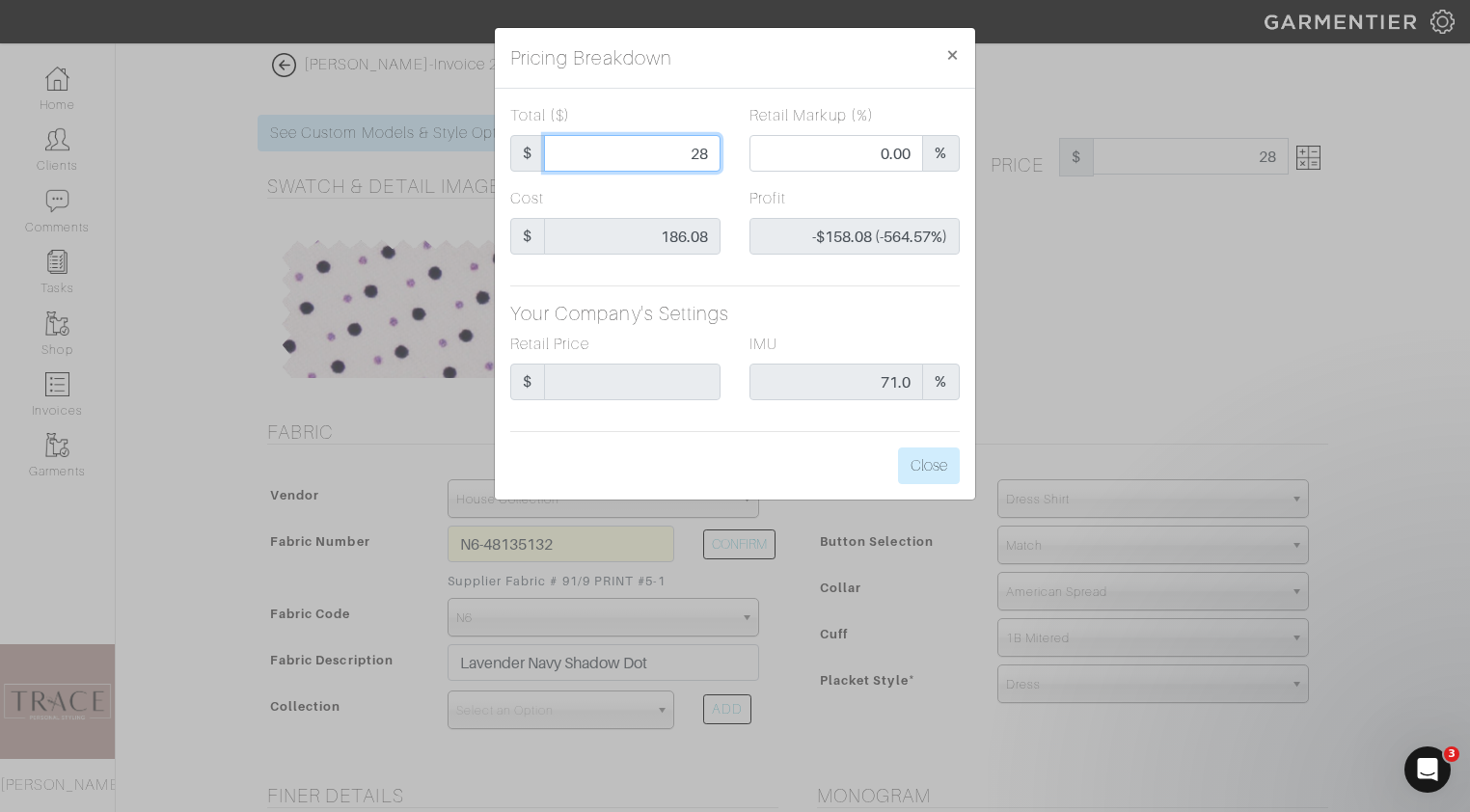
type input "280"
type input "68.57"
type input "$93.92 (33.54%)"
type input "280"
type input "280.00"
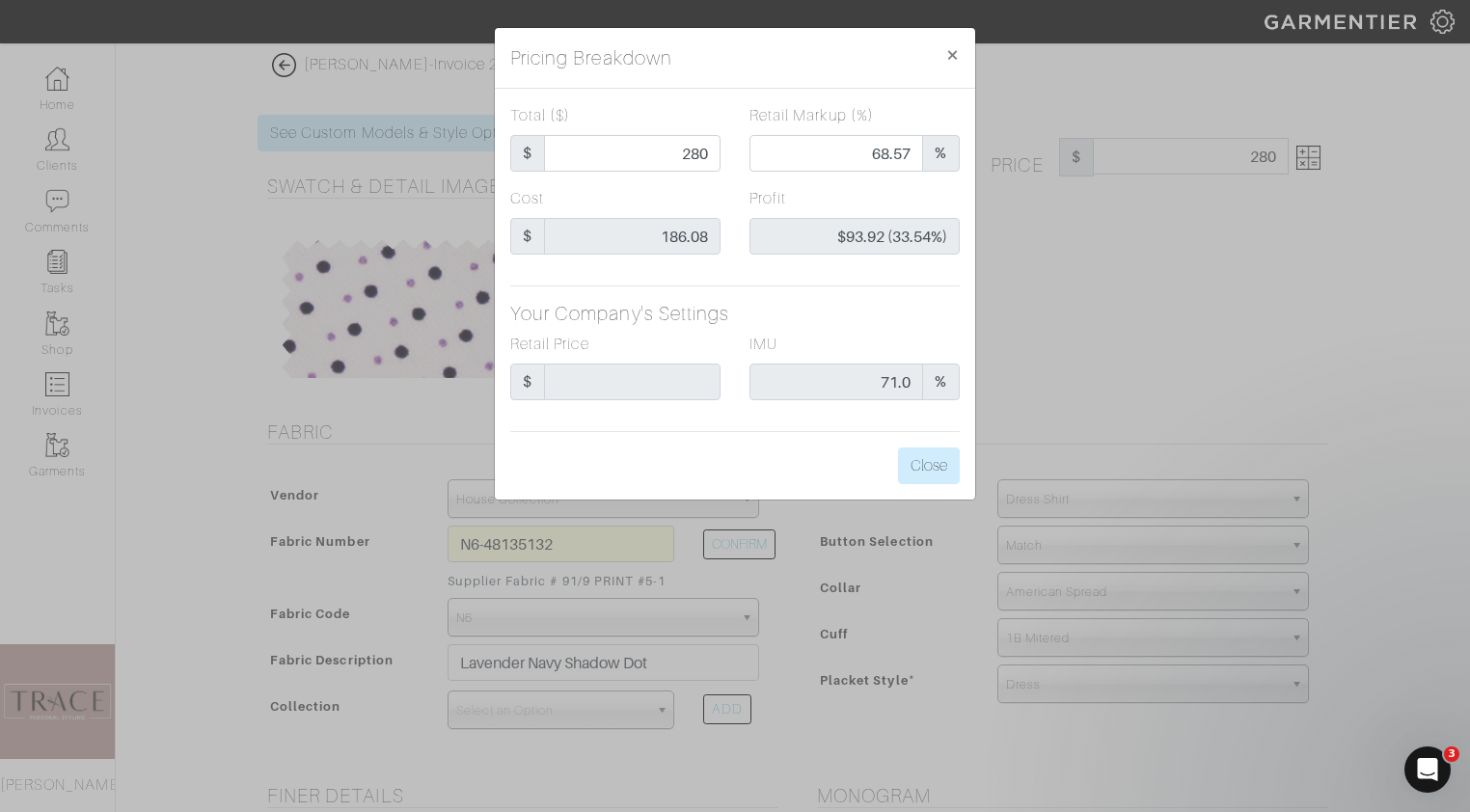
type input "280.00"
click at [714, 186] on div "Total ($) $ 280.00" at bounding box center [615, 145] width 239 height 83
click at [938, 472] on button "Close" at bounding box center [929, 466] width 62 height 37
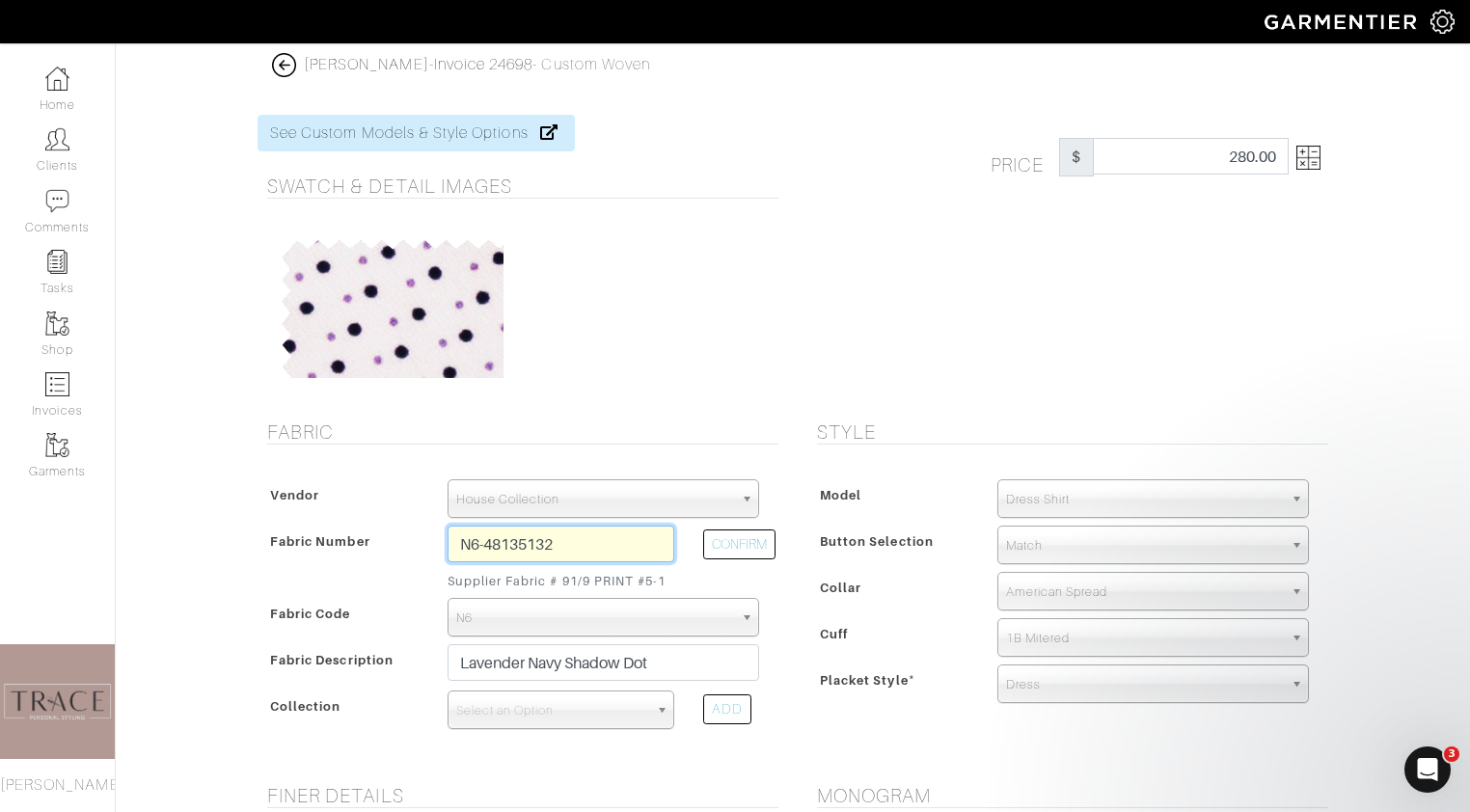
click at [578, 543] on input "N6-48135132" at bounding box center [561, 544] width 227 height 37
drag, startPoint x: 578, startPoint y: 539, endPoint x: 431, endPoint y: 542, distance: 147.0
click at [431, 542] on div "Fabric Number N6-48135132 Supplier Fabric # 91/9 PRINT #5-1 CONFIRM" at bounding box center [518, 561] width 512 height 73
click at [734, 546] on button "CONFIRM" at bounding box center [739, 544] width 73 height 30
type input "S5-49145417"
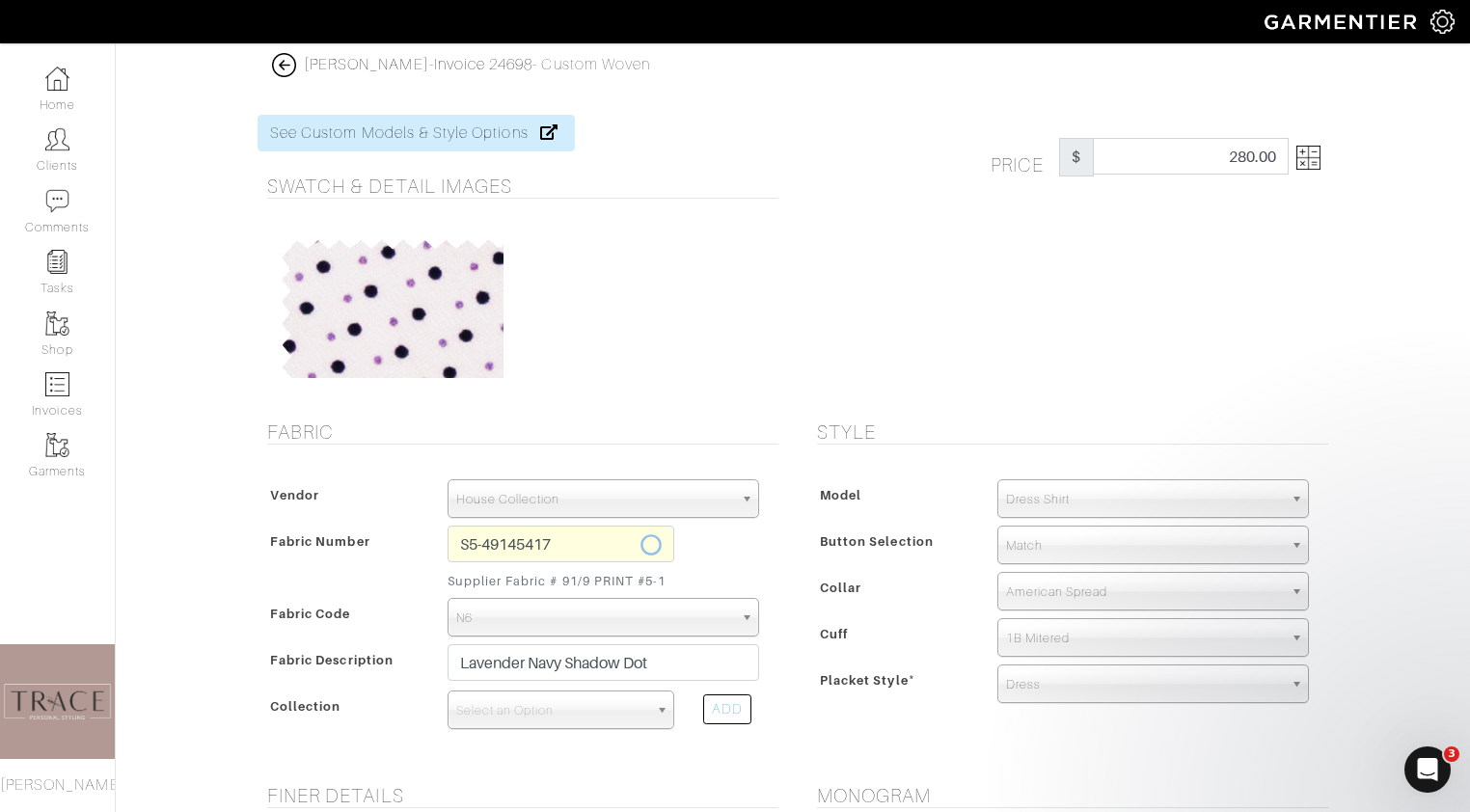
select select "5601"
type input "Blue Motif"
select select
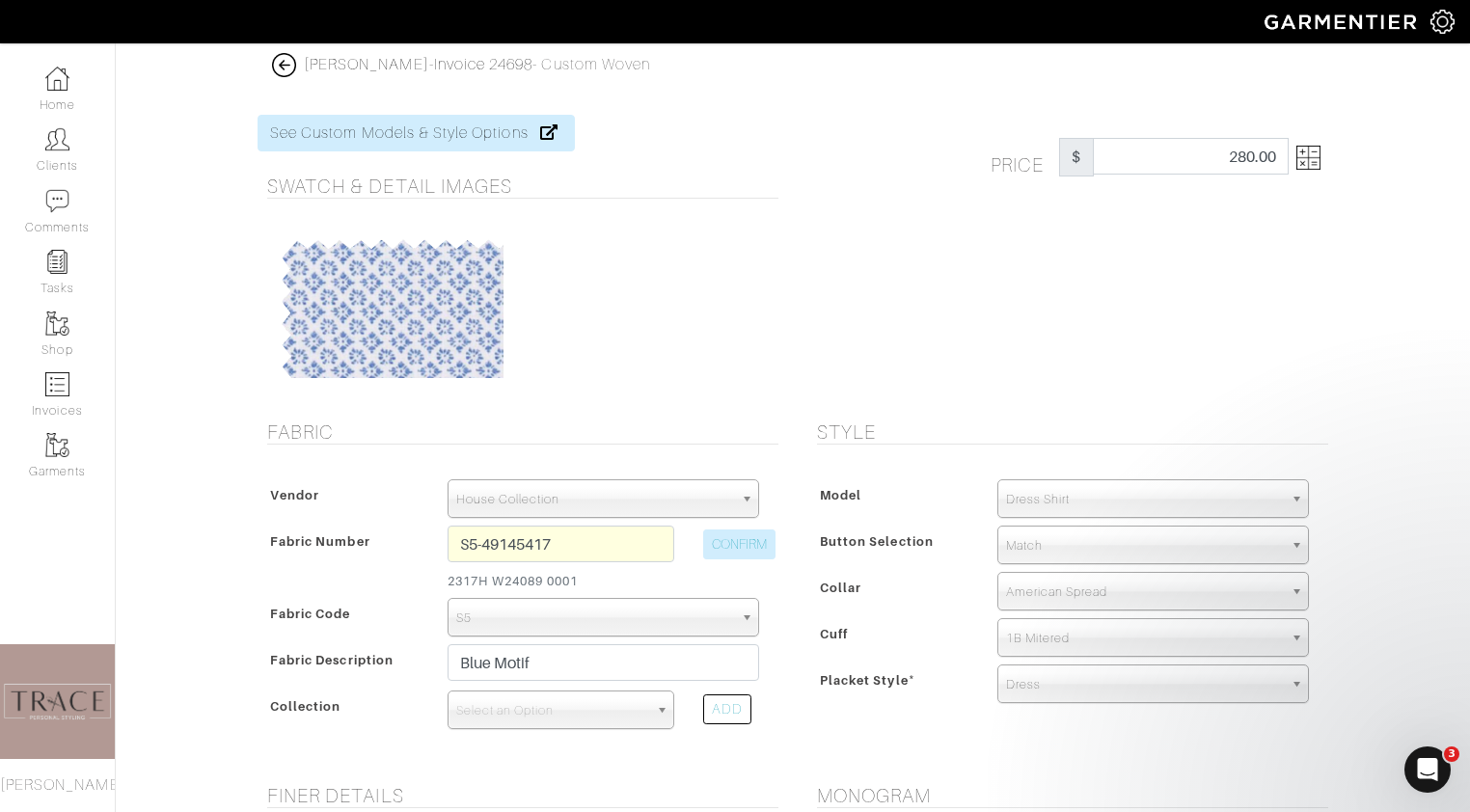
type input "356.35"
click at [555, 549] on input "S5-49145417" at bounding box center [561, 544] width 227 height 37
type input "S5-49145416"
click at [725, 548] on button "CONFIRM" at bounding box center [739, 544] width 73 height 30
type input "Blue Micro Oval"
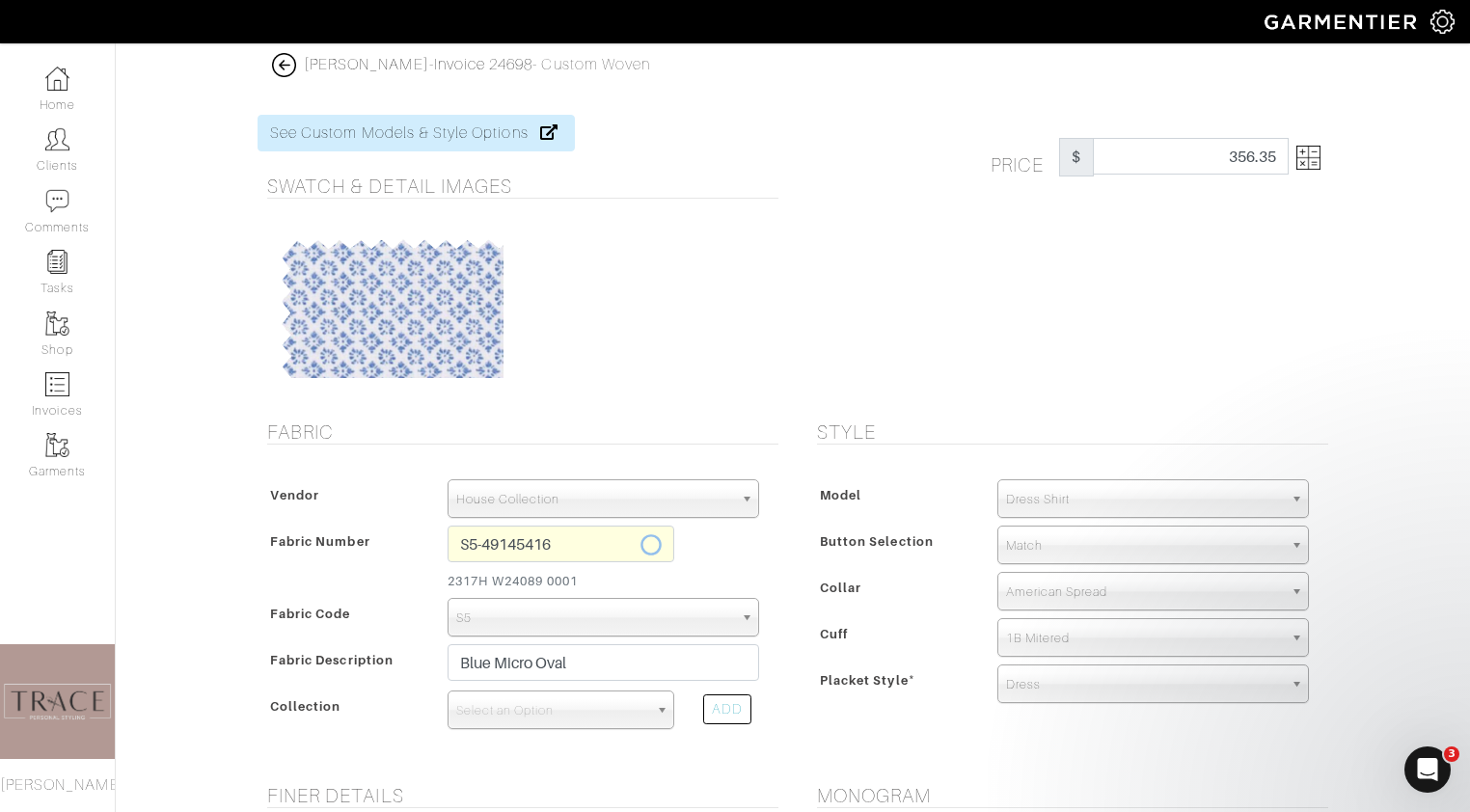
select select
click at [1309, 159] on img at bounding box center [1308, 157] width 24 height 24
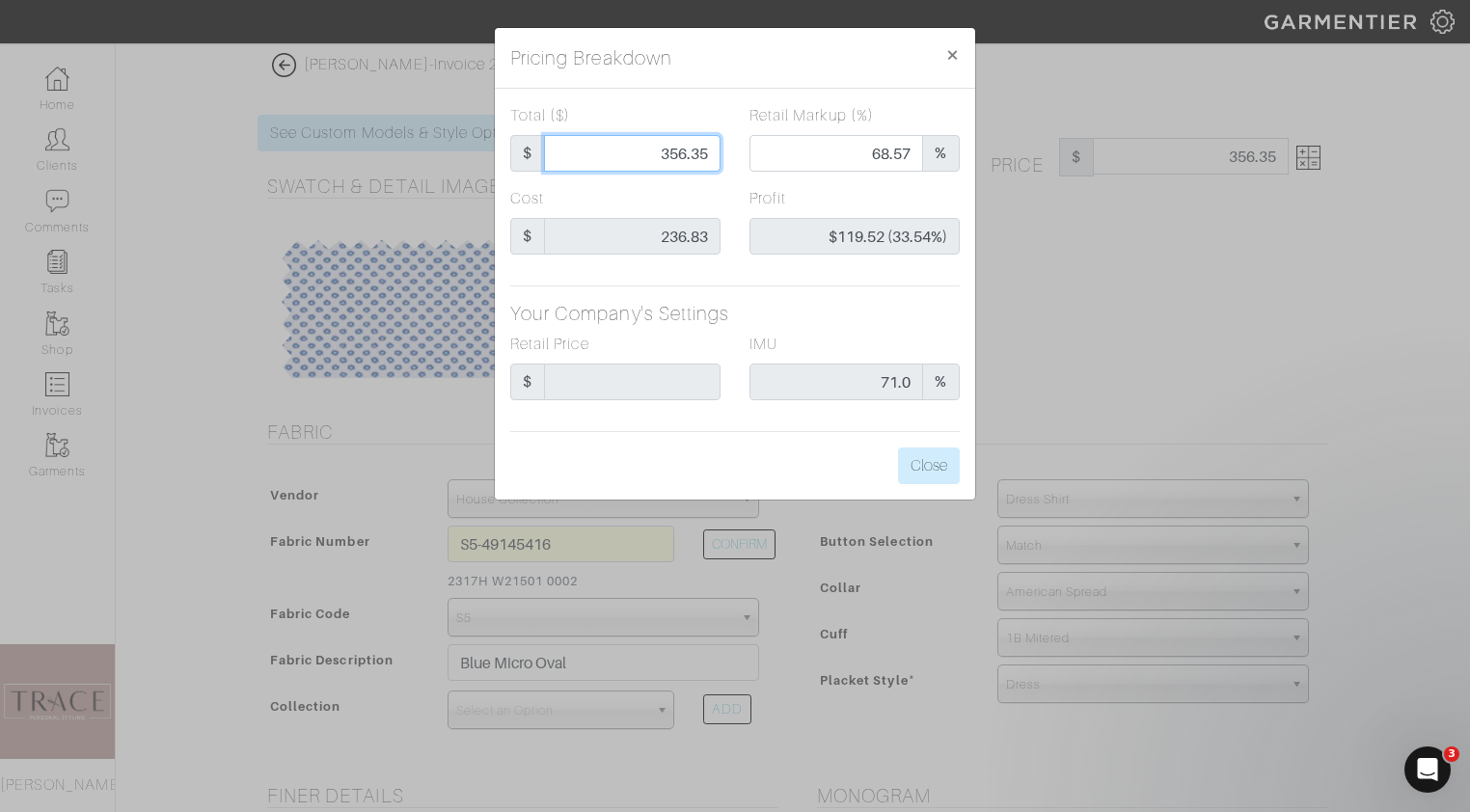
click at [713, 152] on input "356.35" at bounding box center [632, 153] width 176 height 37
type input "356.3"
type input "$119.47 (33.53%)"
type input "356."
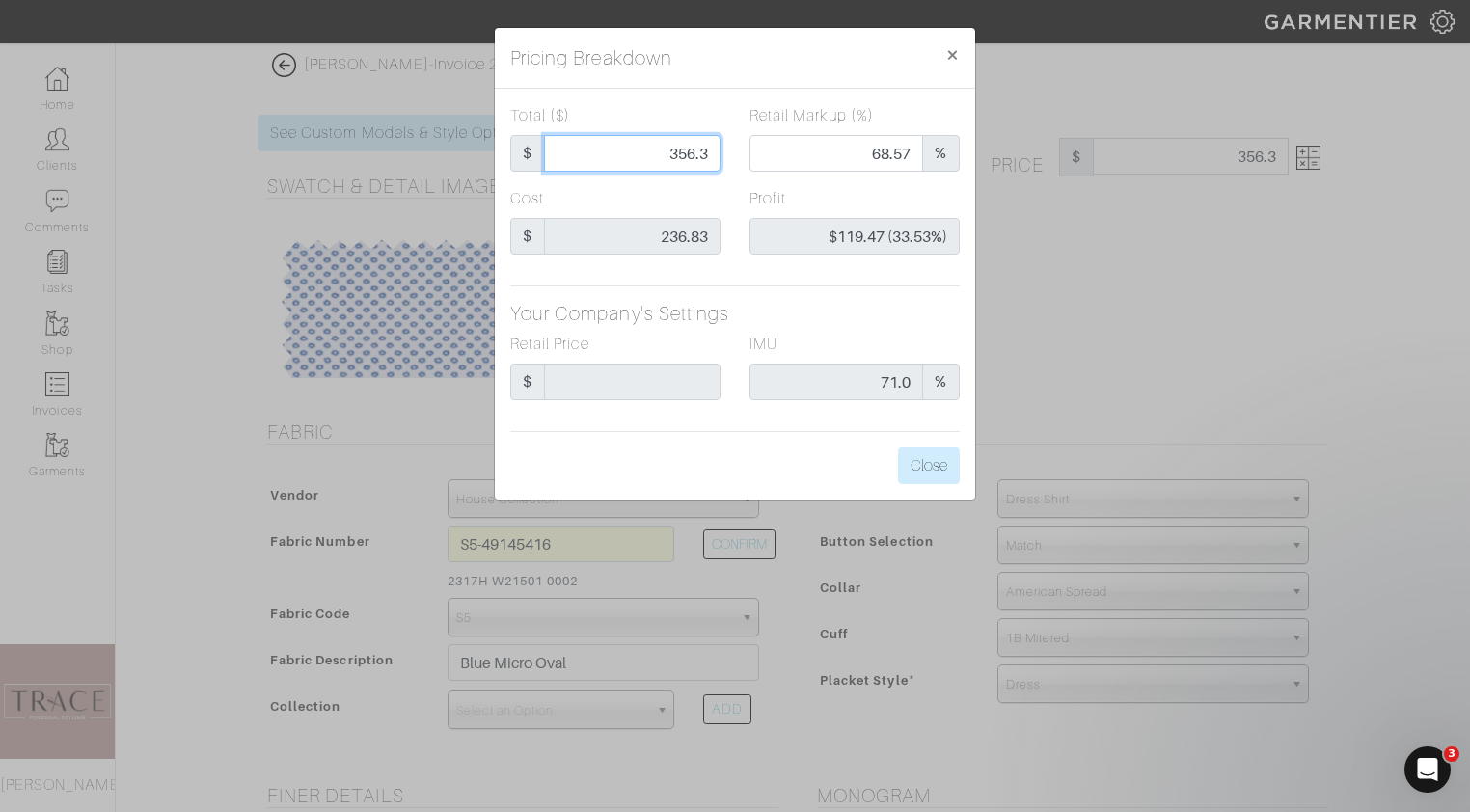
type input "356."
type input "68.54"
type input "$119.17 (33.47%)"
type input "356"
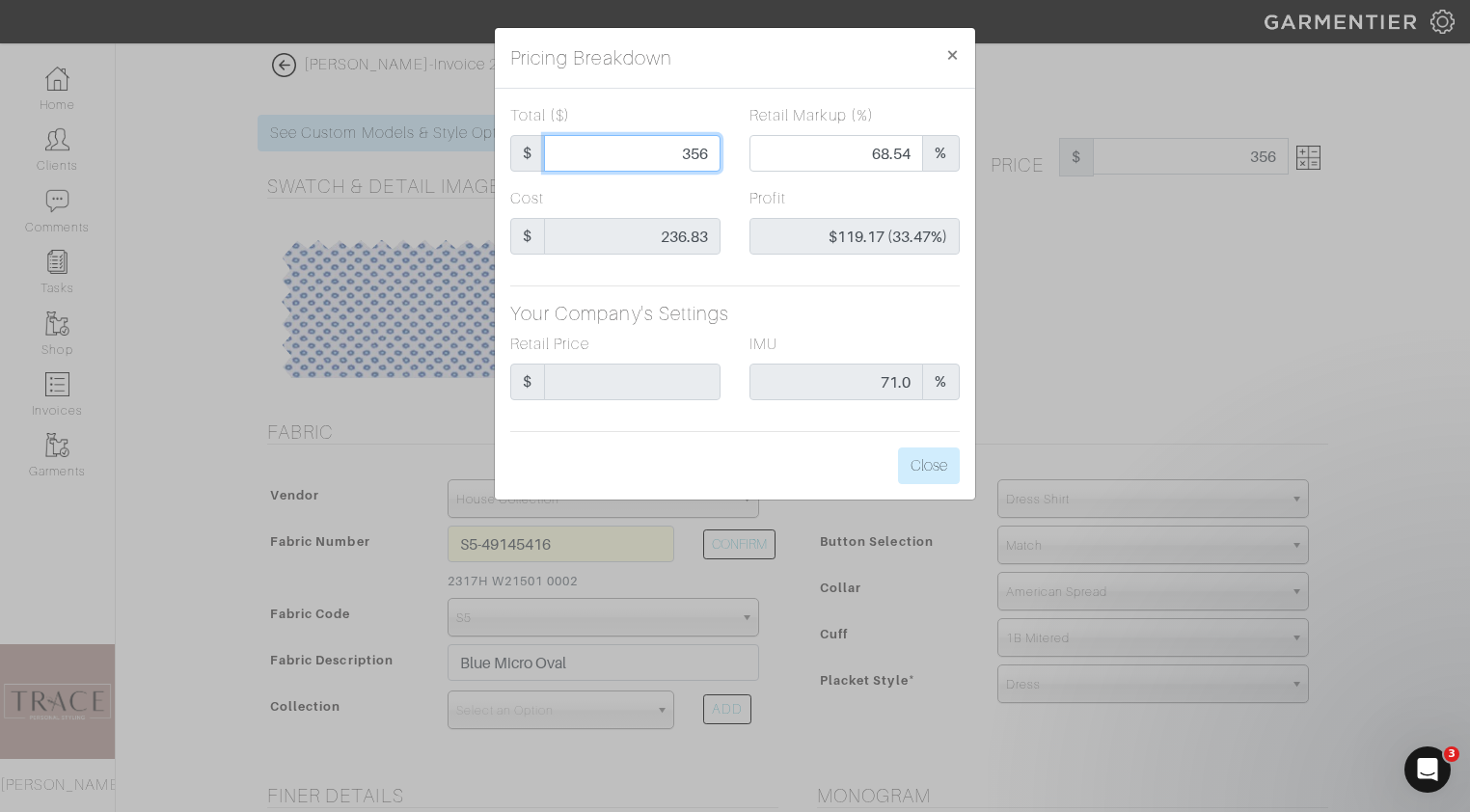
type input "35"
type input "0.00"
type input "-$201.83 (-576.66%)"
type input "3"
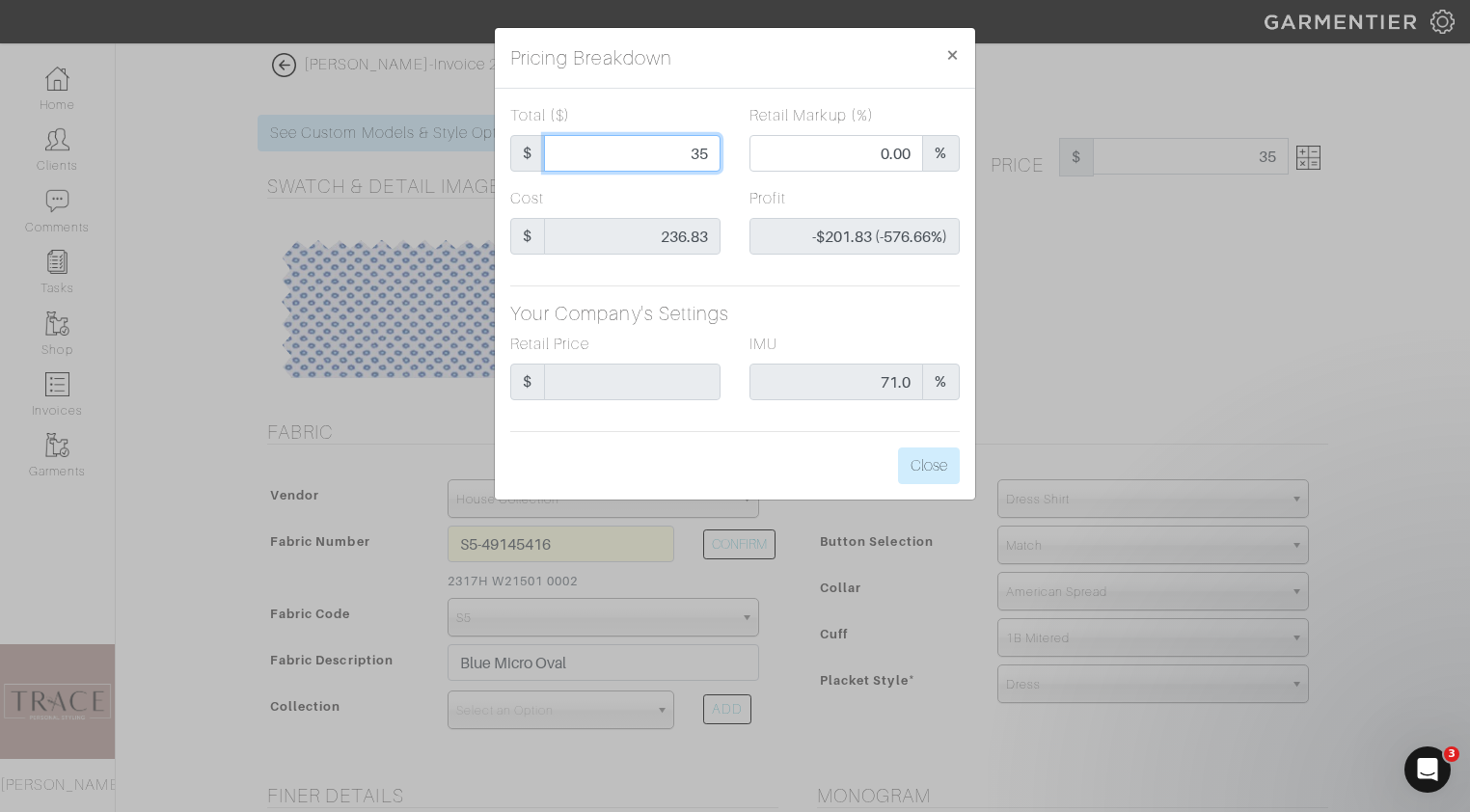
type input "3"
type input "-$233.83 (-7794.33%)"
type input "33"
type input "-$203.83 (-617.67%)"
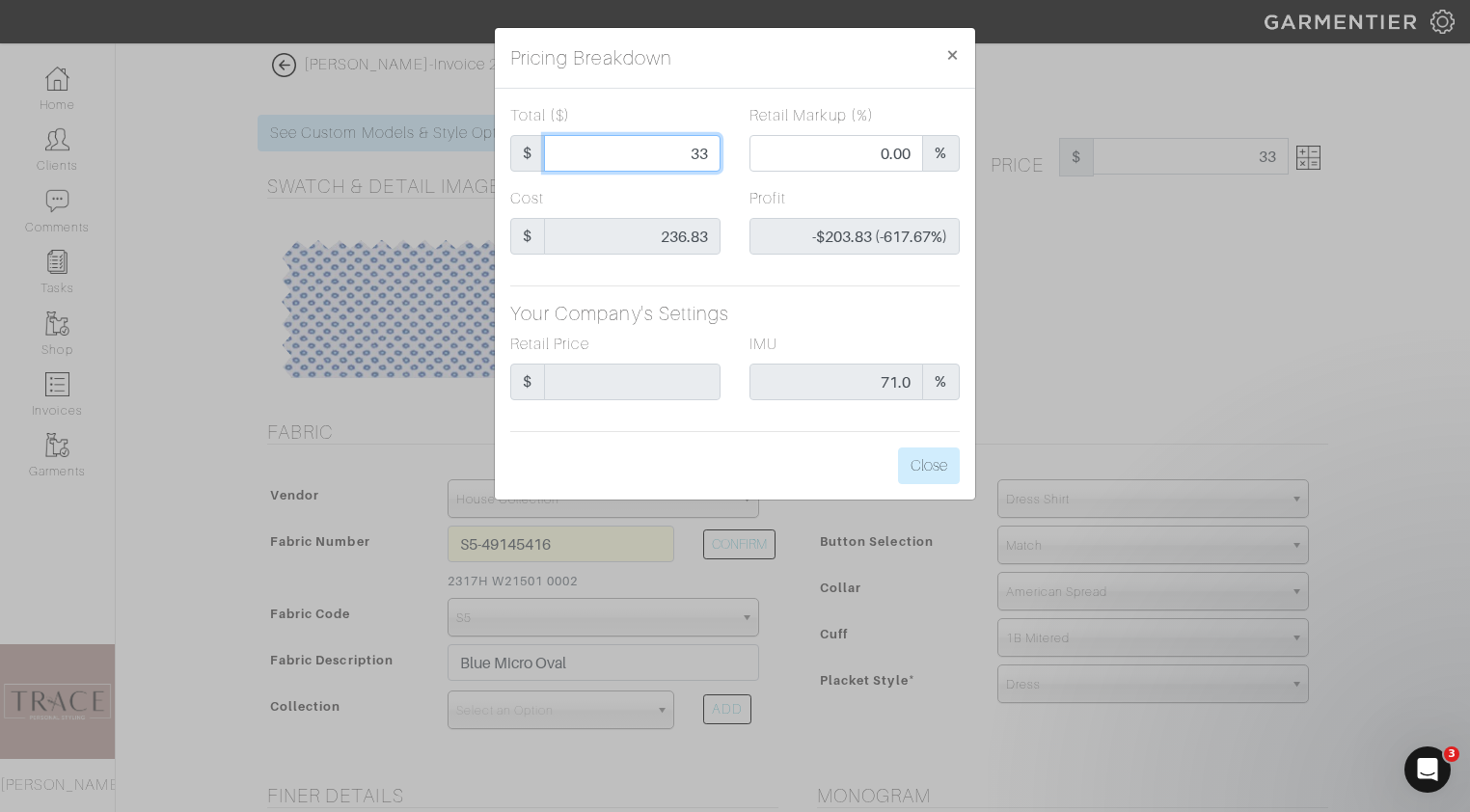
type input "330"
type input "66.06"
type input "$93.17 (28.23%)"
type input "330"
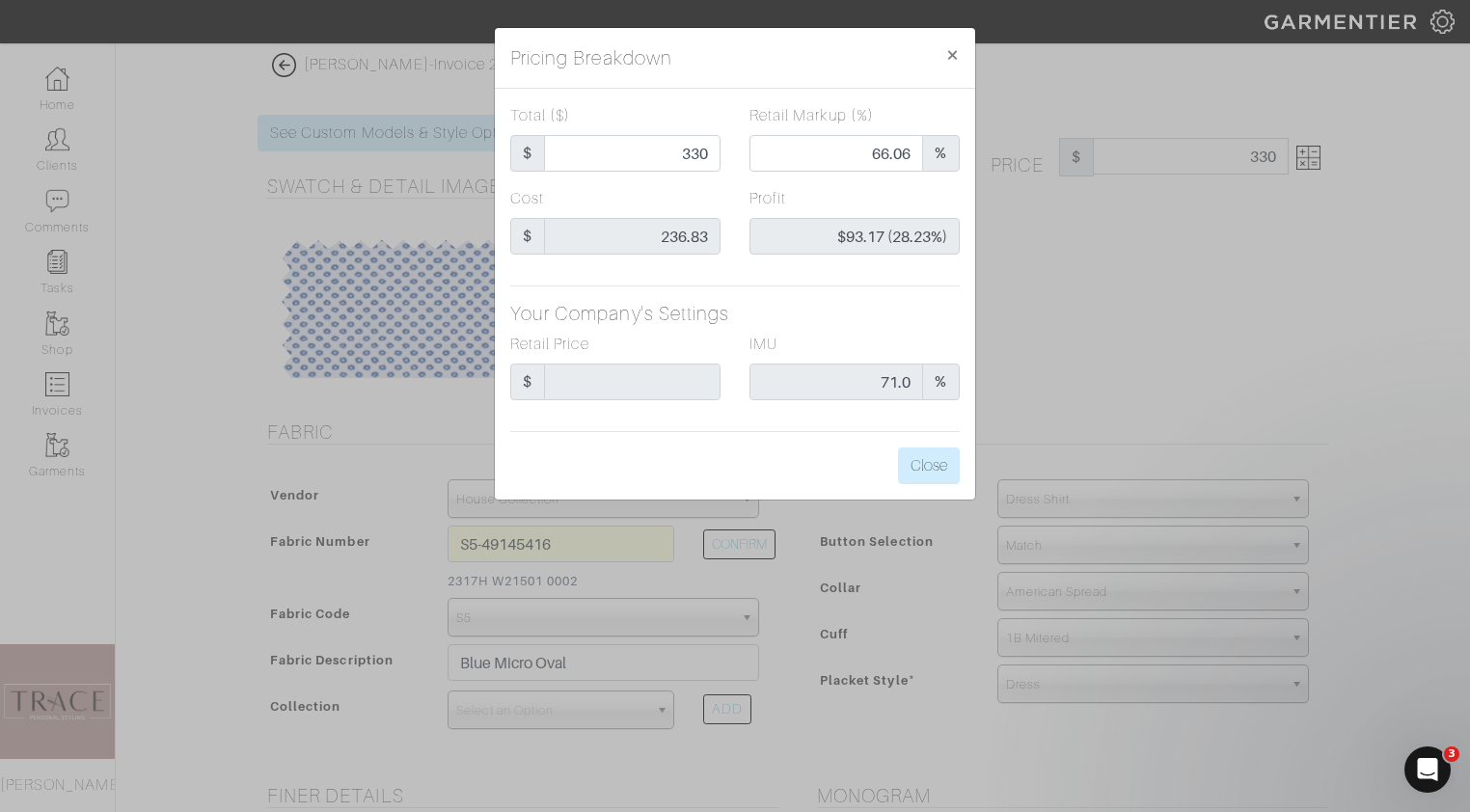
type input "330.00"
click at [724, 199] on div "Cost $ 236.83" at bounding box center [615, 229] width 239 height 83
click at [936, 471] on button "Close" at bounding box center [929, 466] width 62 height 37
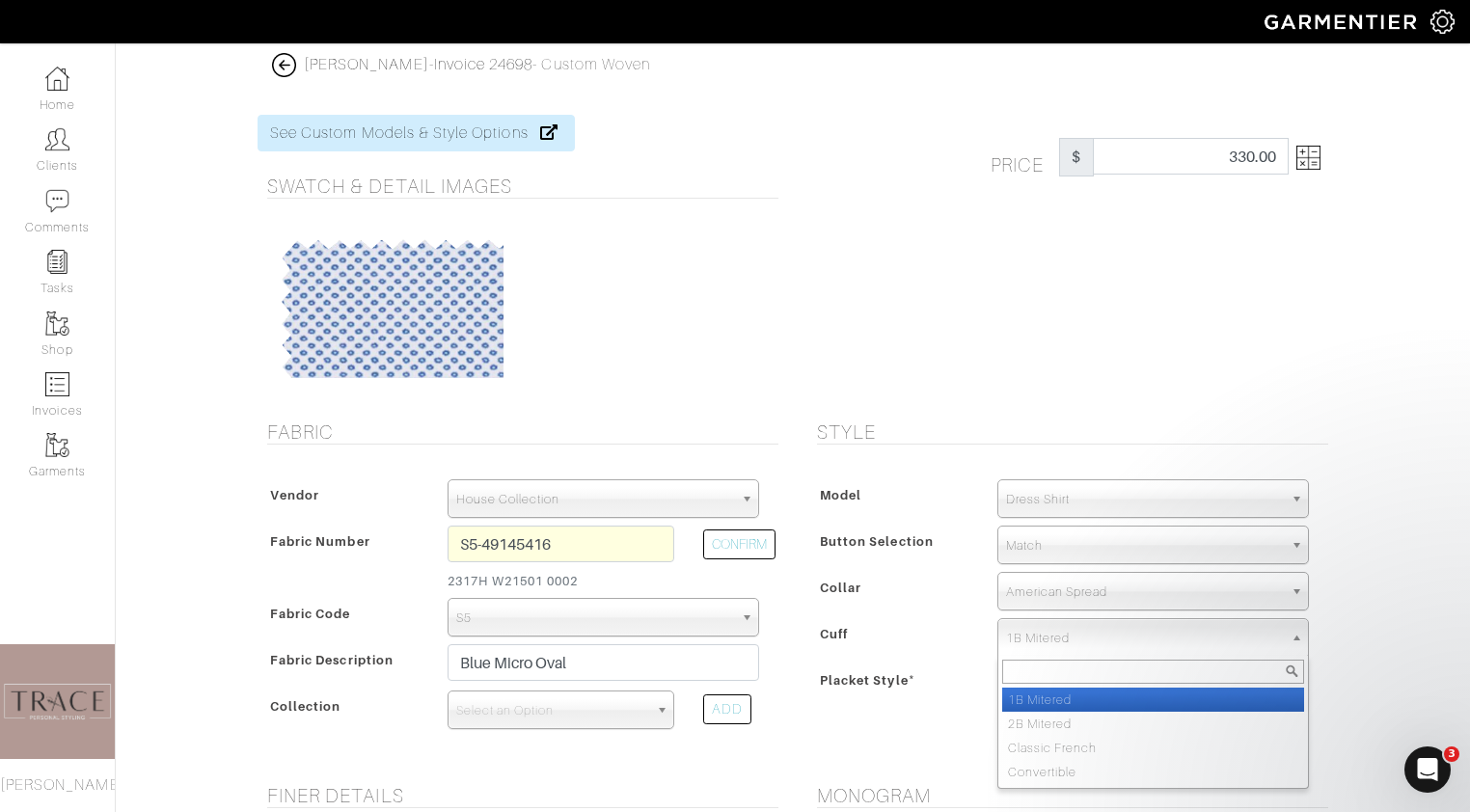
click at [1189, 630] on span "1B Mitered" at bounding box center [1144, 639] width 277 height 39
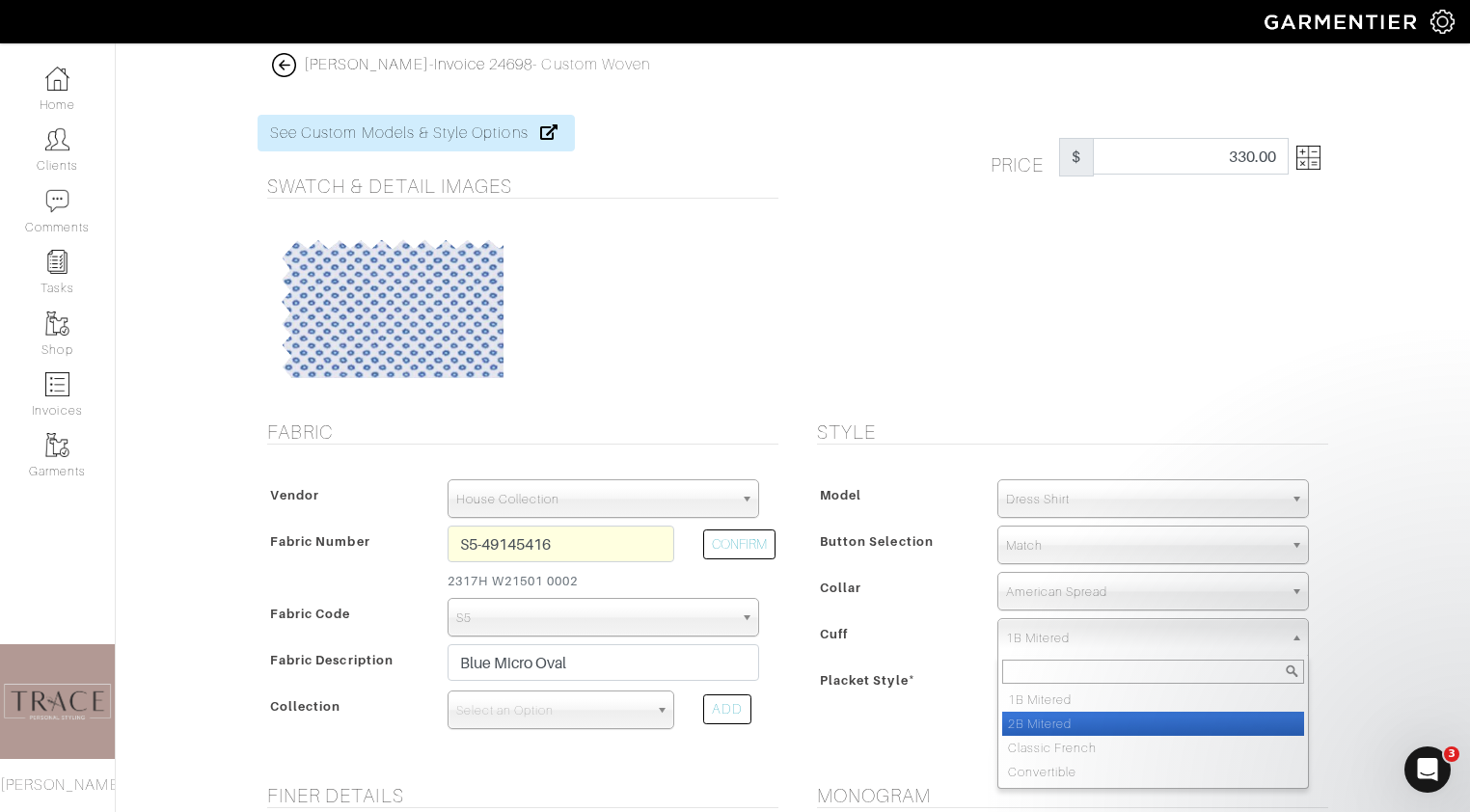
click at [1159, 725] on li "2B Mitered" at bounding box center [1153, 724] width 302 height 24
select select "2B Mitered"
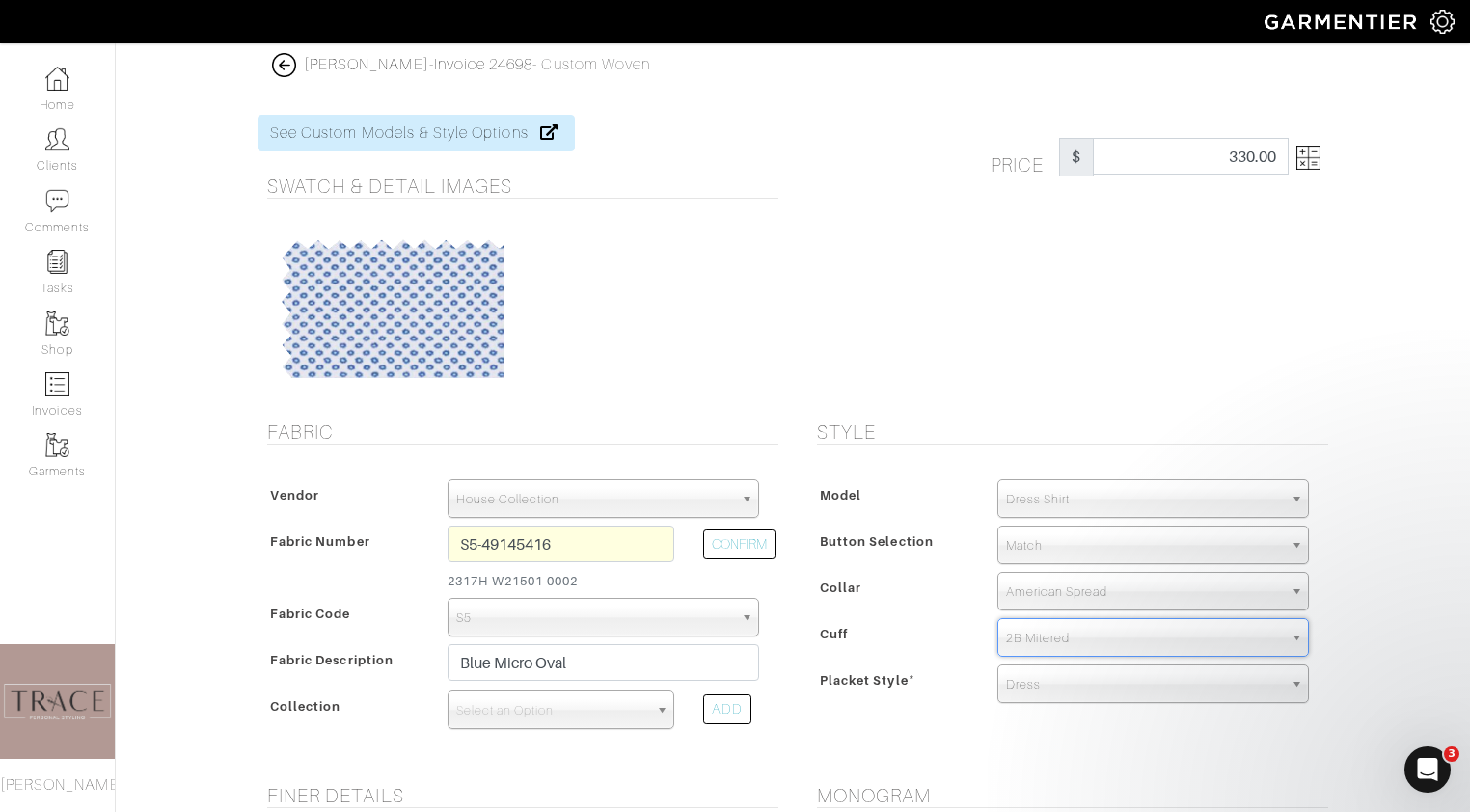
click at [1151, 547] on span "Match" at bounding box center [1144, 546] width 277 height 39
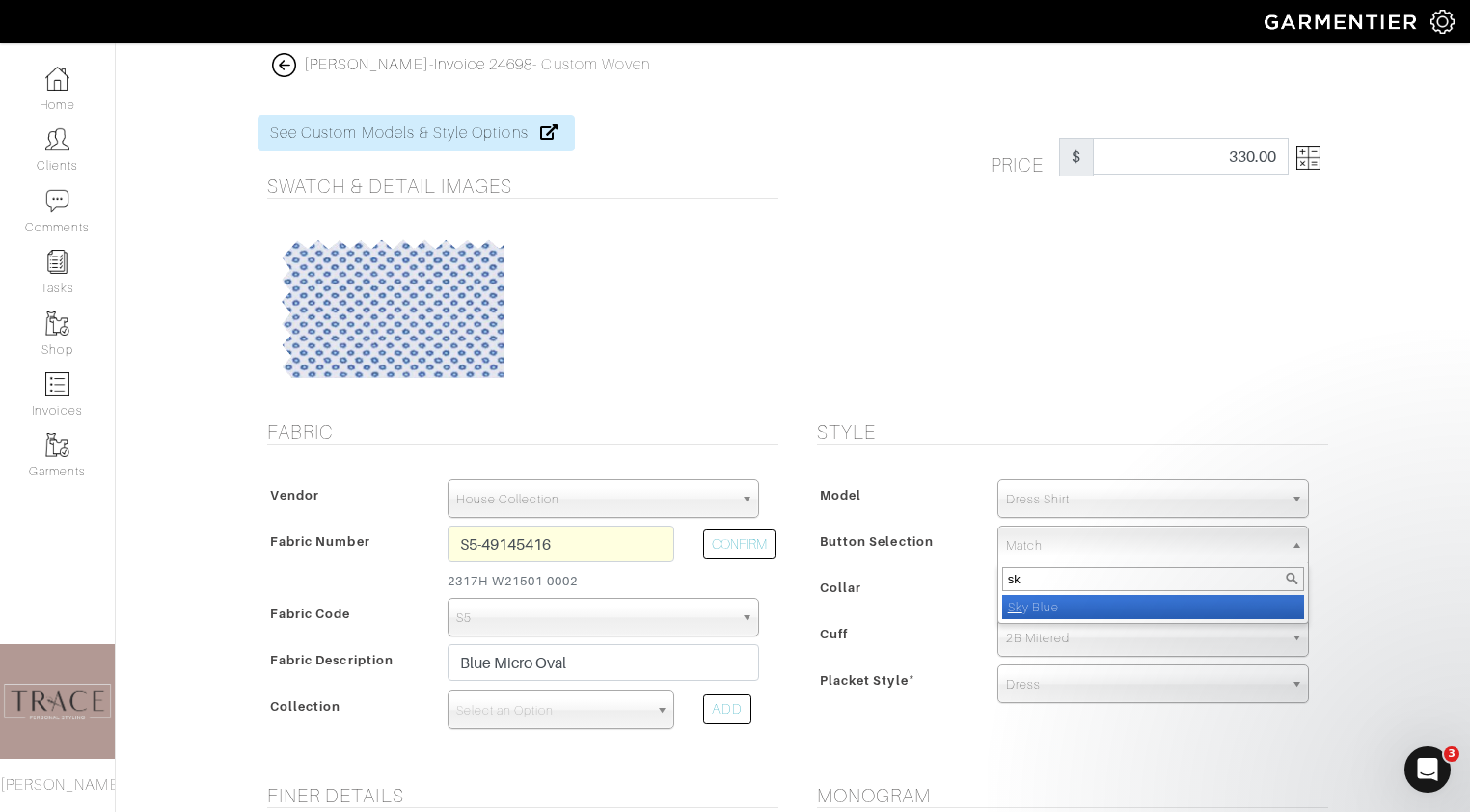
type input "sk"
click at [1130, 609] on li "Sk y Blue" at bounding box center [1153, 607] width 302 height 24
select select "13"
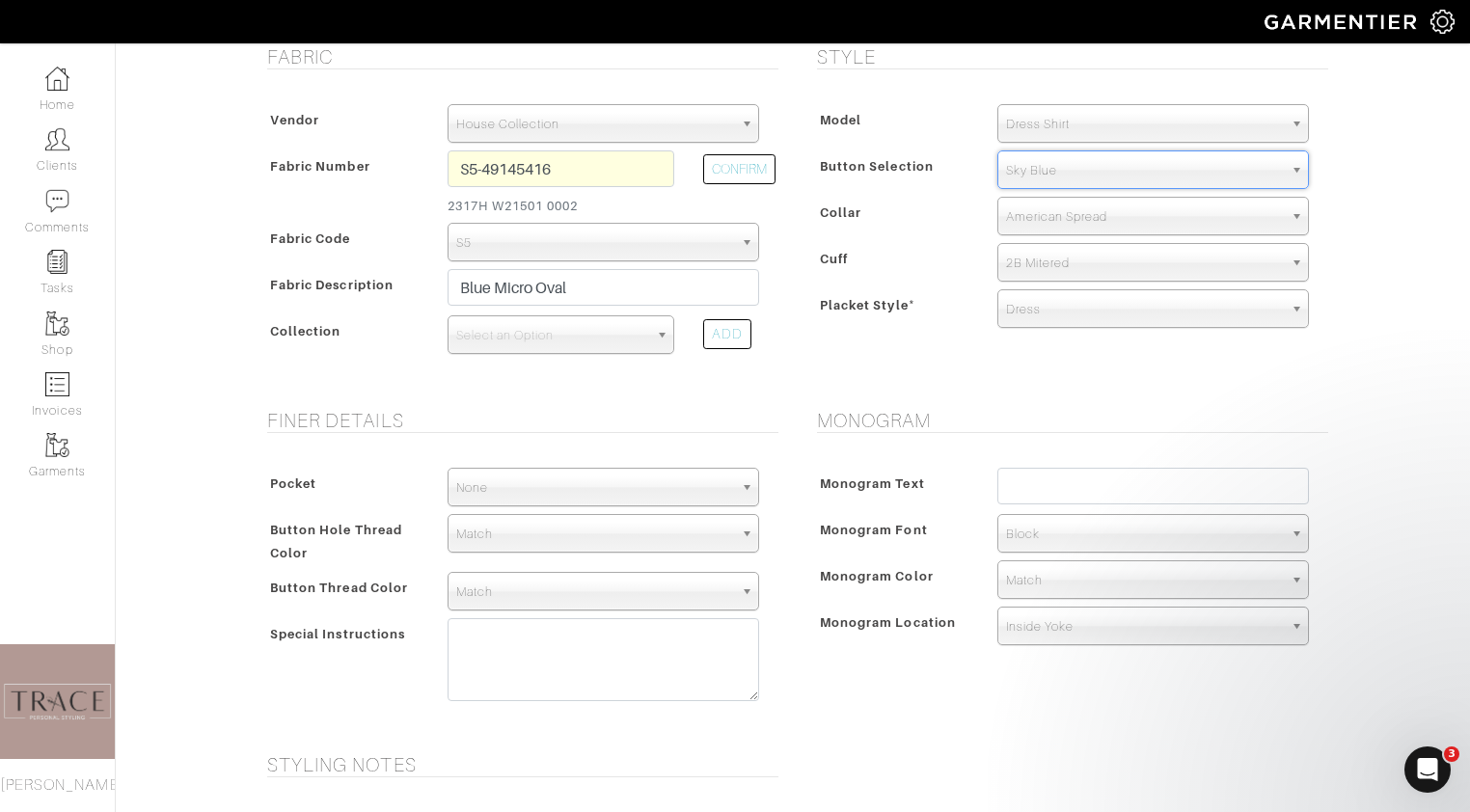
scroll to position [397, 0]
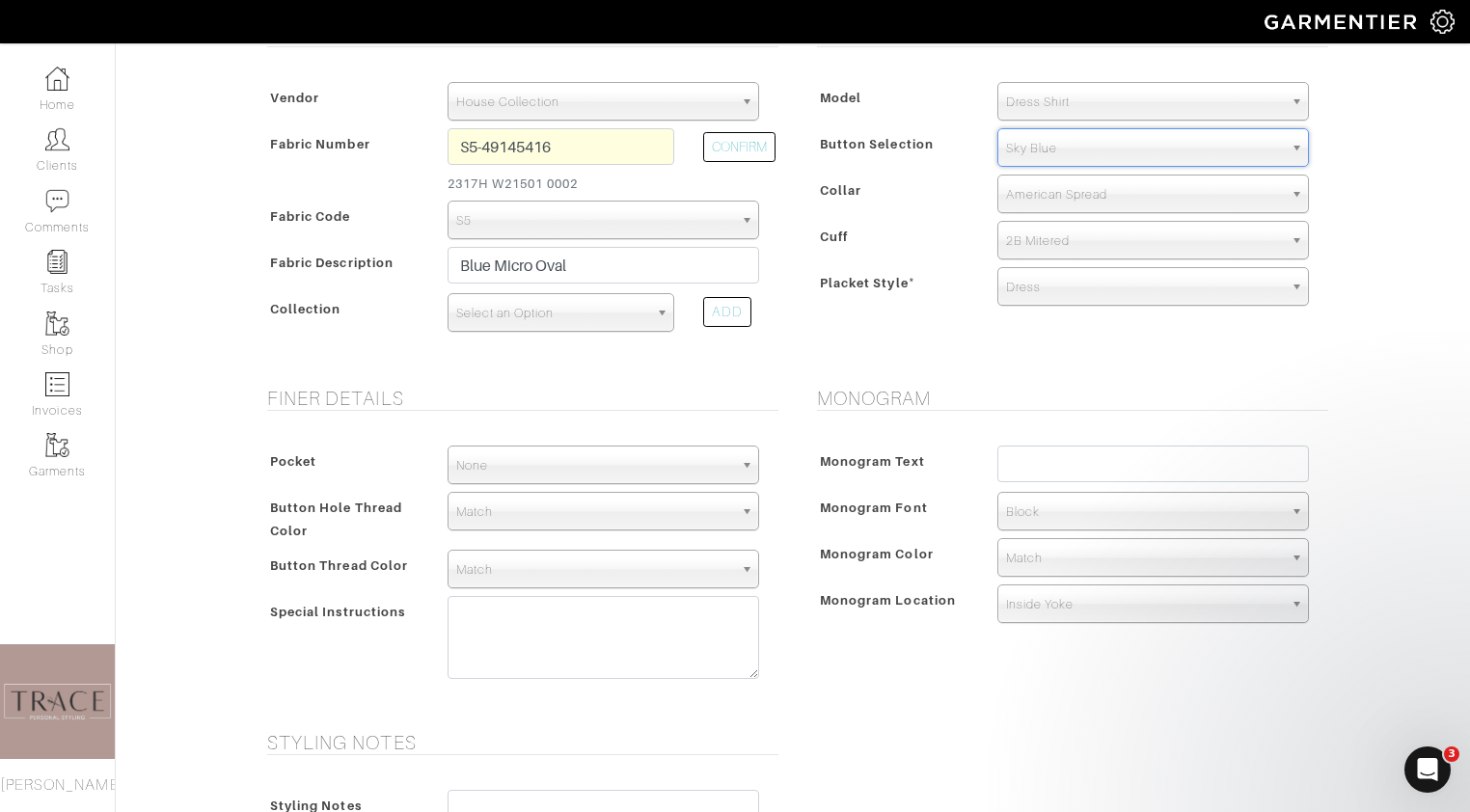
click at [642, 312] on span "Select an Option" at bounding box center [552, 314] width 192 height 39
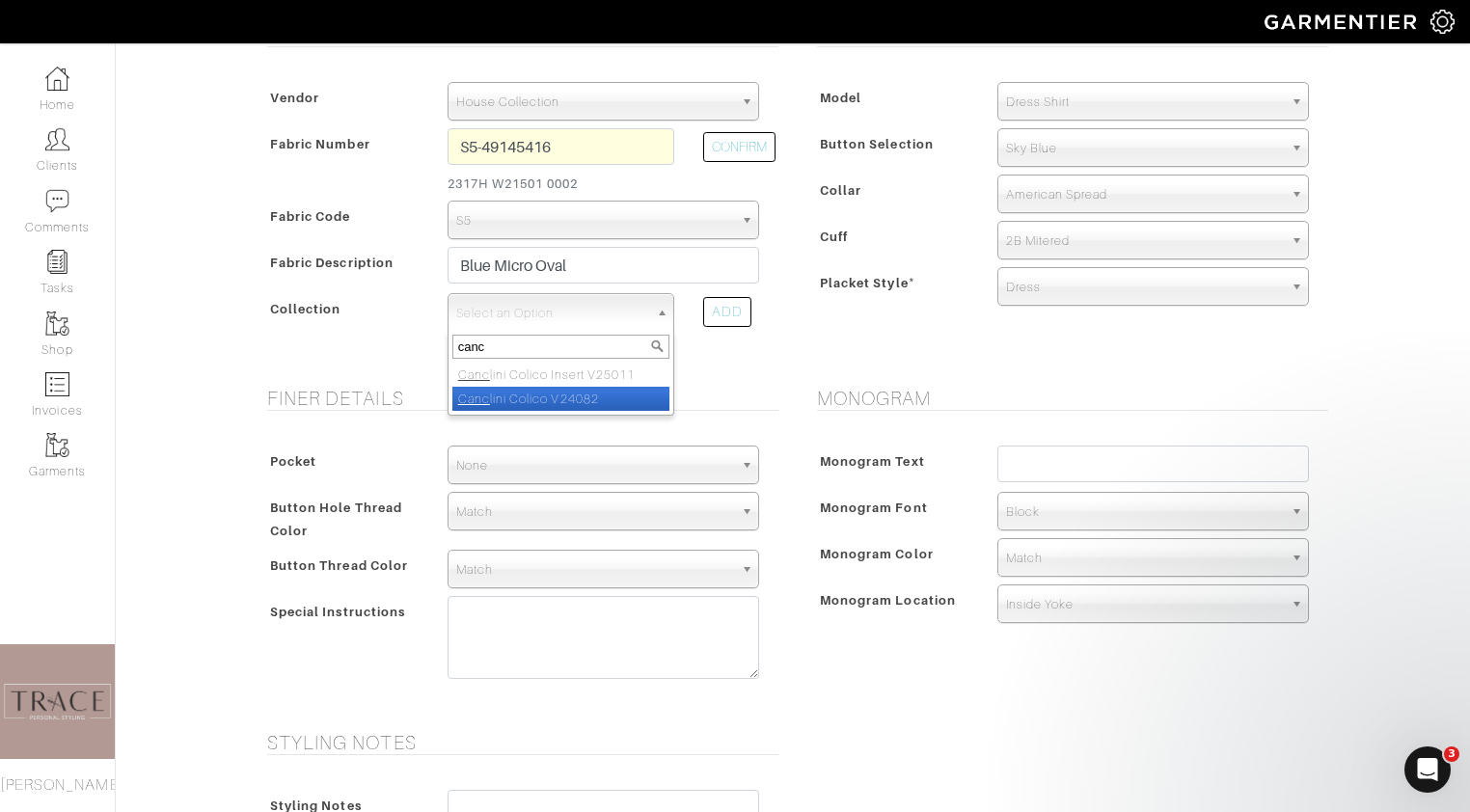
type input "canc"
click at [596, 391] on li "Canc lini Colico V24082" at bounding box center [561, 398] width 217 height 24
select select "975"
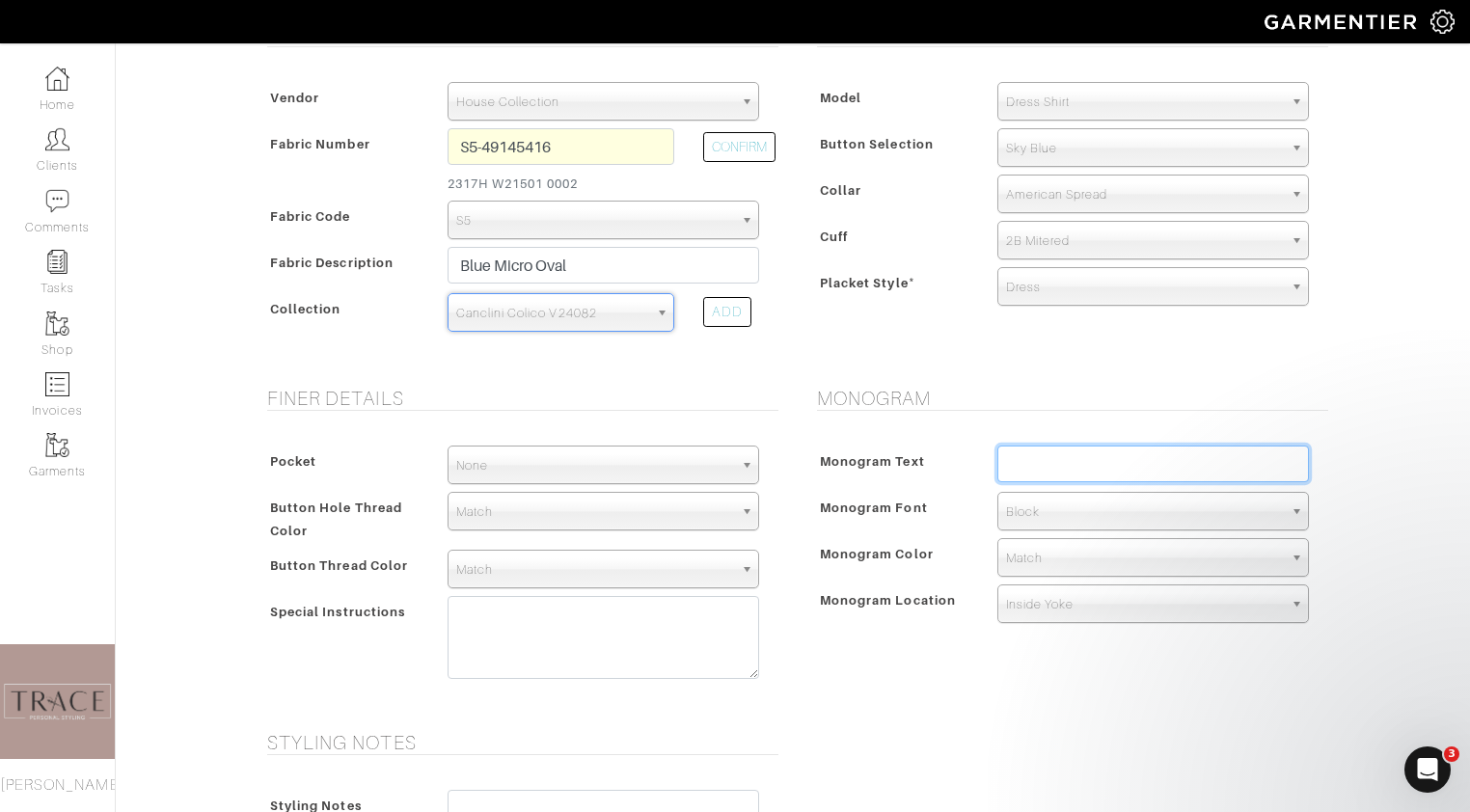
click at [1027, 466] on input "text" at bounding box center [1152, 464] width 311 height 37
type input "LNW"
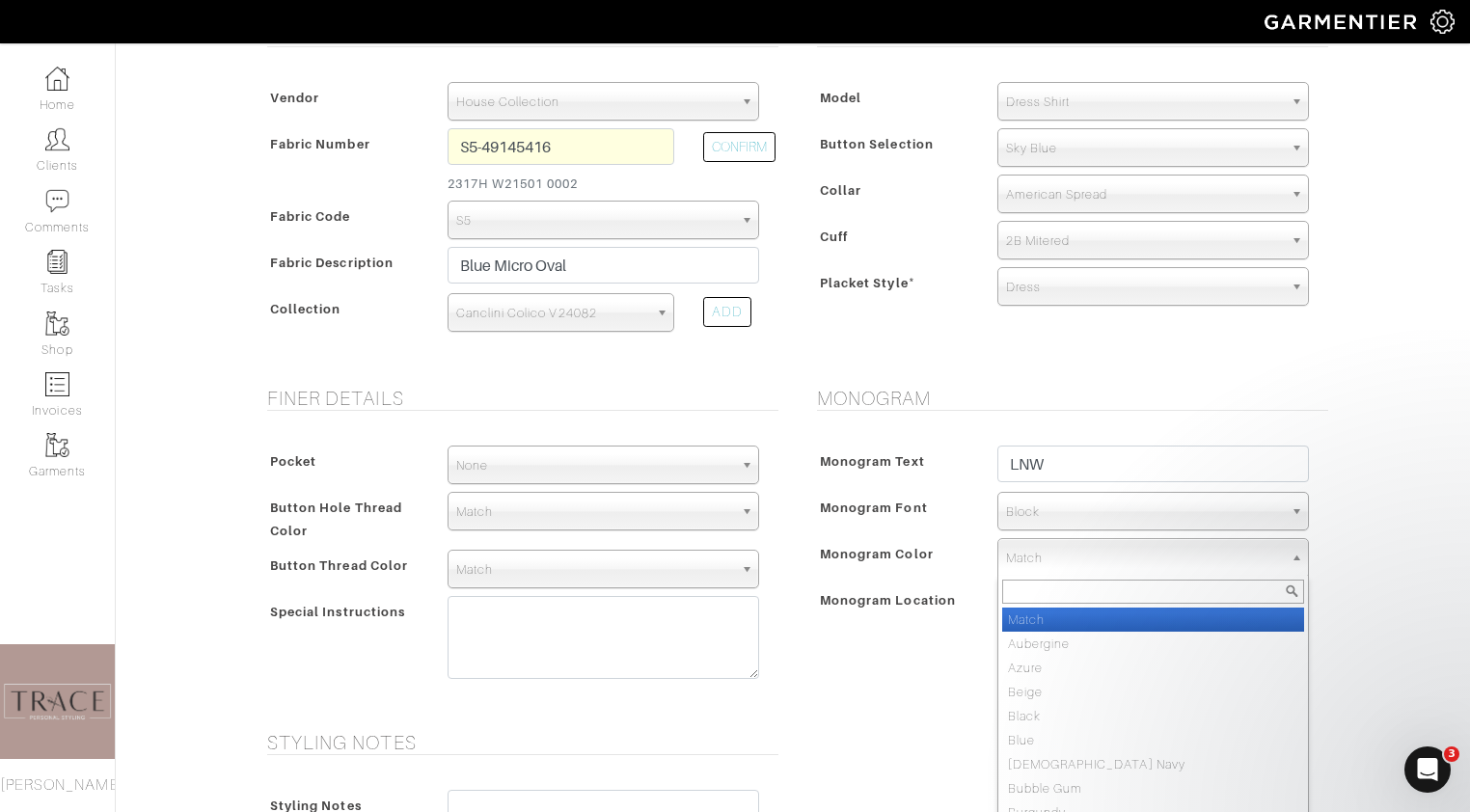
click at [1061, 566] on span "Match" at bounding box center [1144, 558] width 277 height 39
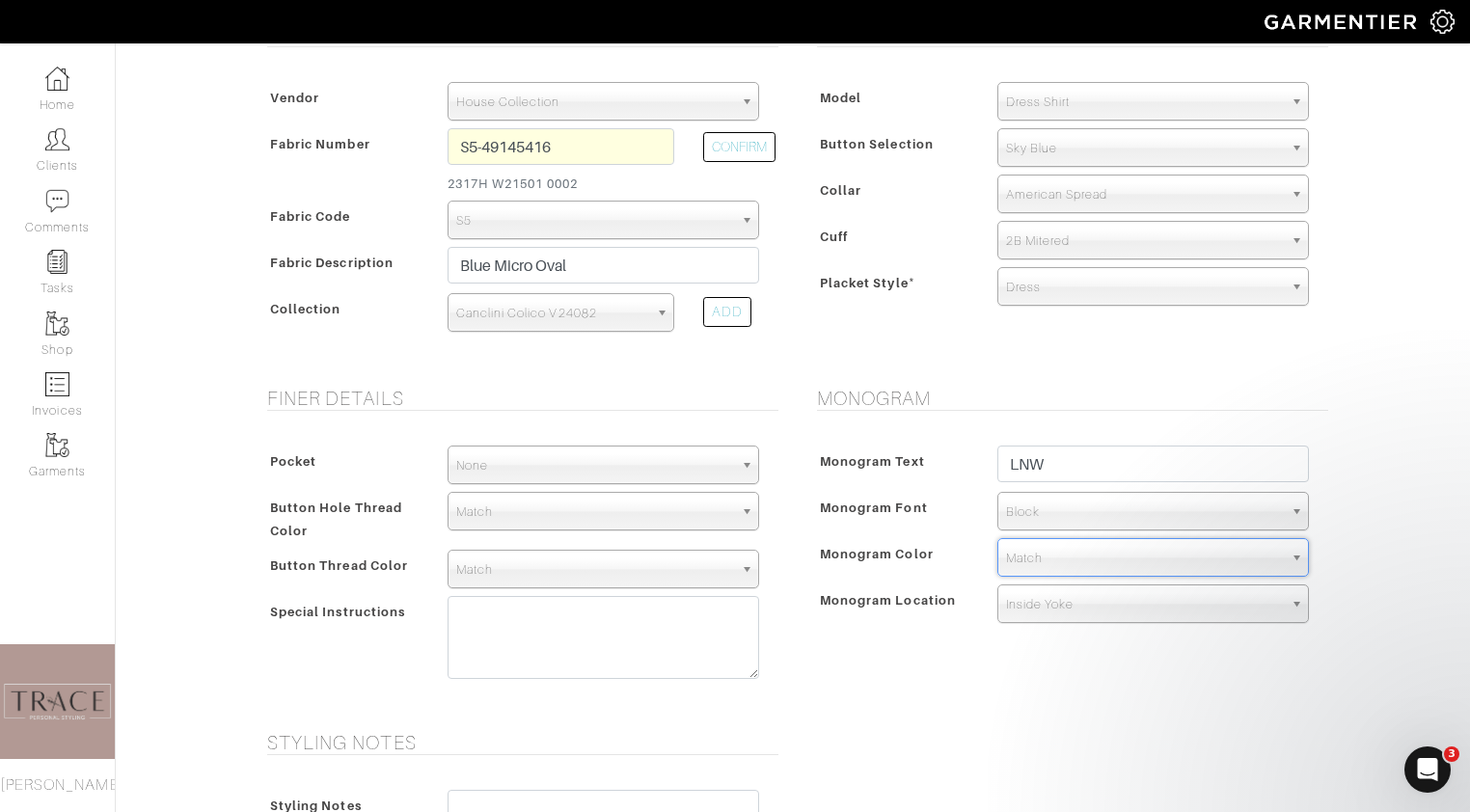
click at [1061, 565] on span "Match" at bounding box center [1144, 558] width 277 height 39
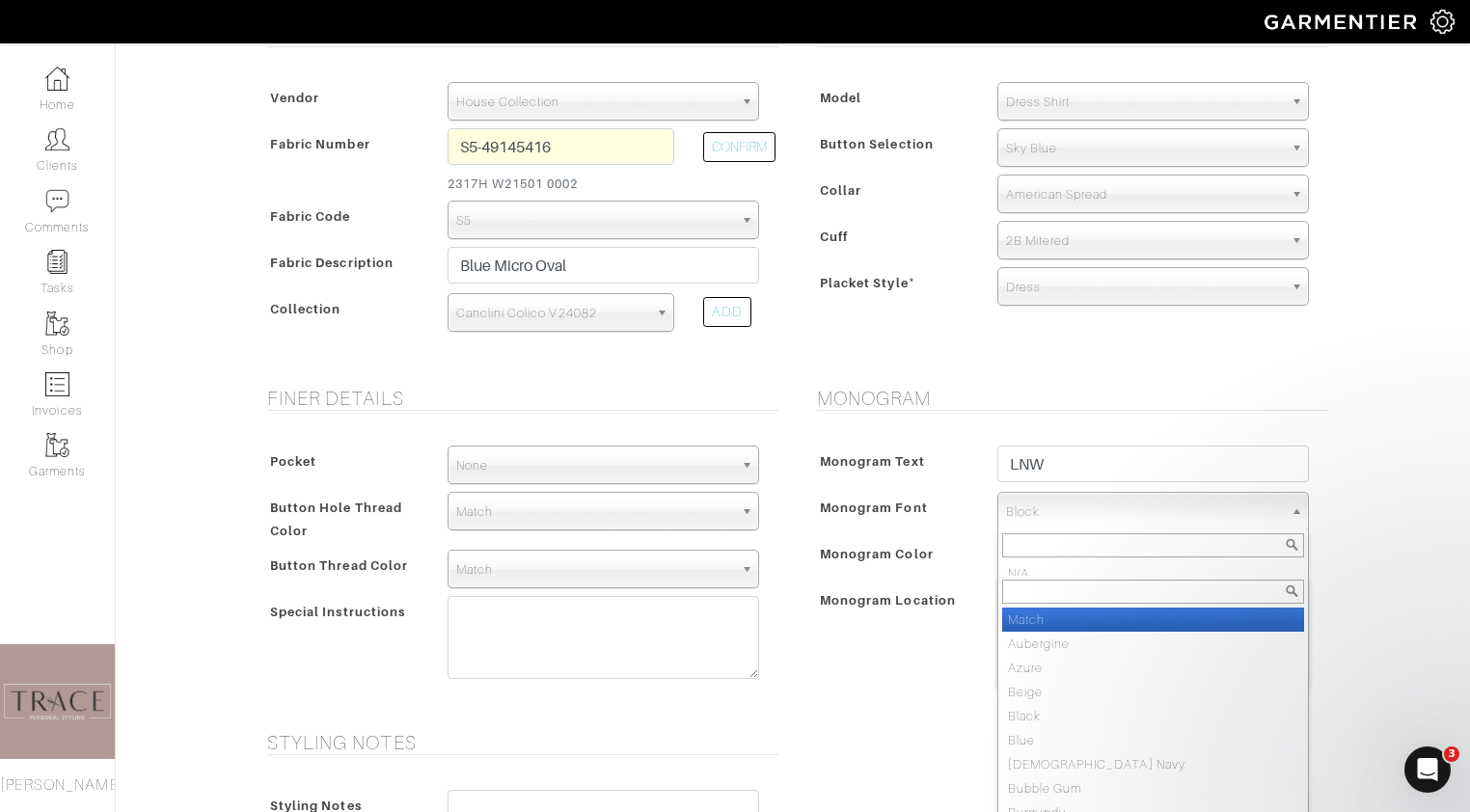
click at [1074, 515] on span "Block" at bounding box center [1144, 513] width 277 height 39
click at [1080, 620] on li "Calligraphy" at bounding box center [1153, 621] width 302 height 24
select select "Calligraphy"
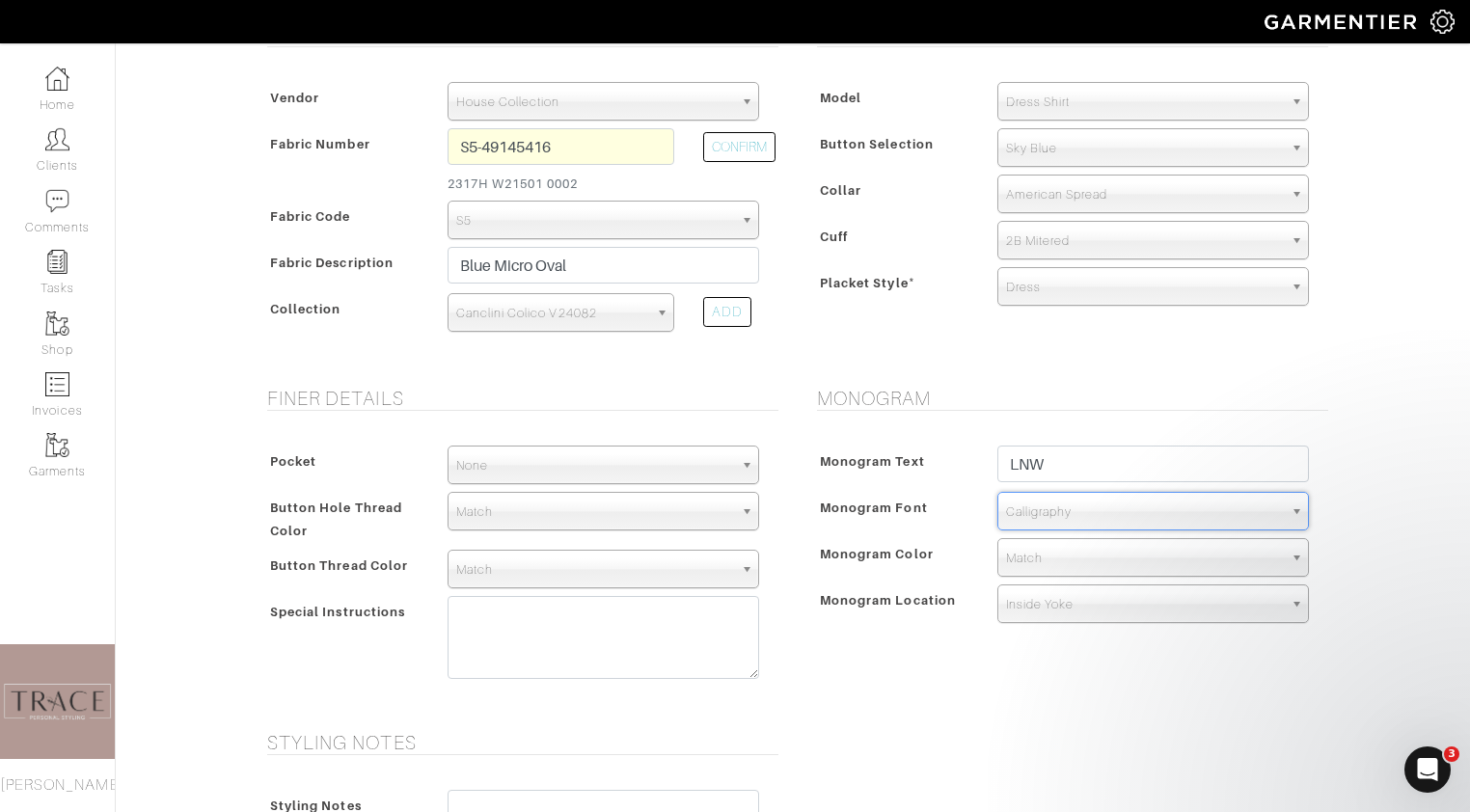
click at [1080, 555] on span "Match" at bounding box center [1144, 558] width 277 height 39
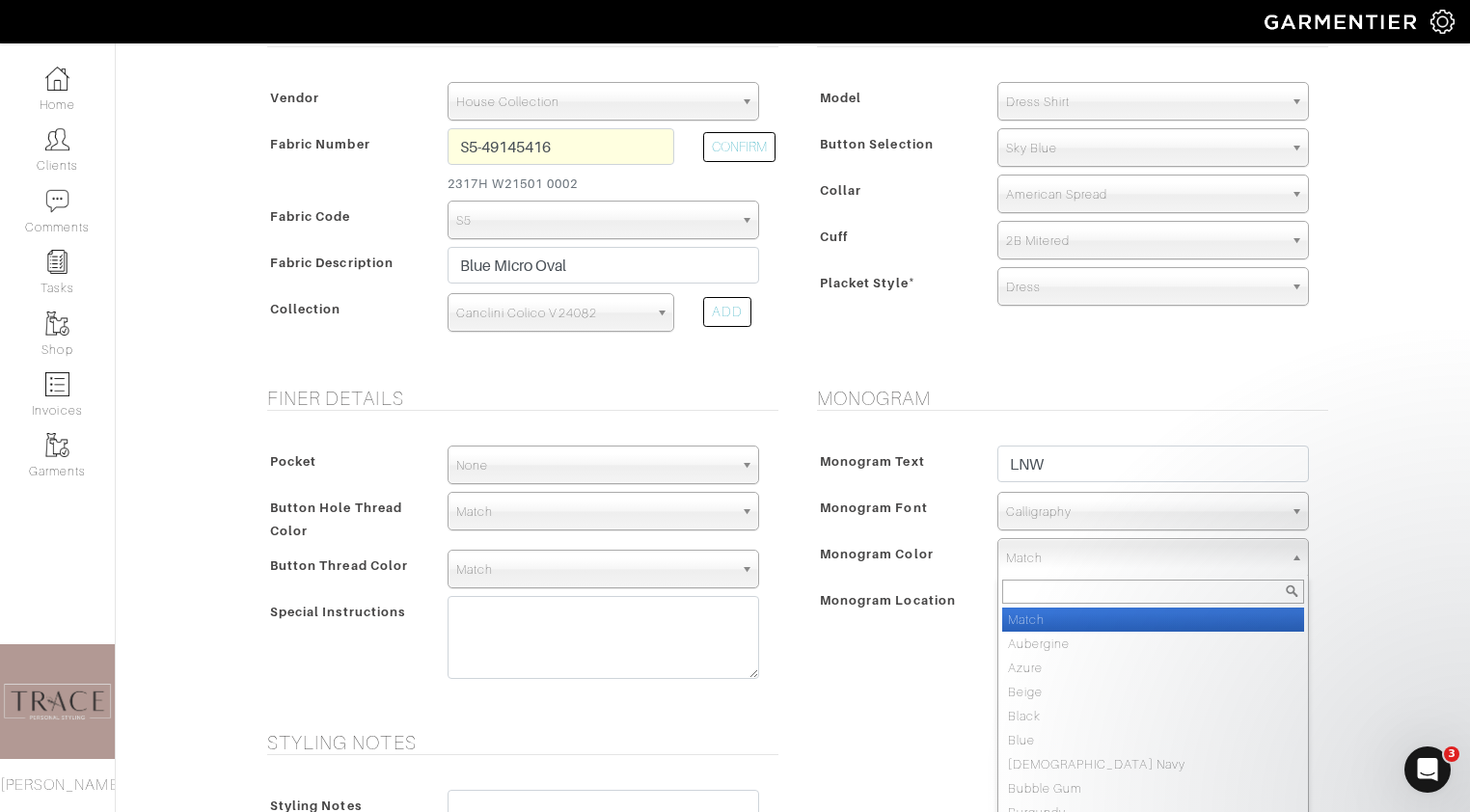
click at [1080, 556] on span "Match" at bounding box center [1144, 558] width 277 height 39
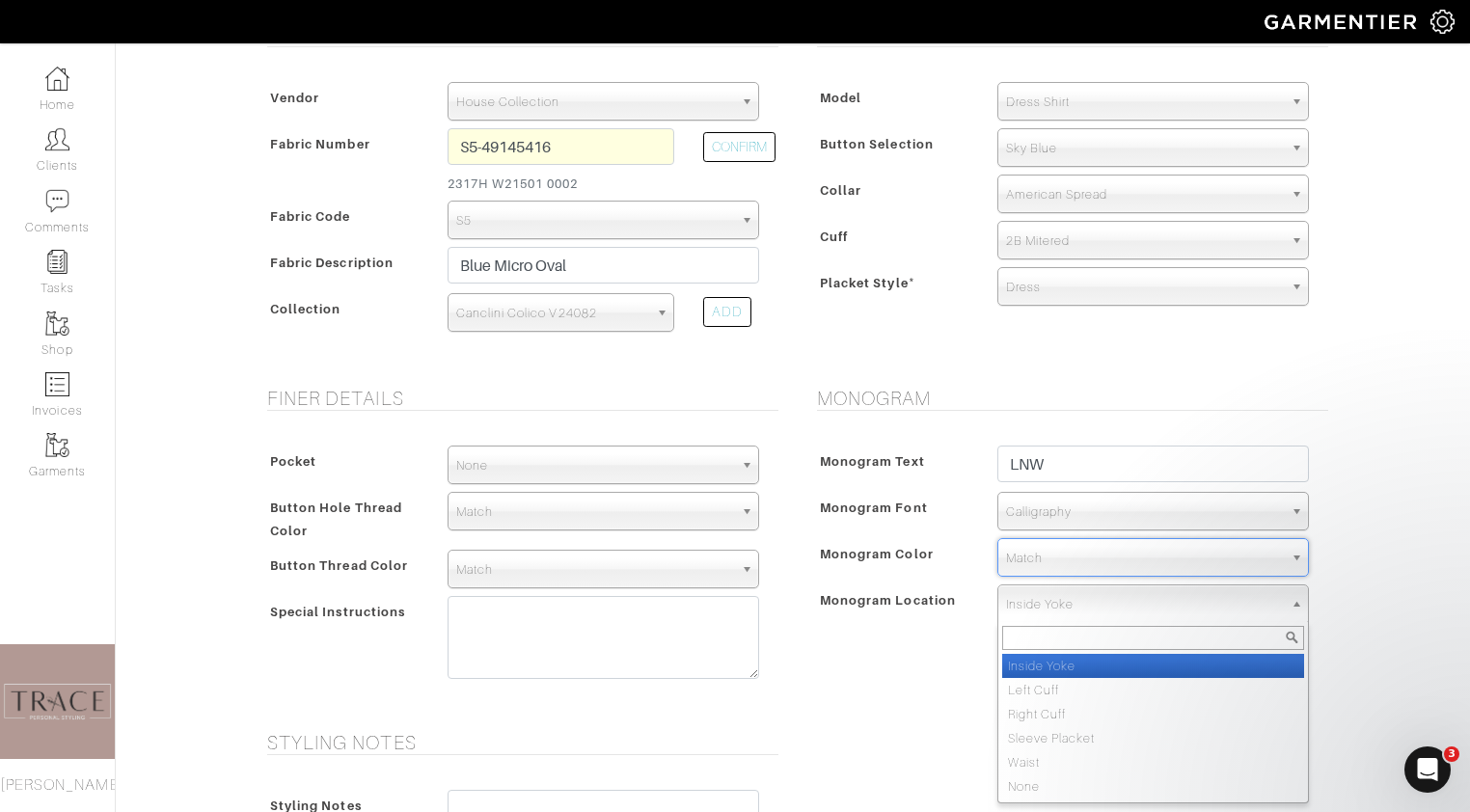
click at [1083, 606] on span "Inside Yoke" at bounding box center [1144, 605] width 277 height 39
click at [933, 700] on div "Monogram Monogram Text LNW Monogram Font N/A Script Calligraphy Times Roman Blo…" at bounding box center [1067, 547] width 549 height 321
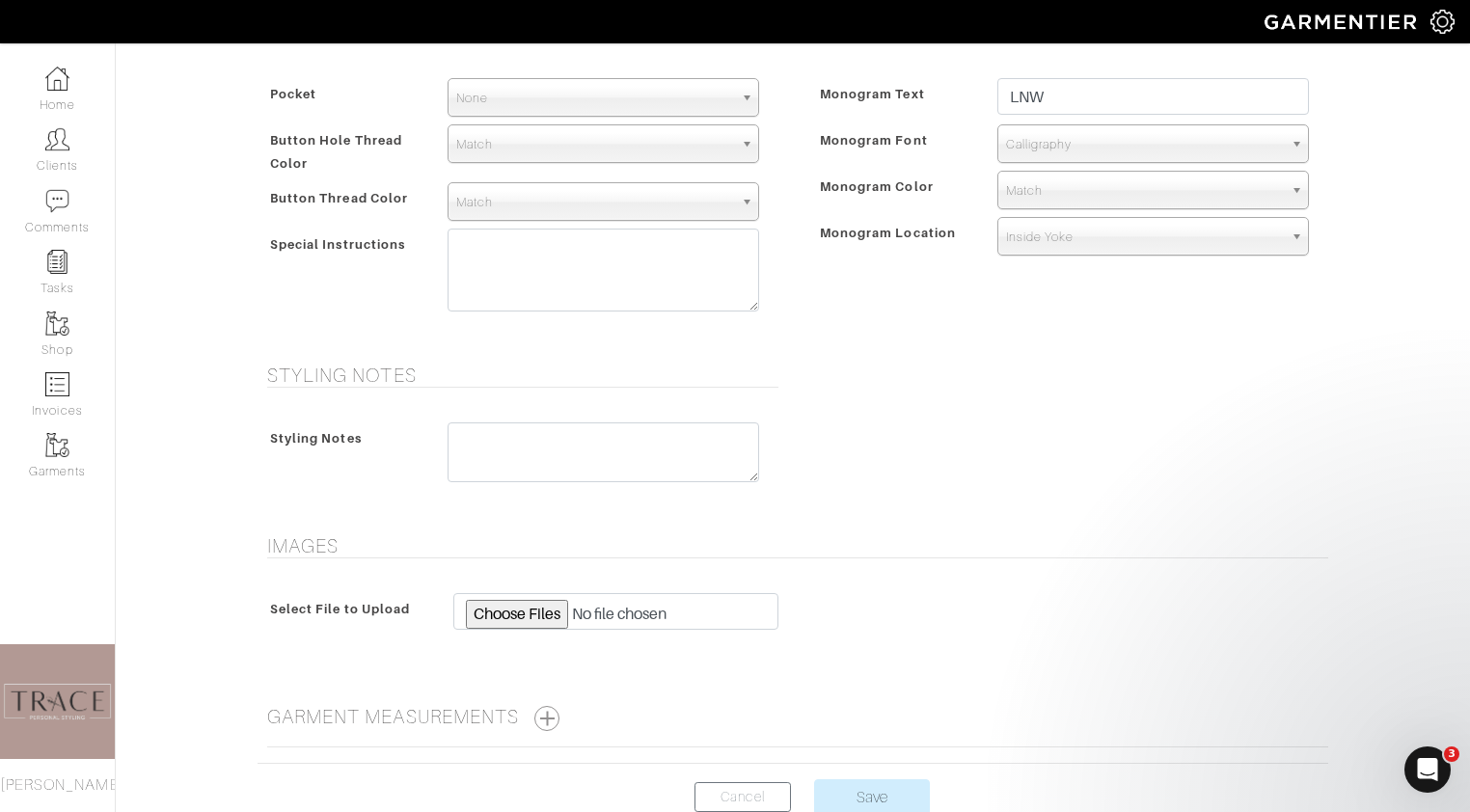
scroll to position [826, 0]
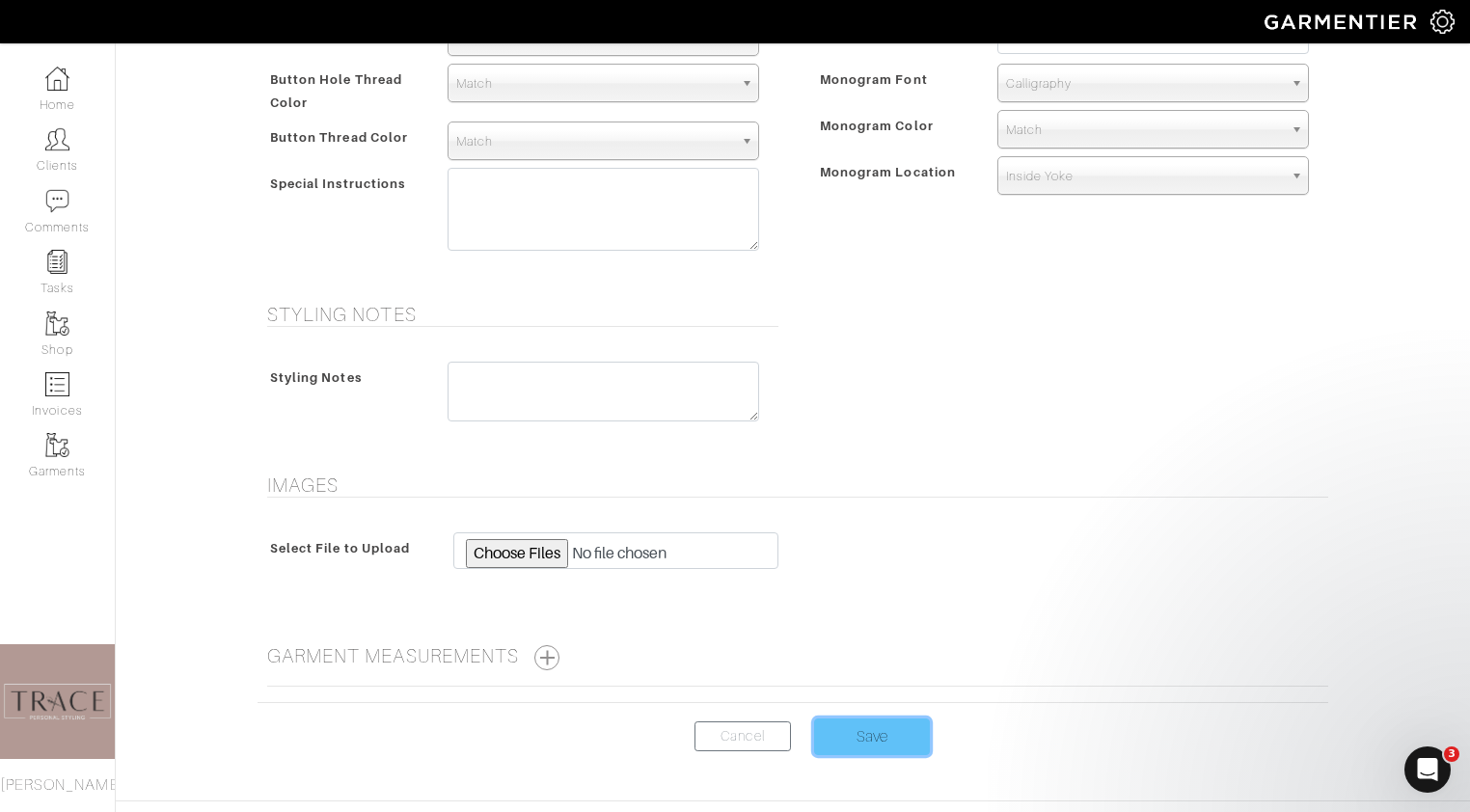
click at [891, 744] on input "Save" at bounding box center [871, 737] width 115 height 37
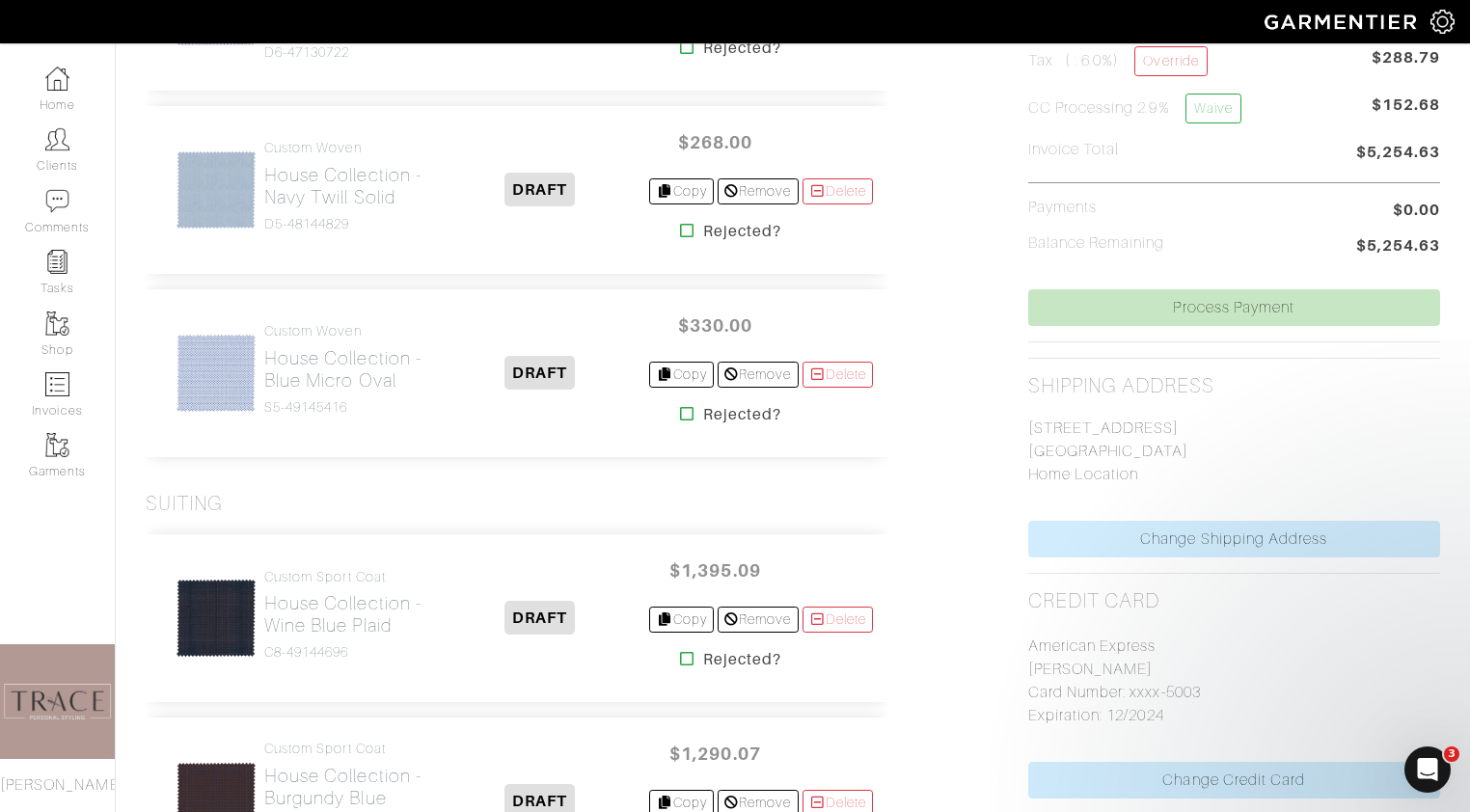
scroll to position [316, 0]
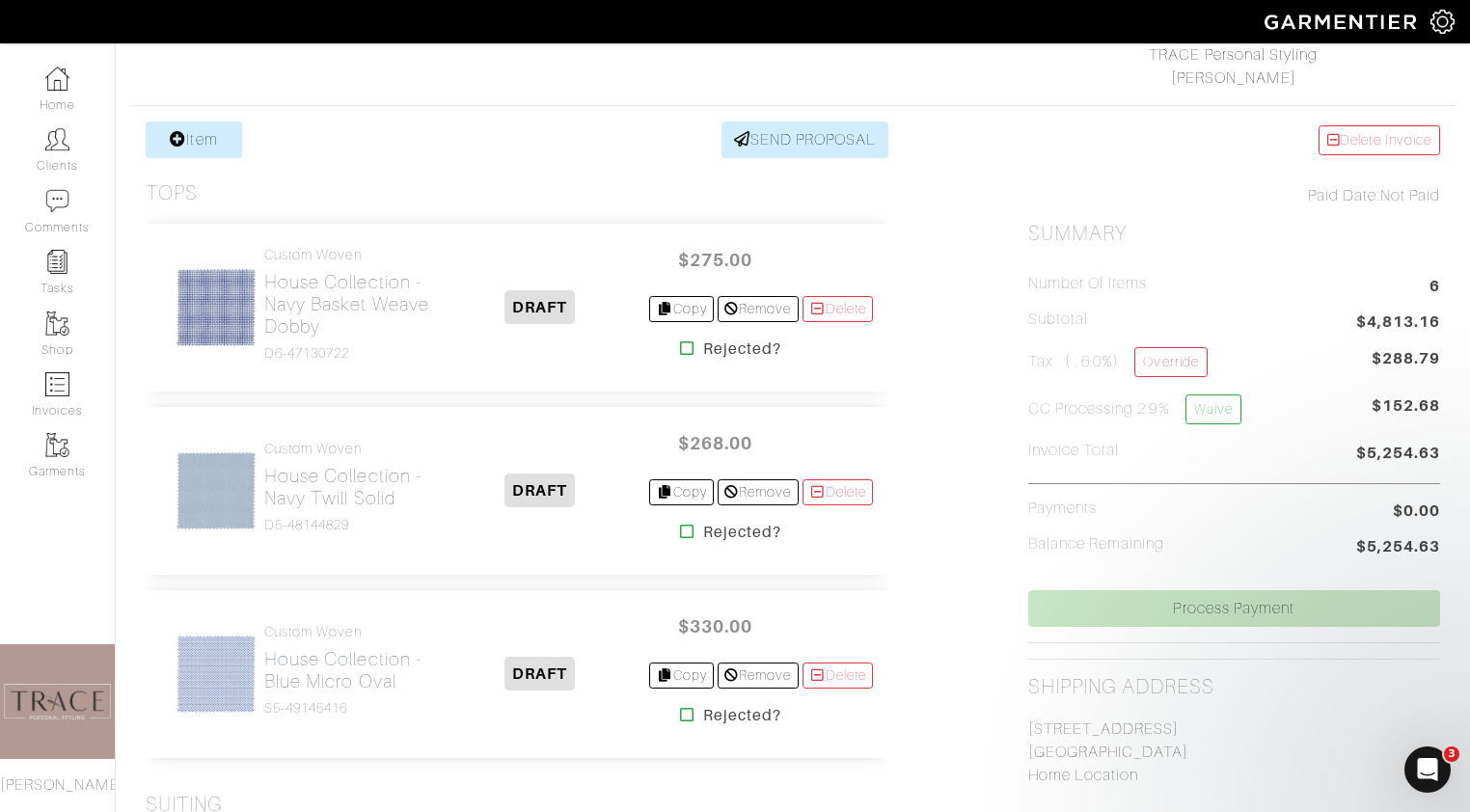
click at [237, 678] on img at bounding box center [216, 674] width 81 height 81
click at [308, 665] on h2 "House Collection - Blue Micro Oval" at bounding box center [347, 671] width 166 height 45
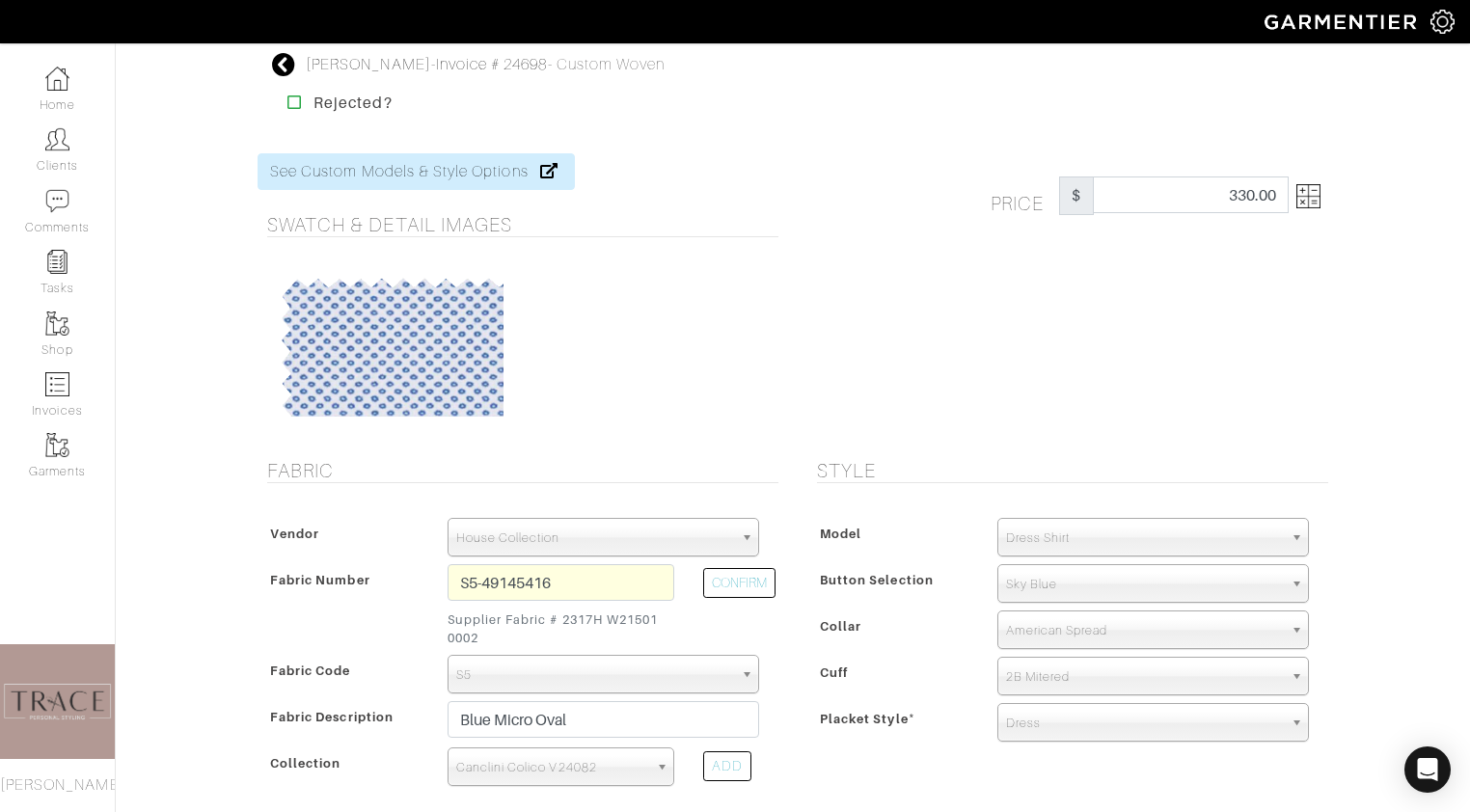
click at [288, 61] on icon at bounding box center [284, 65] width 24 height 23
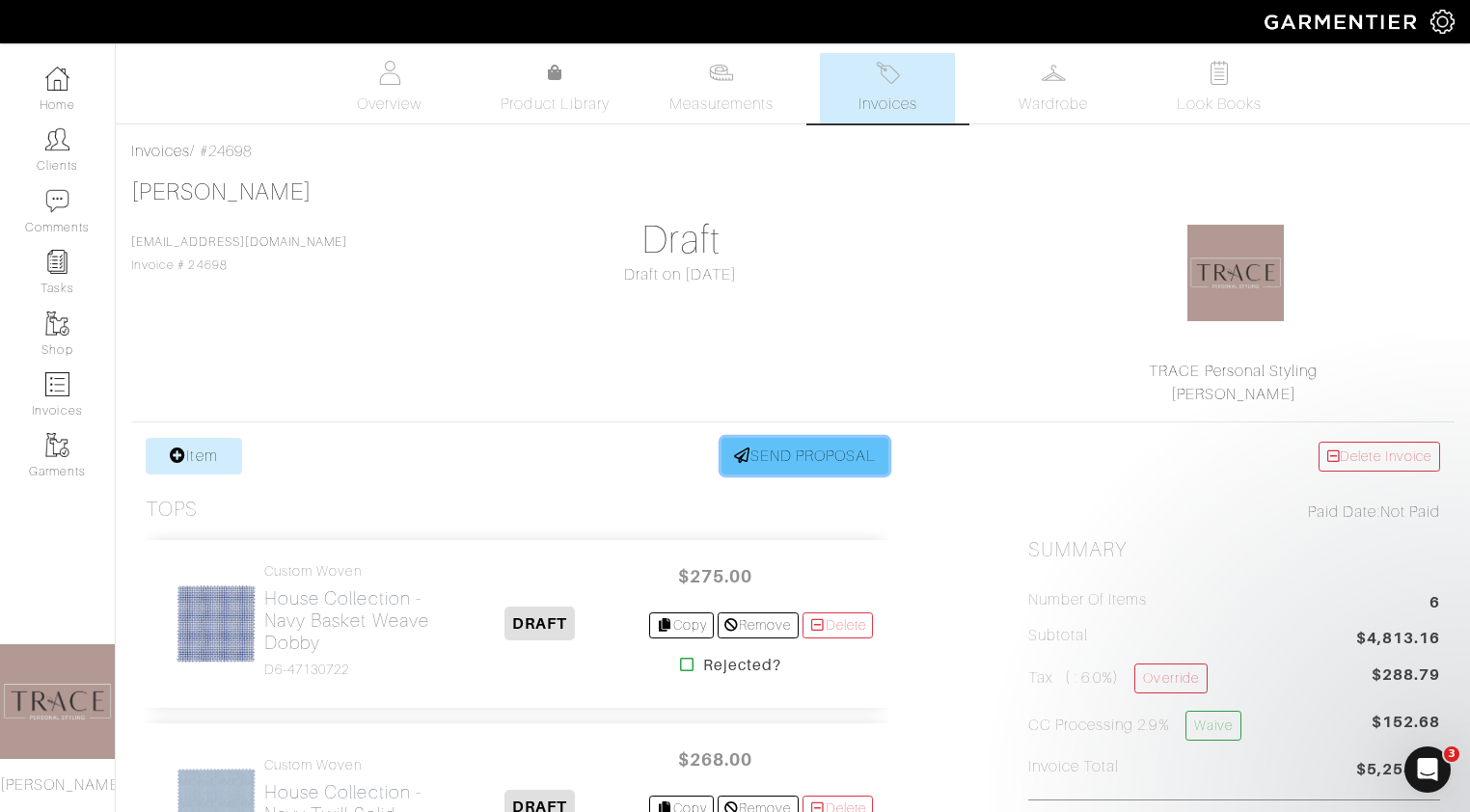
click at [837, 452] on link "SEND PROPOSAL" at bounding box center [805, 456] width 168 height 37
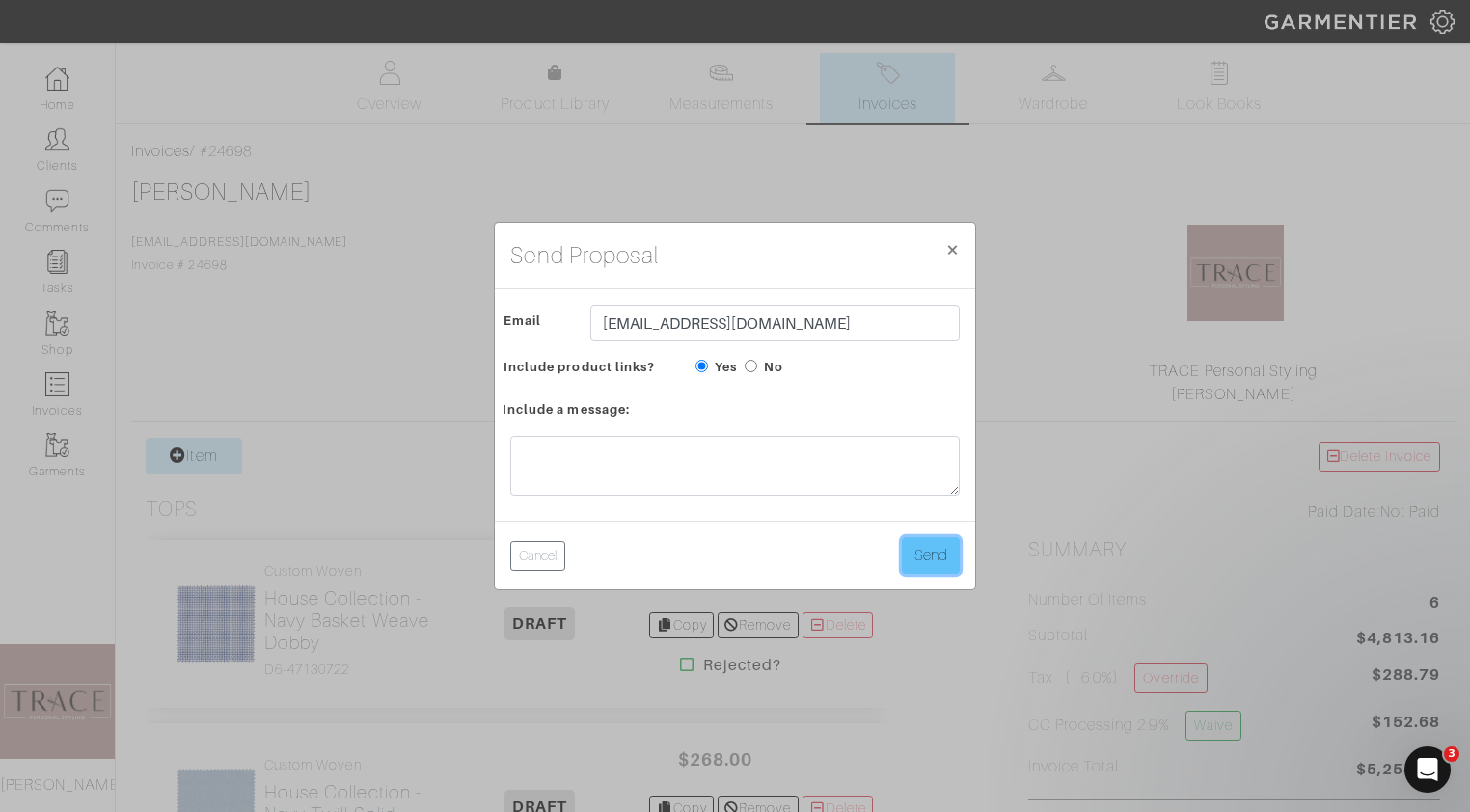
click at [951, 551] on button "Send" at bounding box center [931, 555] width 58 height 37
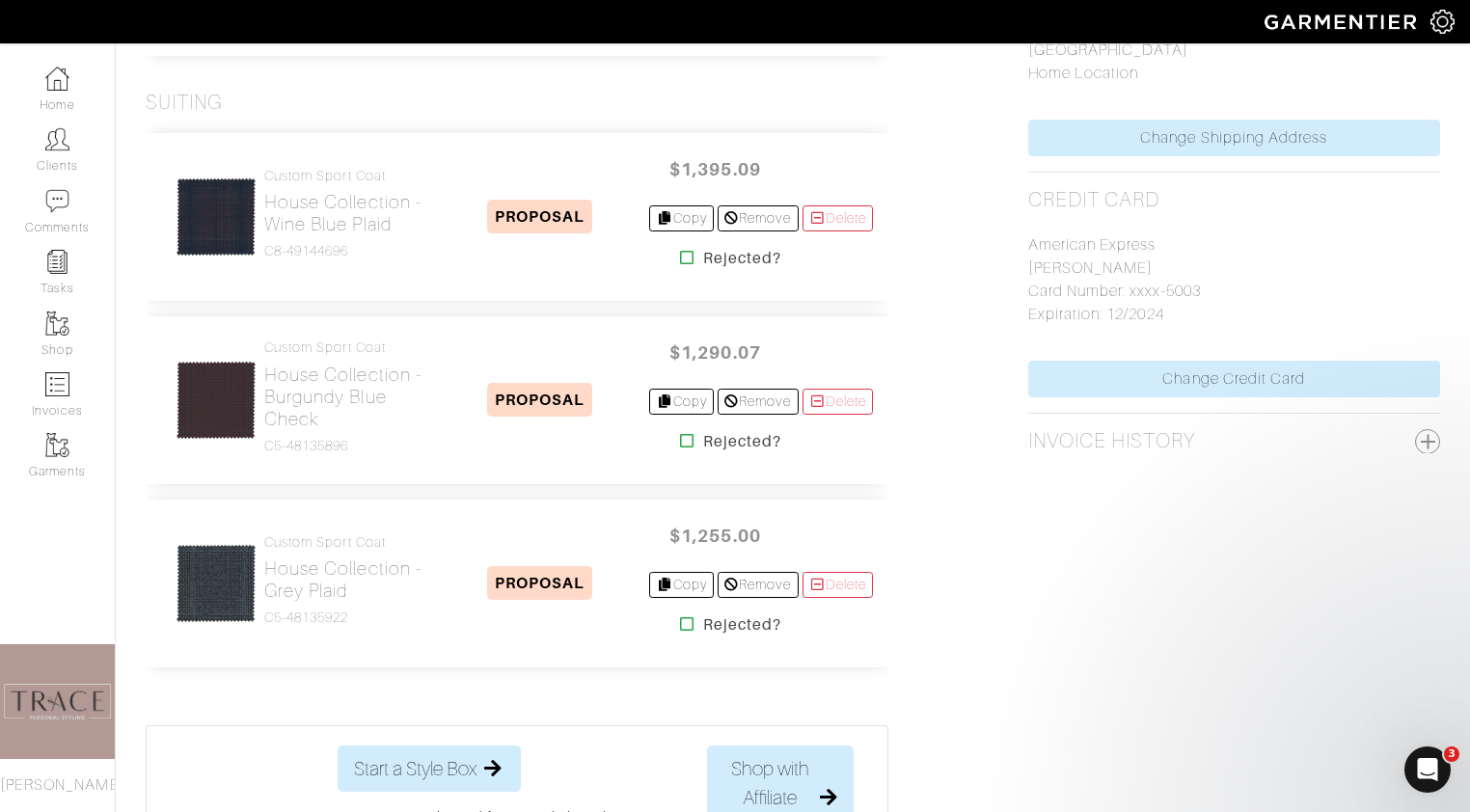
scroll to position [1020, 0]
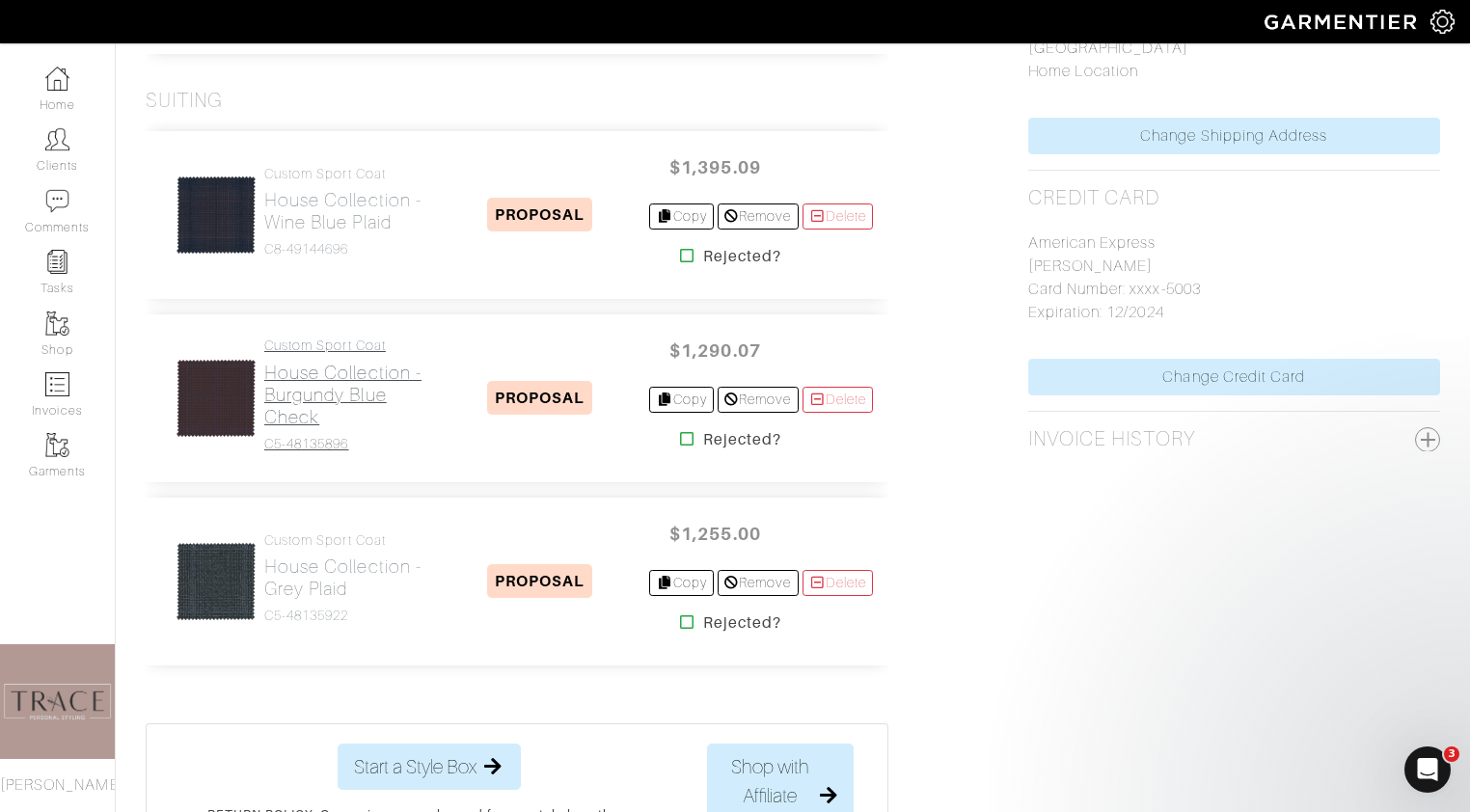
click at [297, 402] on h2 "House Collection - Burgundy Blue Check" at bounding box center [347, 394] width 166 height 67
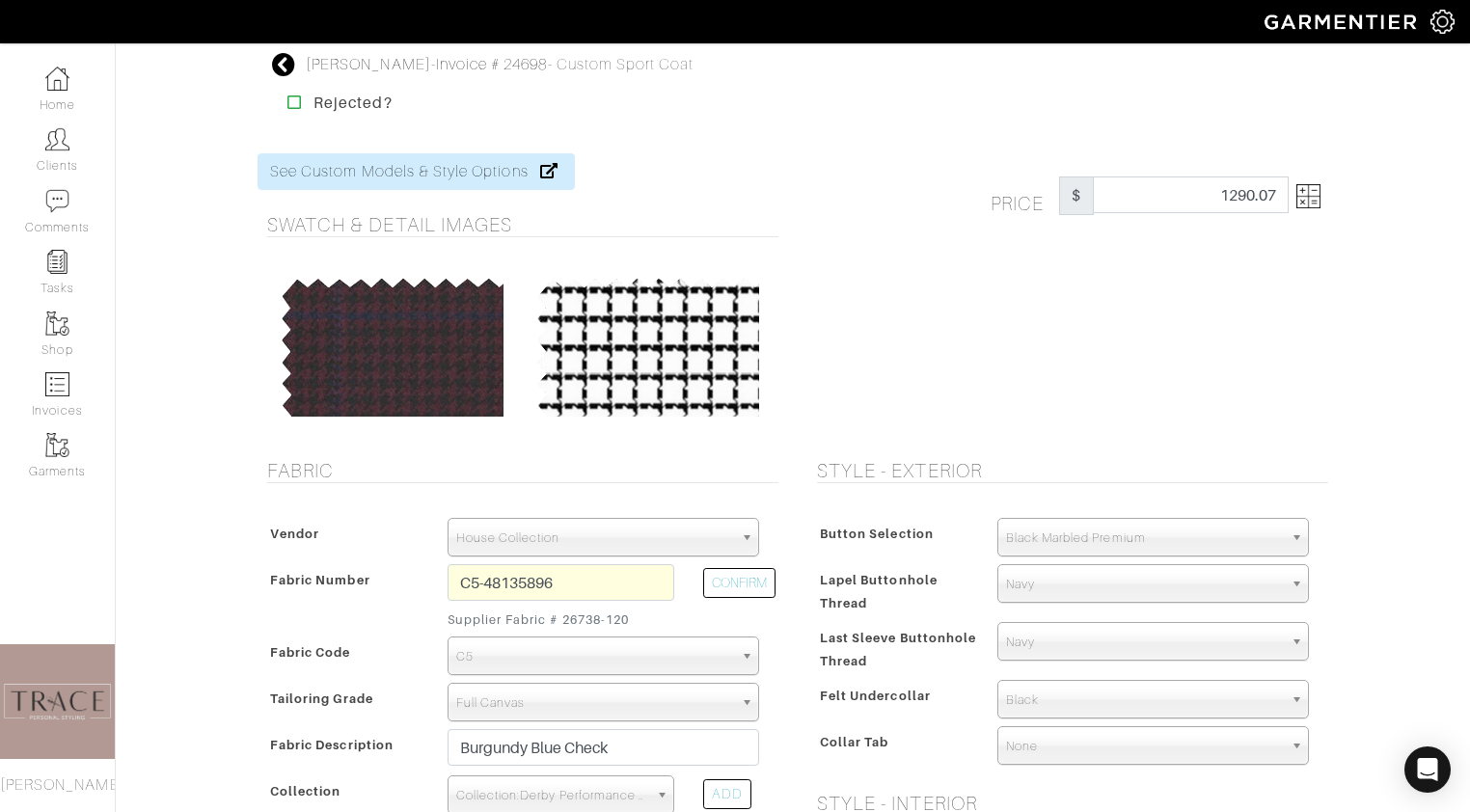
click at [1317, 192] on img at bounding box center [1308, 196] width 24 height 24
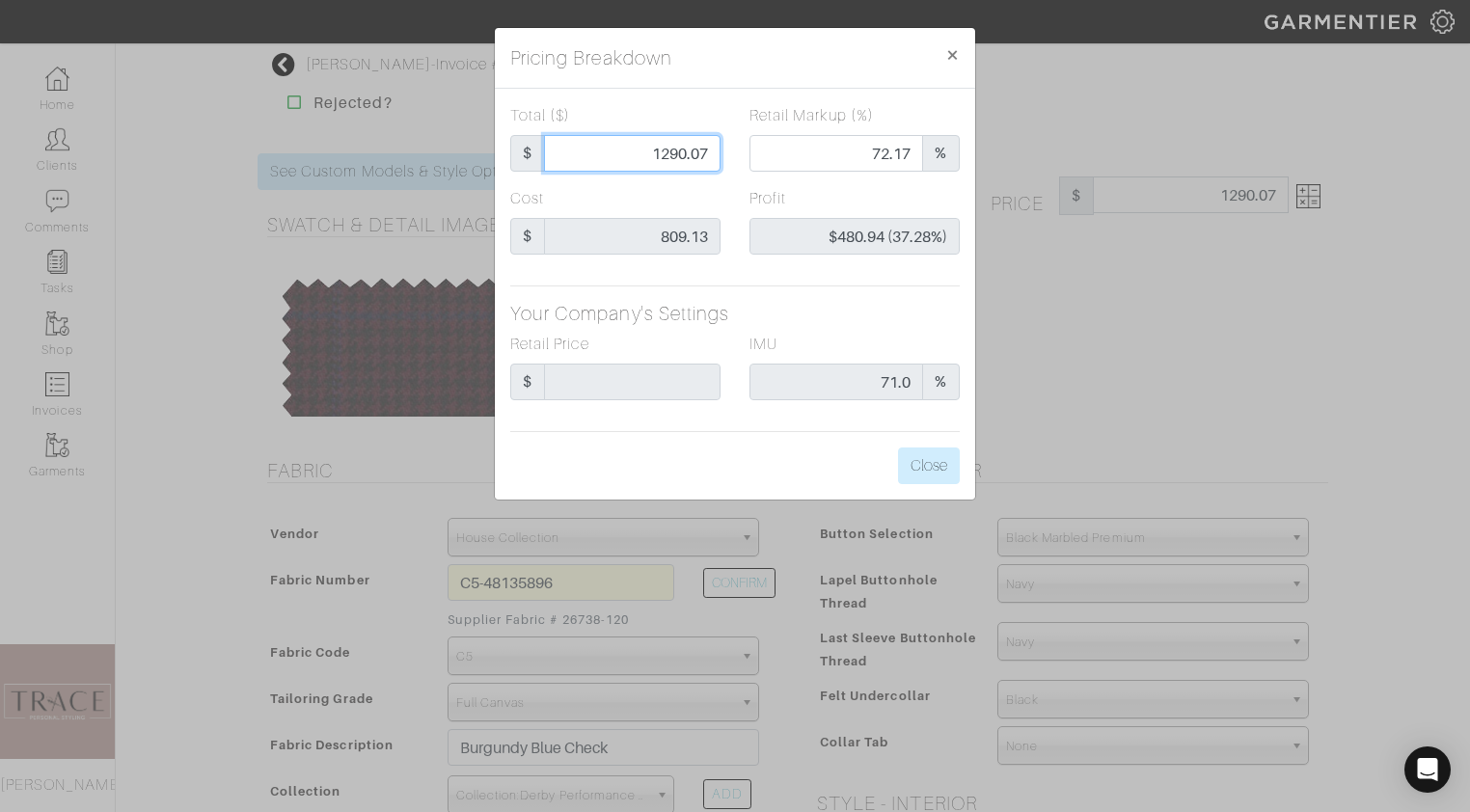
click at [708, 159] on input "1290.07" at bounding box center [632, 153] width 176 height 37
type input "1290.0"
type input "$480.87 (37.28%)"
type input "1290."
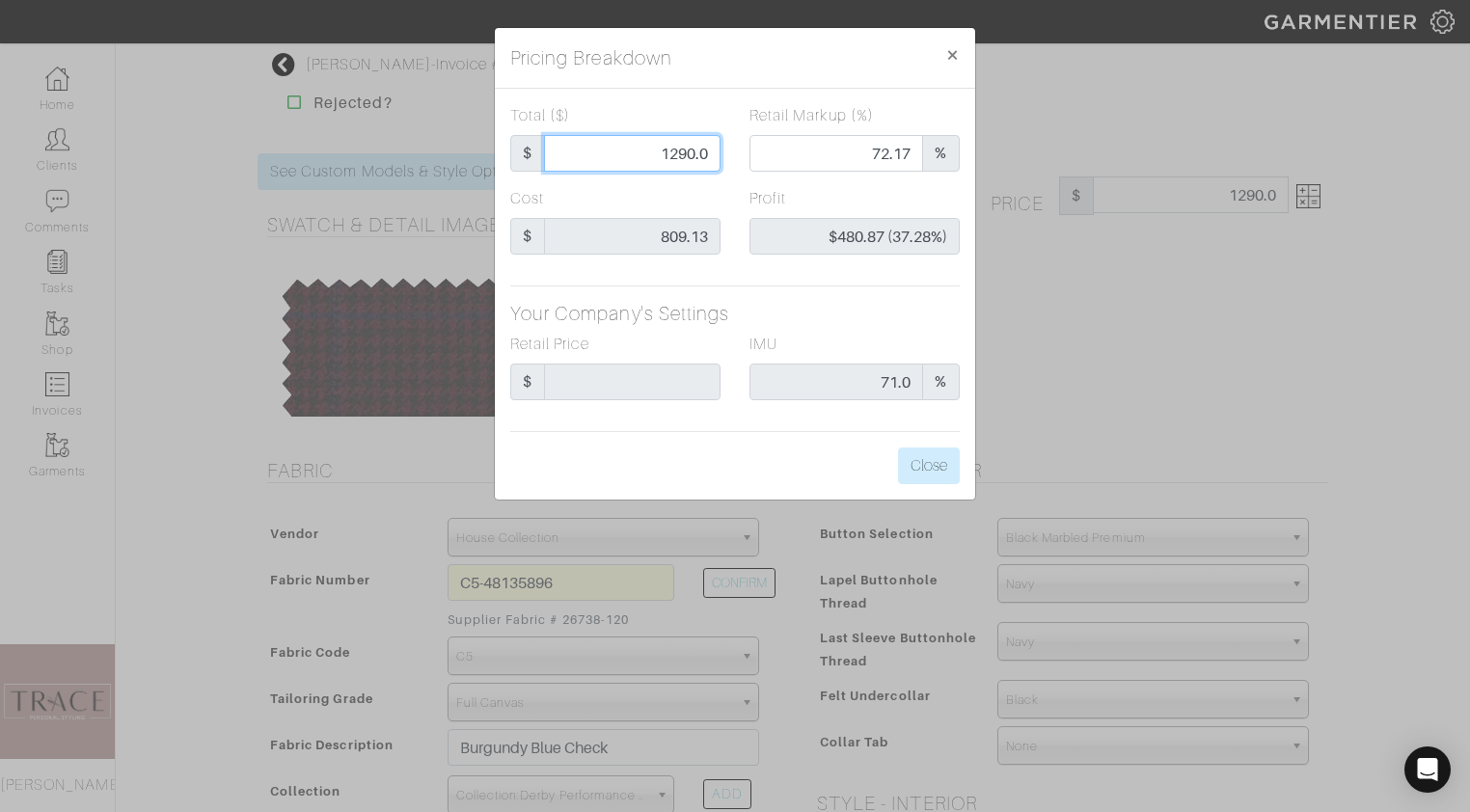
type input "1290."
type input "1290"
type input "1290.00"
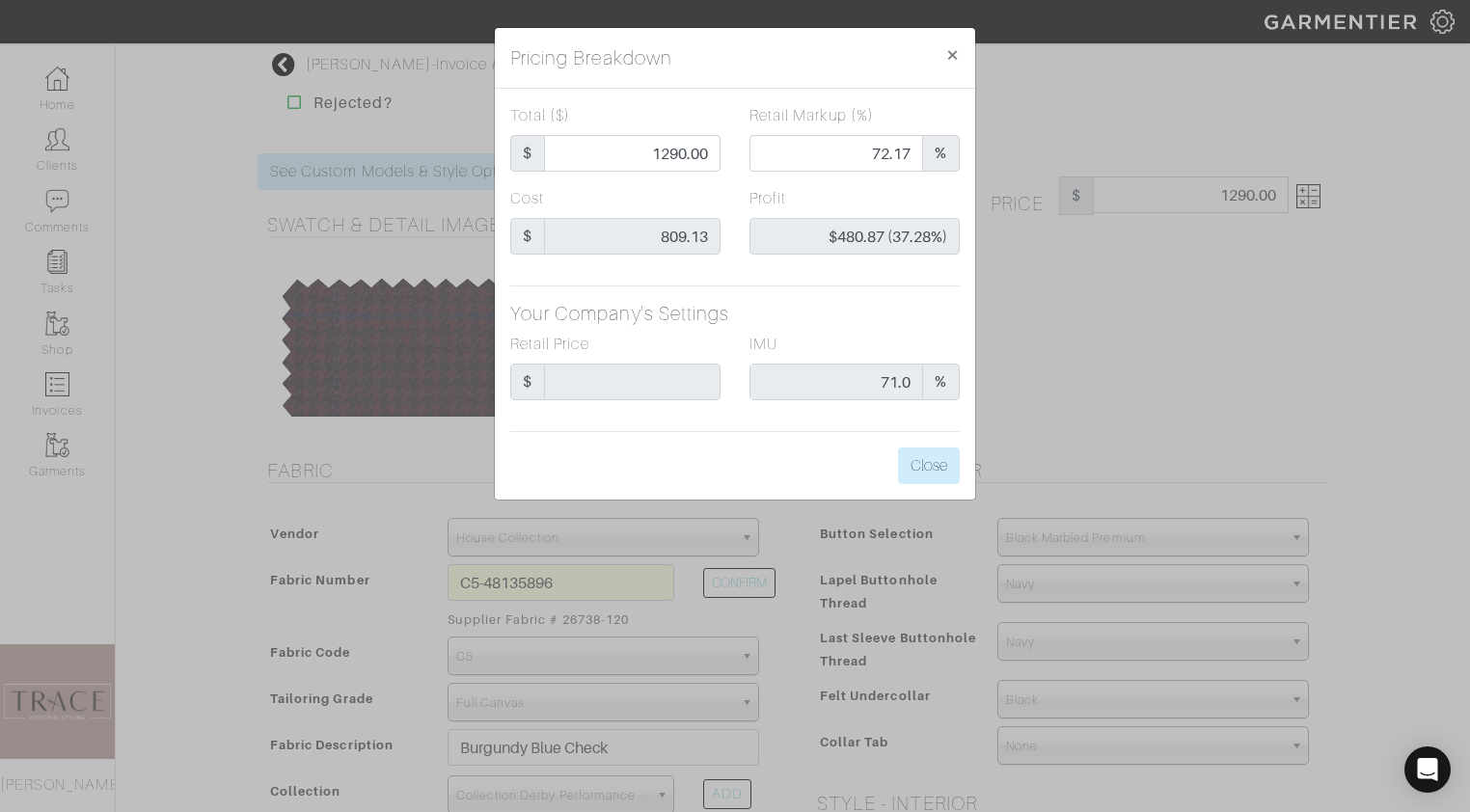
click at [737, 180] on div "Retail Markup (%) 72.17 %" at bounding box center [854, 145] width 239 height 83
click at [920, 476] on button "Close" at bounding box center [929, 466] width 62 height 37
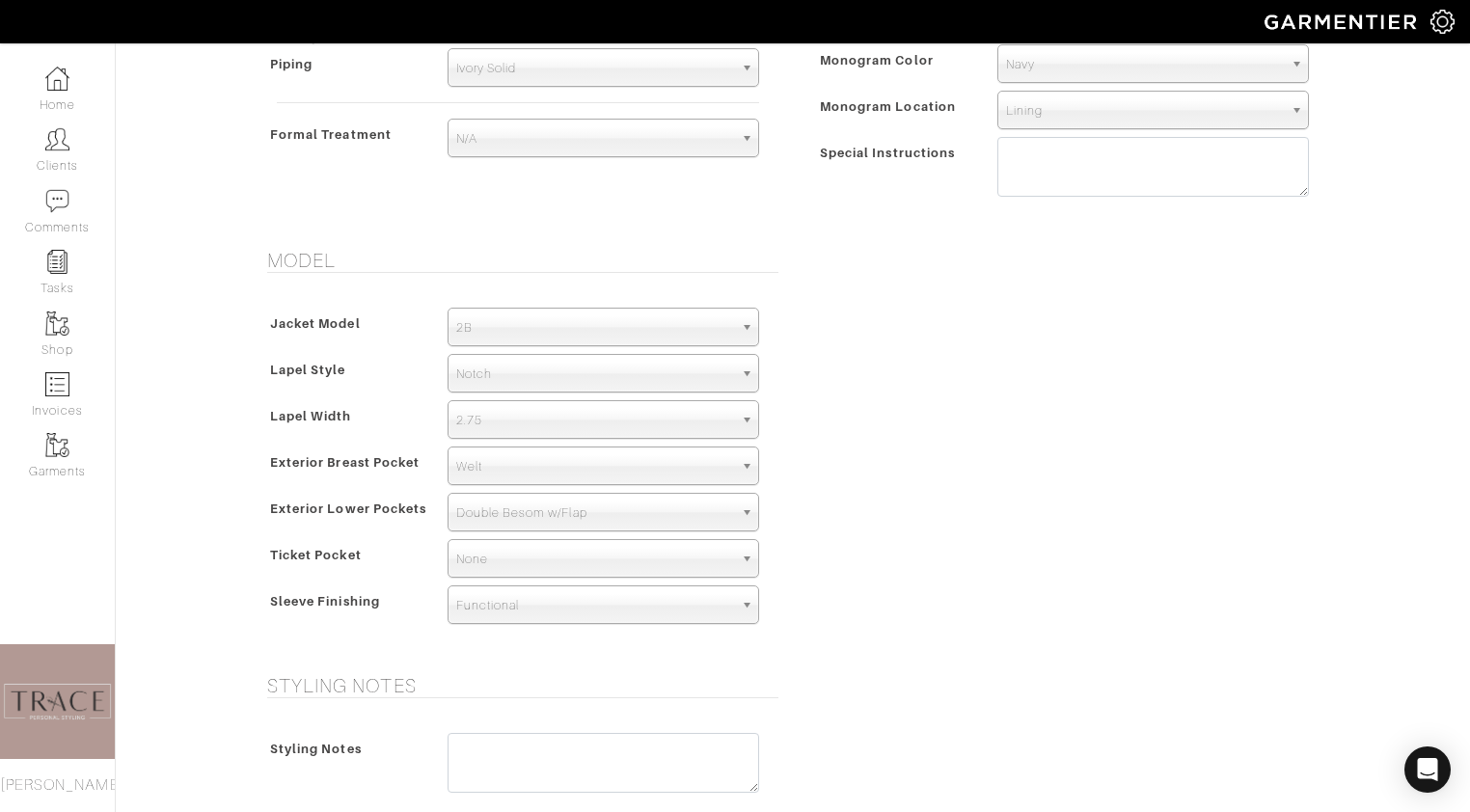
scroll to position [1321, 0]
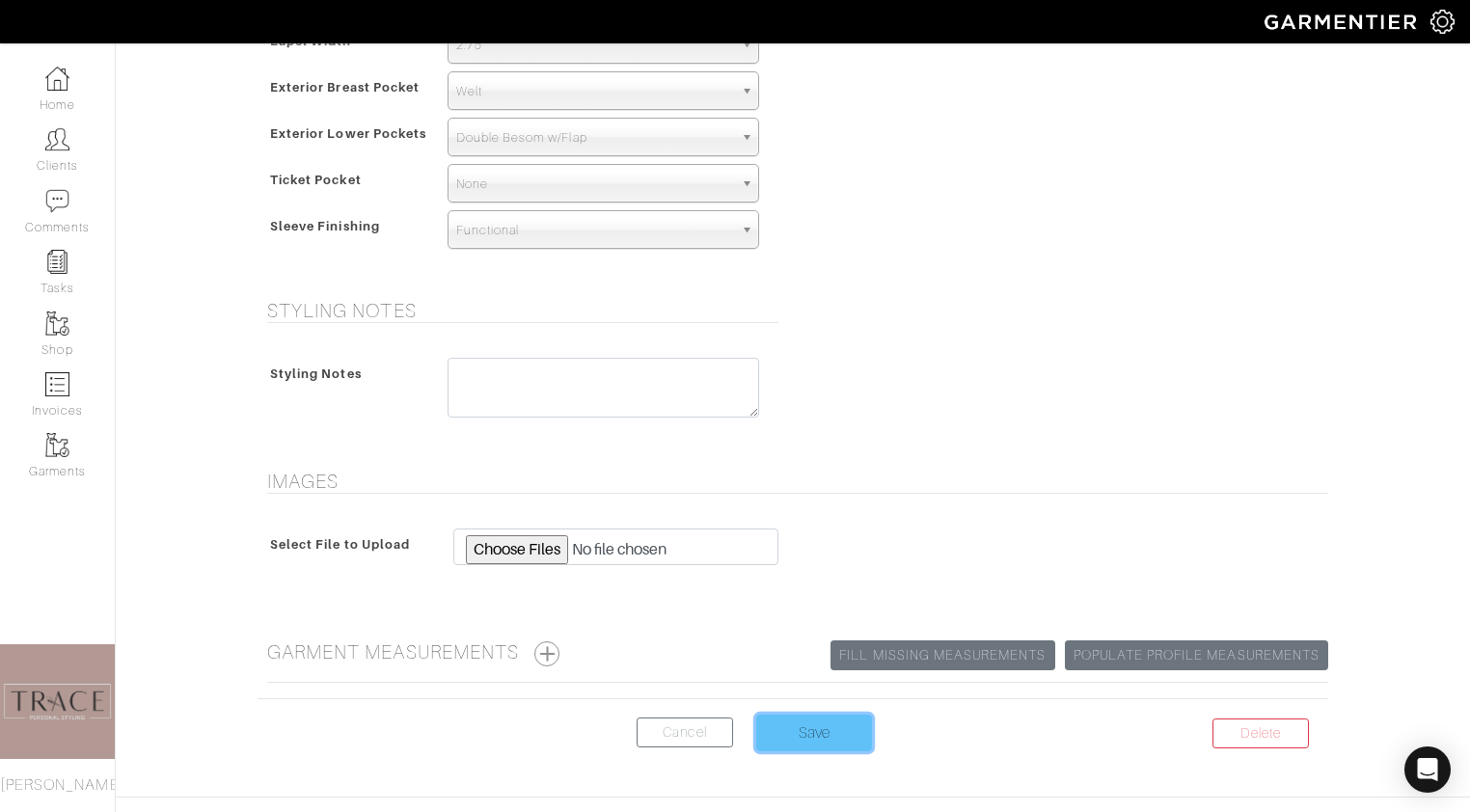
click at [811, 747] on input "Save" at bounding box center [813, 734] width 115 height 37
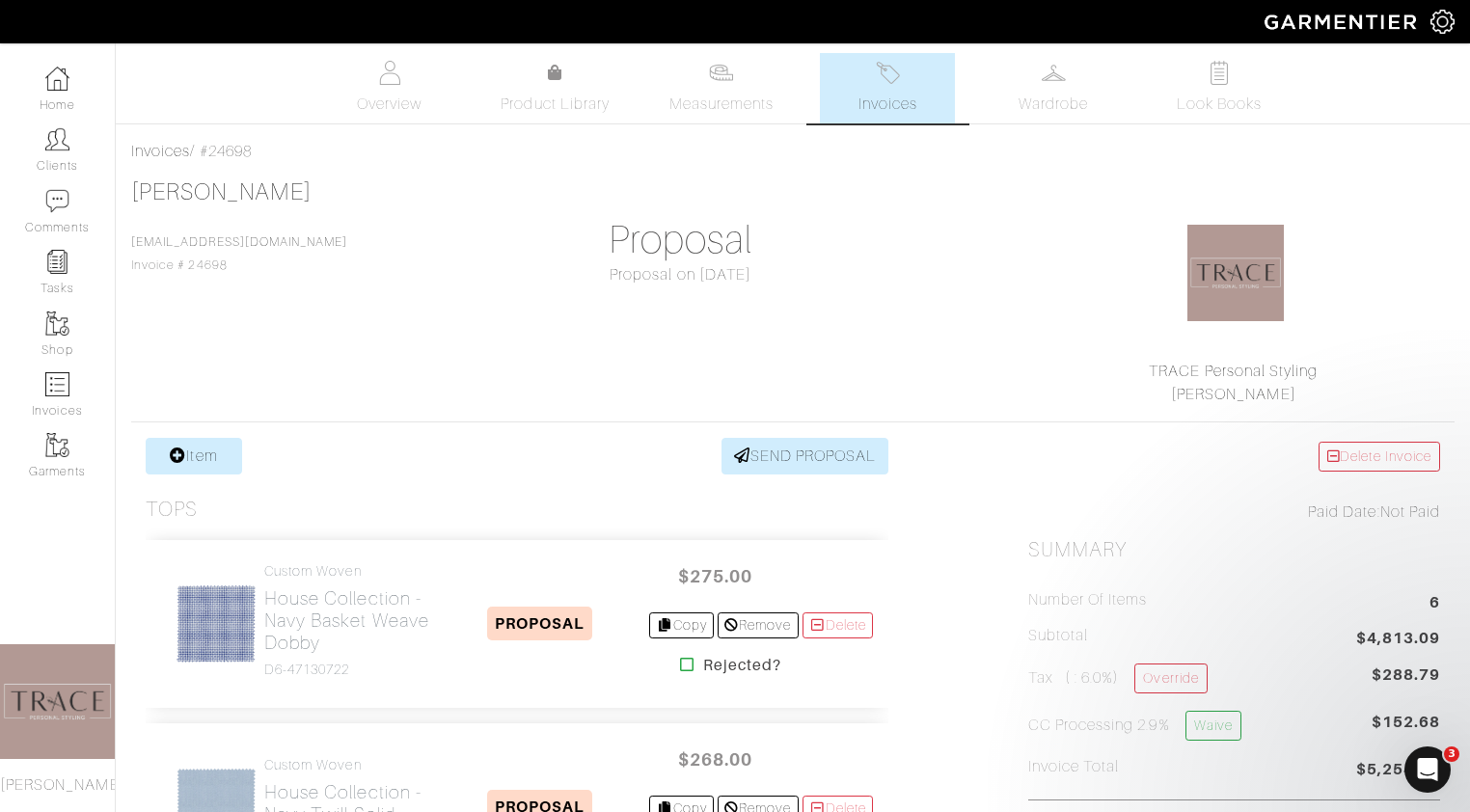
scroll to position [1, 0]
click at [58, 383] on img at bounding box center [57, 384] width 24 height 24
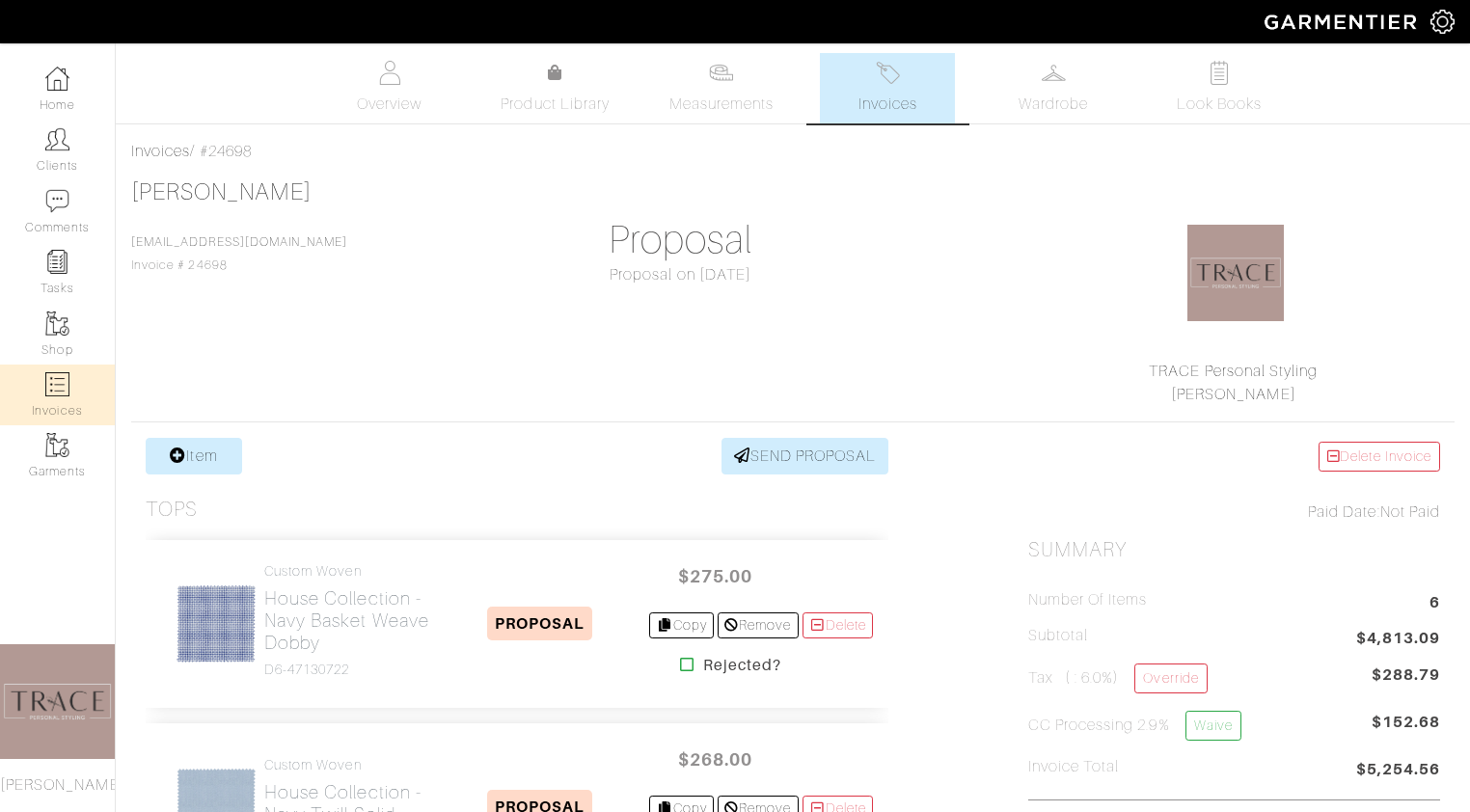
select select
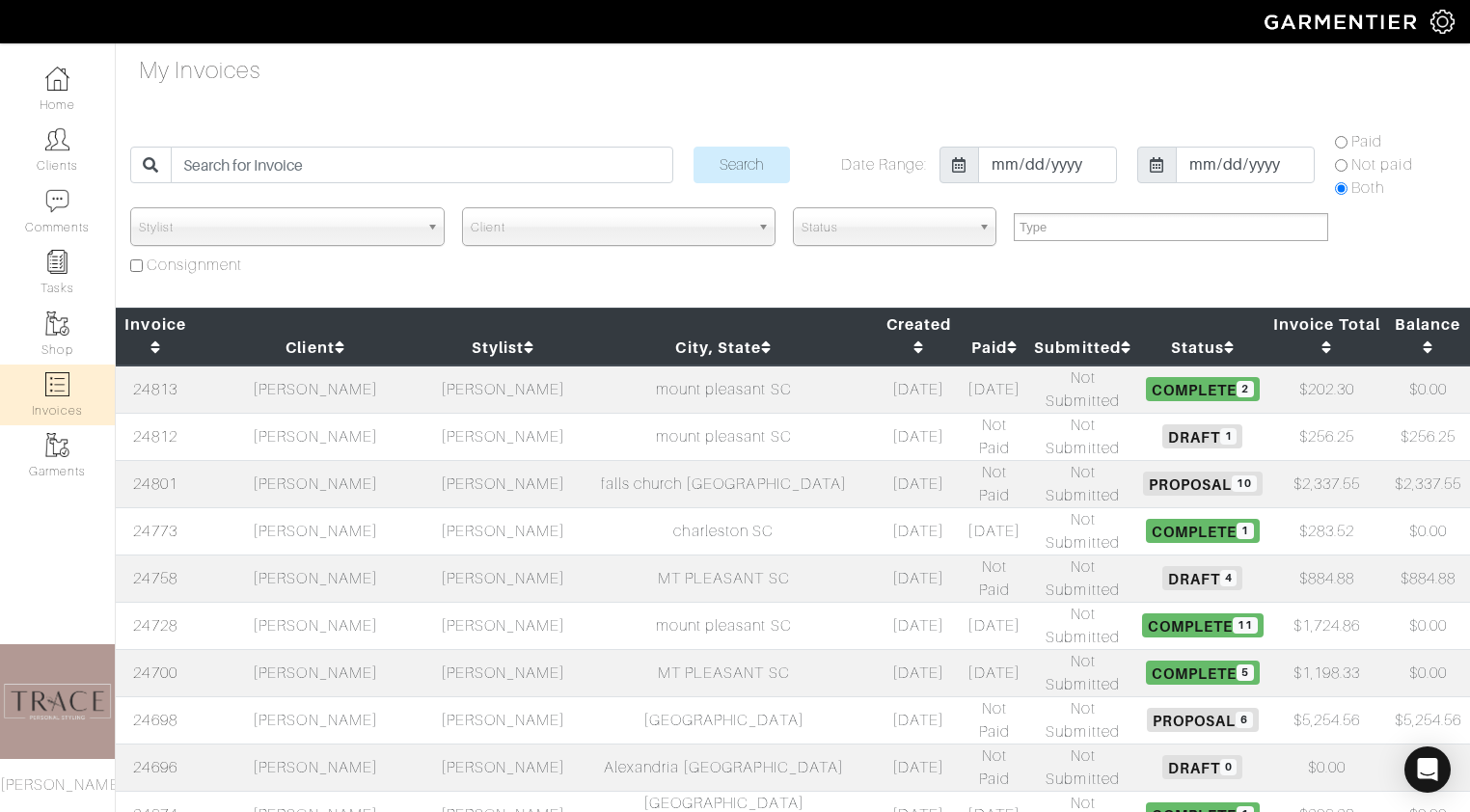
click at [58, 382] on img at bounding box center [57, 384] width 24 height 24
select select
click at [58, 382] on img at bounding box center [57, 384] width 24 height 24
select select
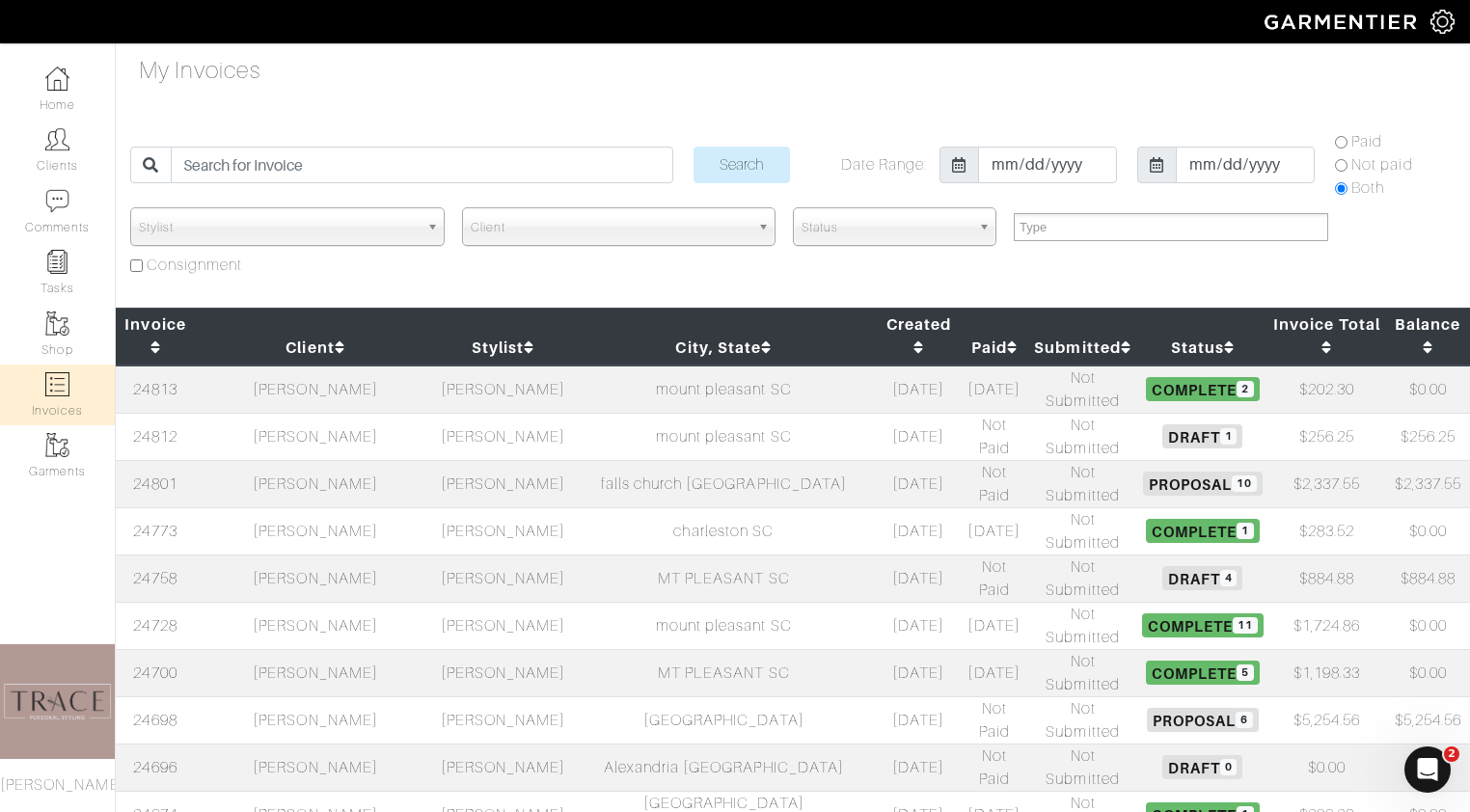
click at [59, 381] on img at bounding box center [57, 384] width 24 height 24
select select
